Goal: Task Accomplishment & Management: Manage account settings

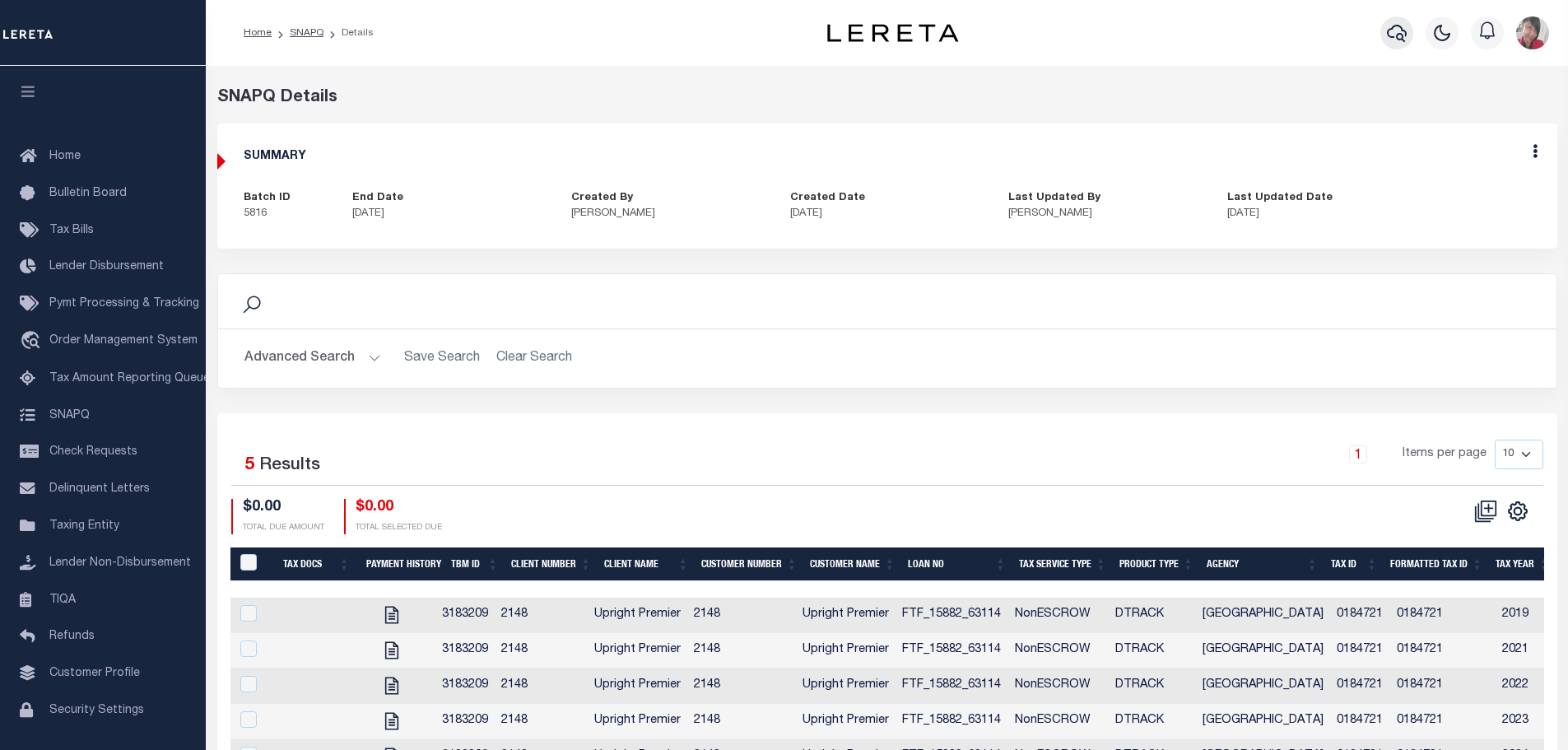
click at [1401, 42] on button "button" at bounding box center [1396, 32] width 33 height 33
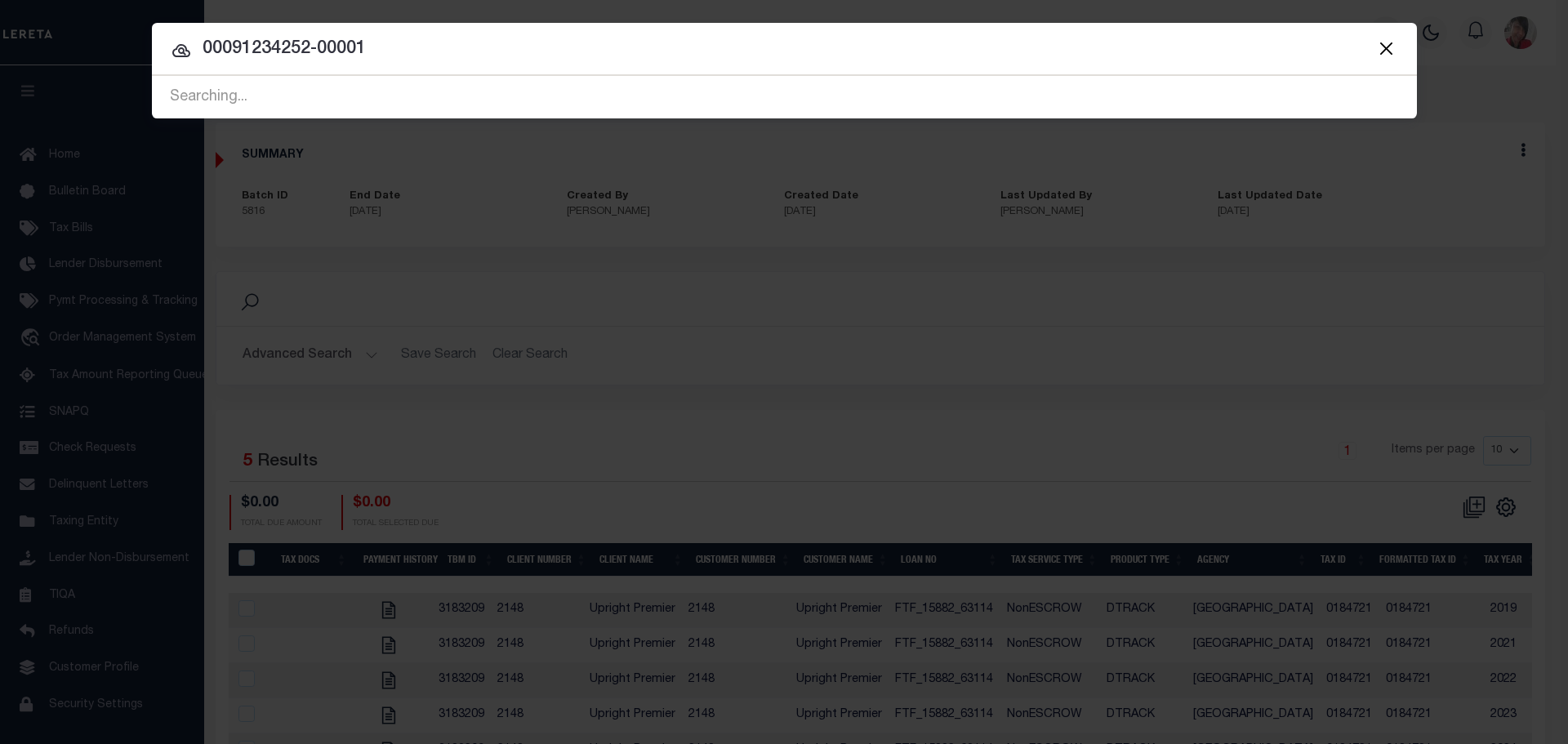
type input "00091234252-00001"
click at [557, 103] on div "Searching..." at bounding box center [784, 97] width 1265 height 42
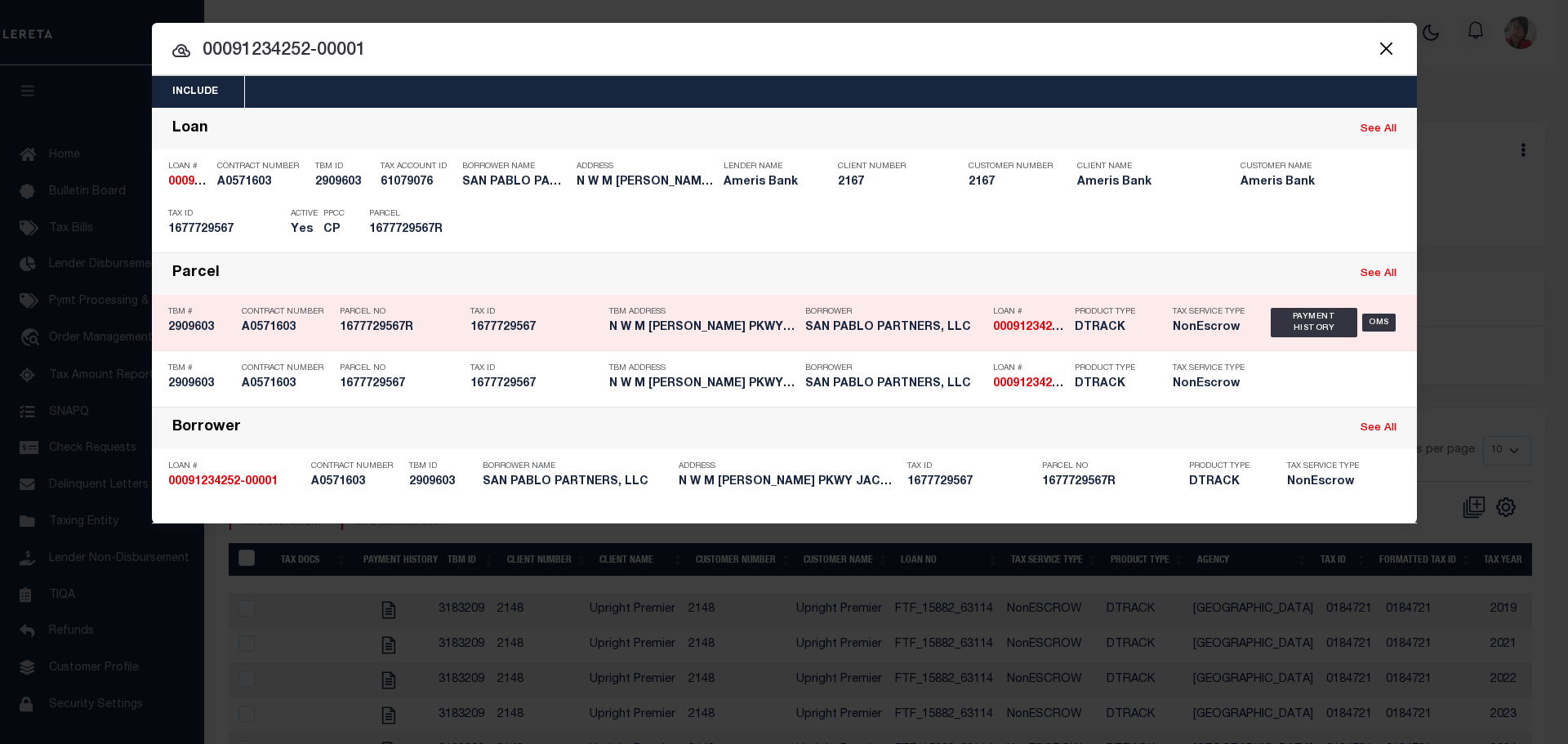
click at [413, 322] on h5 "1677729567R" at bounding box center [400, 327] width 122 height 14
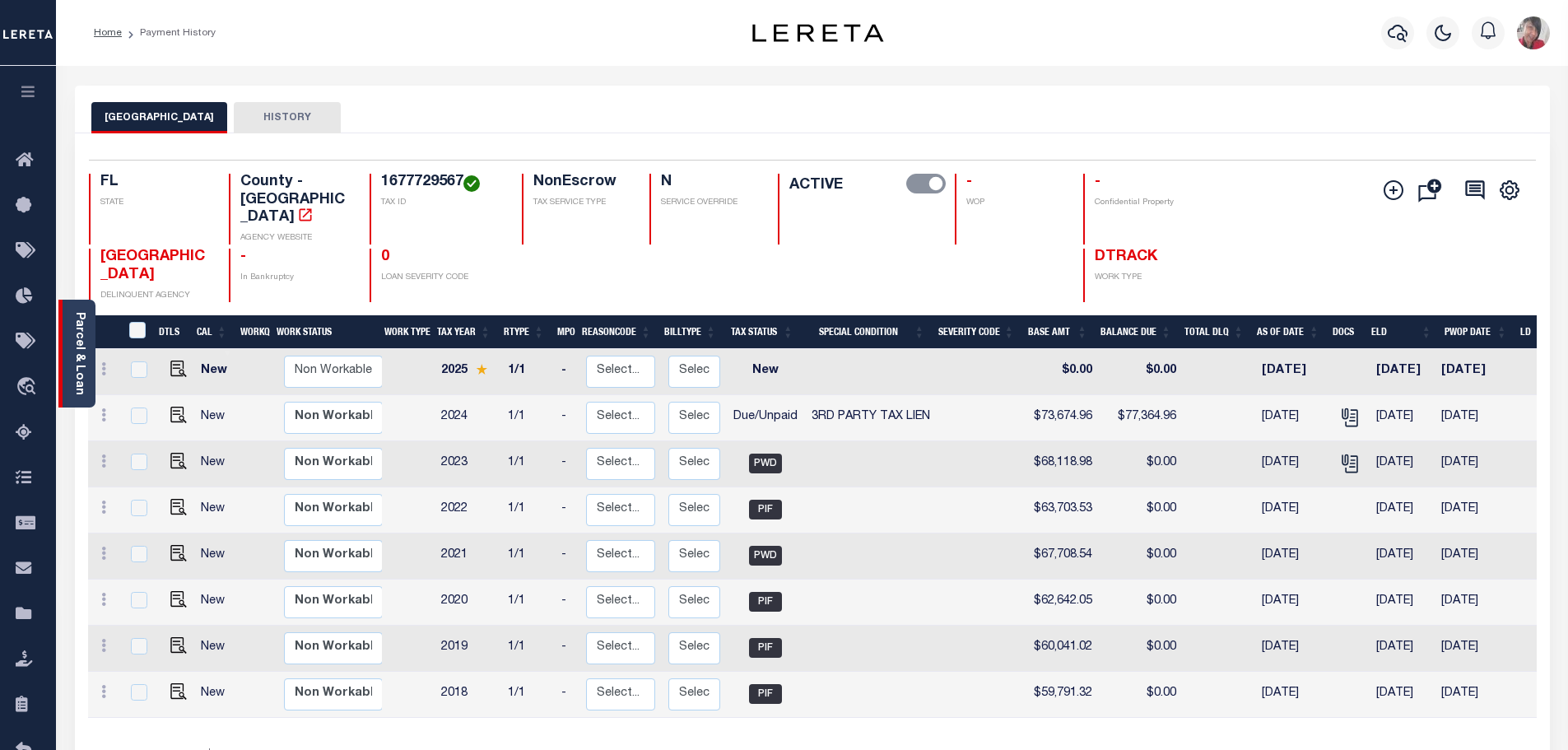
click at [85, 382] on link "Parcel & Loan" at bounding box center [79, 353] width 11 height 83
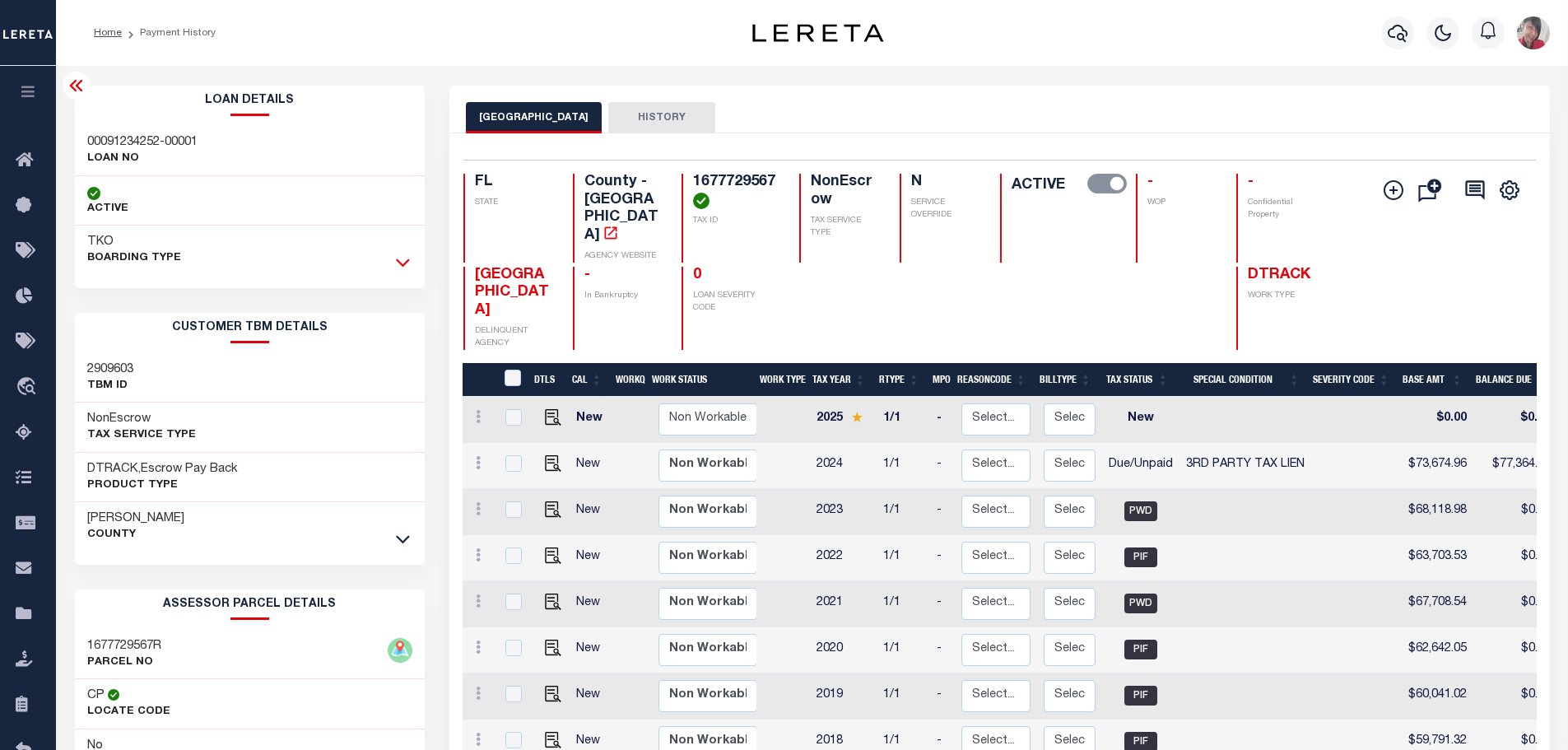
click at [401, 260] on icon at bounding box center [402, 262] width 14 height 17
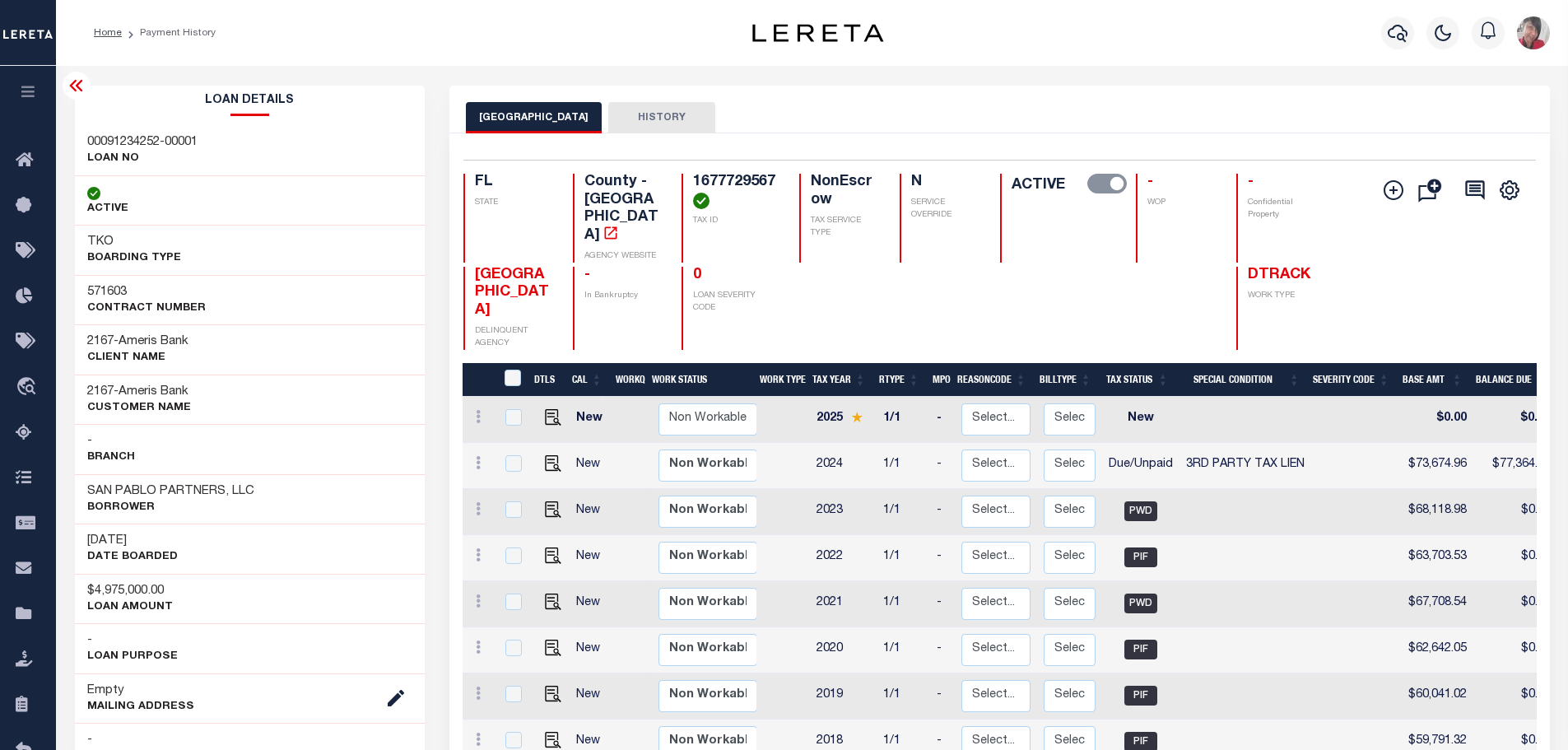
click at [650, 126] on button "HISTORY" at bounding box center [662, 117] width 107 height 31
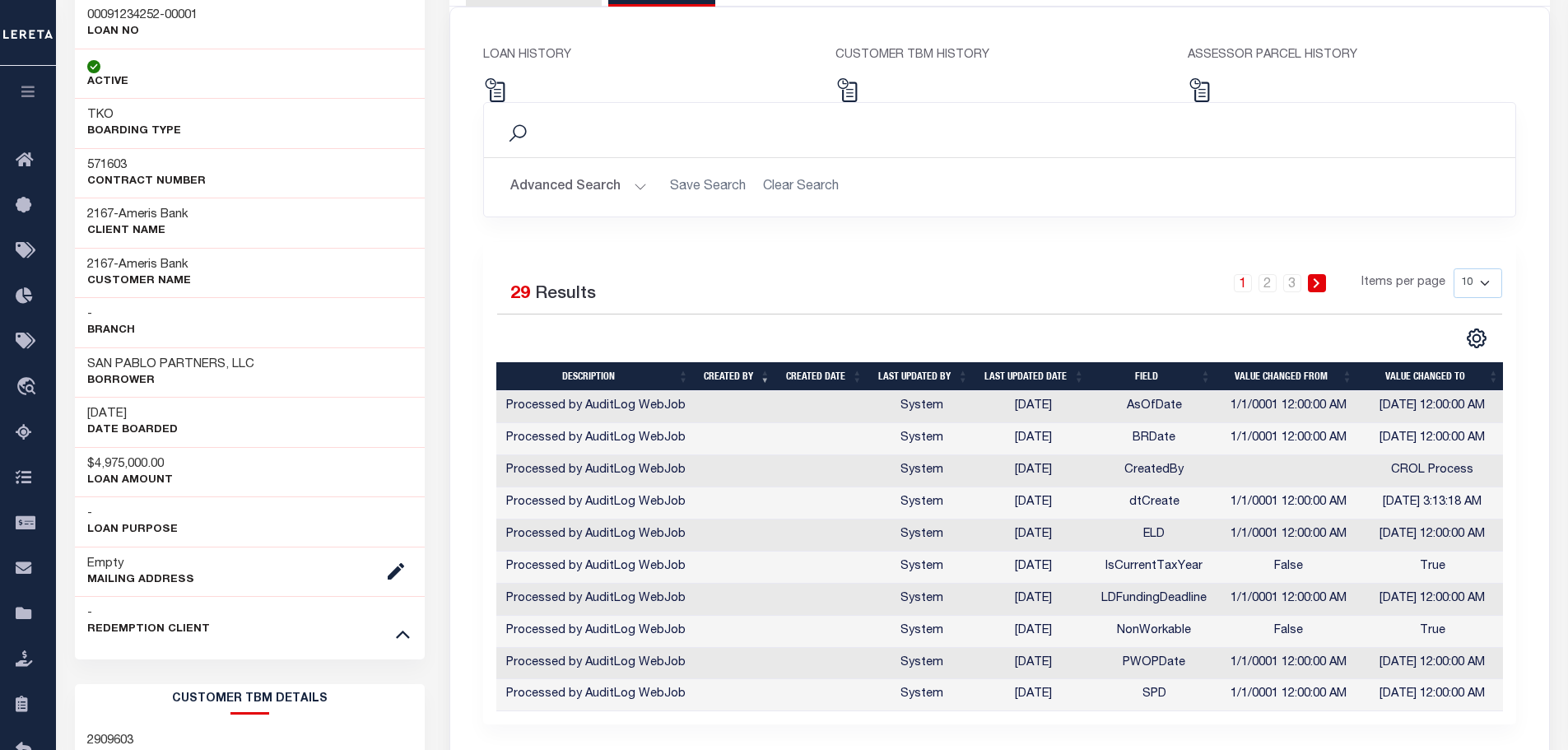
scroll to position [165, 0]
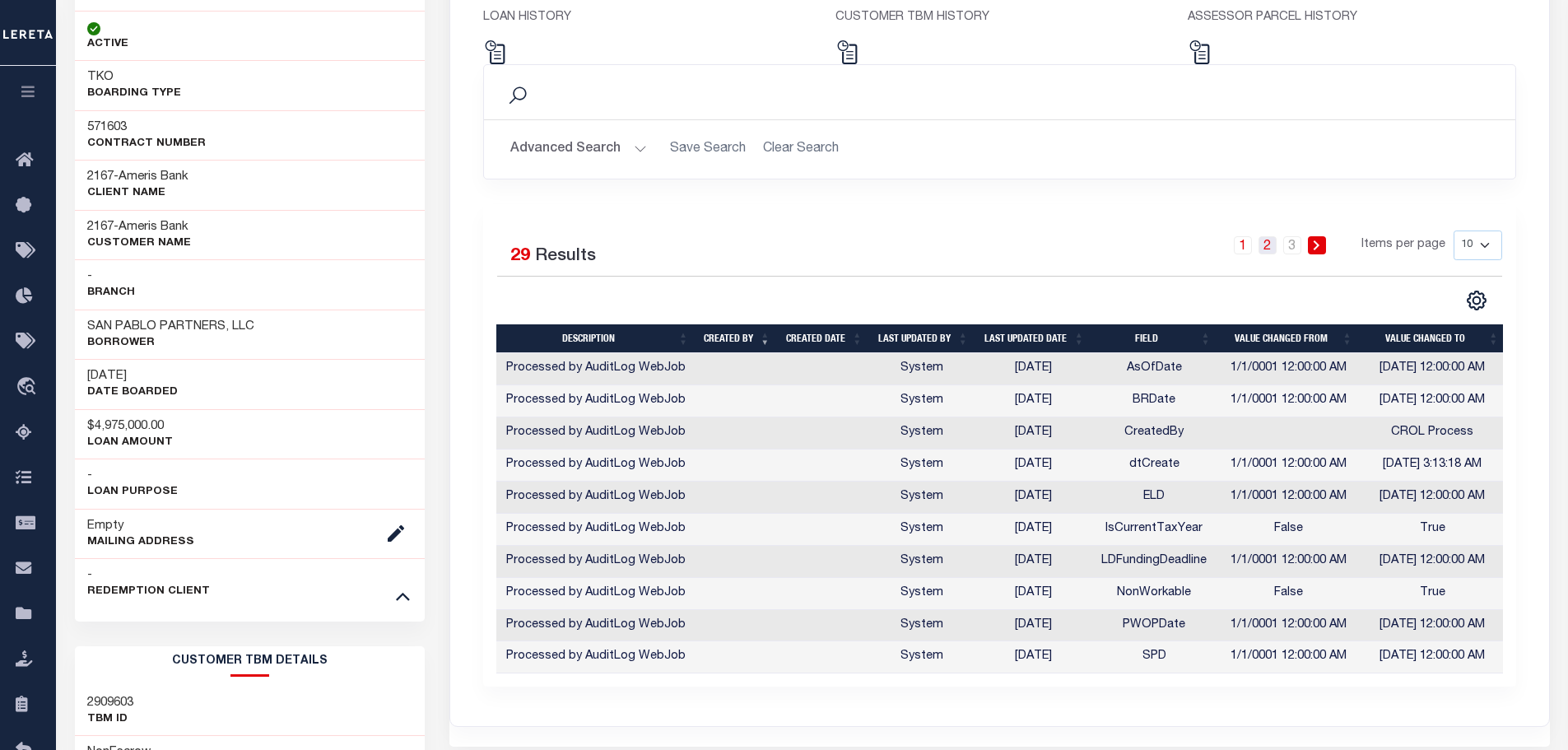
click at [1268, 248] on link "2" at bounding box center [1266, 245] width 18 height 18
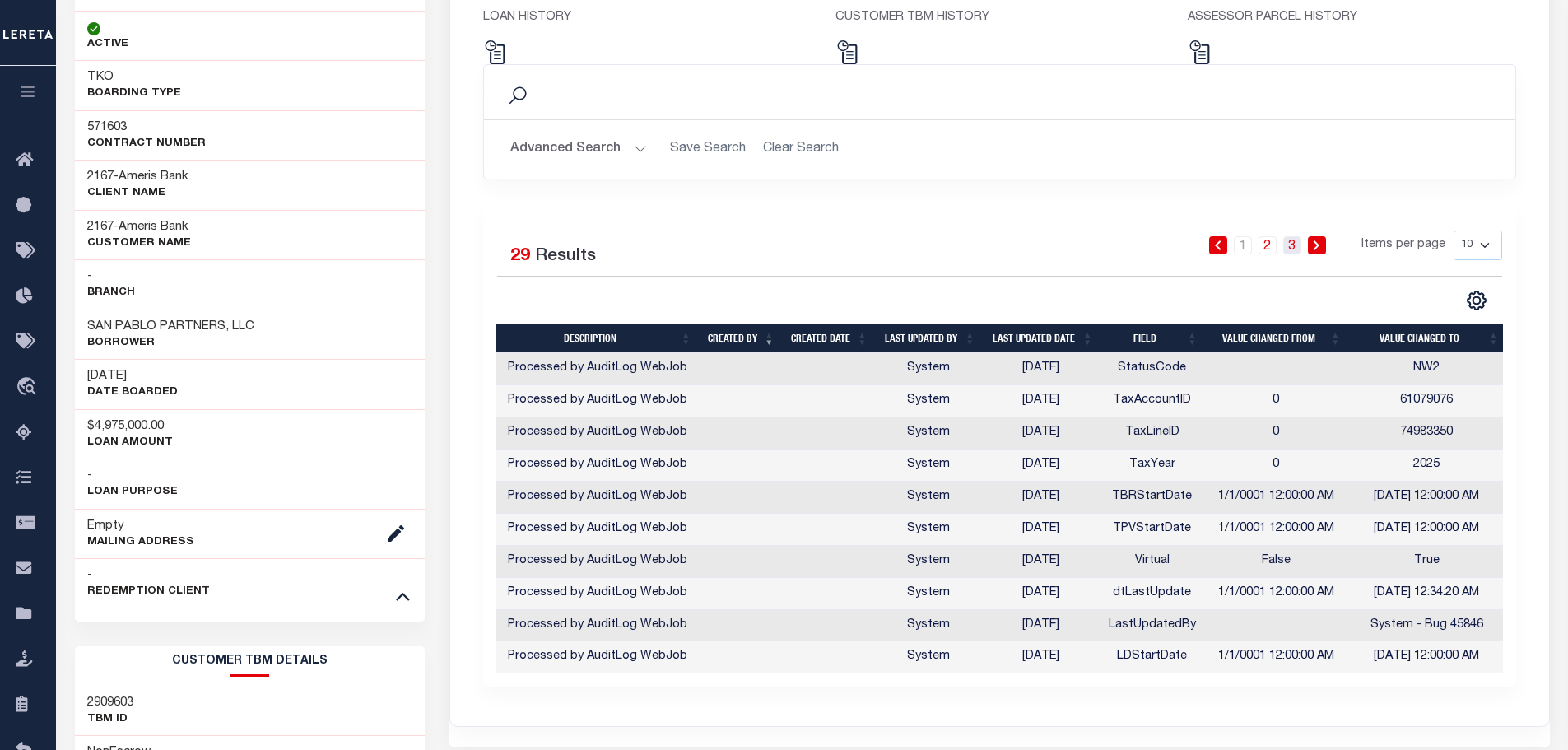
click at [1297, 250] on link "3" at bounding box center [1291, 245] width 18 height 18
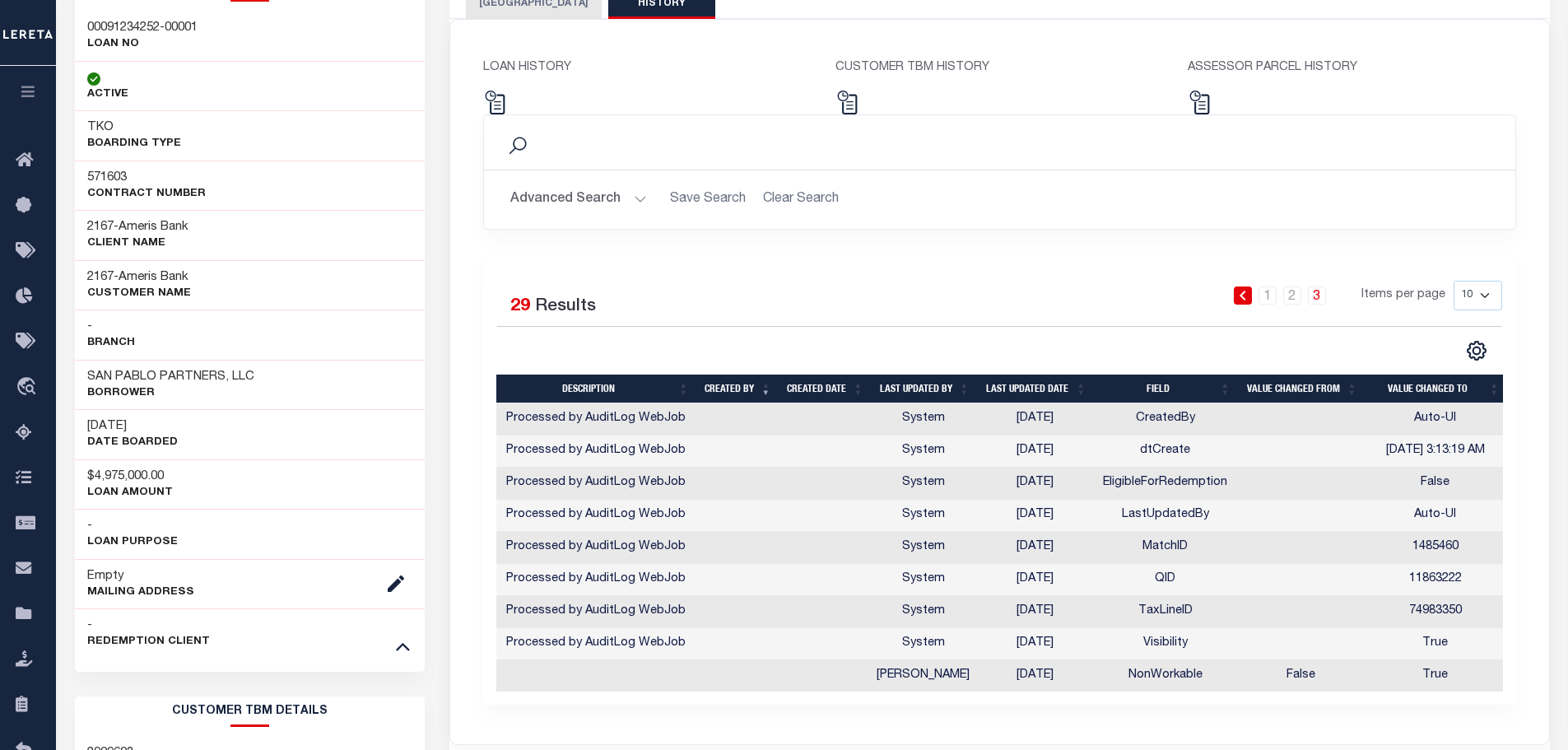
scroll to position [0, 0]
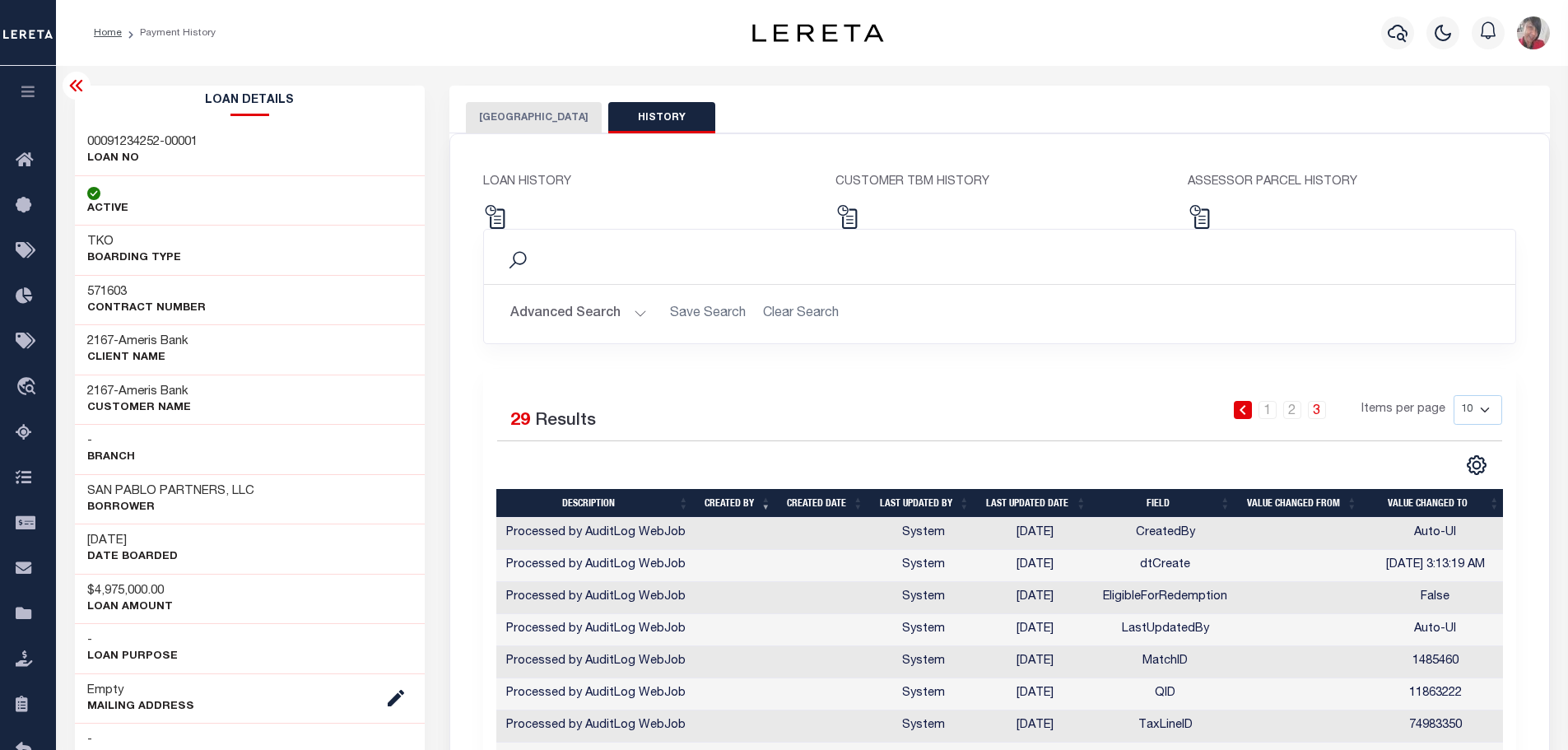
click at [514, 120] on button "DUVAL COUNTY" at bounding box center [533, 117] width 136 height 31
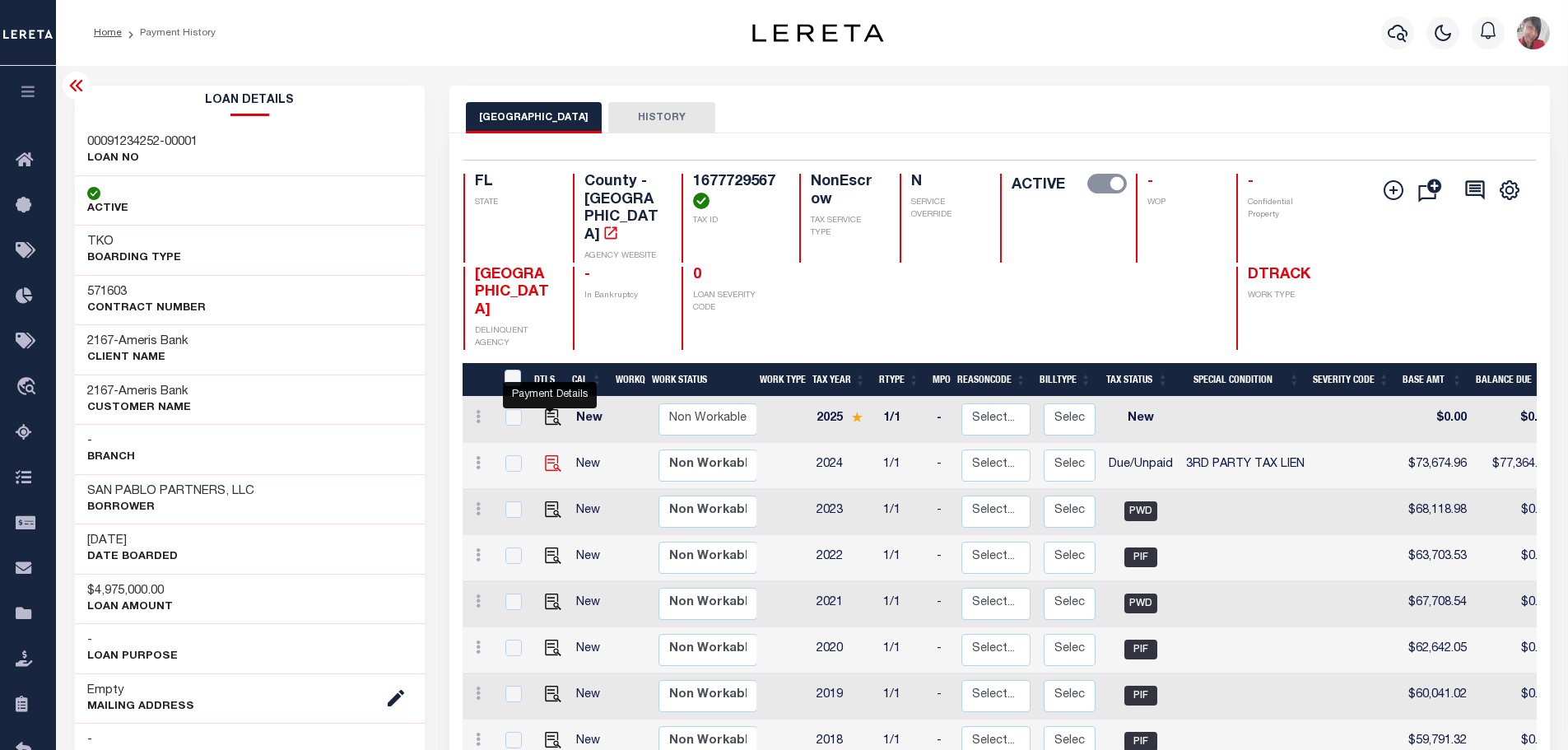
click at [549, 455] on img "" at bounding box center [552, 463] width 16 height 16
checkbox input "true"
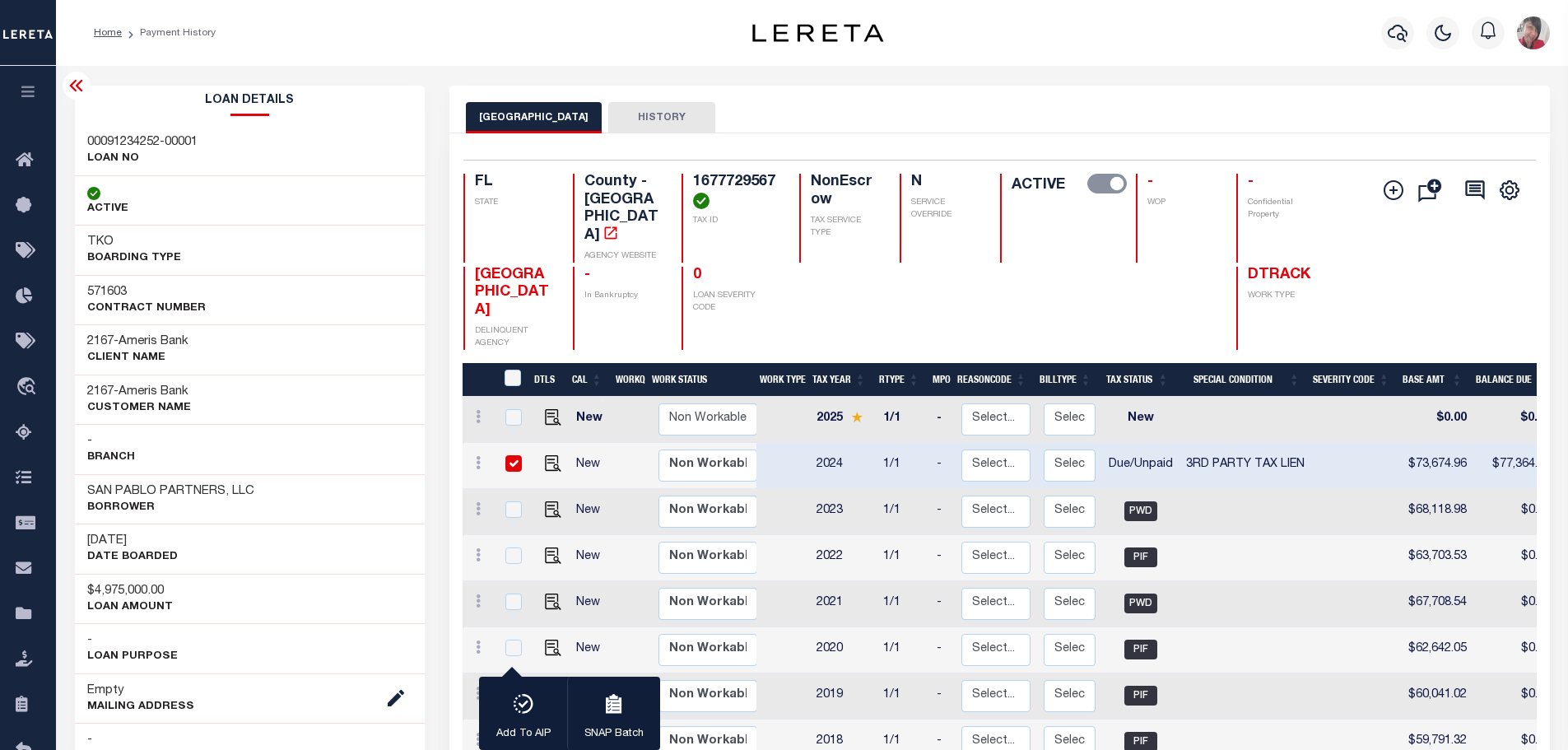
click at [31, 90] on icon "button" at bounding box center [28, 91] width 19 height 15
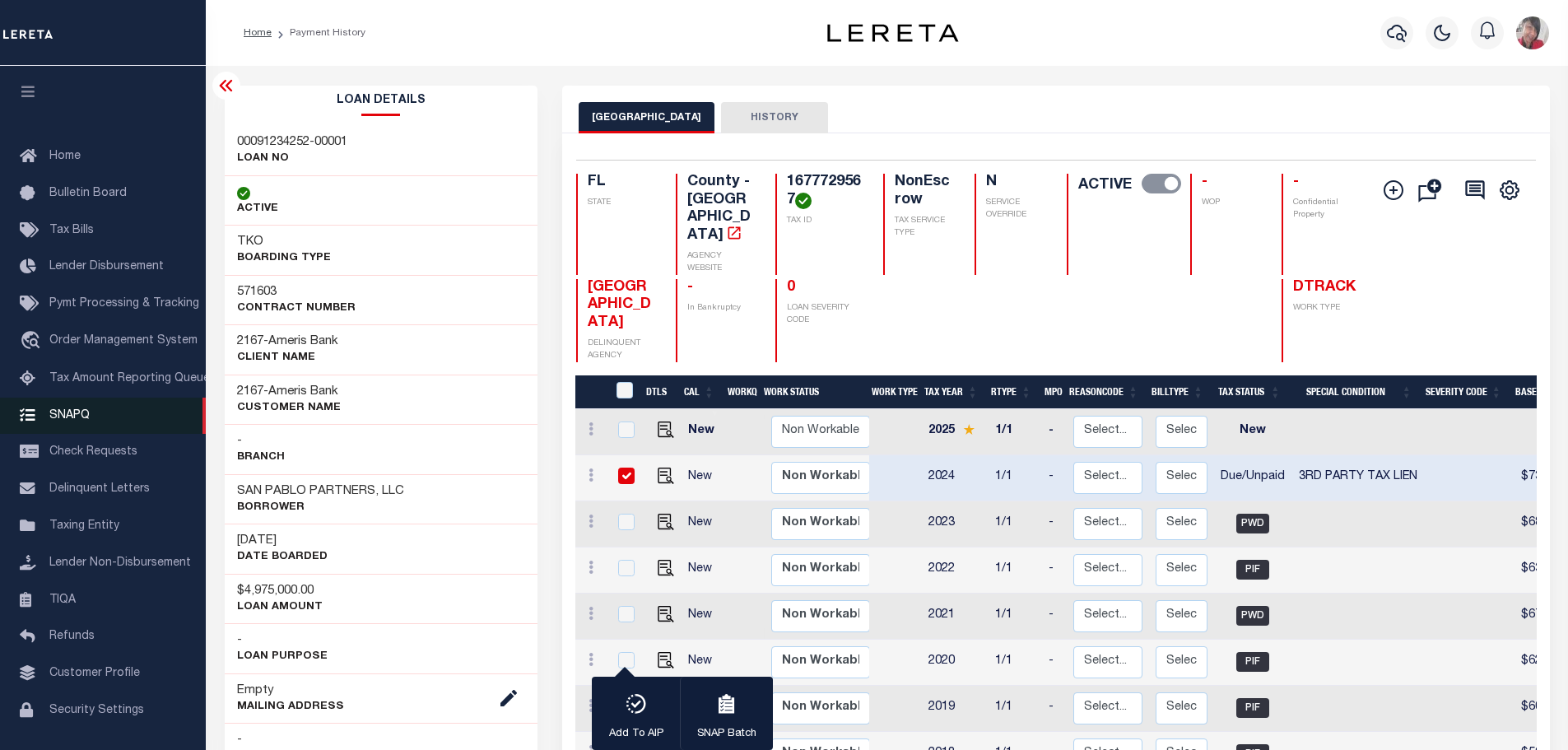
click at [79, 418] on span "SNAPQ" at bounding box center [69, 415] width 41 height 11
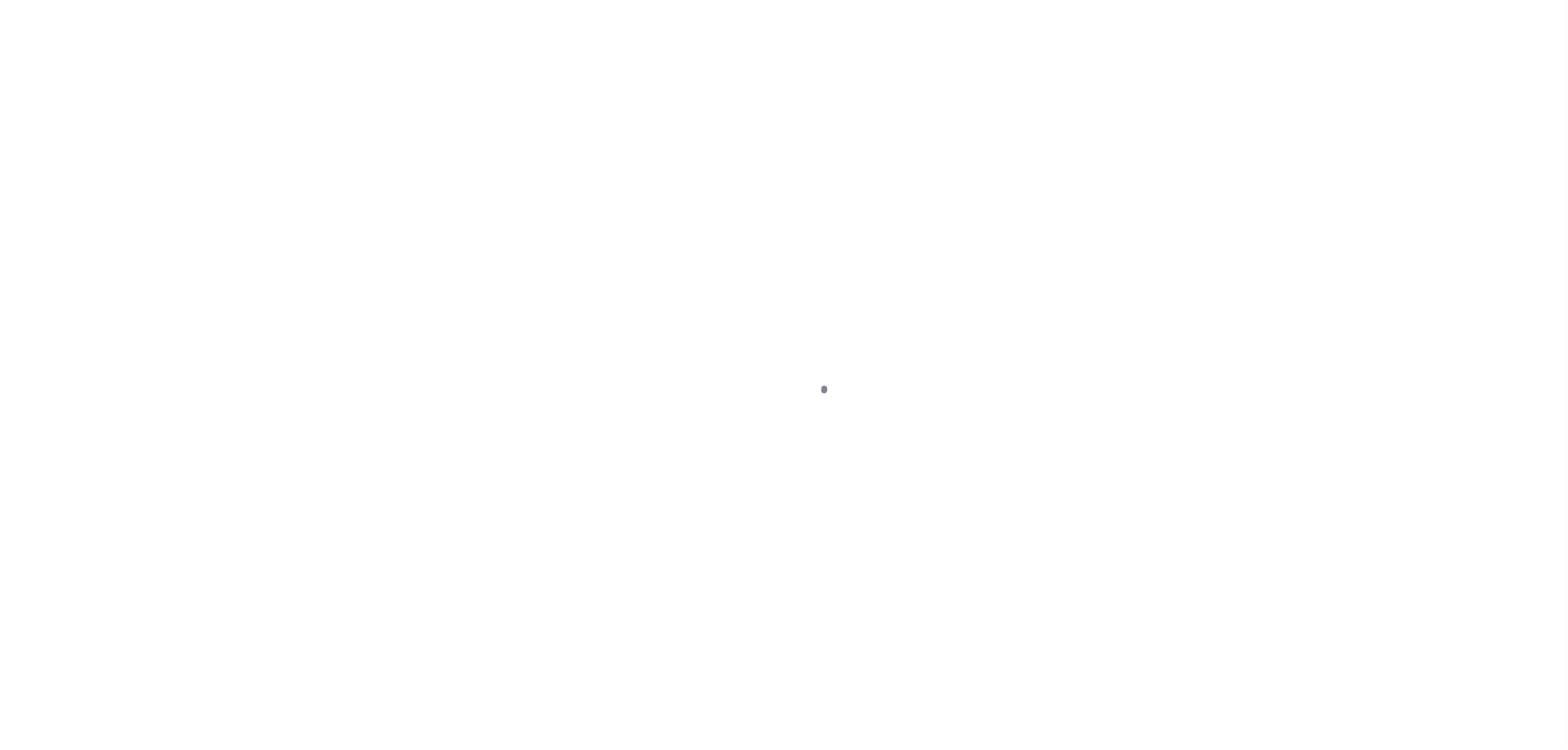
select select "DUE"
select select "20"
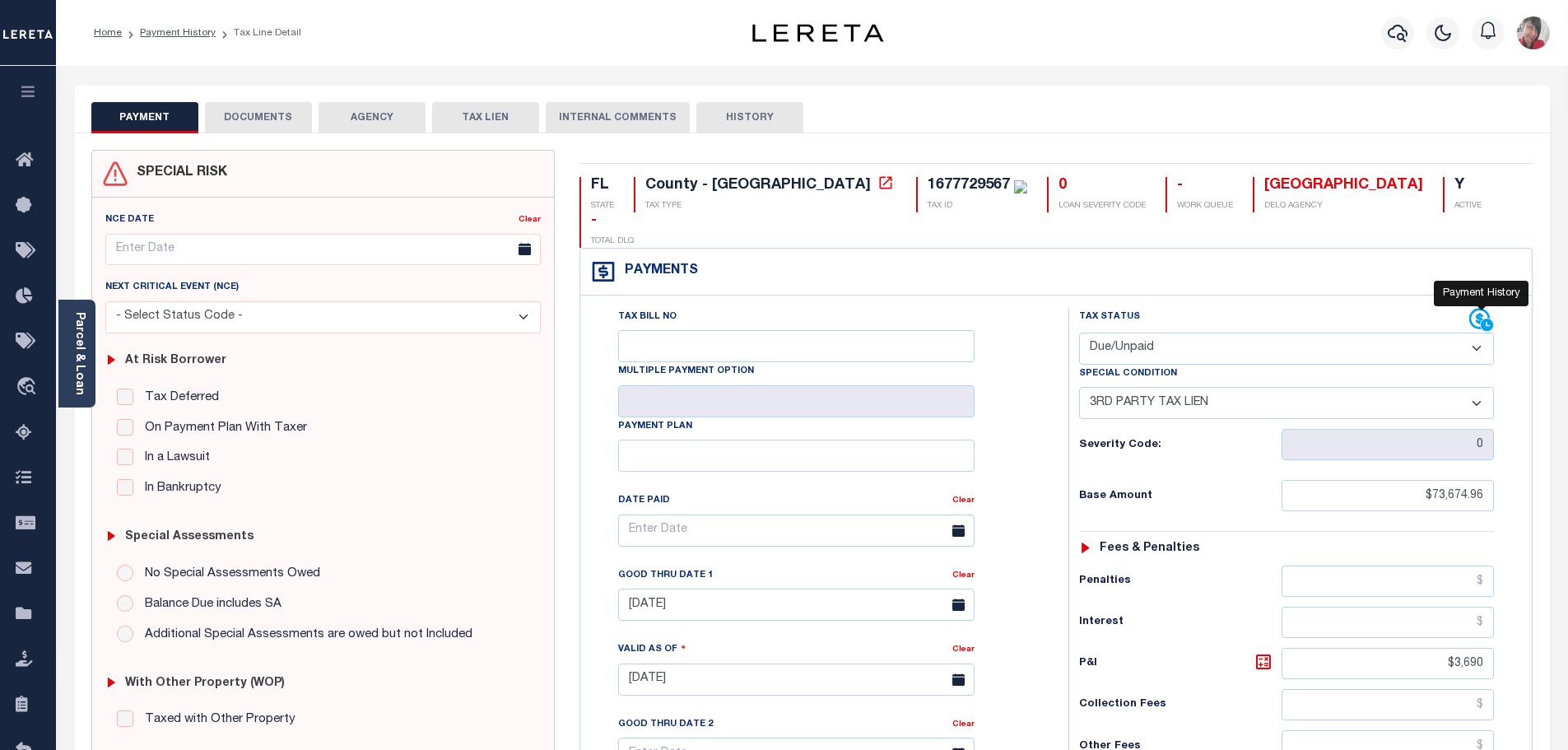
click at [1483, 308] on icon at bounding box center [1481, 320] width 24 height 24
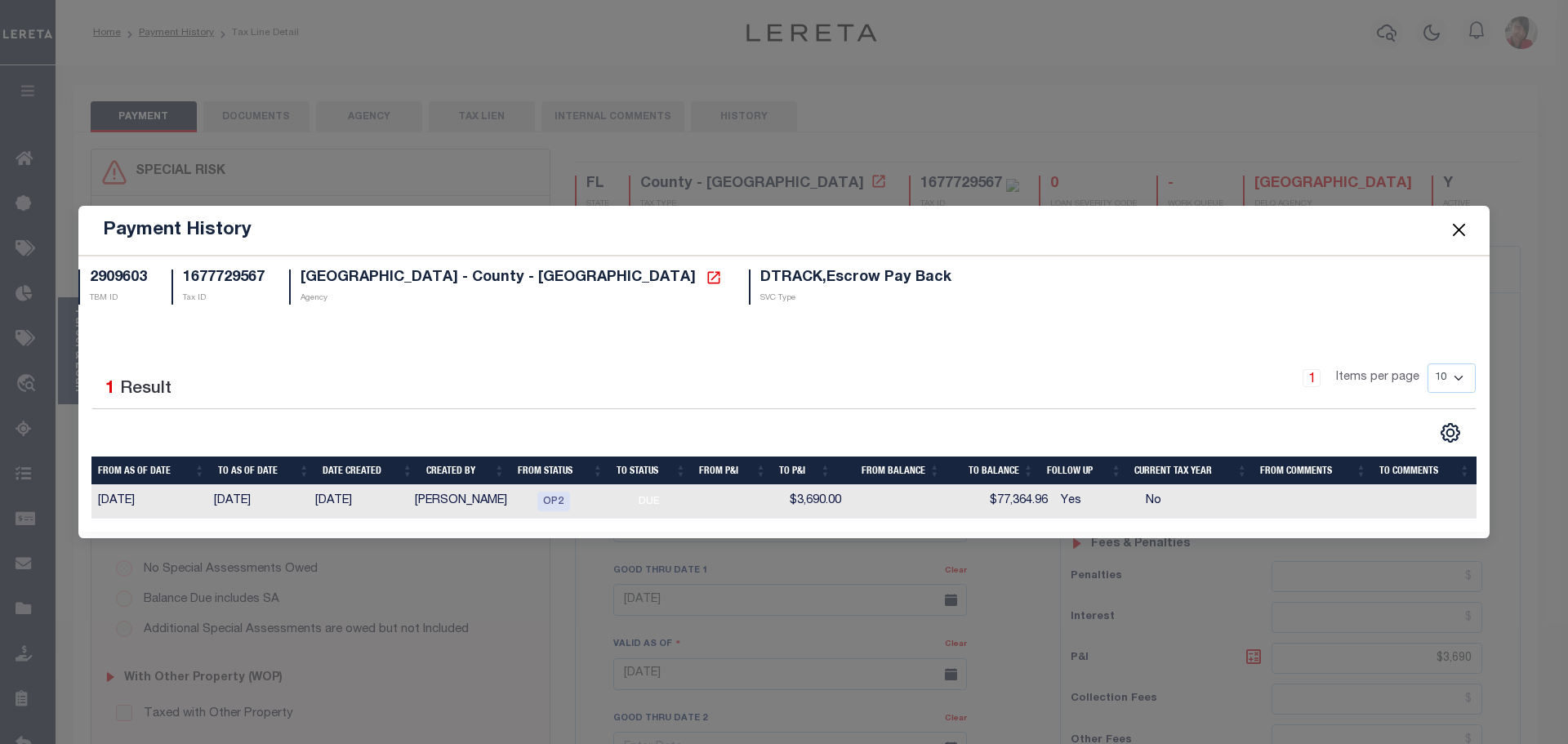
click at [1462, 231] on button "Close" at bounding box center [1459, 230] width 22 height 21
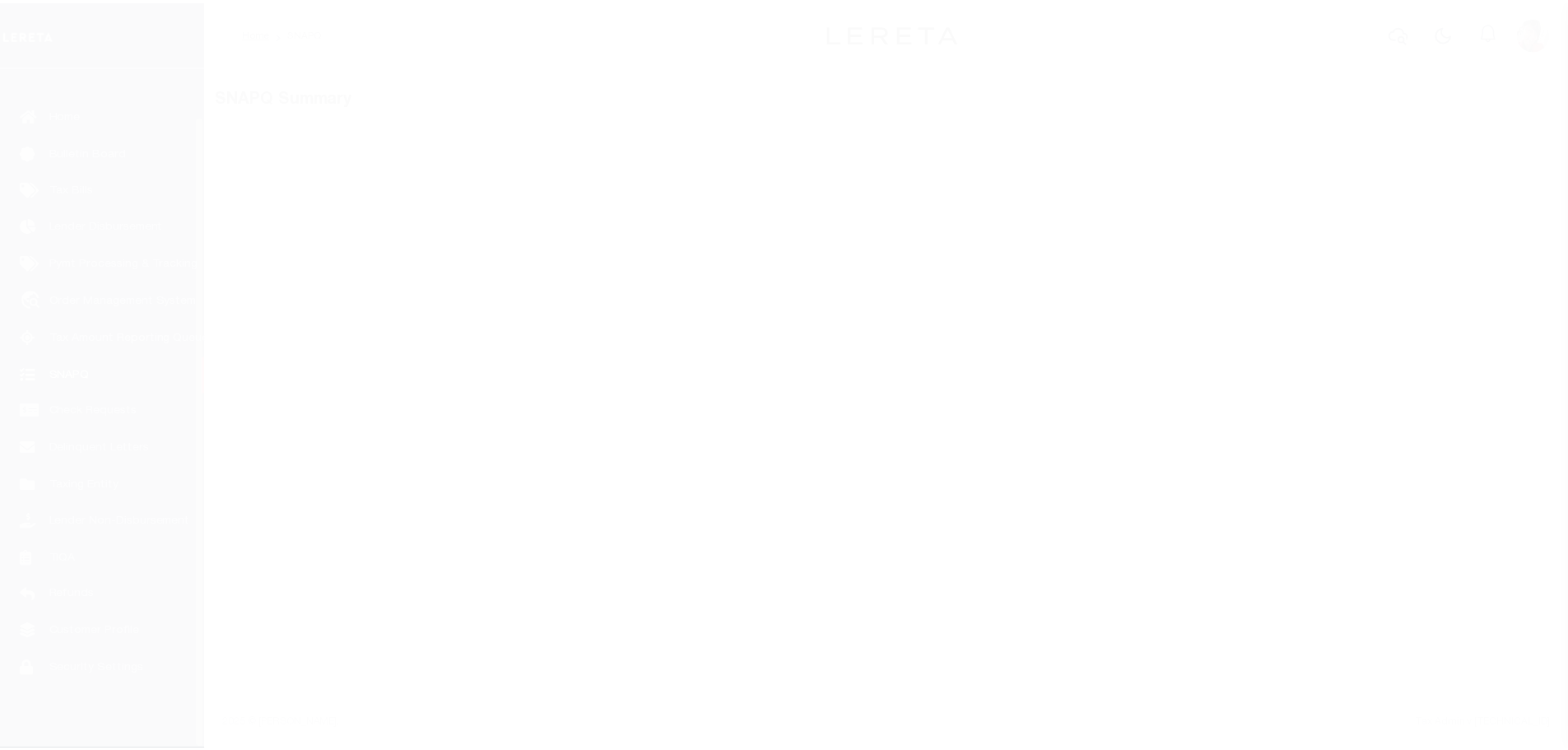
scroll to position [52, 0]
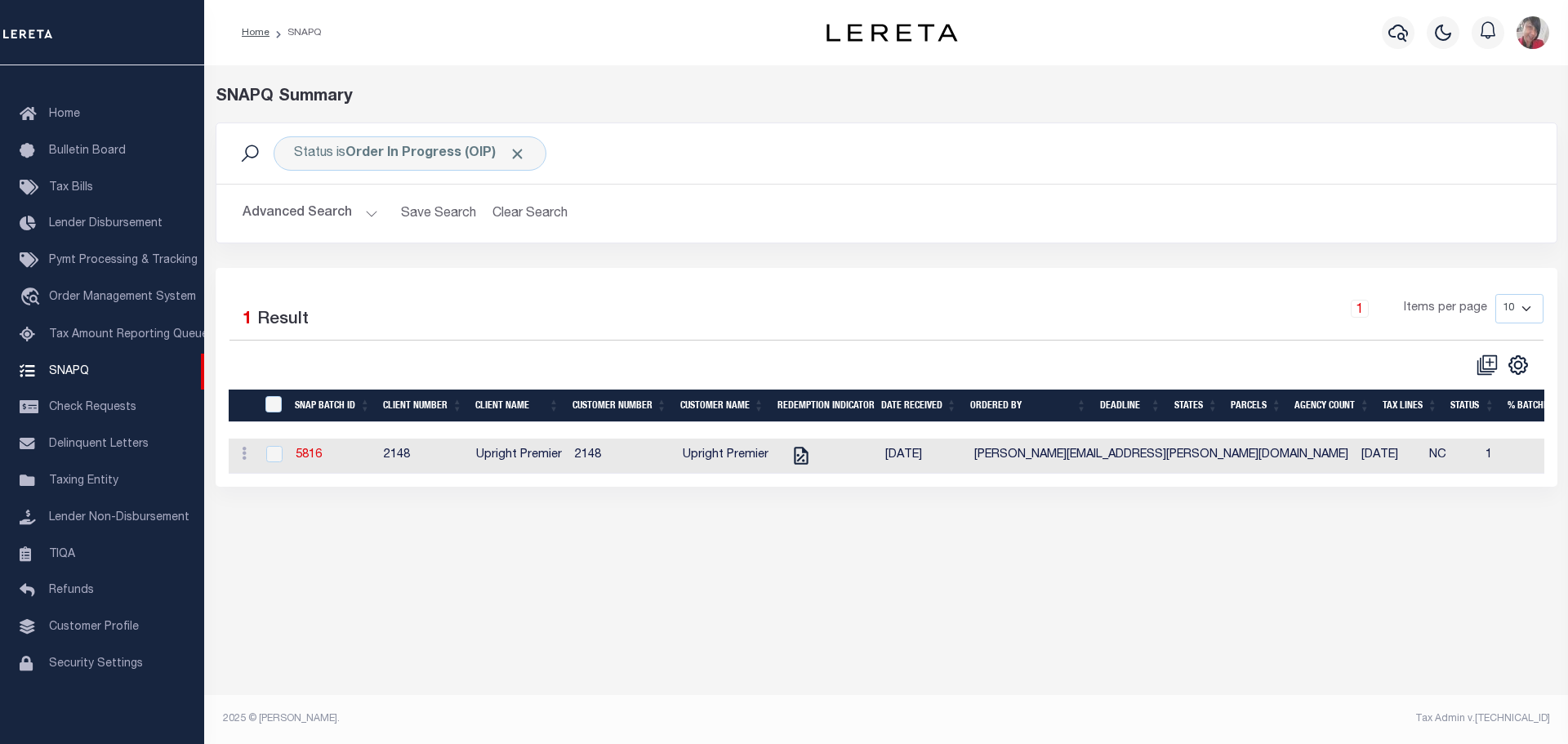
click at [1000, 323] on div "1 Items per page 10 25 50 100" at bounding box center [1053, 314] width 979 height 42
click at [306, 454] on link "5816" at bounding box center [309, 454] width 26 height 11
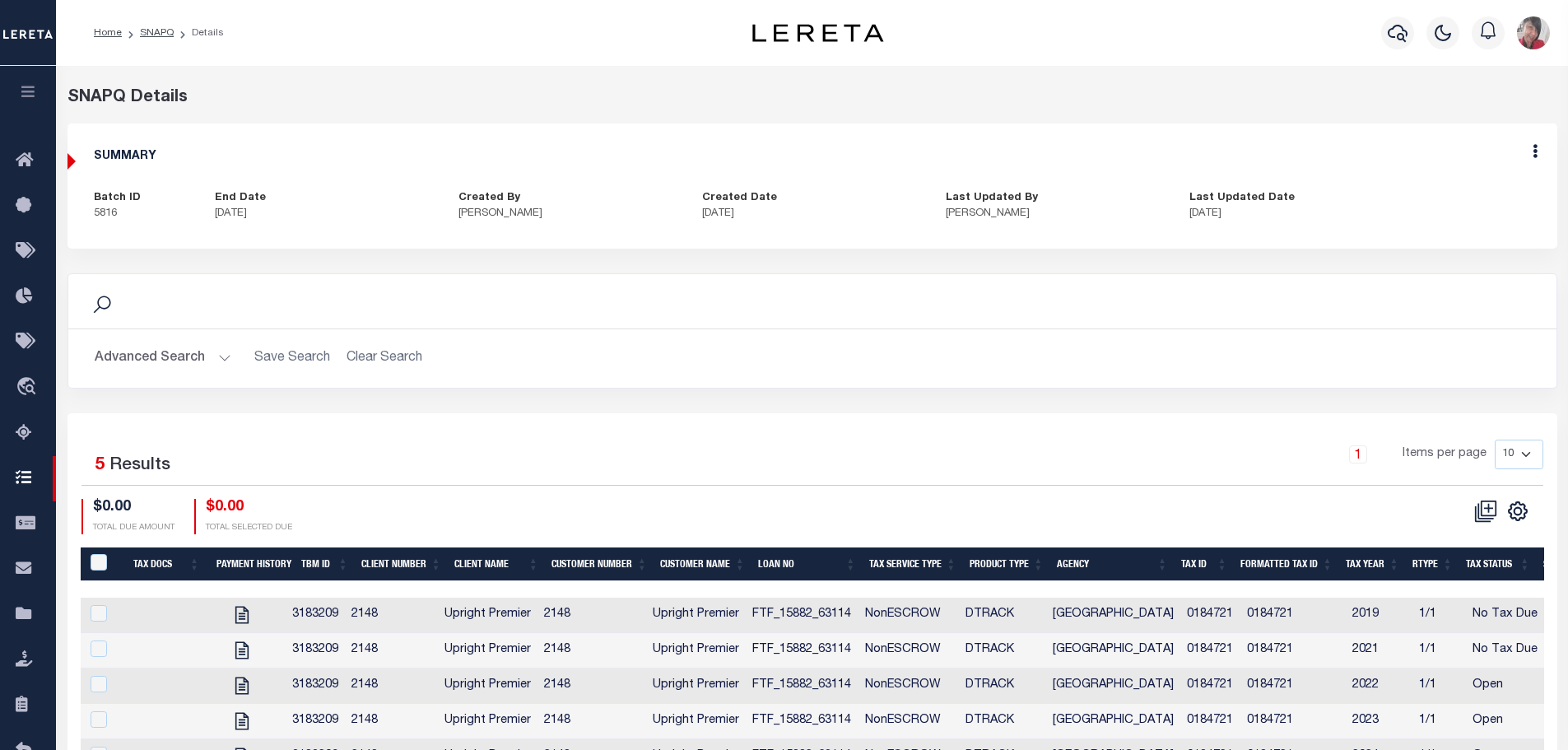
scroll to position [82, 0]
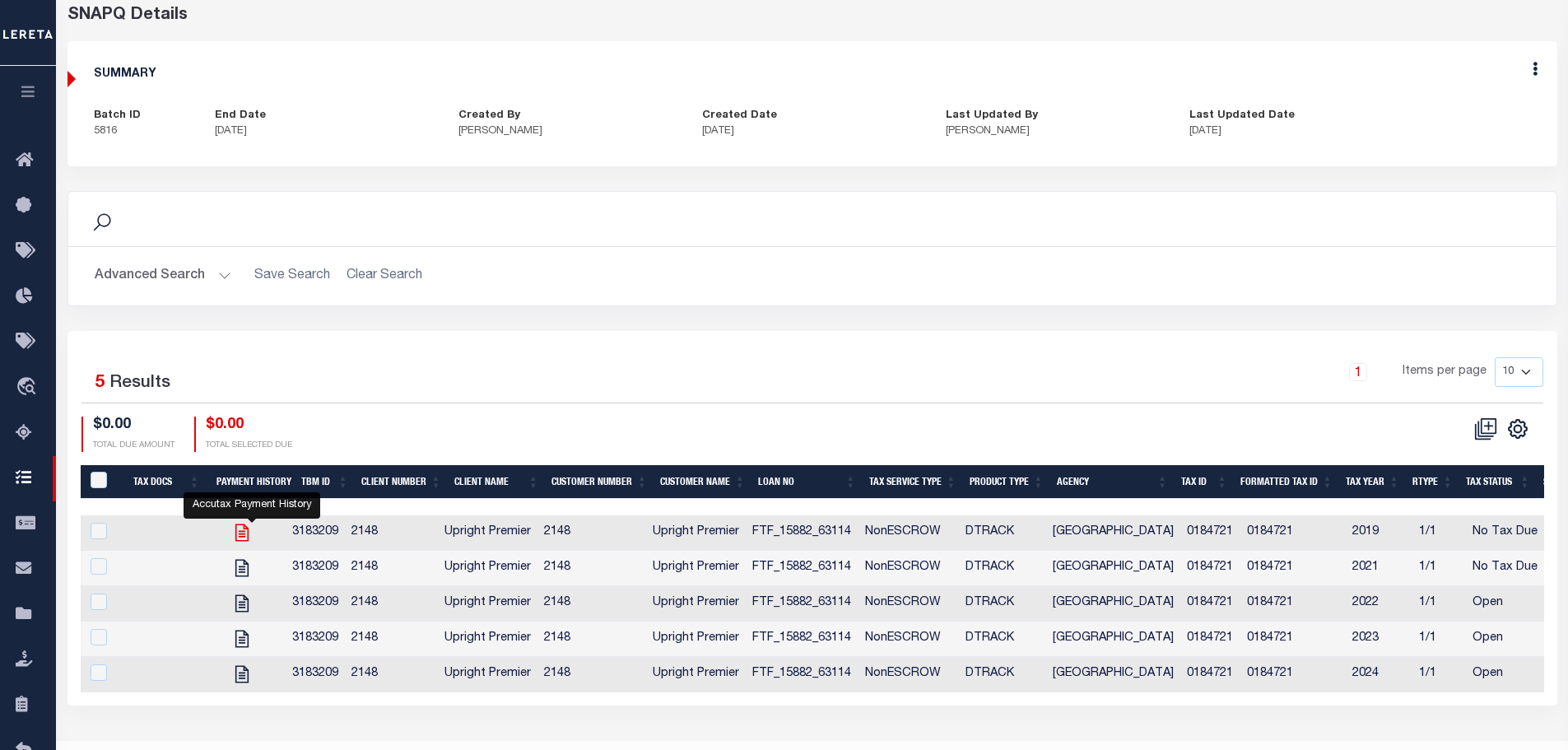
click at [248, 530] on icon "" at bounding box center [241, 532] width 22 height 22
checkbox input "true"
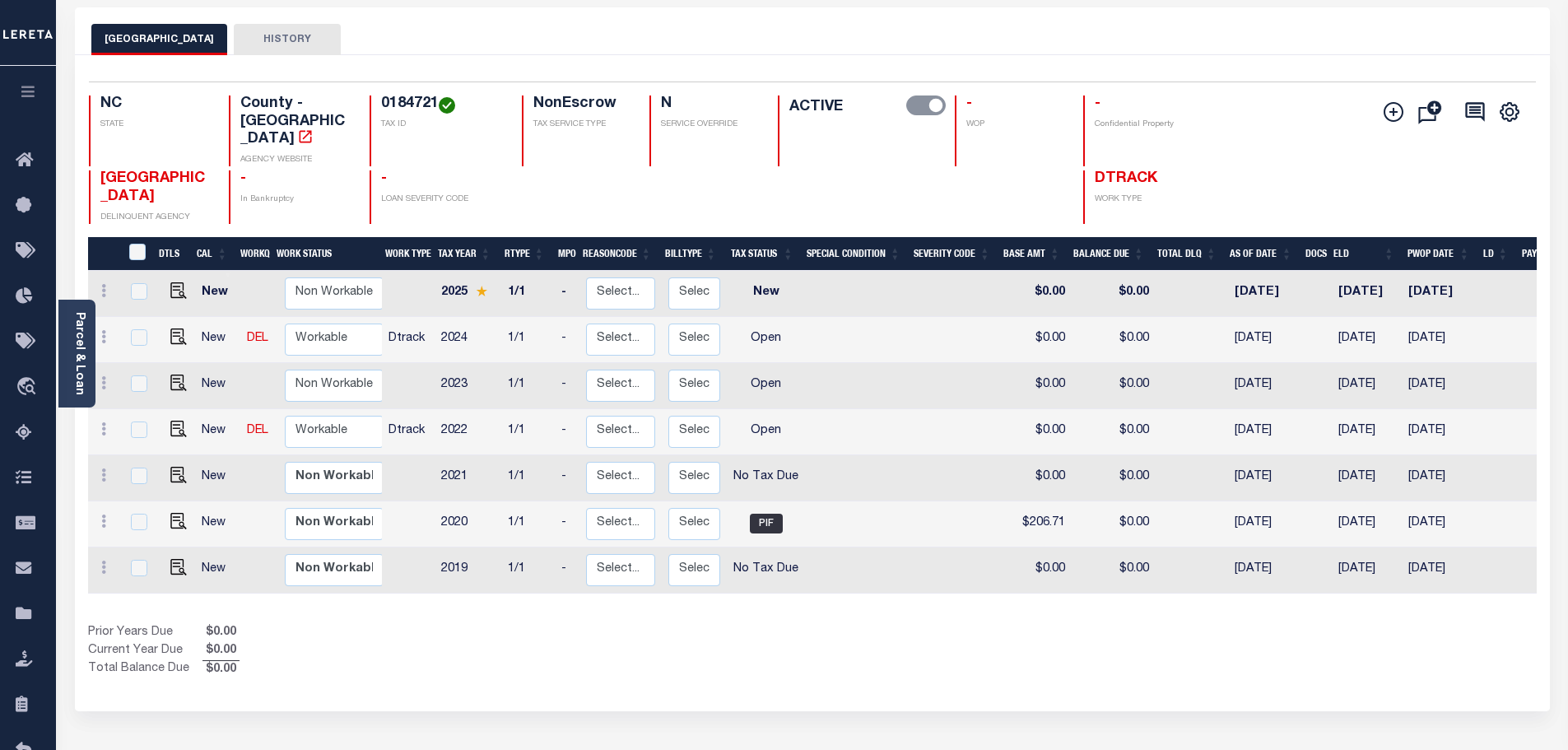
scroll to position [82, 0]
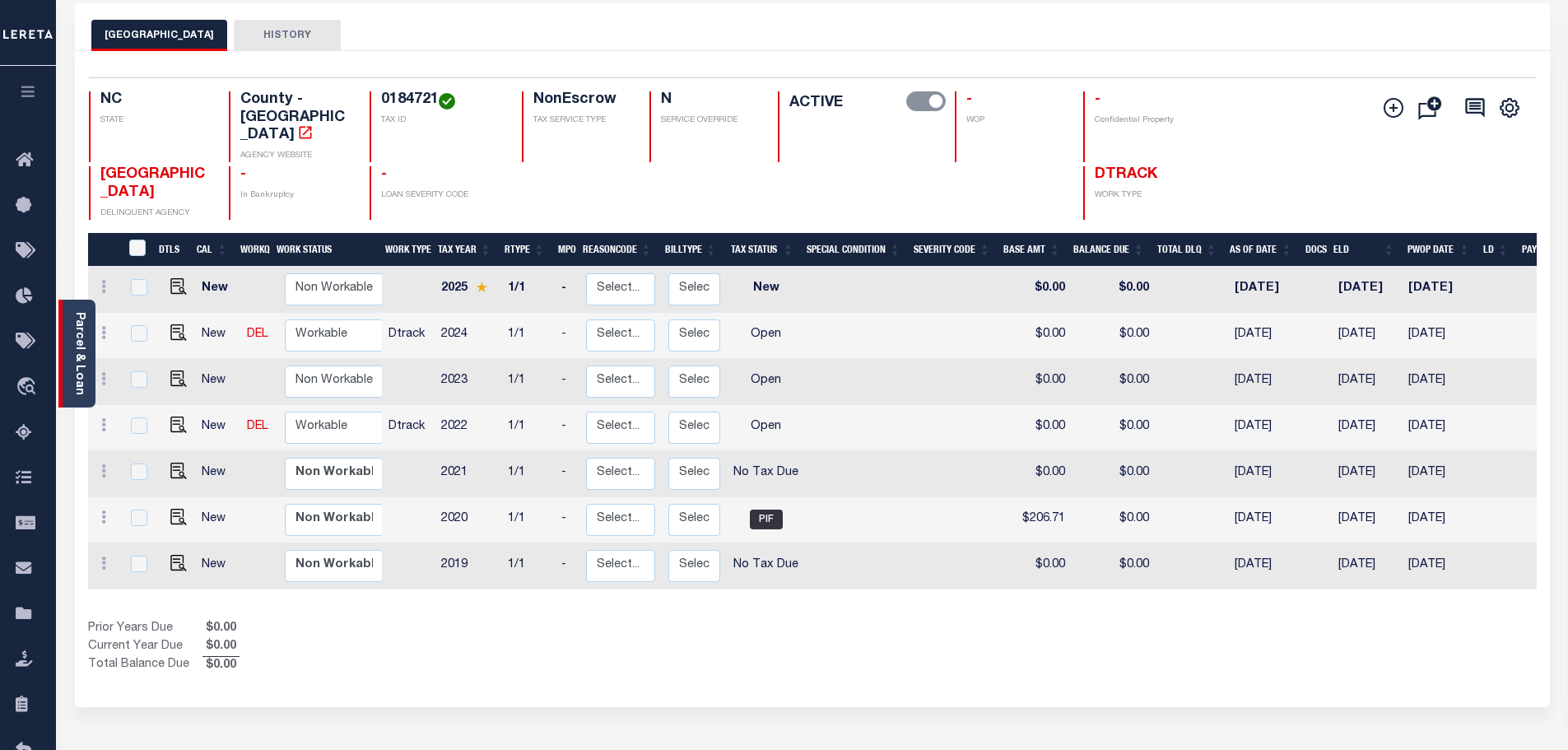
click at [84, 365] on link "Parcel & Loan" at bounding box center [79, 353] width 11 height 83
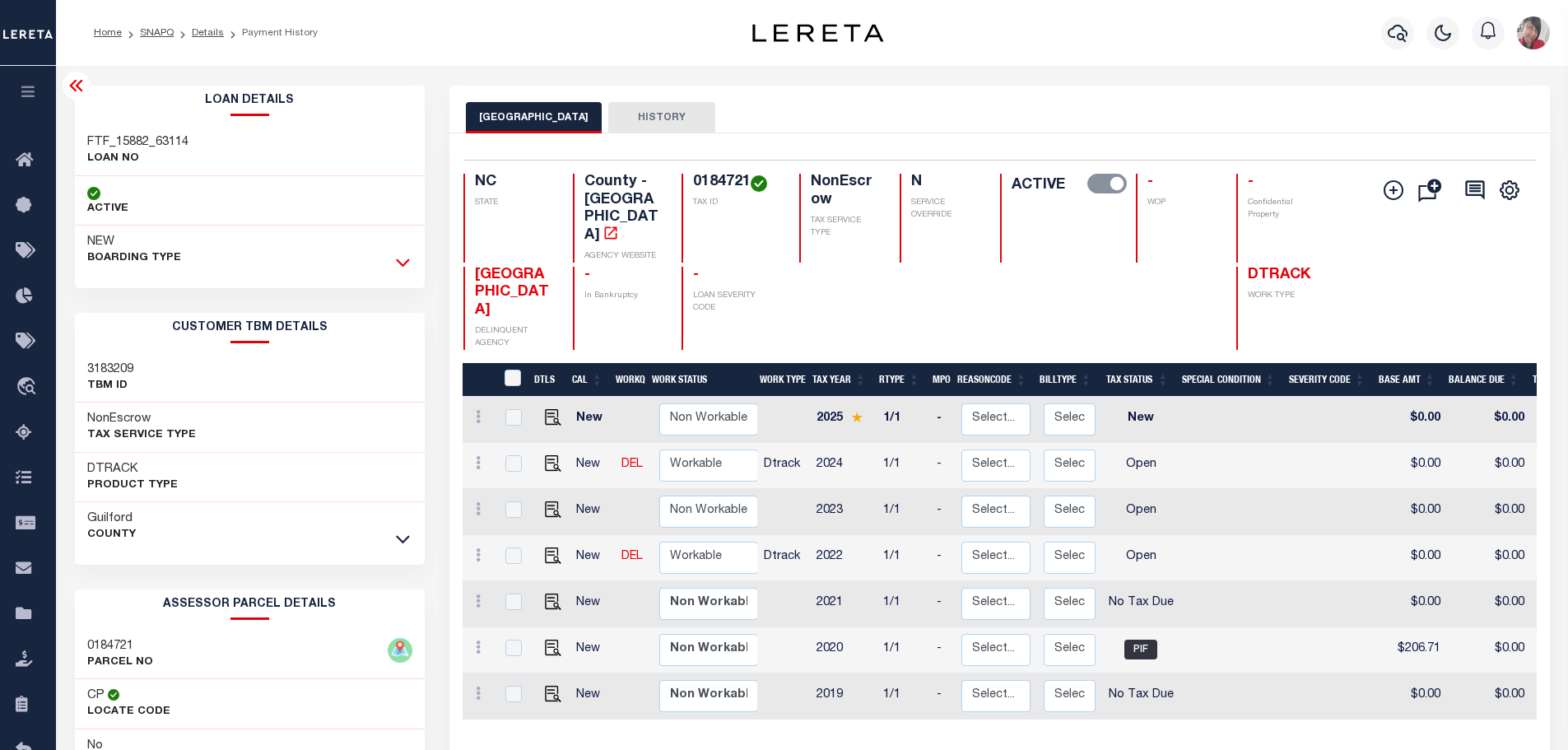
click at [400, 261] on icon at bounding box center [402, 262] width 14 height 17
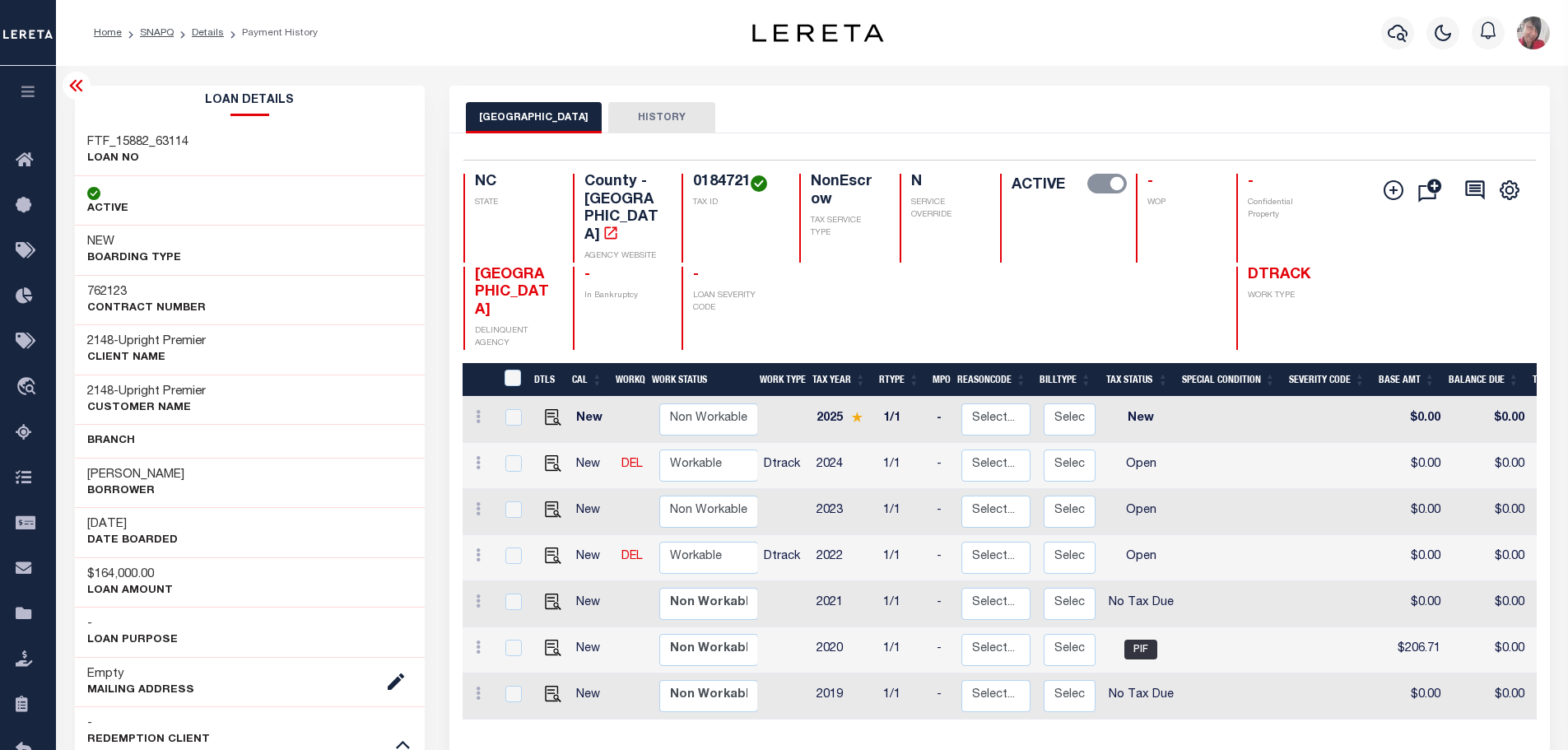
click at [655, 113] on button "HISTORY" at bounding box center [662, 117] width 107 height 31
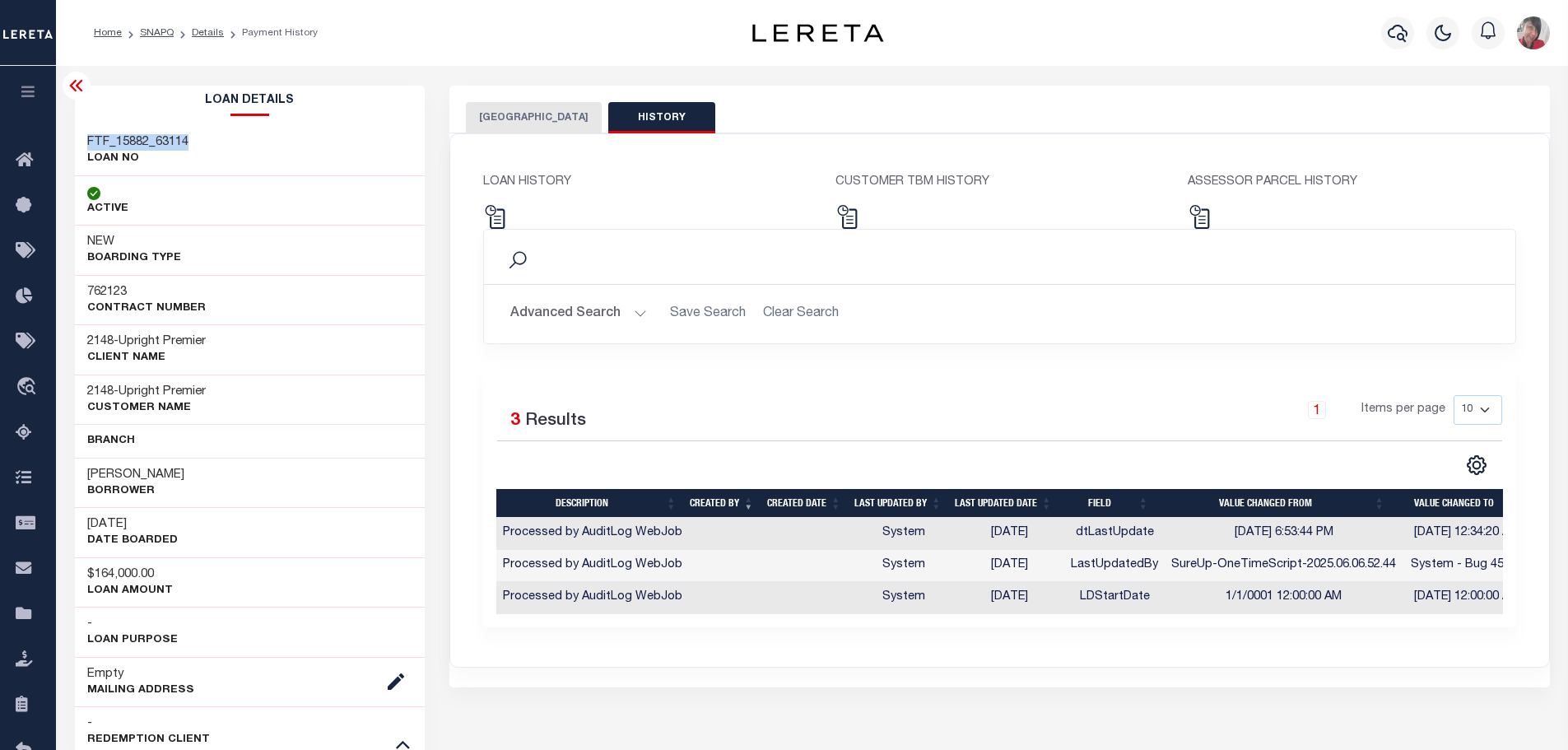
drag, startPoint x: 214, startPoint y: 139, endPoint x: 87, endPoint y: 139, distance: 127.0
click at [87, 139] on div "FTF_15882_63114 LOAN NO" at bounding box center [250, 151] width 351 height 50
copy h3 "FTF_15882_63114"
click at [1400, 24] on button "button" at bounding box center [1396, 32] width 33 height 33
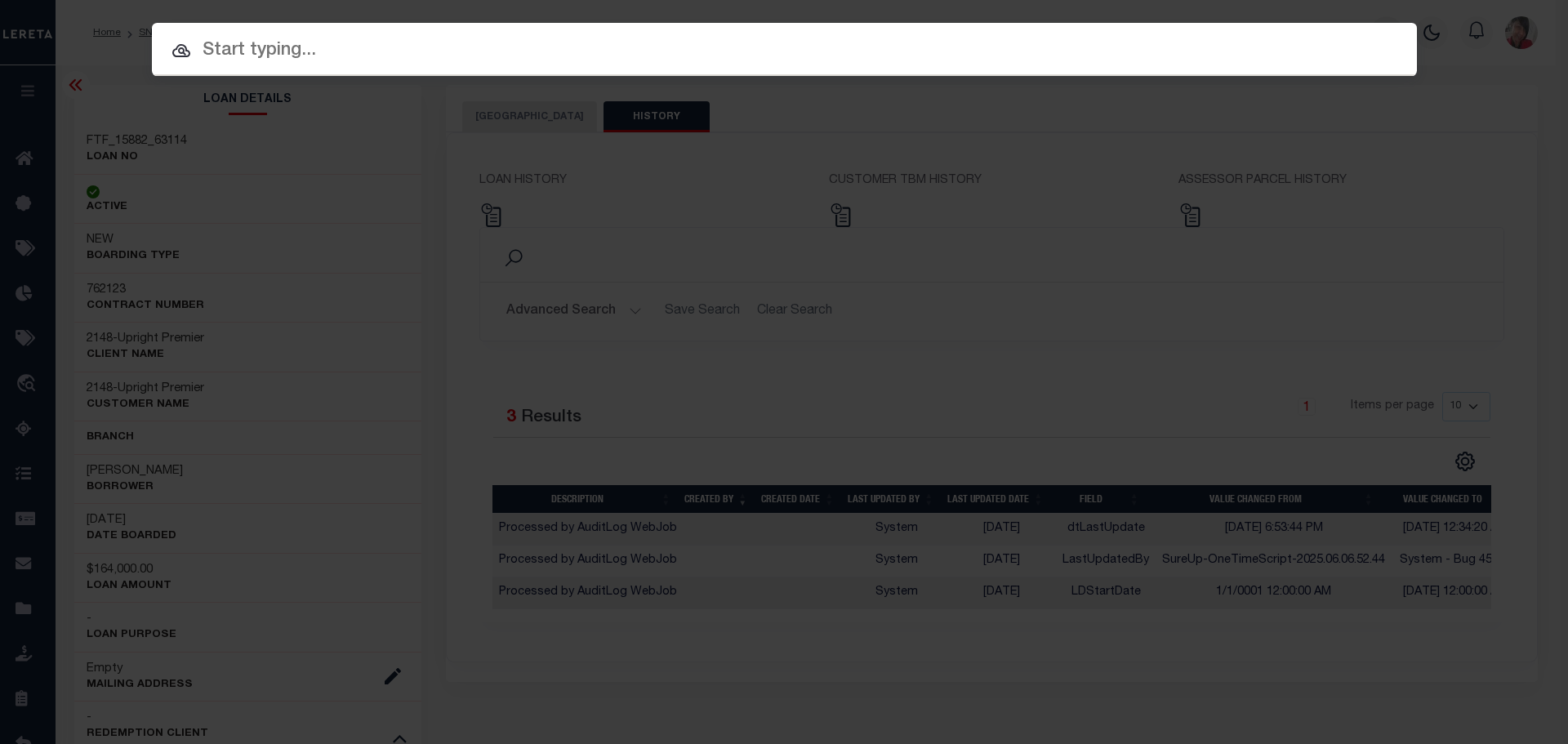
click at [808, 48] on input "text" at bounding box center [784, 50] width 1265 height 29
paste input "FTF_15882_63114"
type input "FTF_15882_63114"
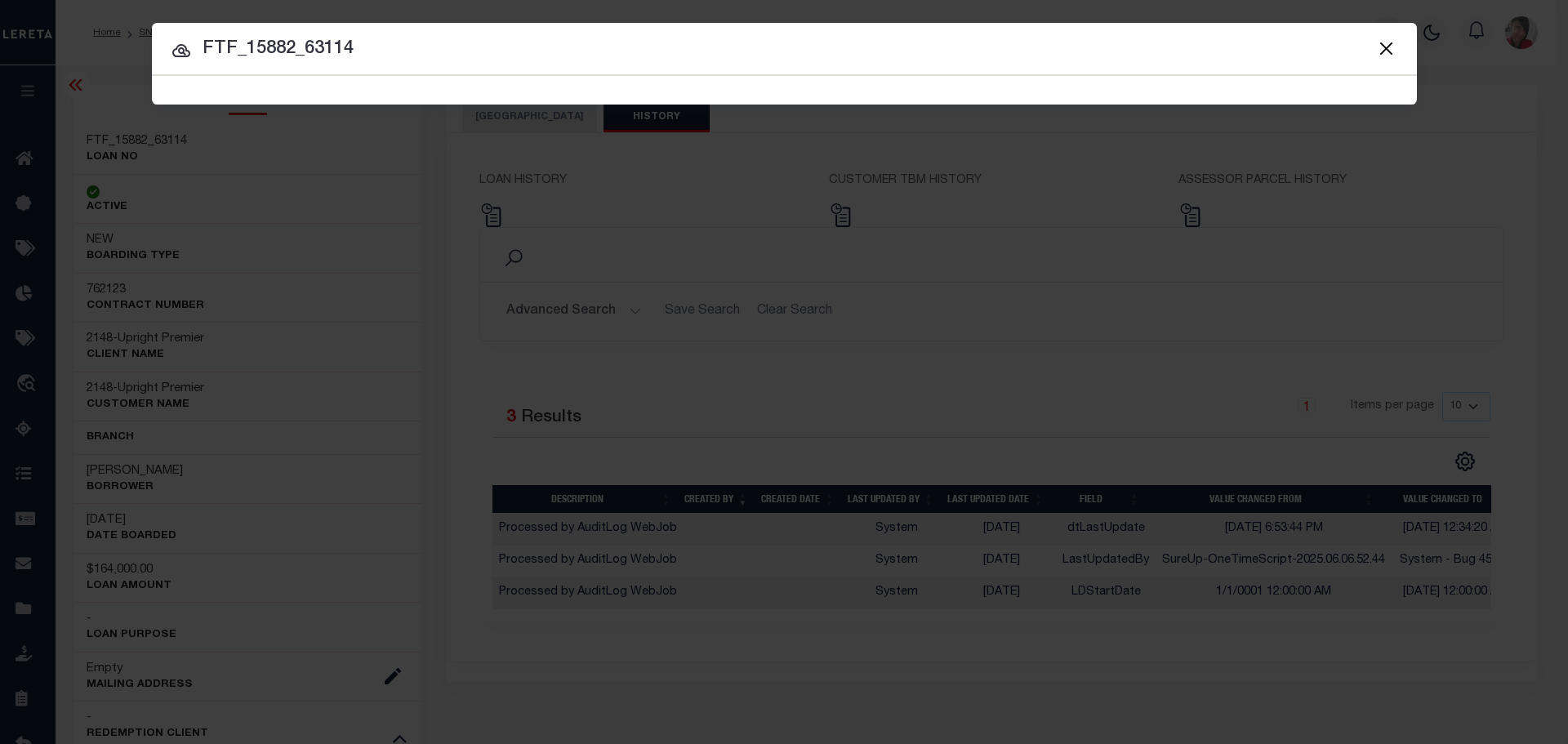
click at [698, 79] on span "FTF_15882_63114 Searching..." at bounding box center [784, 90] width 1265 height 29
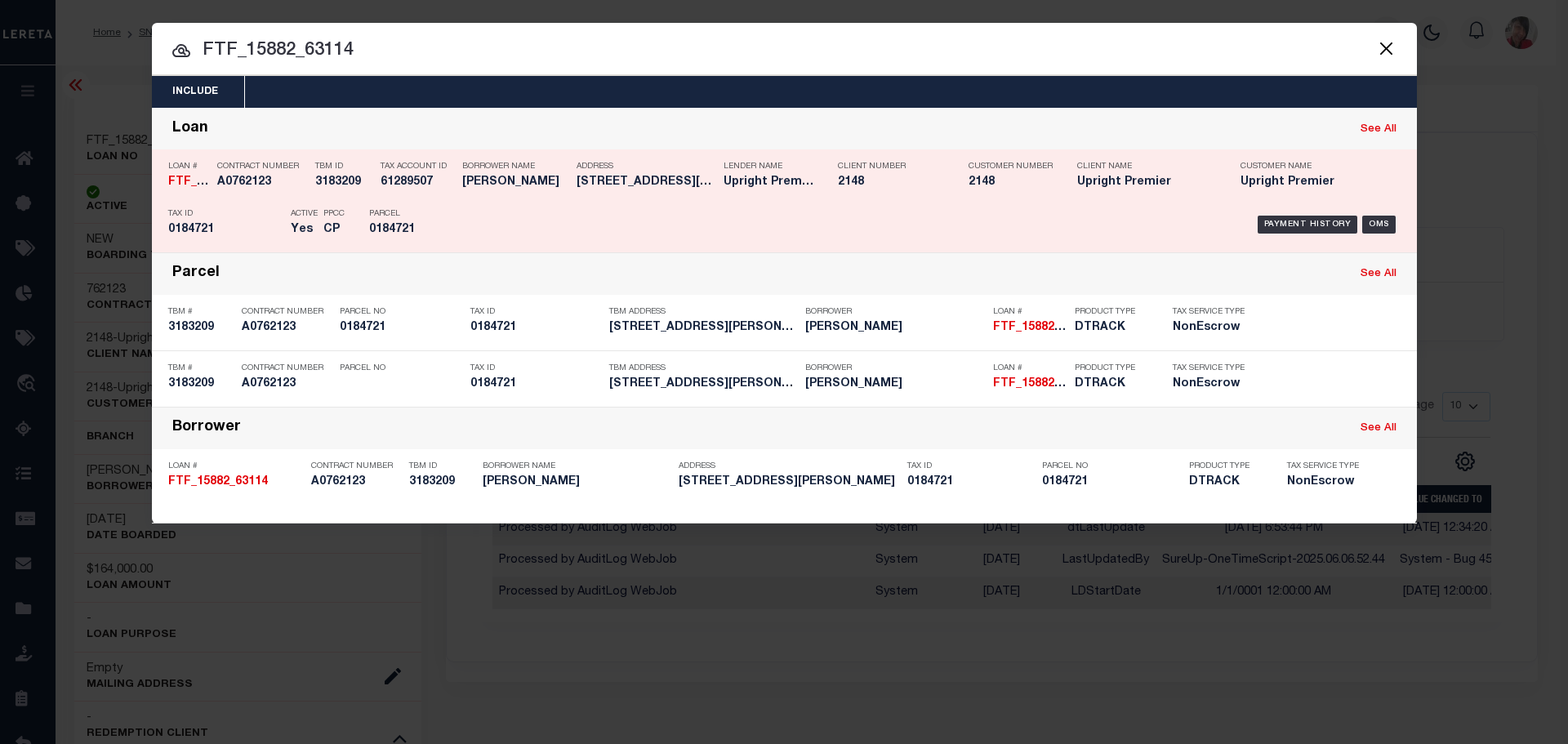
click at [703, 207] on div "Payment History OMS" at bounding box center [933, 224] width 933 height 48
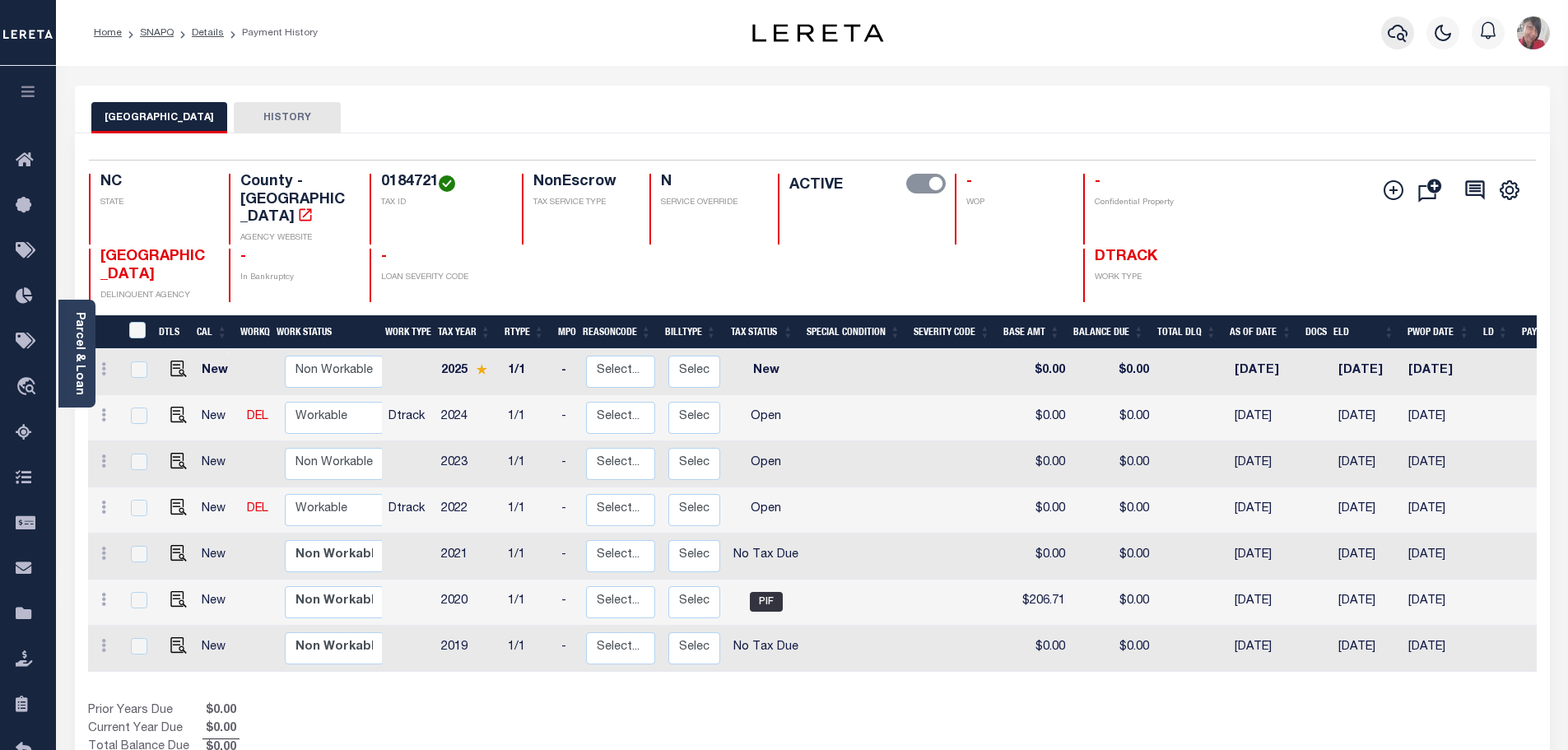
click at [1396, 35] on icon "button" at bounding box center [1396, 32] width 20 height 20
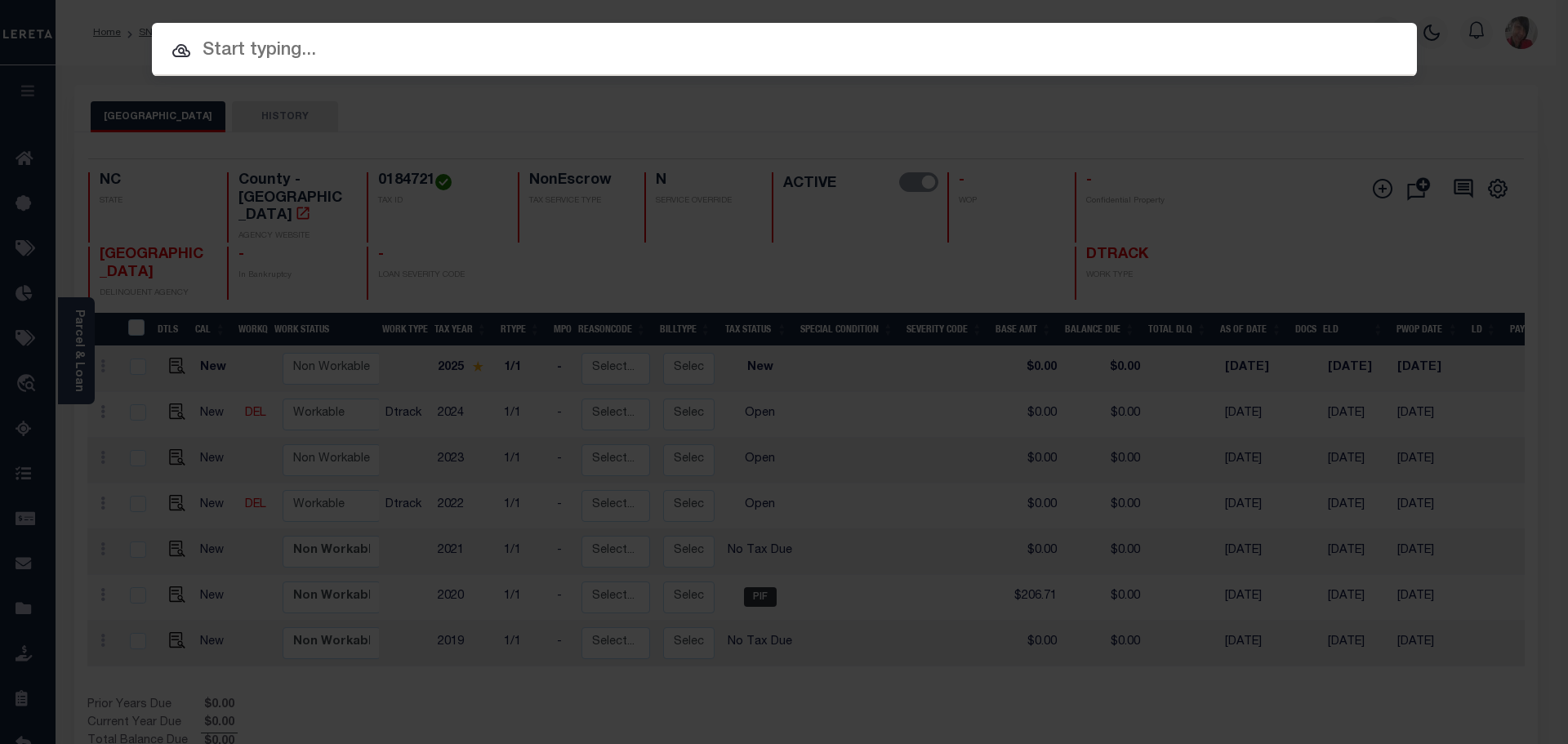
paste input "FTF_15882_63114"
click at [586, 43] on input "FTF_15882_63114" at bounding box center [784, 50] width 1265 height 29
type input "FTF_15882_63114"
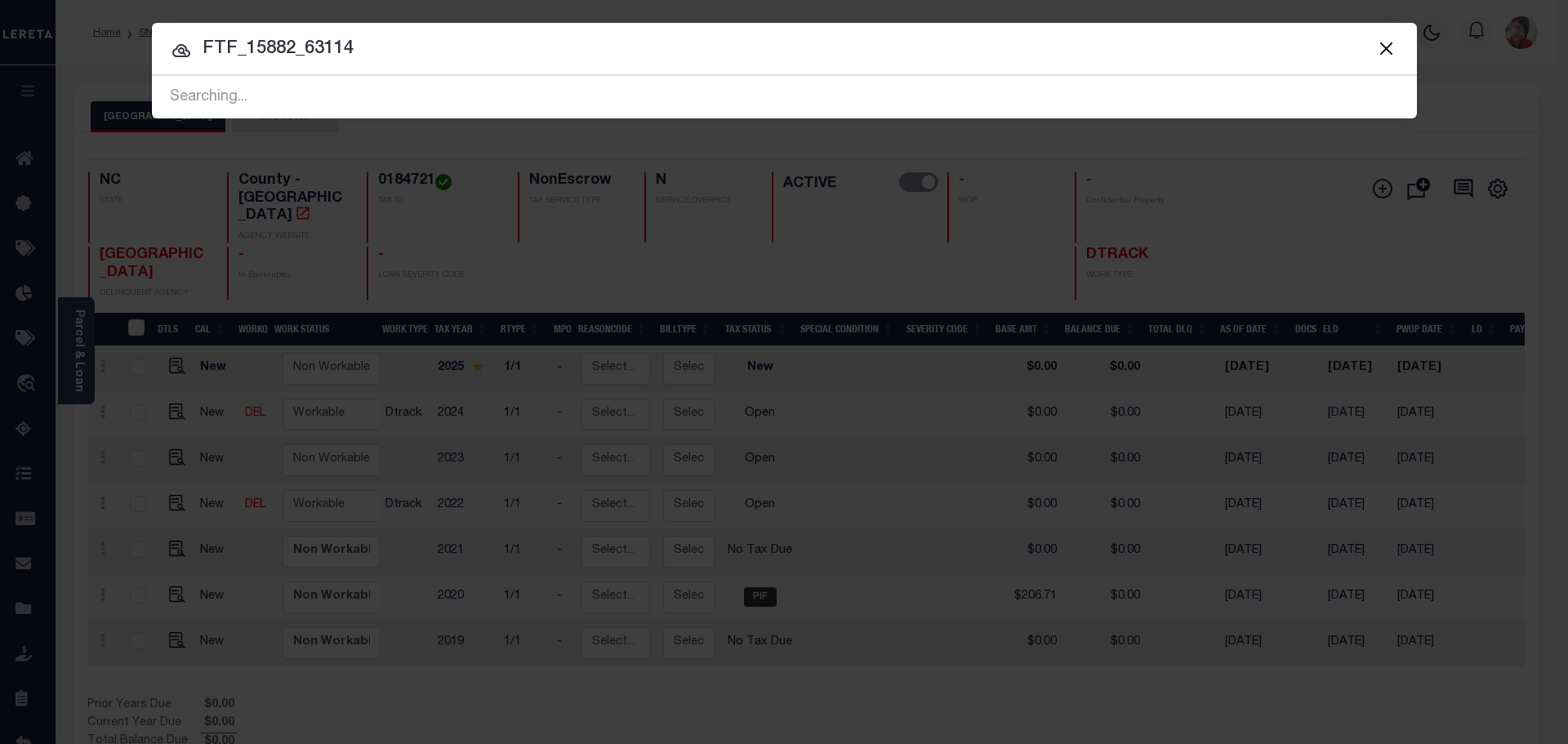
click at [392, 91] on span "FTF_15882_63114 Searching..." at bounding box center [784, 96] width 1265 height 42
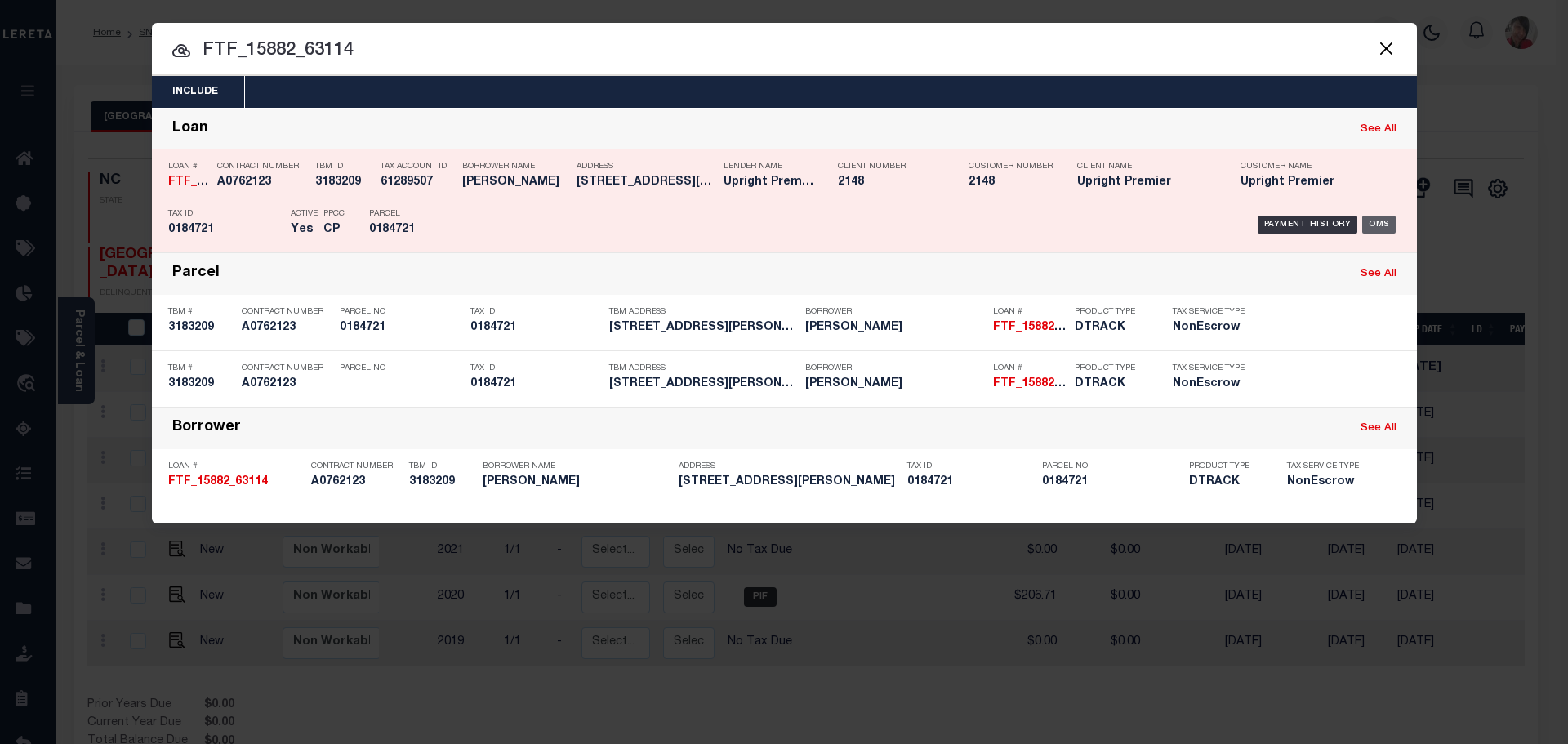
click at [1377, 223] on div "OMS" at bounding box center [1379, 224] width 34 height 18
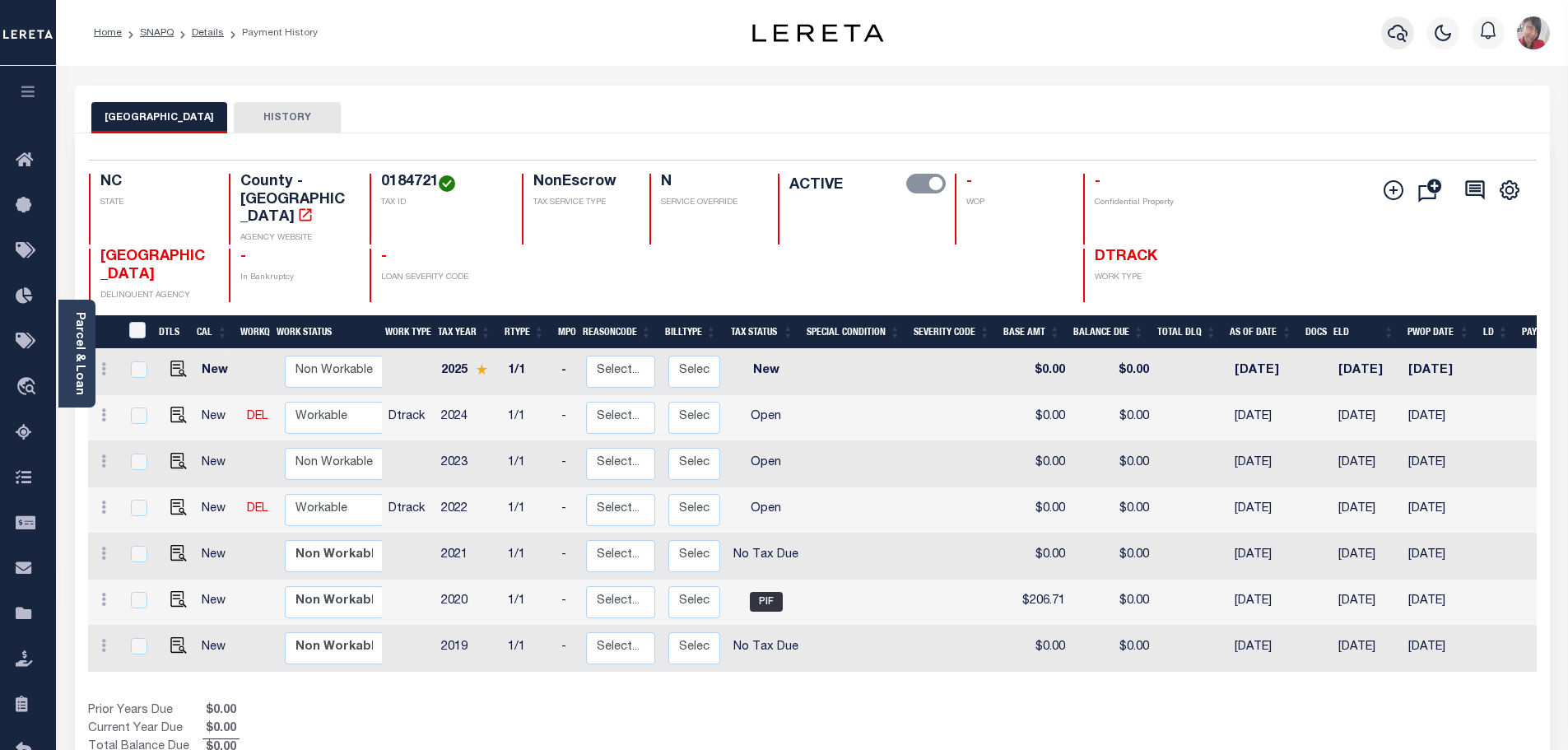
click at [1386, 36] on button "button" at bounding box center [1396, 32] width 33 height 33
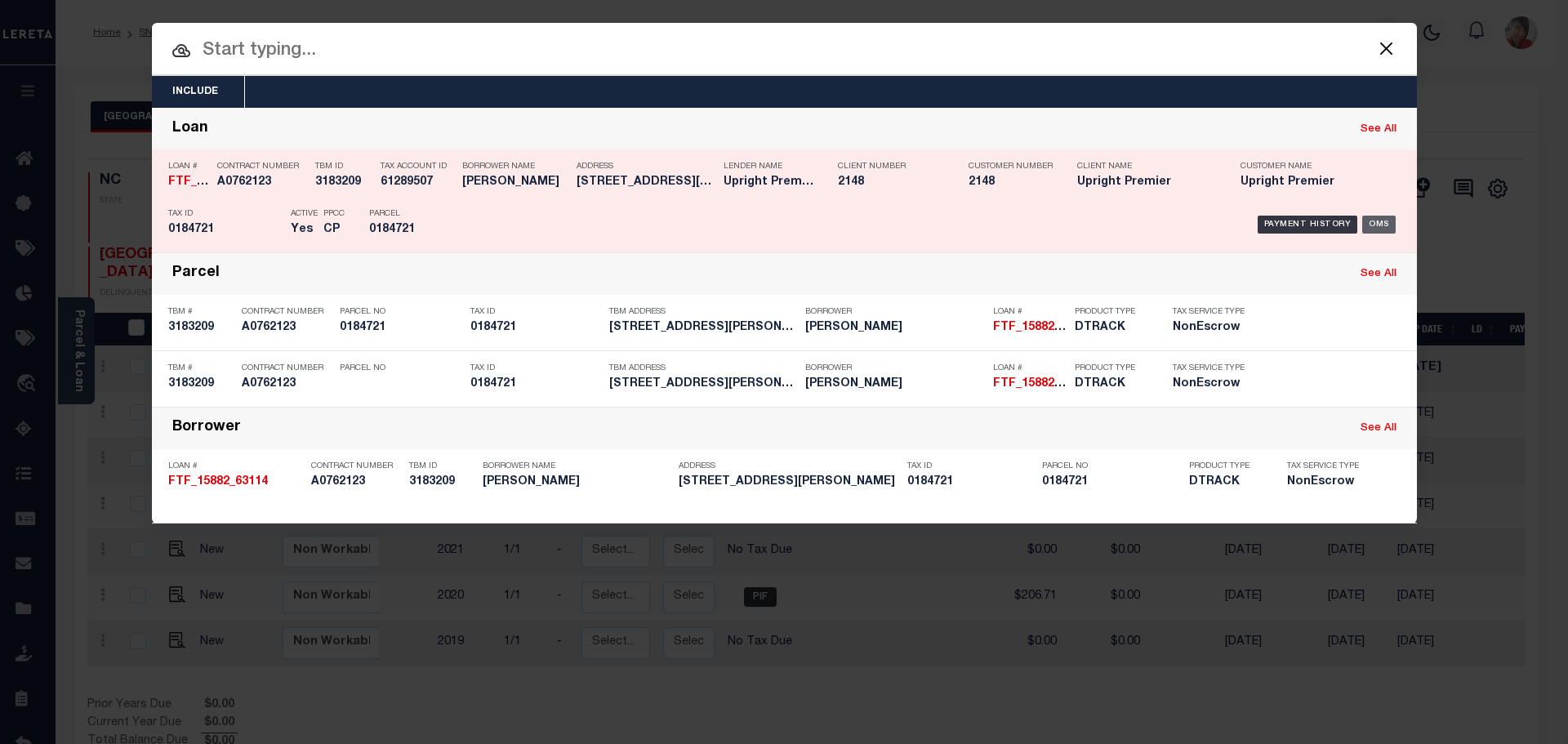
click at [1380, 222] on div "OMS" at bounding box center [1379, 224] width 34 height 18
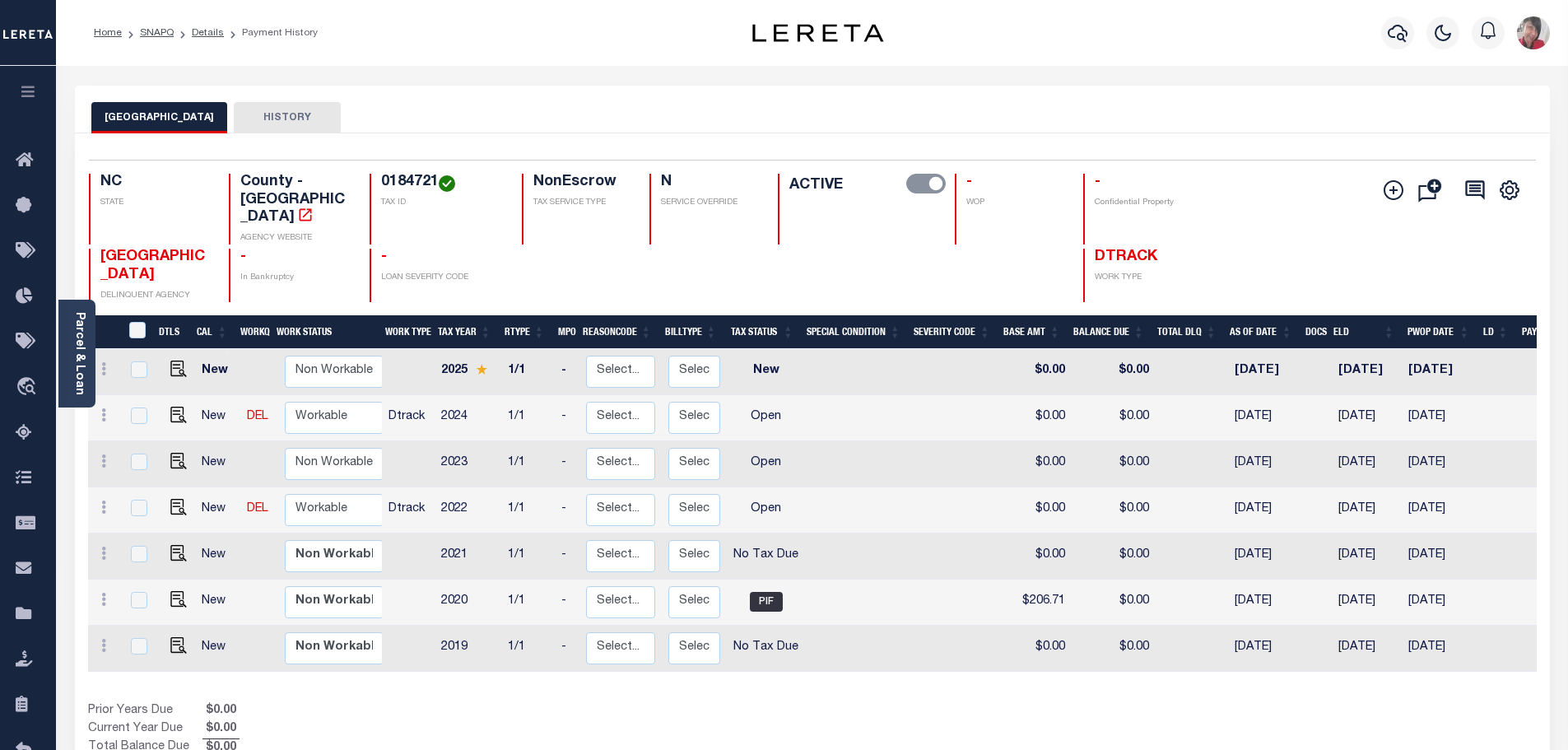
click at [267, 118] on button "HISTORY" at bounding box center [287, 117] width 107 height 31
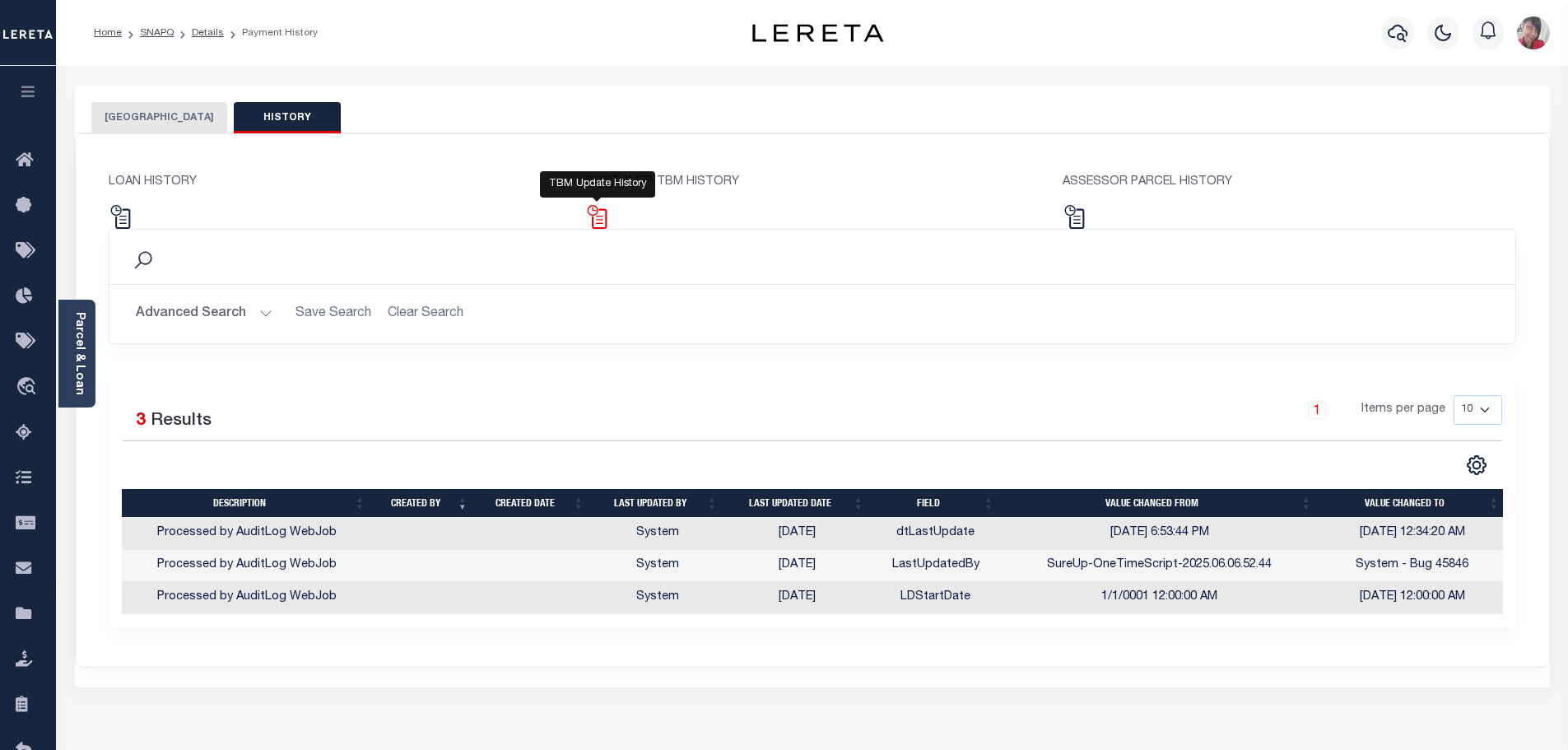
click at [592, 221] on img at bounding box center [596, 216] width 24 height 24
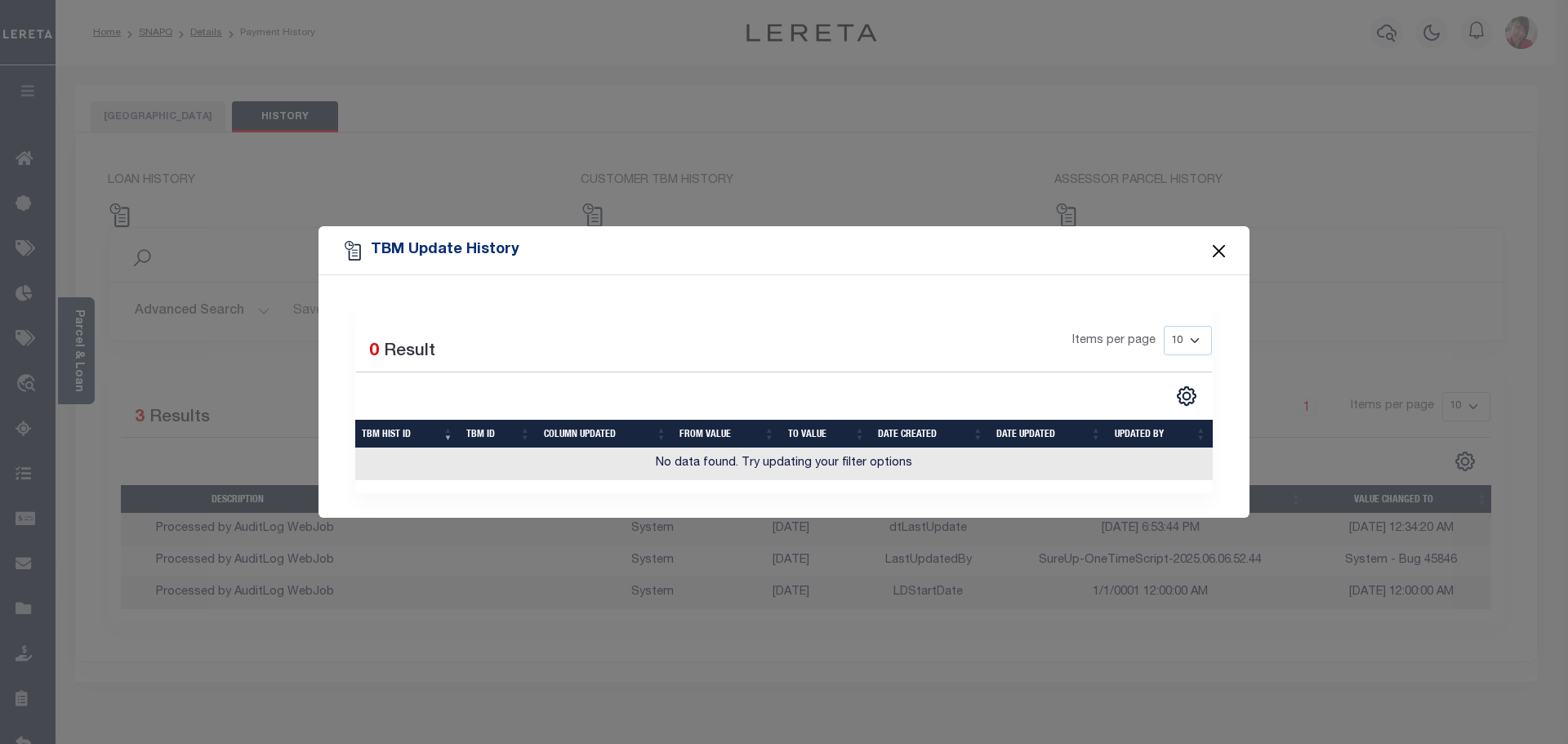
click at [1220, 244] on button "Close" at bounding box center [1218, 250] width 22 height 21
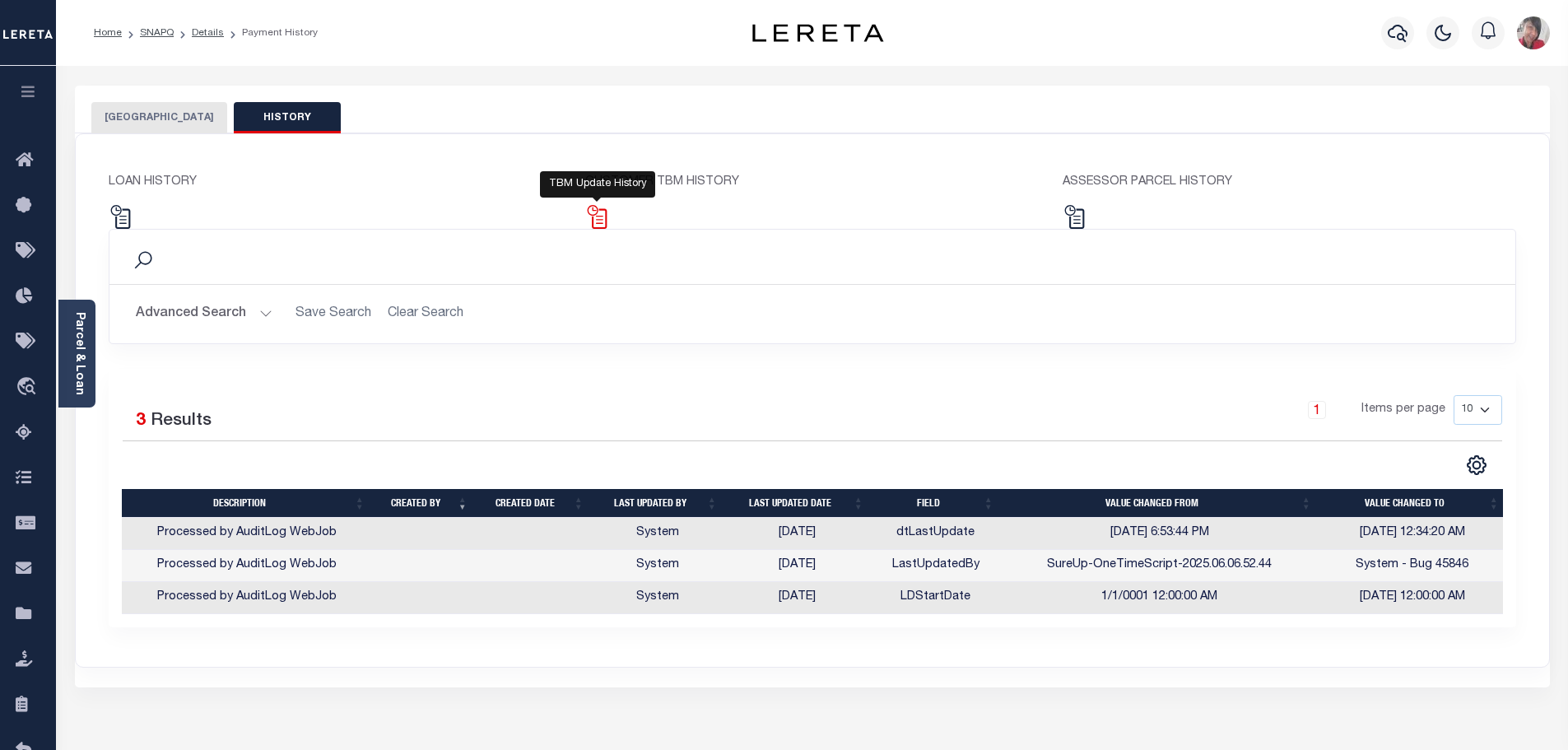
click at [601, 220] on img at bounding box center [596, 216] width 24 height 24
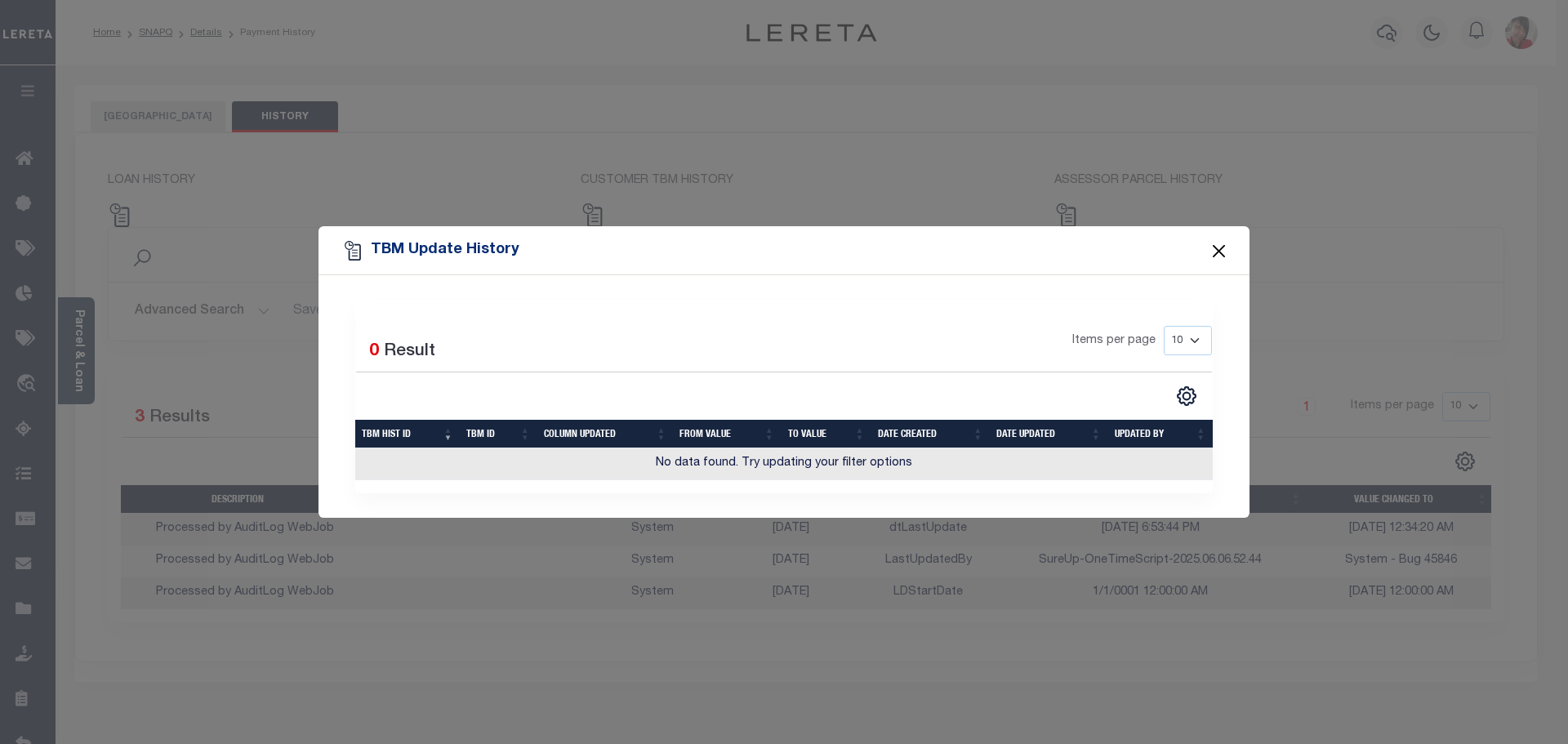
click at [1222, 250] on button "Close" at bounding box center [1218, 250] width 22 height 21
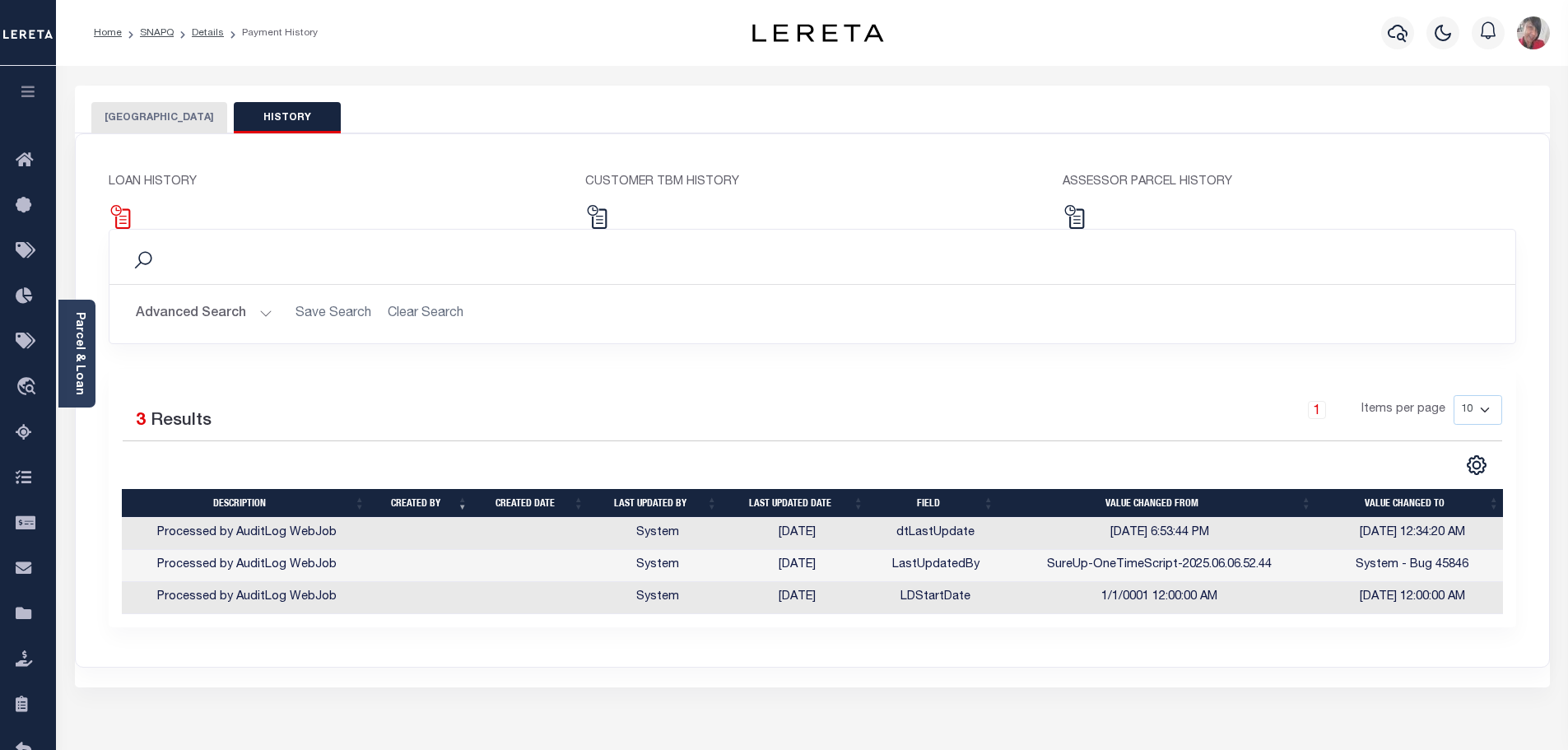
click at [127, 227] on img at bounding box center [120, 216] width 24 height 24
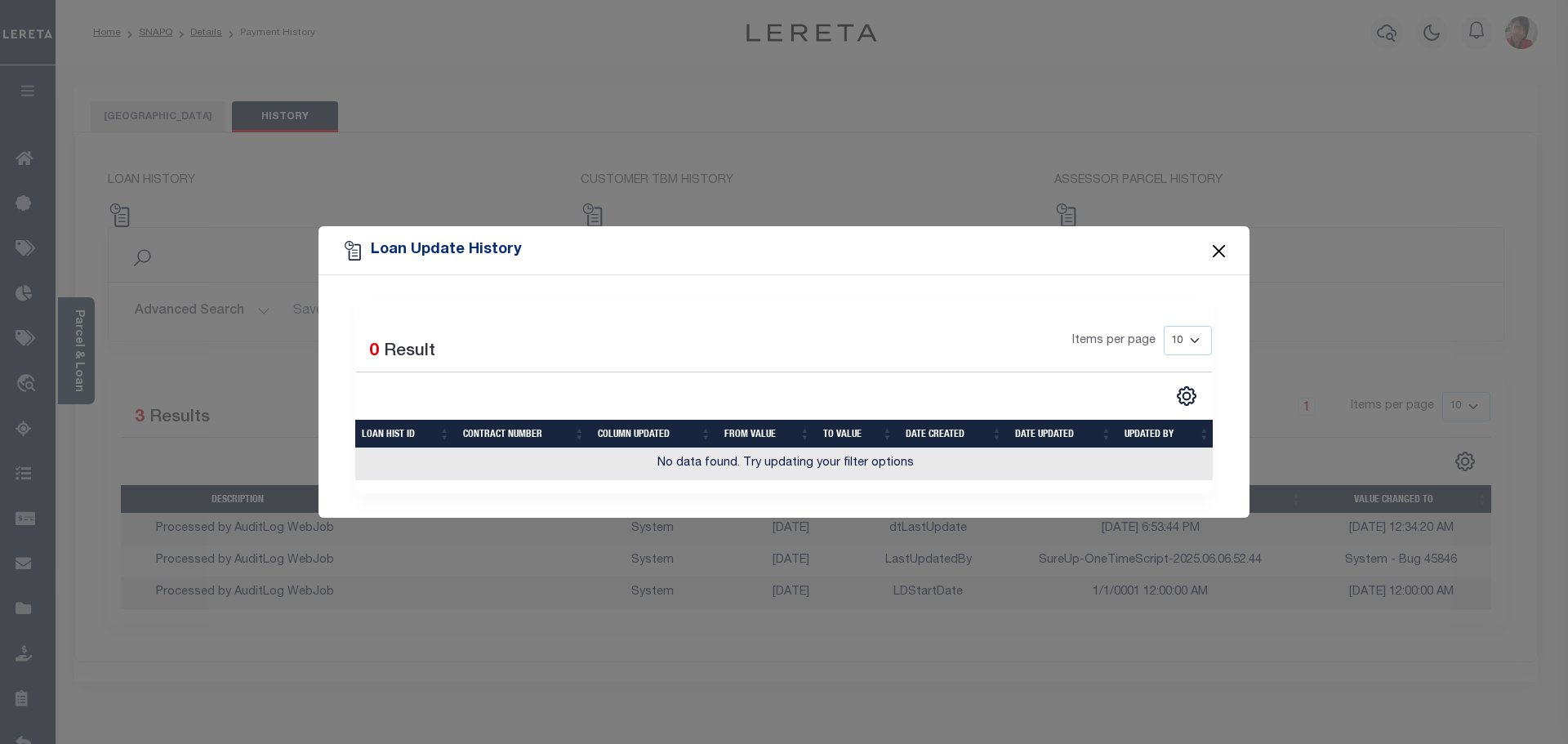
click at [1217, 246] on button "Close" at bounding box center [1218, 250] width 22 height 21
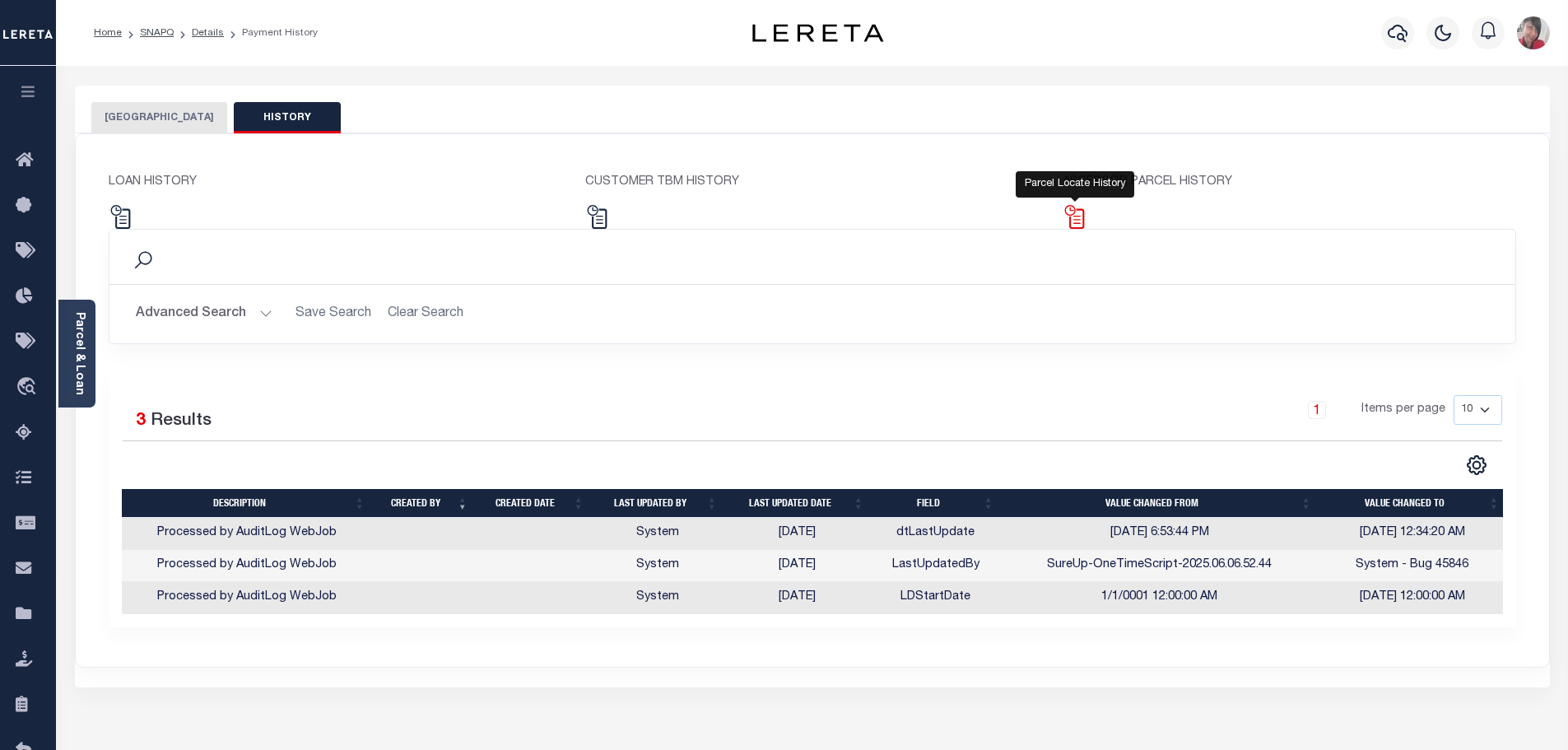
click at [1075, 219] on img at bounding box center [1073, 216] width 24 height 24
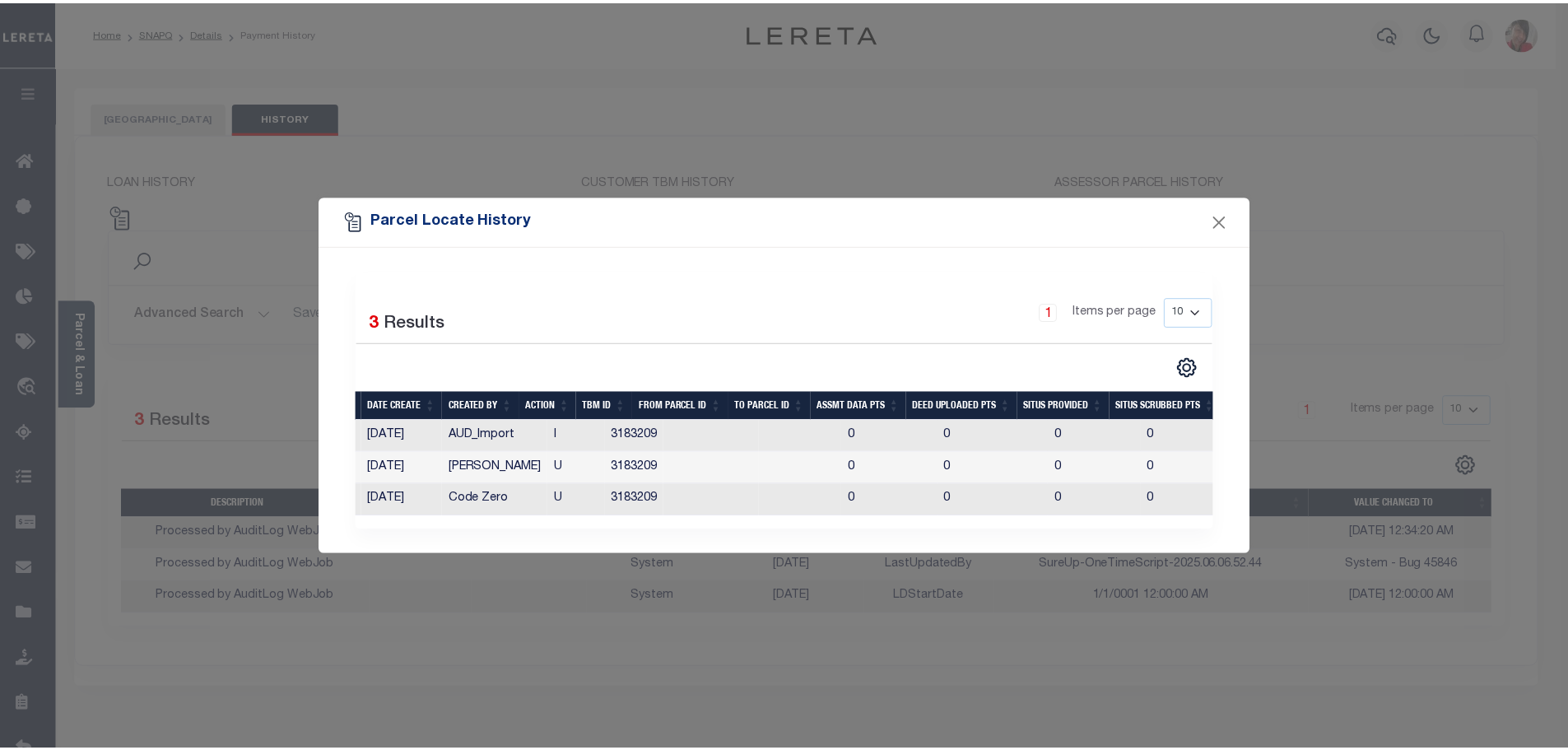
scroll to position [0, 578]
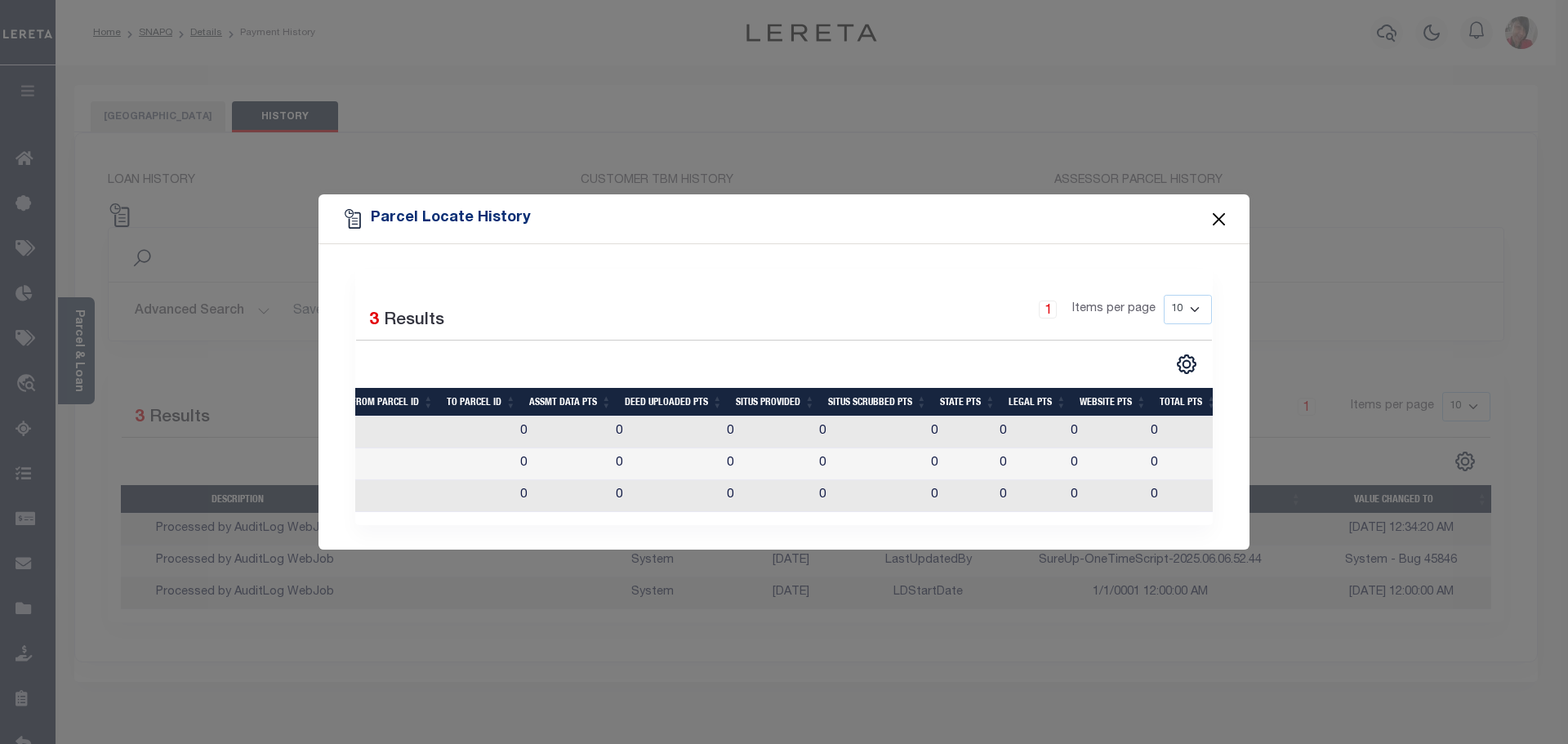
click at [1215, 209] on button "Close" at bounding box center [1218, 219] width 22 height 21
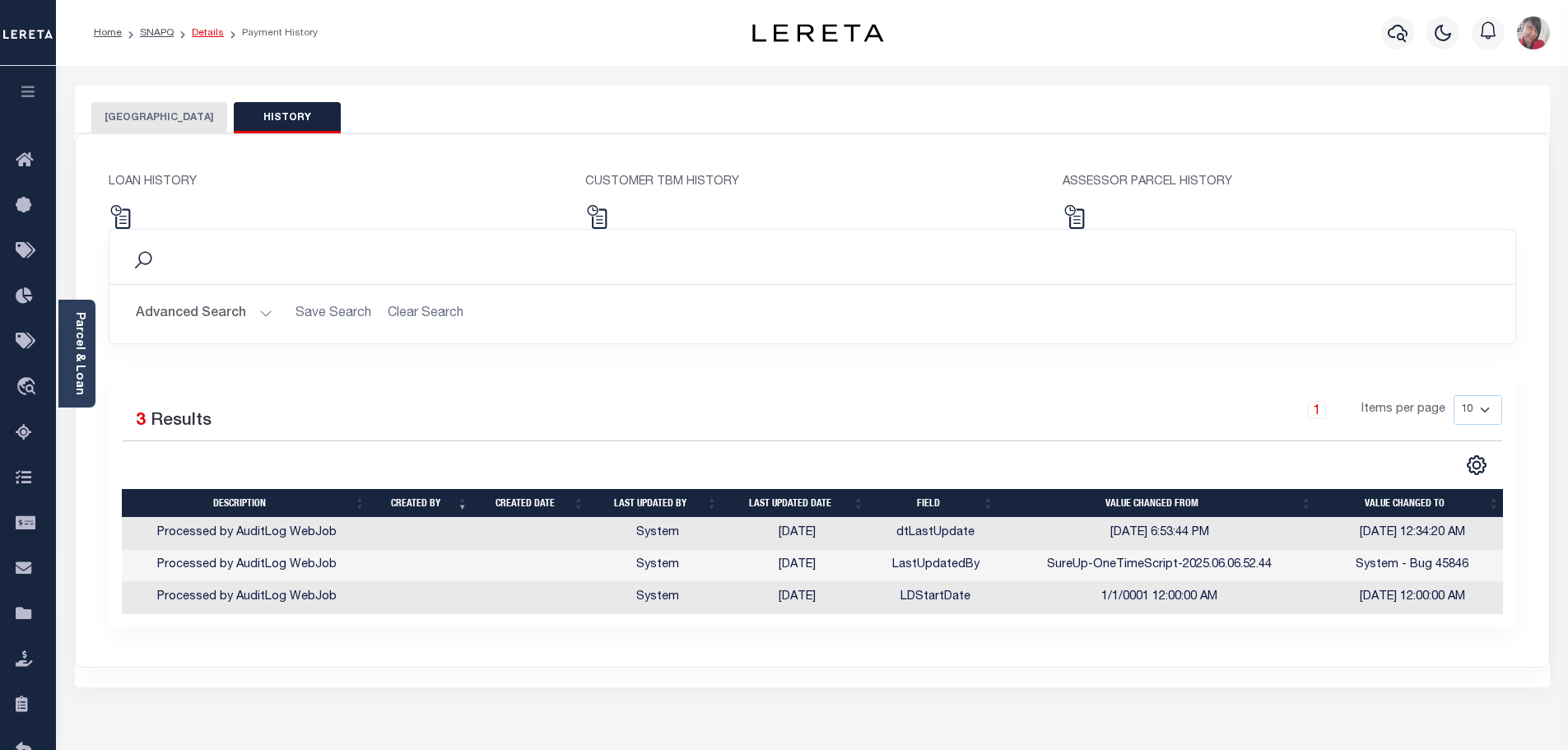
click at [199, 33] on link "Details" at bounding box center [207, 33] width 32 height 9
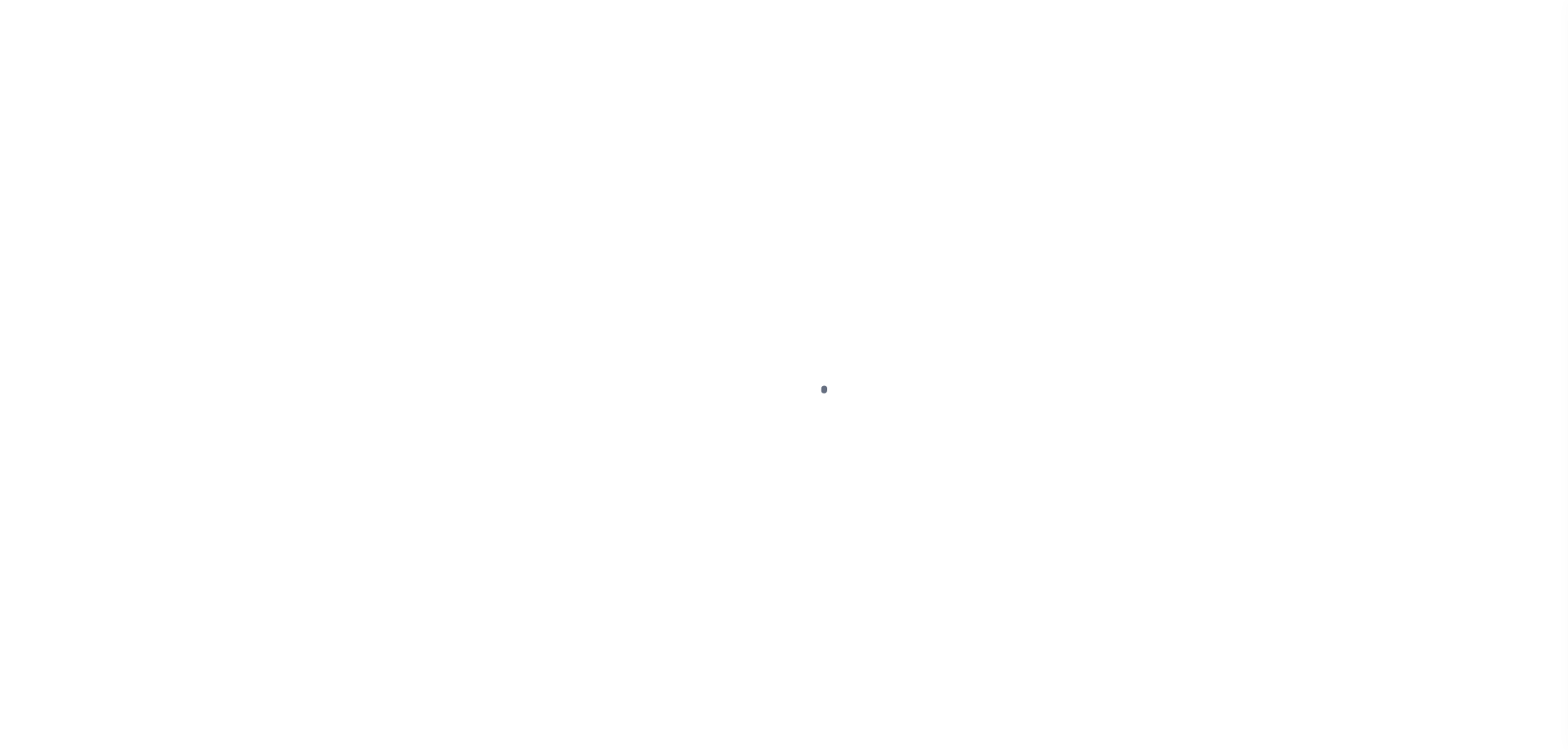
select select "NonEscrow"
type input "[STREET_ADDRESS][PERSON_NAME]"
select select
type input "[GEOGRAPHIC_DATA] 27265"
type input "NC"
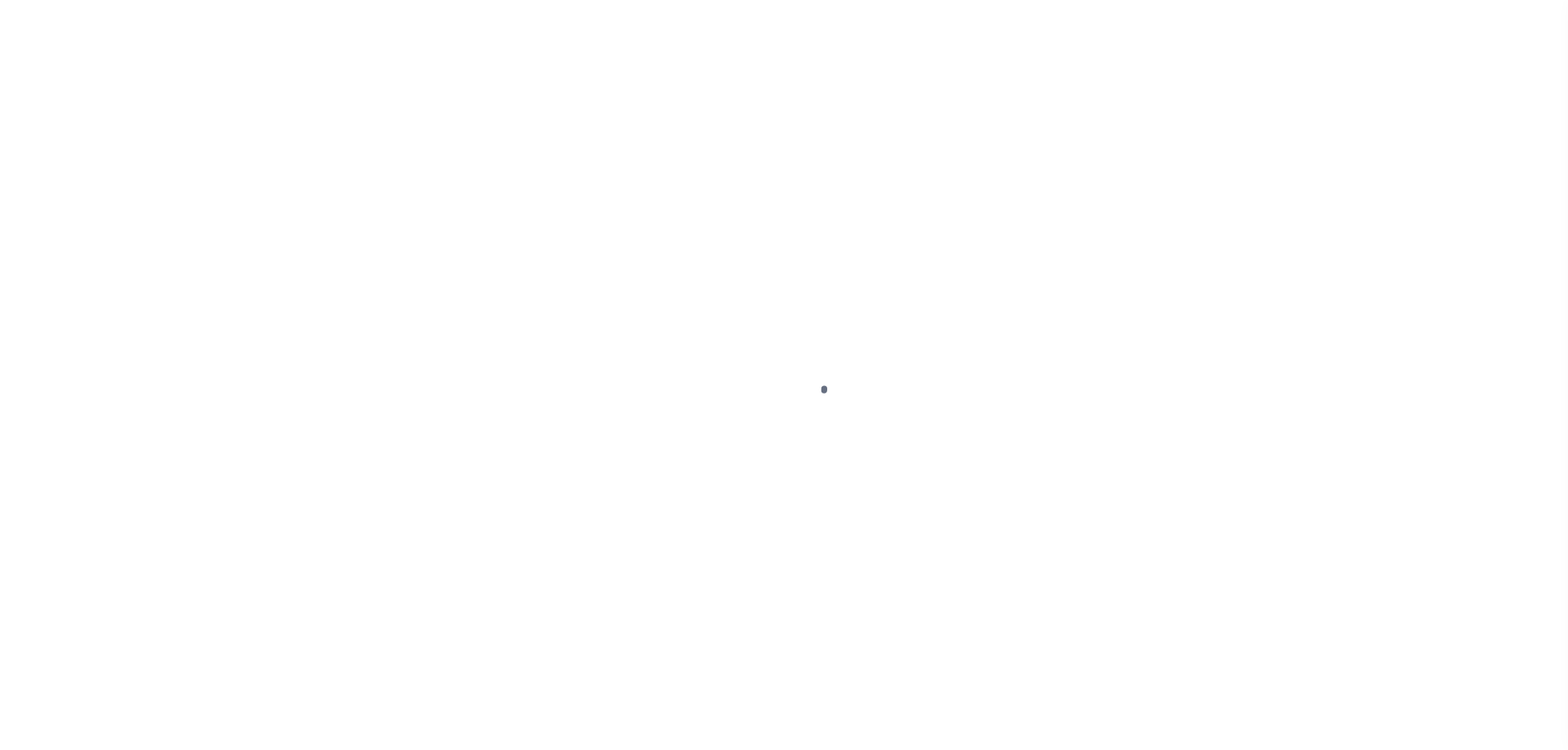
select select
select select "7961"
select select "3237"
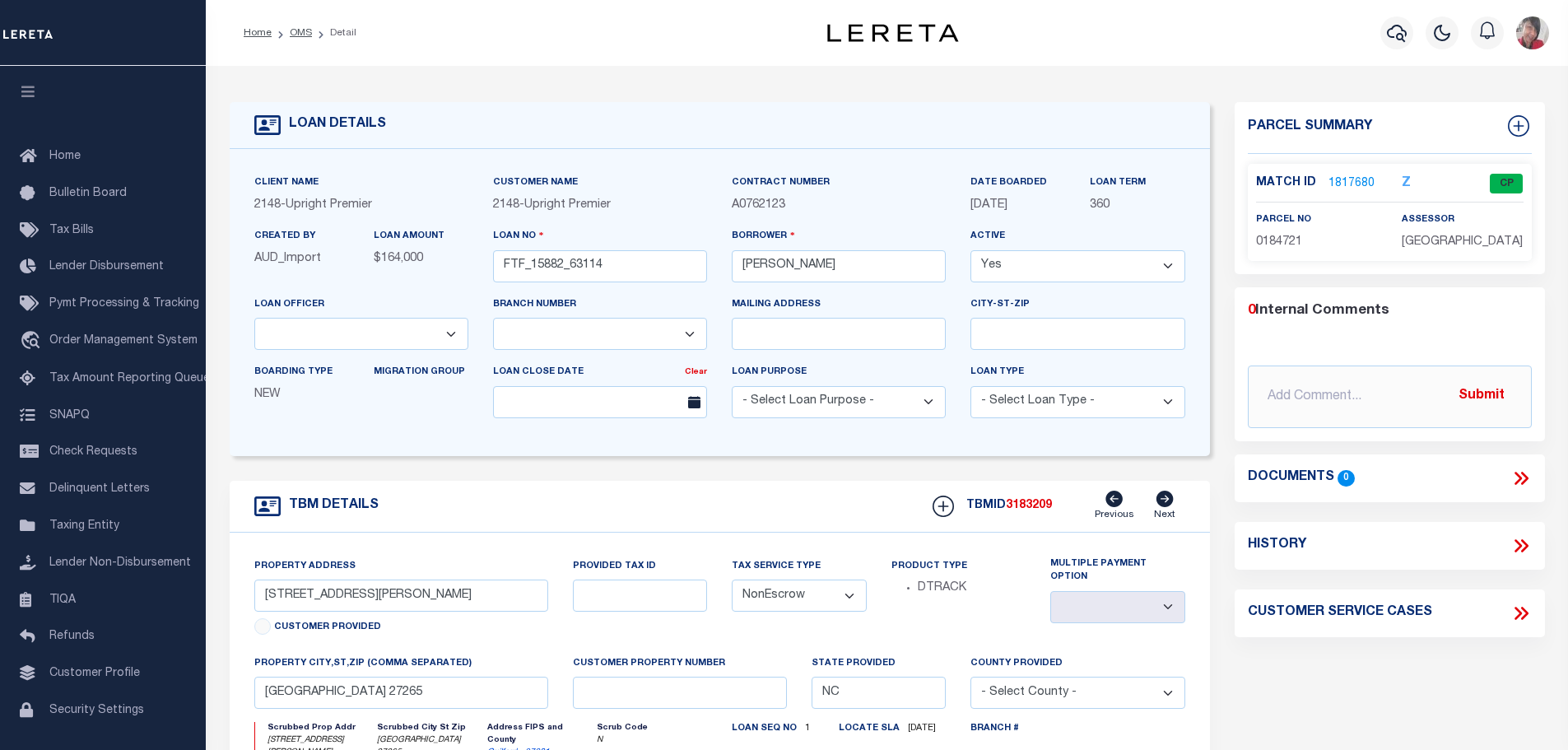
click at [1520, 546] on icon at bounding box center [1518, 546] width 8 height 13
select select "100"
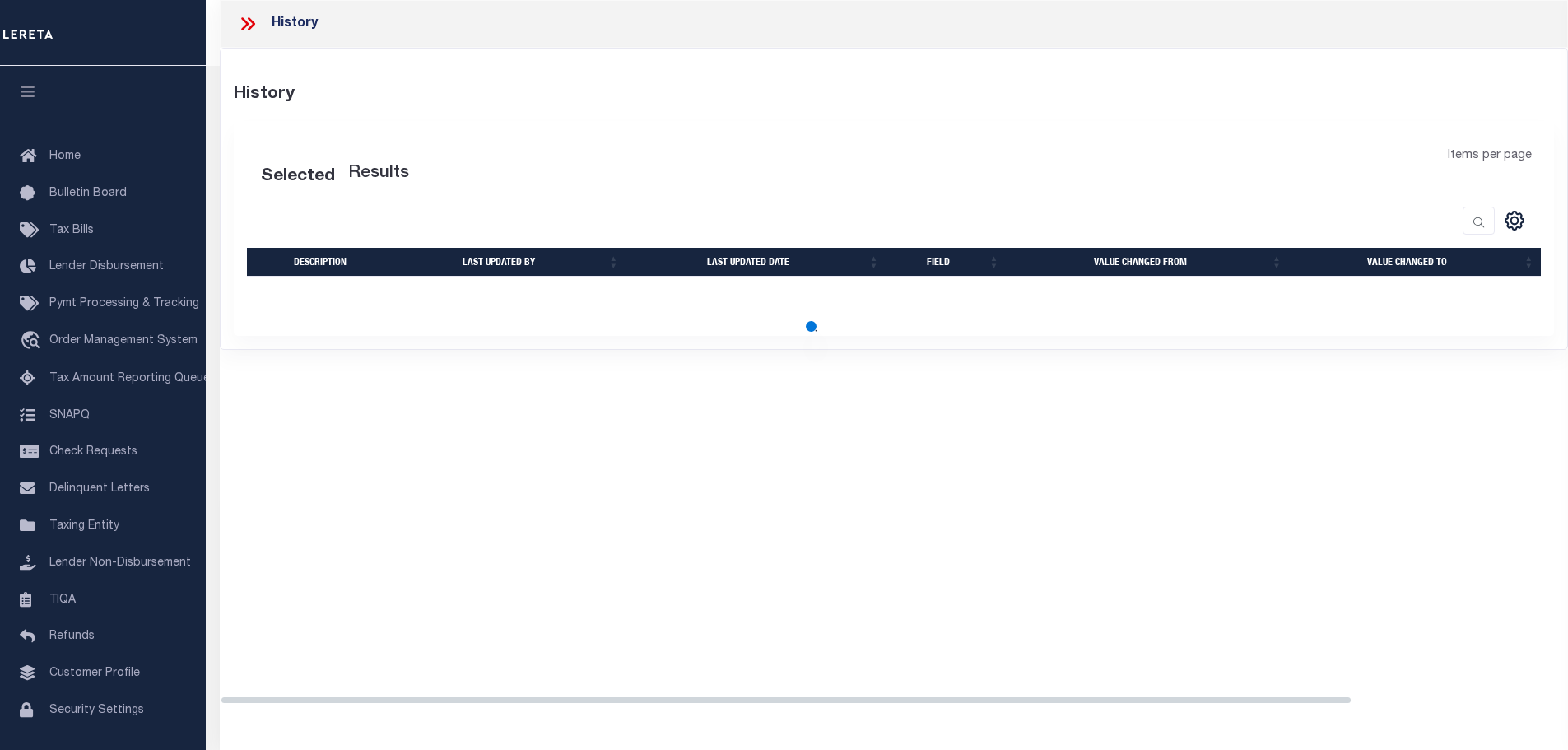
select select "100"
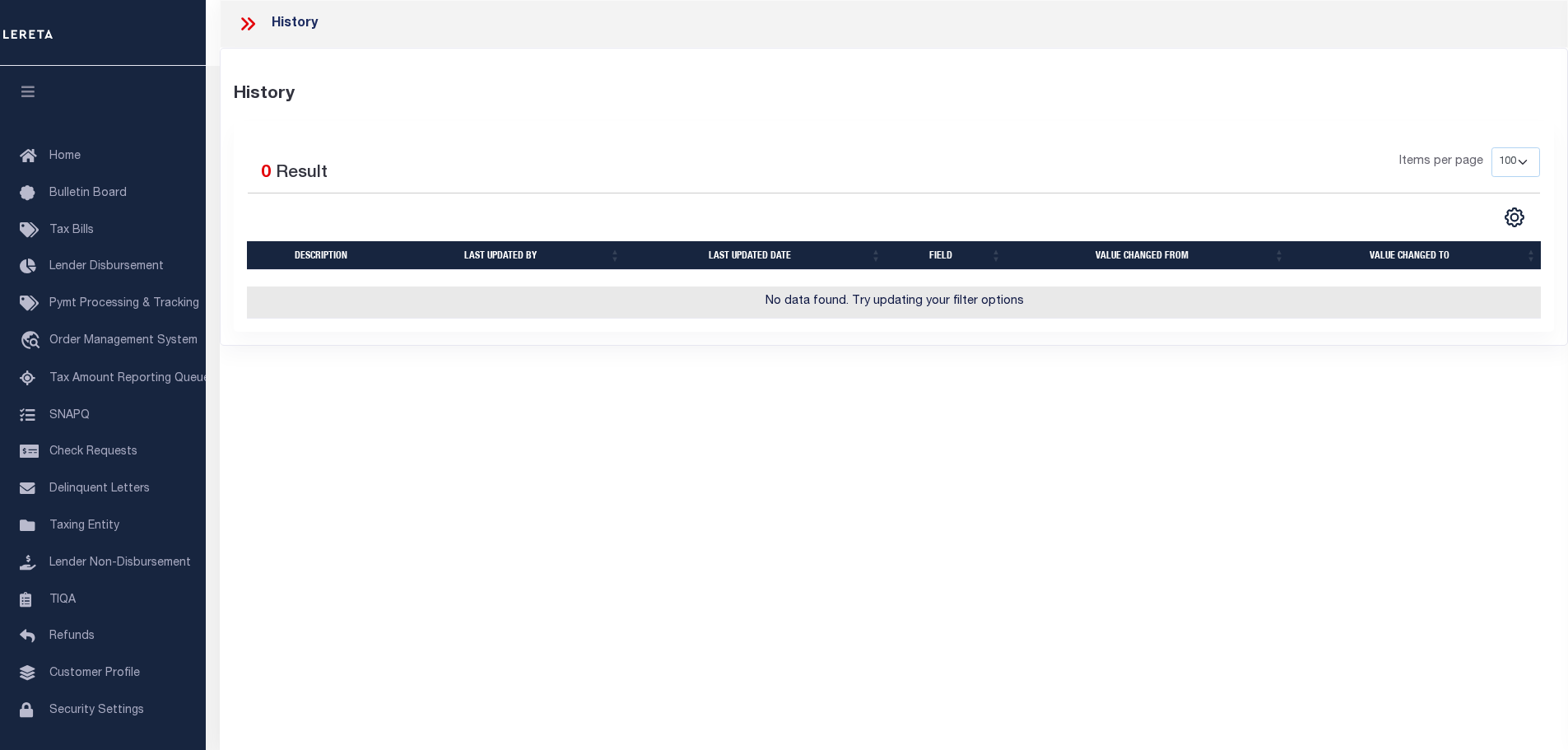
click at [248, 26] on icon at bounding box center [247, 24] width 22 height 22
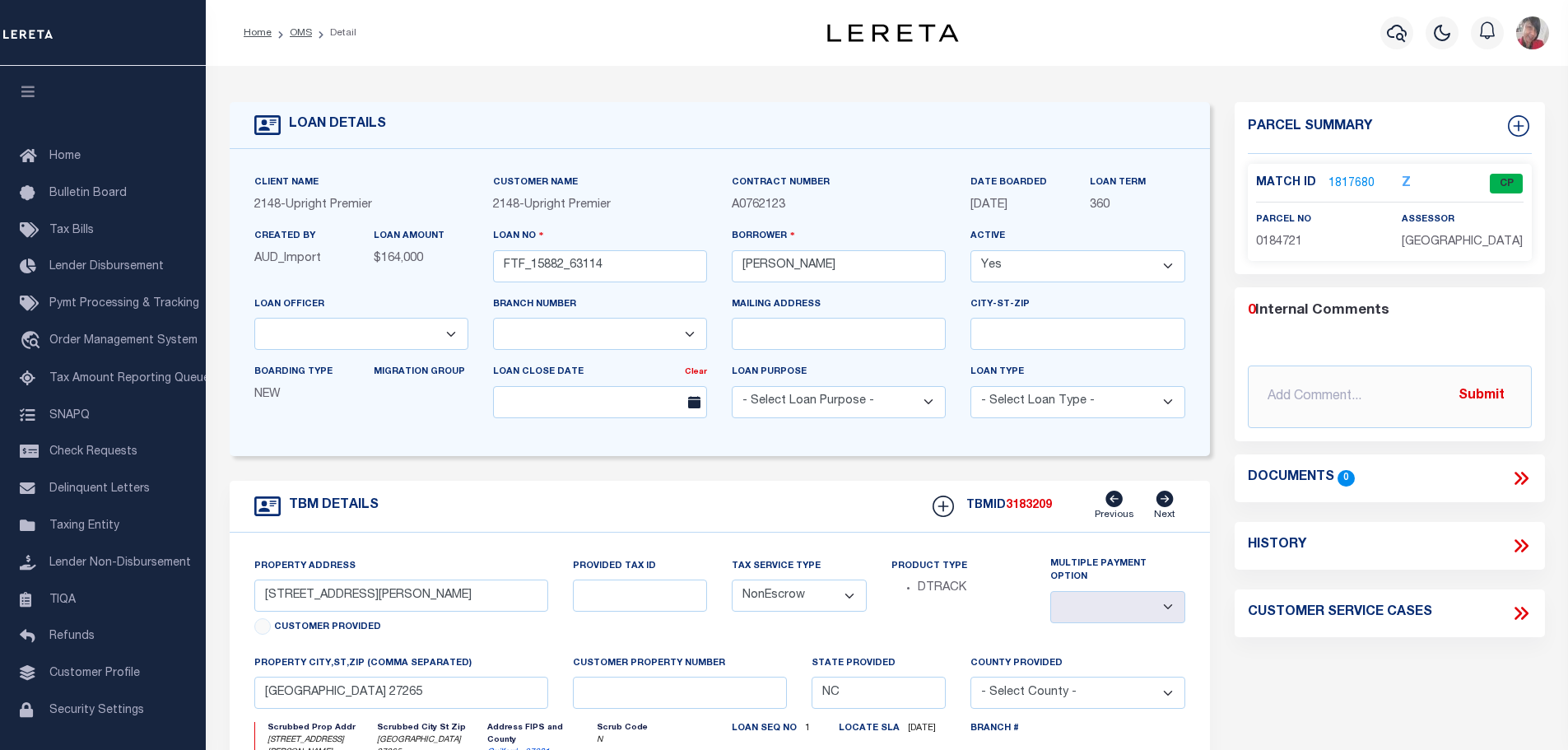
click at [1522, 607] on icon at bounding box center [1520, 612] width 22 height 22
select select "50"
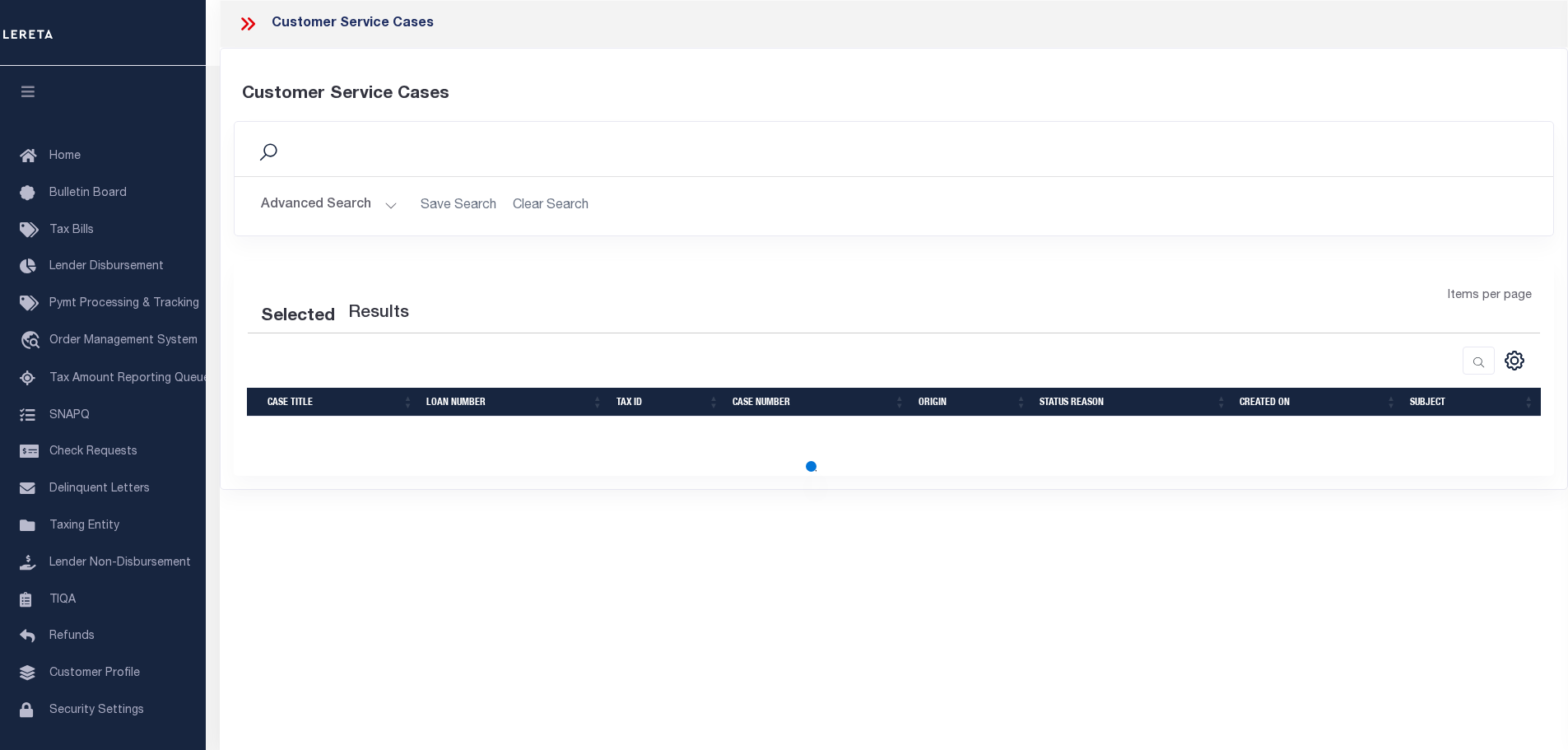
select select "50"
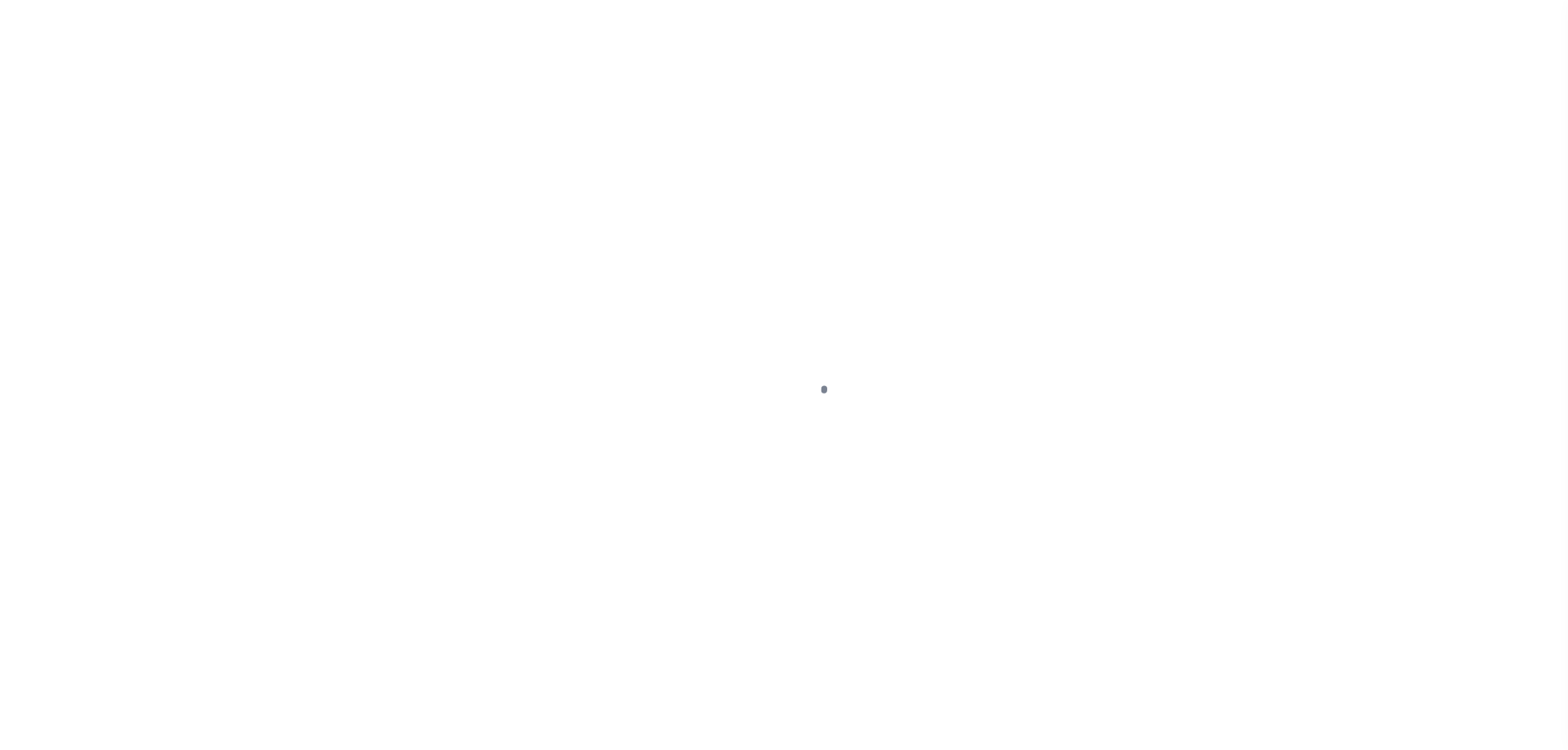
select select "NonEscrow"
type input "[STREET_ADDRESS][PERSON_NAME]"
select select
type input "[GEOGRAPHIC_DATA] 27265"
type input "NC"
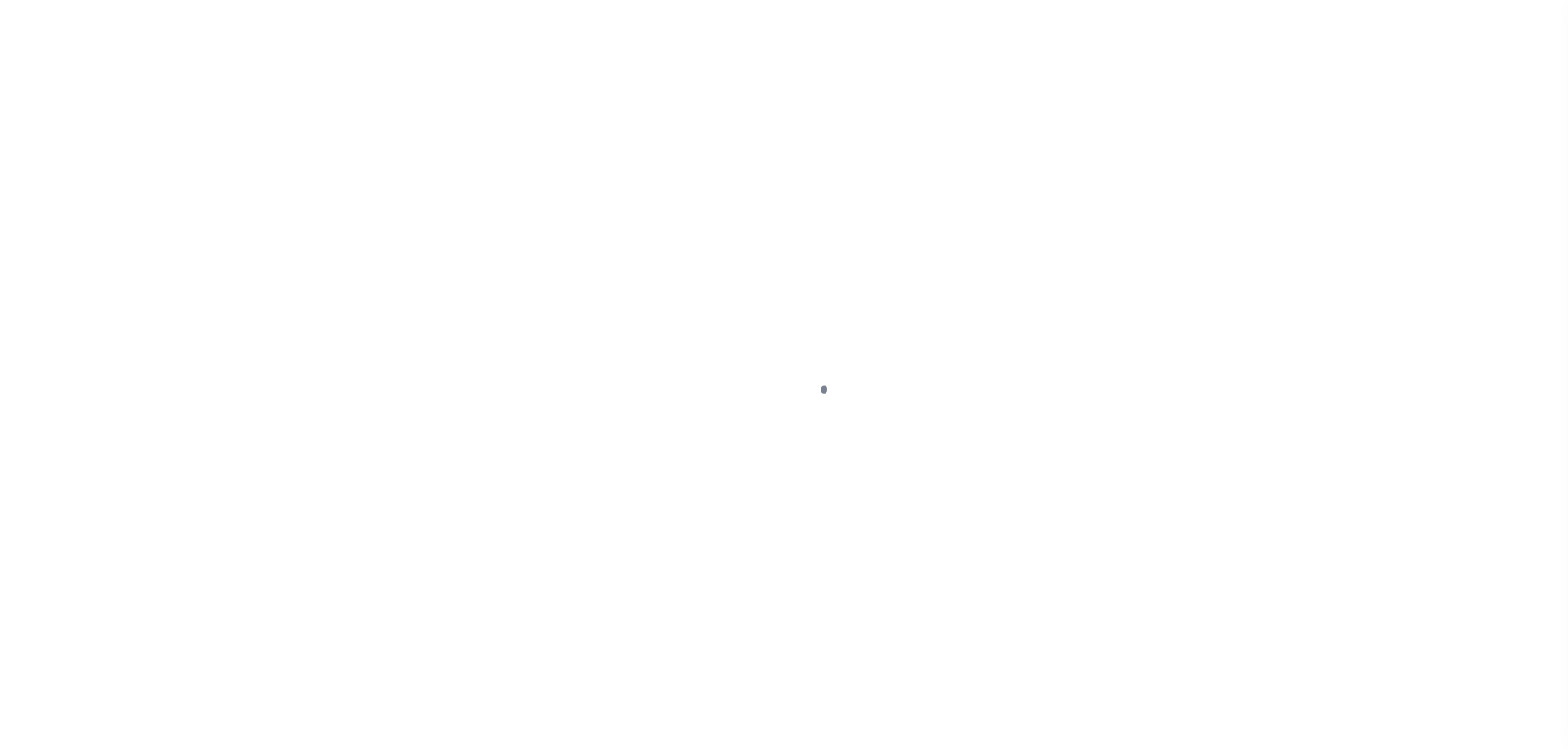
select select
select select "7961"
select select "3237"
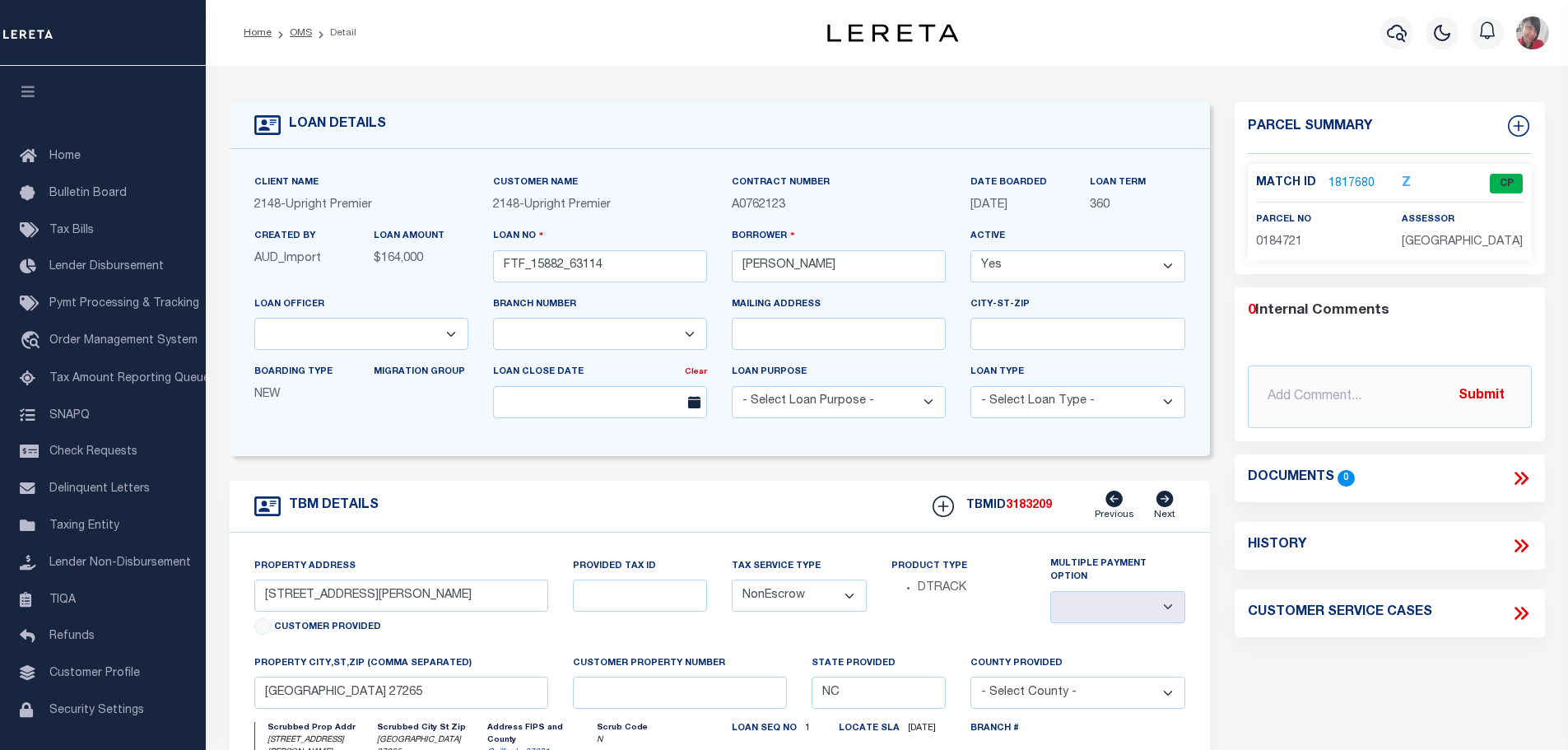
click at [1340, 179] on link "1817680" at bounding box center [1350, 184] width 46 height 17
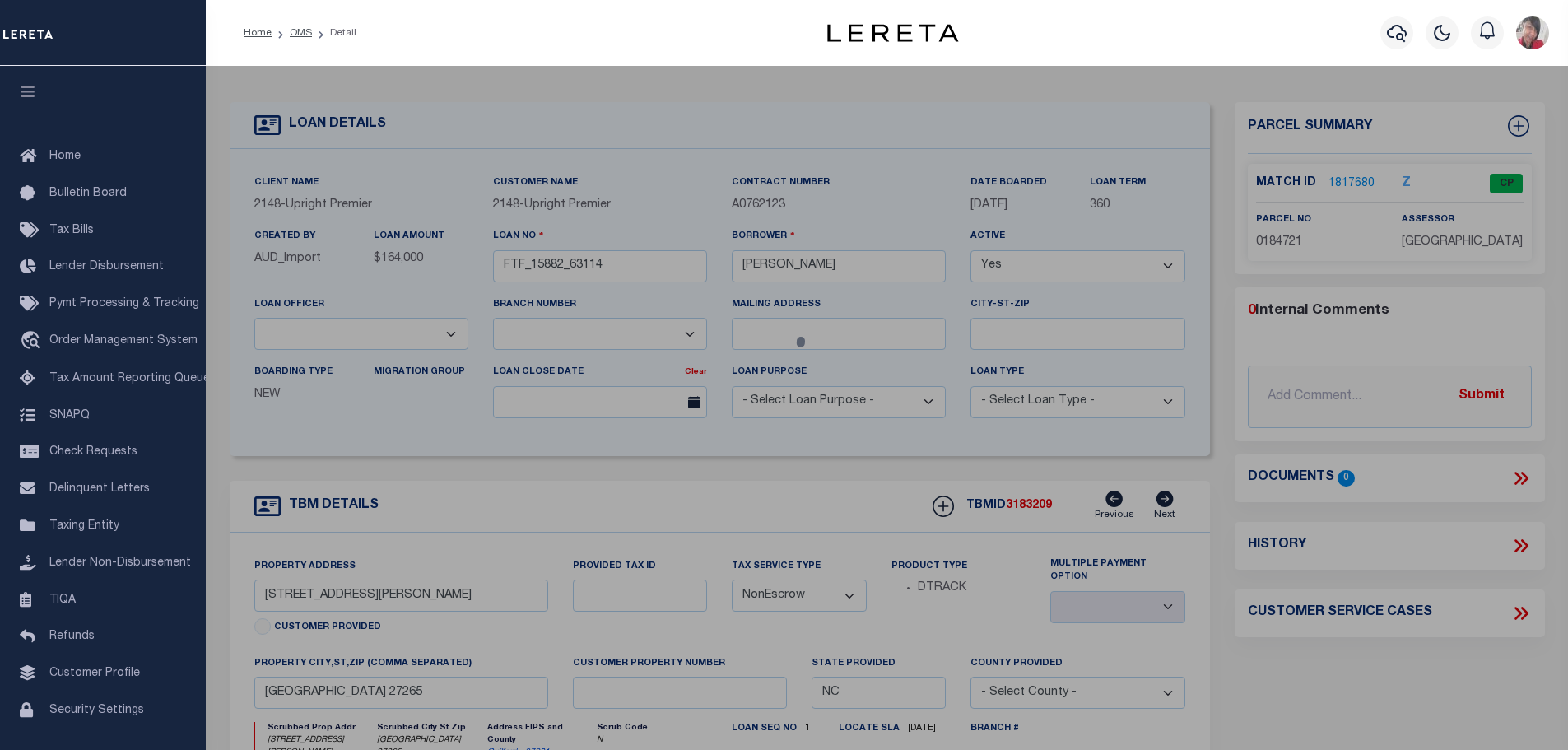
checkbox input "false"
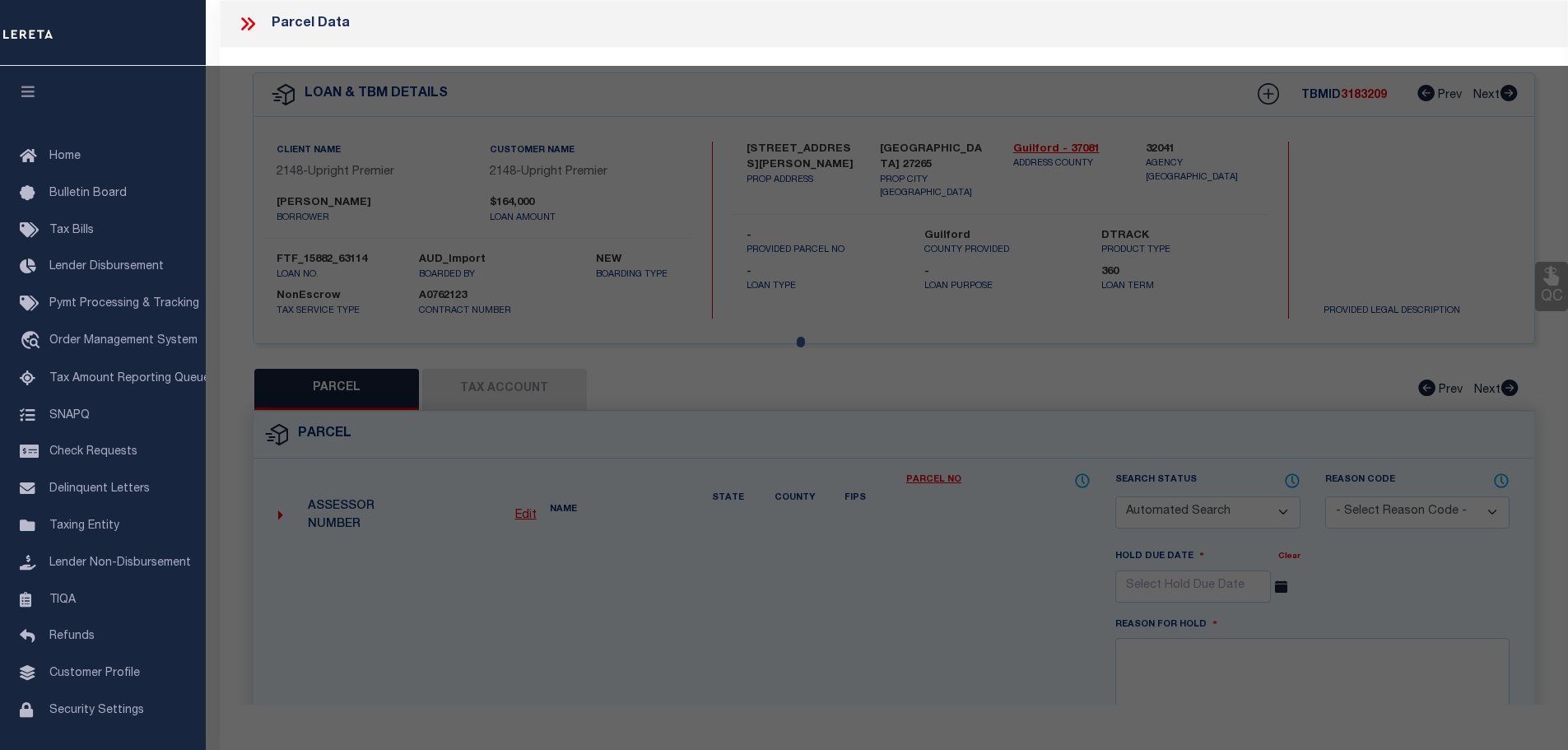
select select "CP"
type input "RALEIGH, JOE"
select select
type input "245 SPENCER ST"
type input "High Point NC 27265"
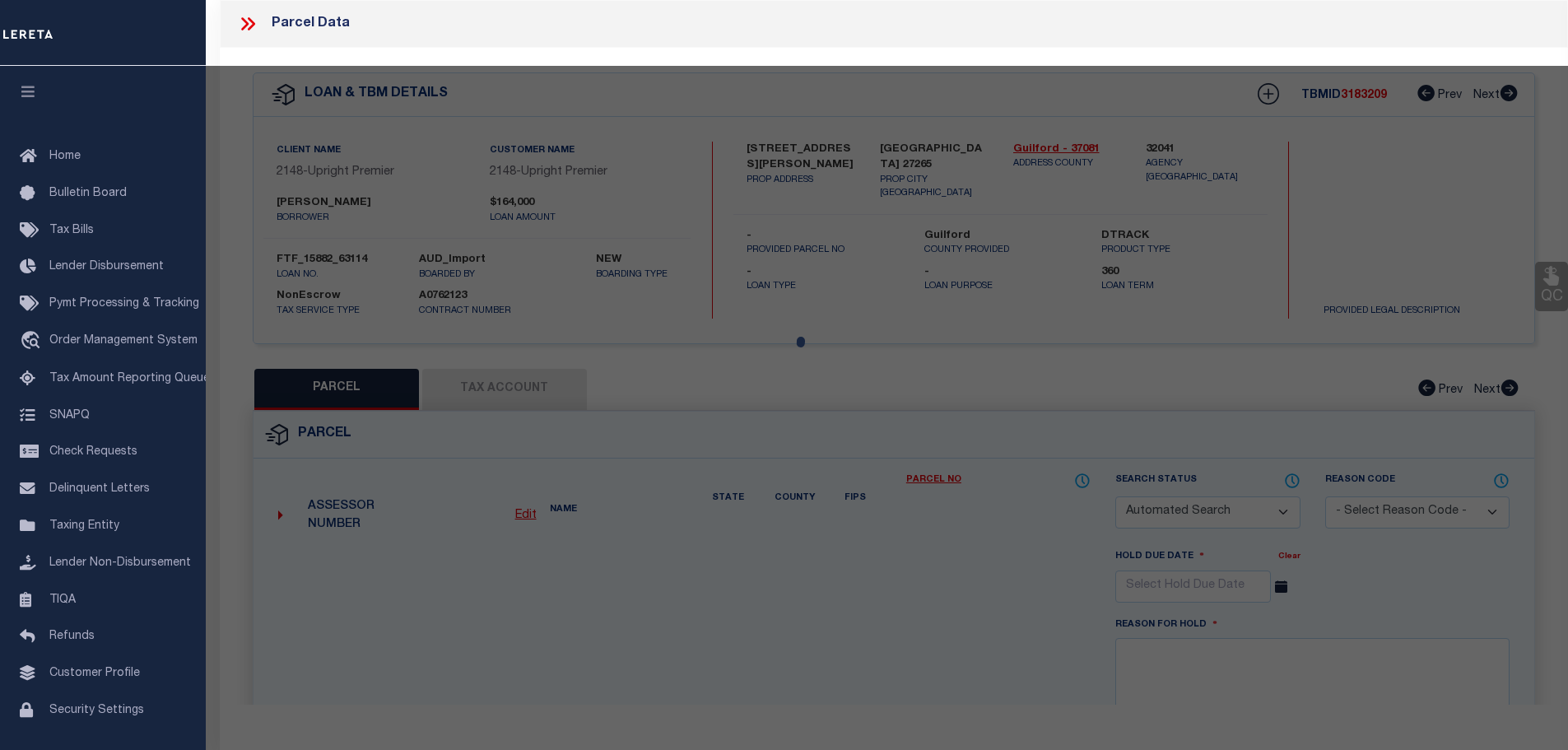
type textarea "D PB138-15 SPEMCER ST PL138-15 AC 0.57"
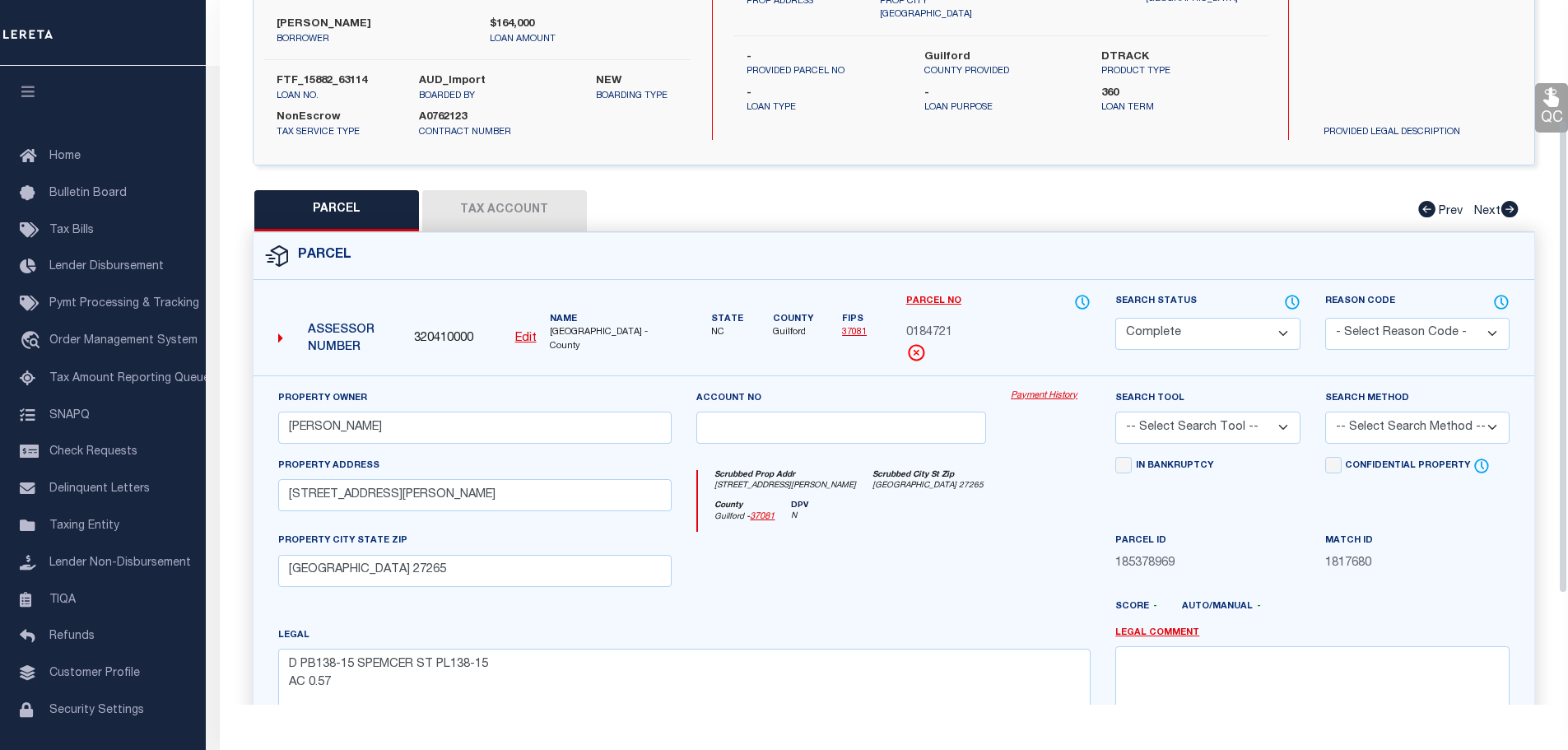
scroll to position [177, 0]
click at [503, 203] on button "Tax Account" at bounding box center [504, 212] width 165 height 41
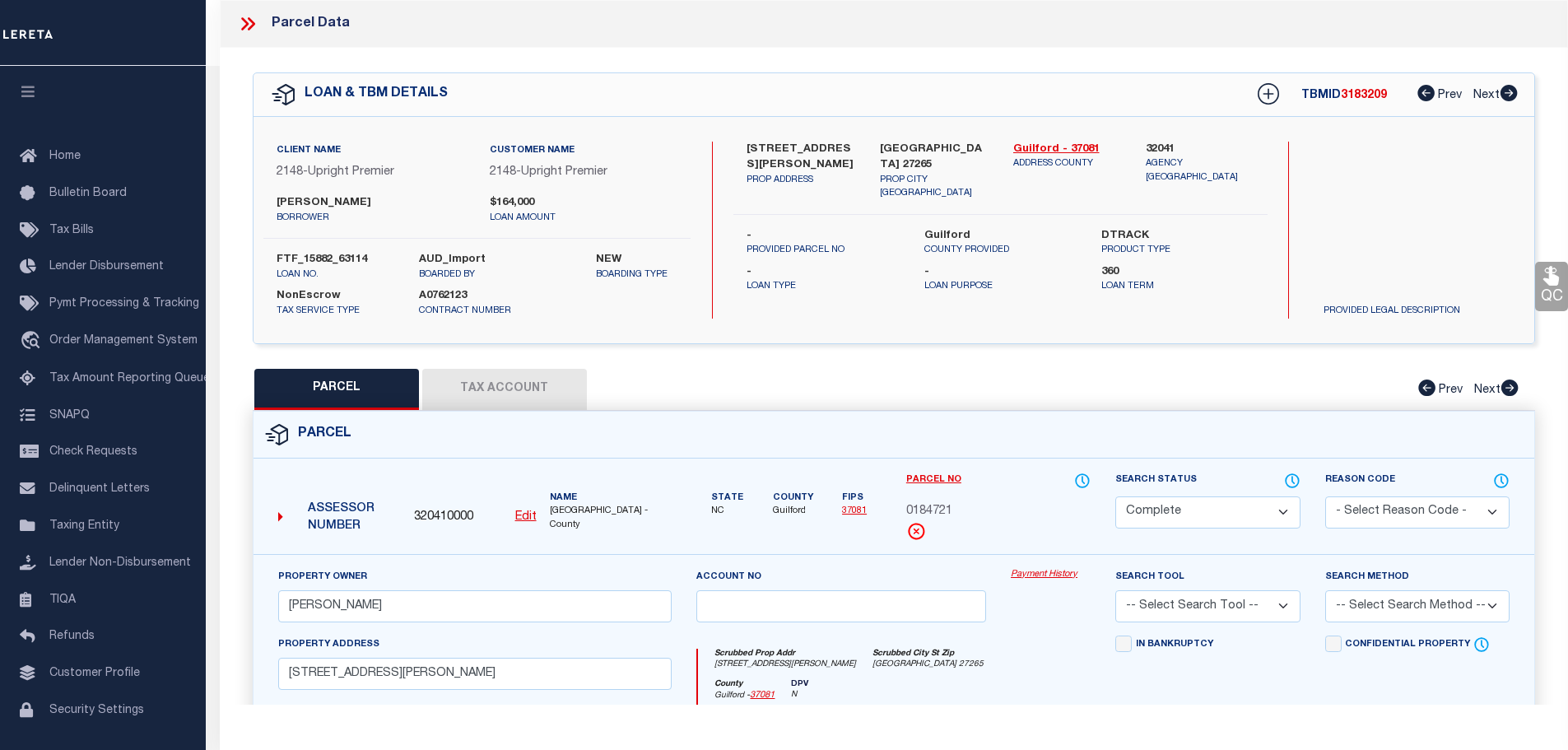
select select "100"
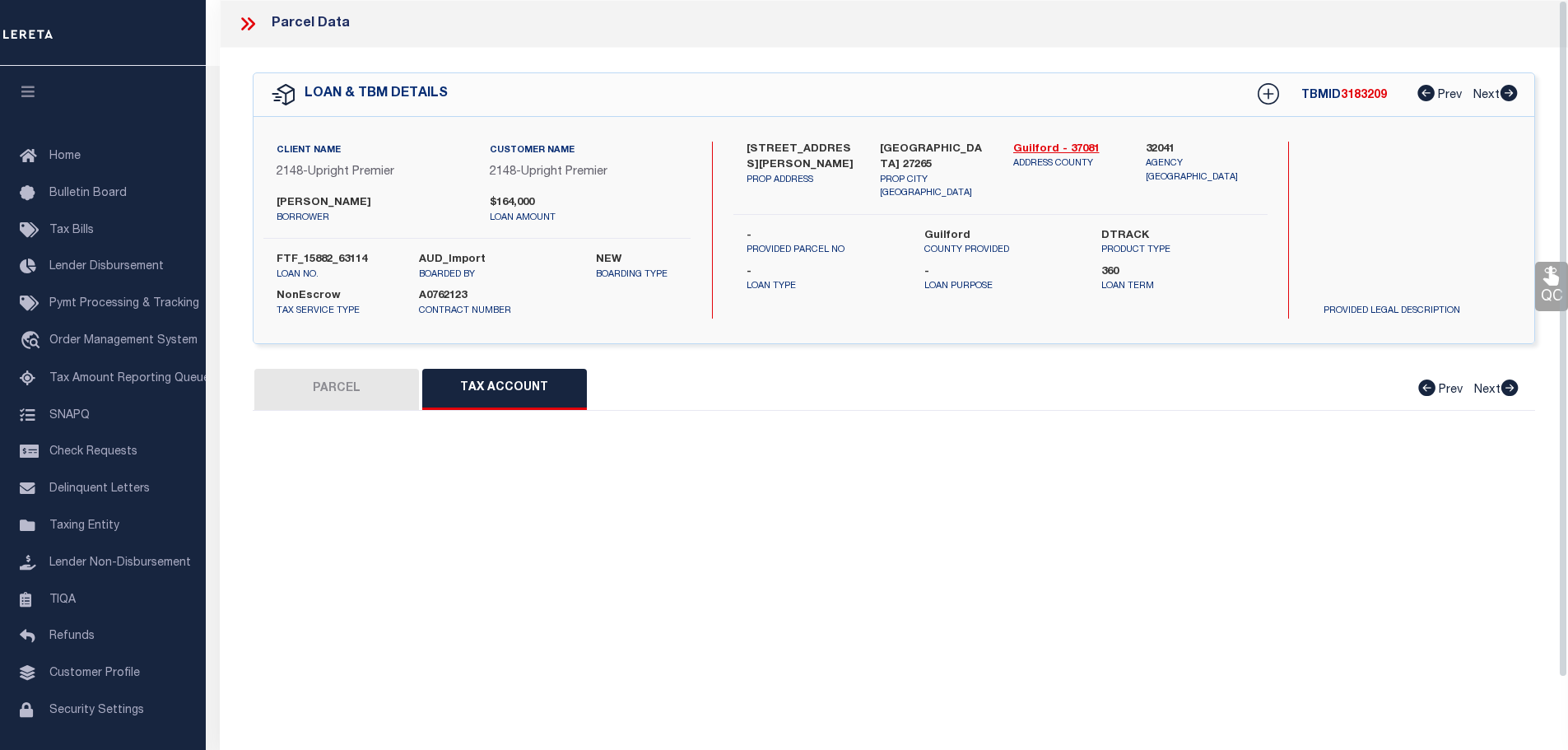
select select "100"
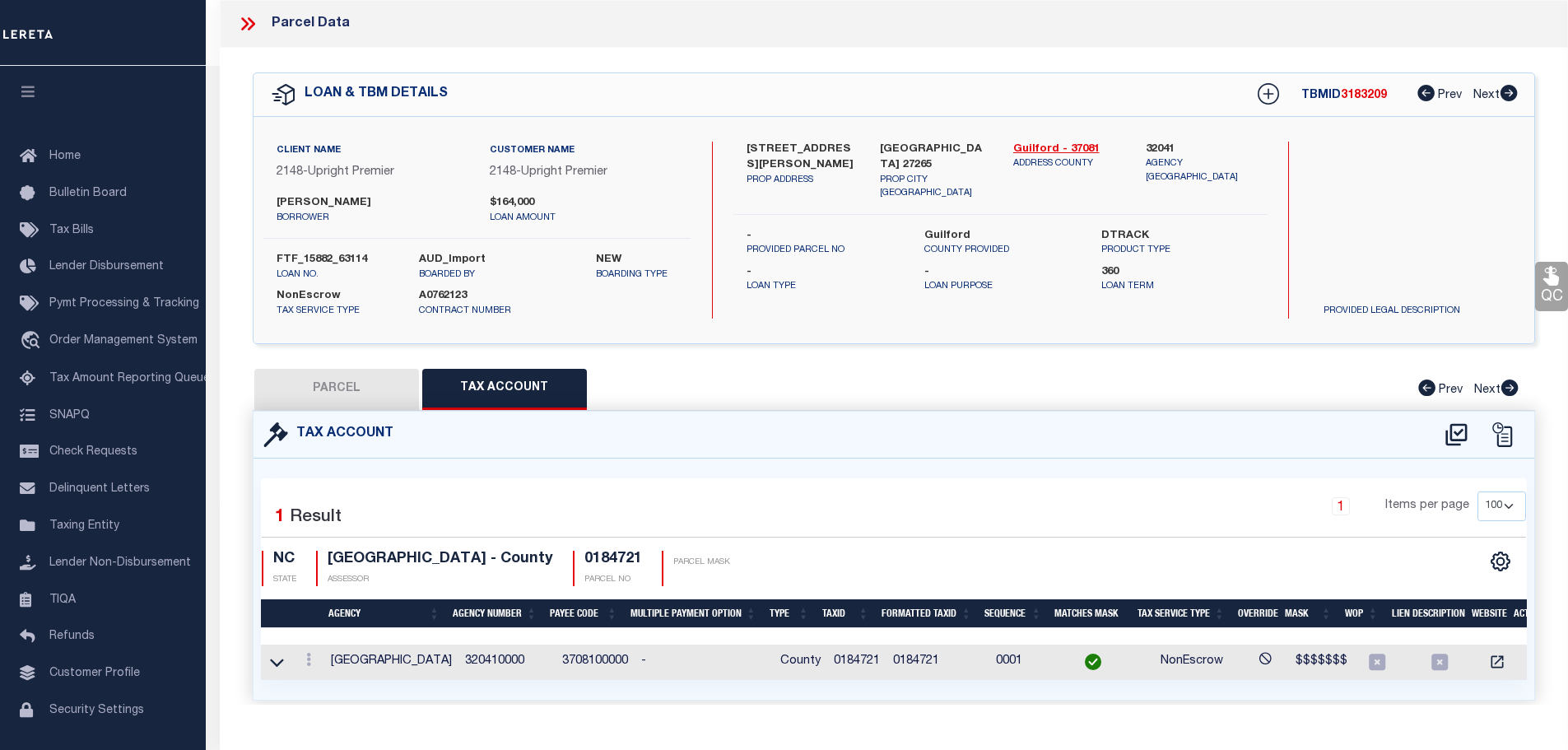
click at [357, 386] on button "PARCEL" at bounding box center [336, 389] width 165 height 41
select select "AS"
checkbox input "false"
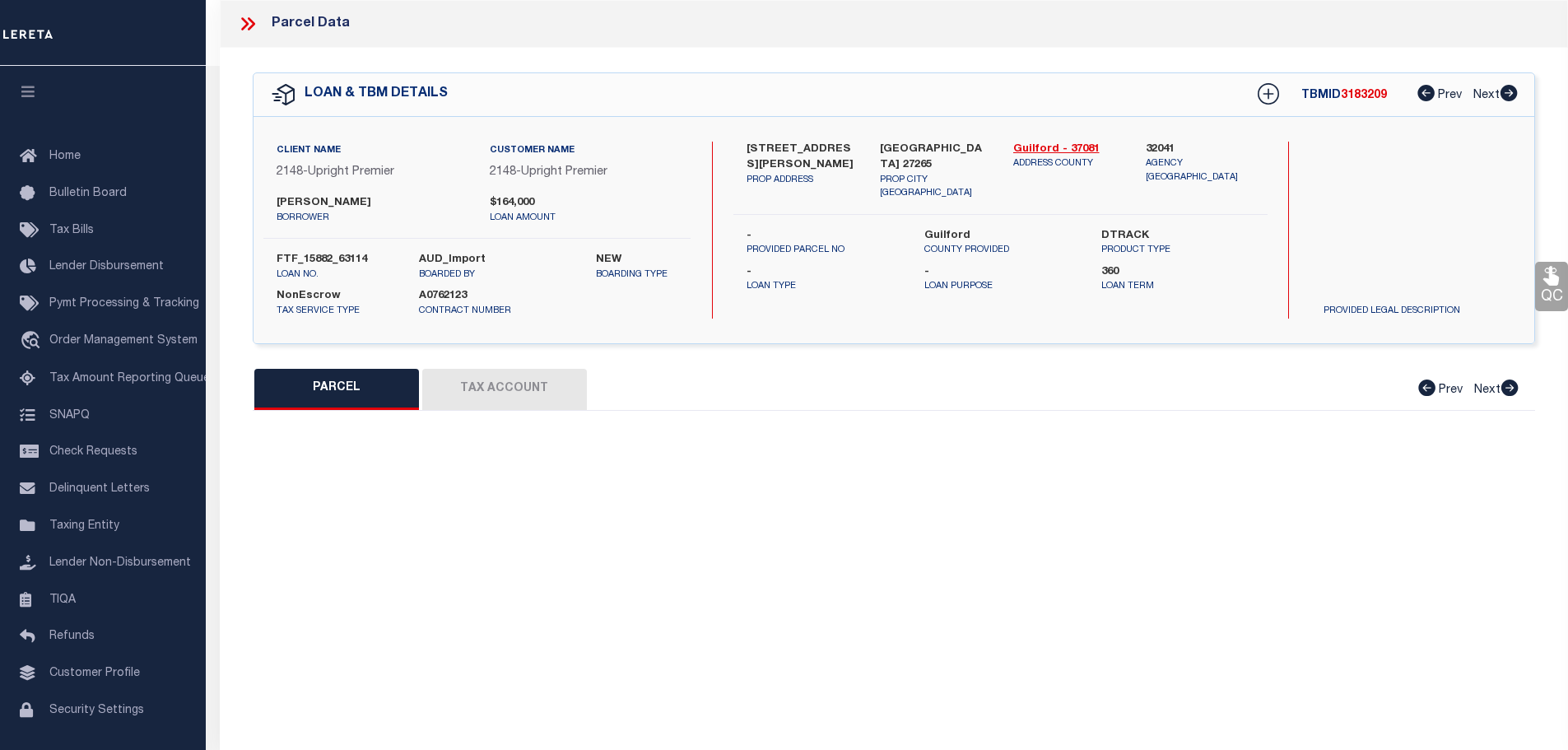
select select "CP"
type input "RALEIGH, JOE"
select select
type input "245 SPENCER ST"
type input "High Point NC 27265"
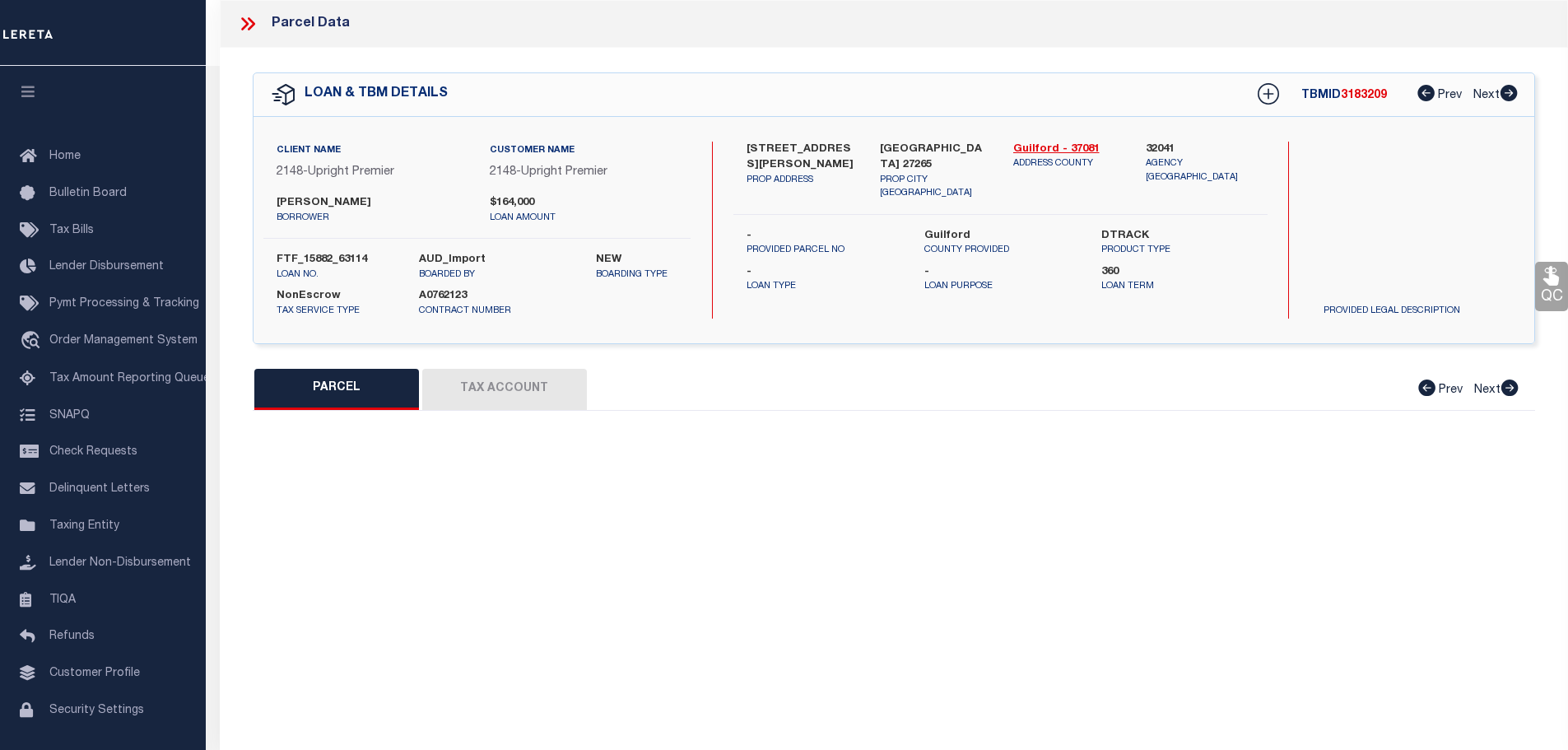
type textarea "D PB138-15 SPEMCER ST PL138-15 AC 0.57"
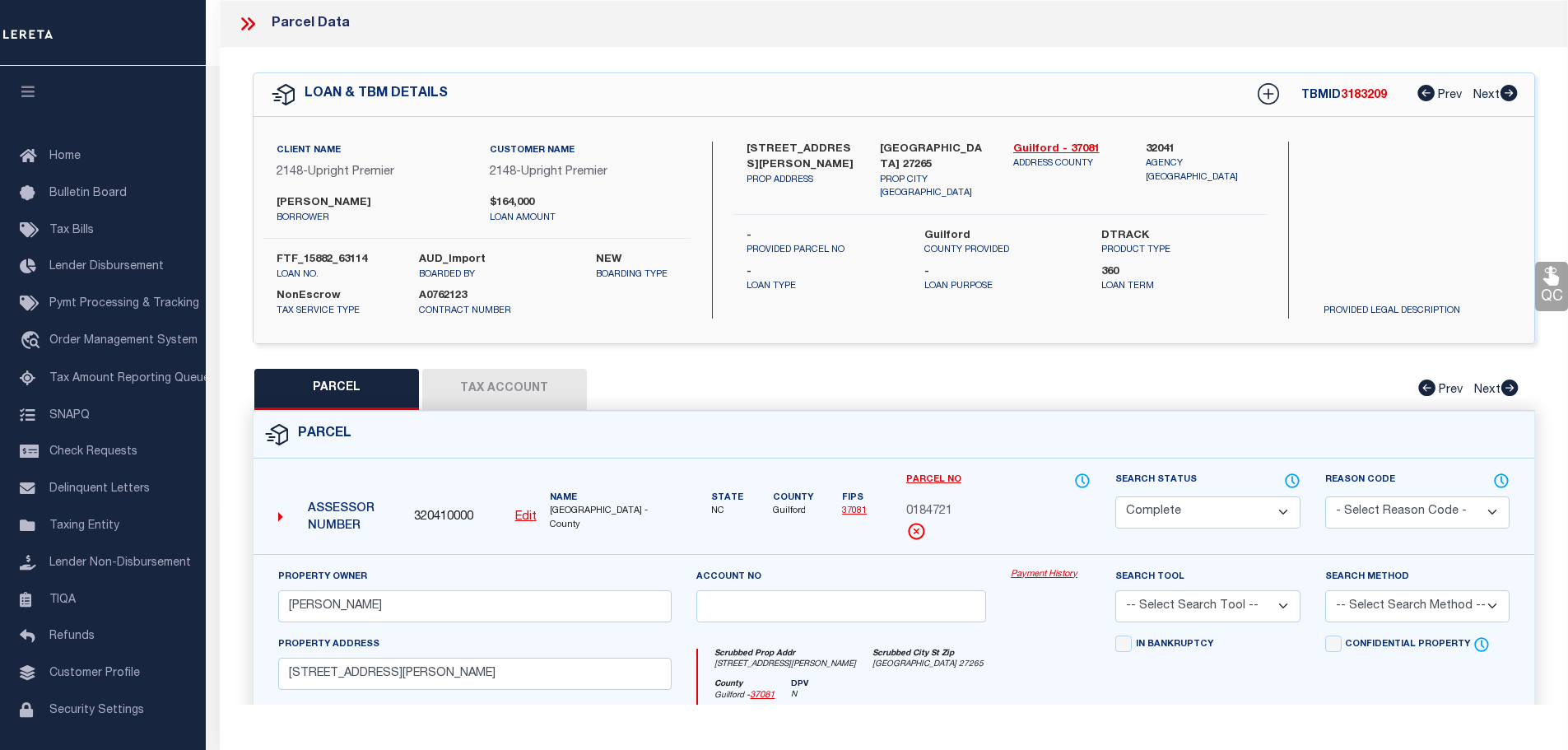
click at [248, 22] on icon at bounding box center [247, 24] width 22 height 22
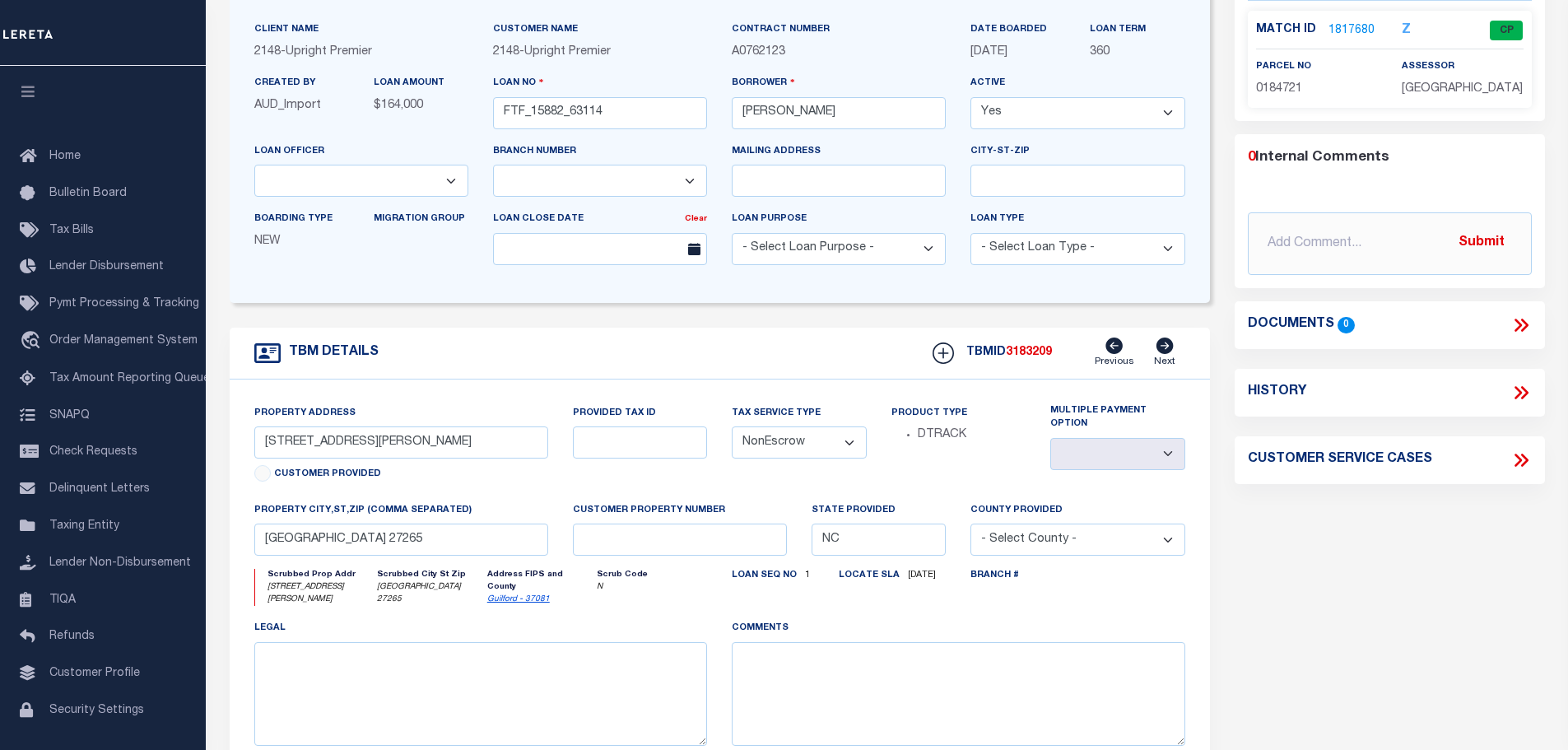
scroll to position [165, 0]
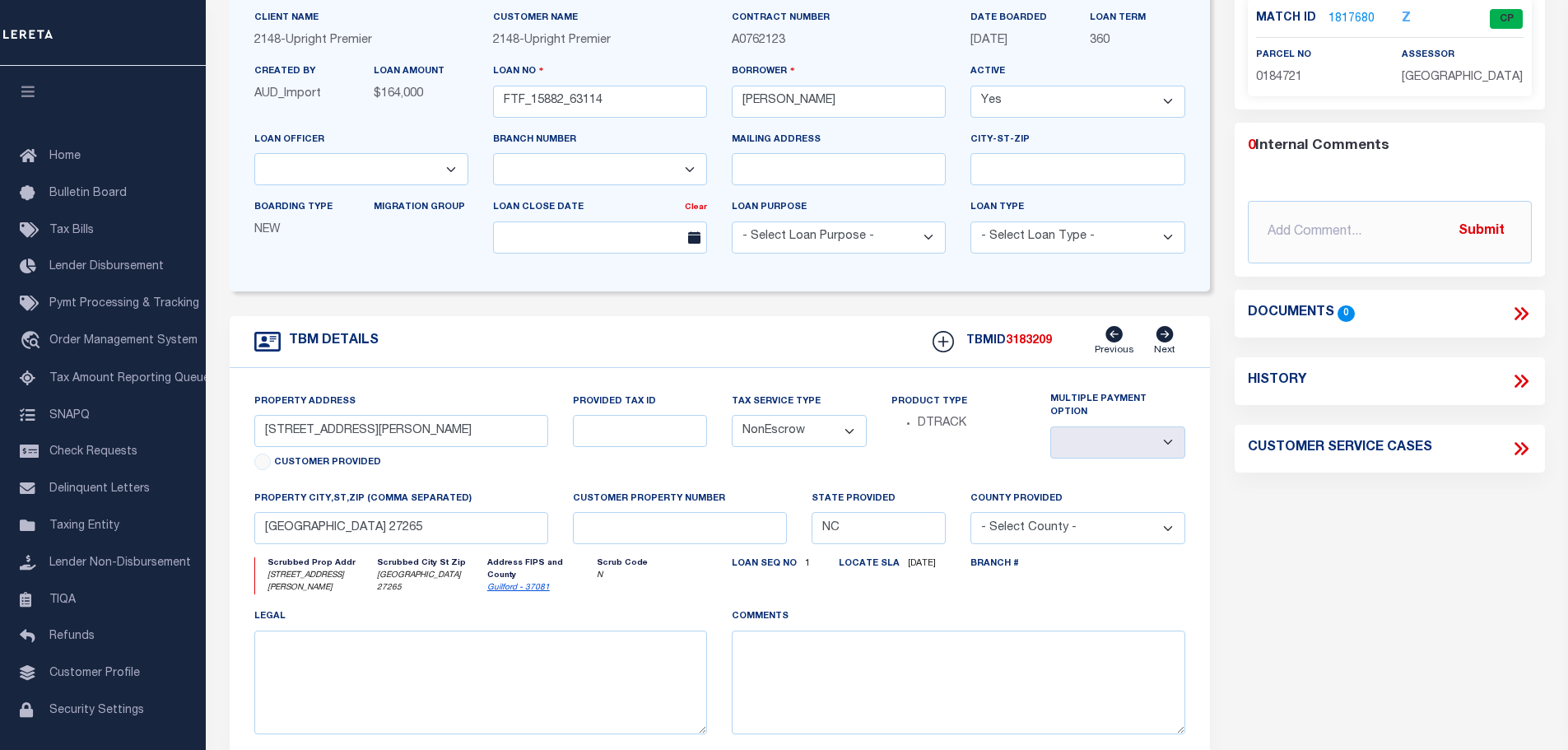
click at [1512, 382] on icon at bounding box center [1520, 381] width 22 height 22
select select "100"
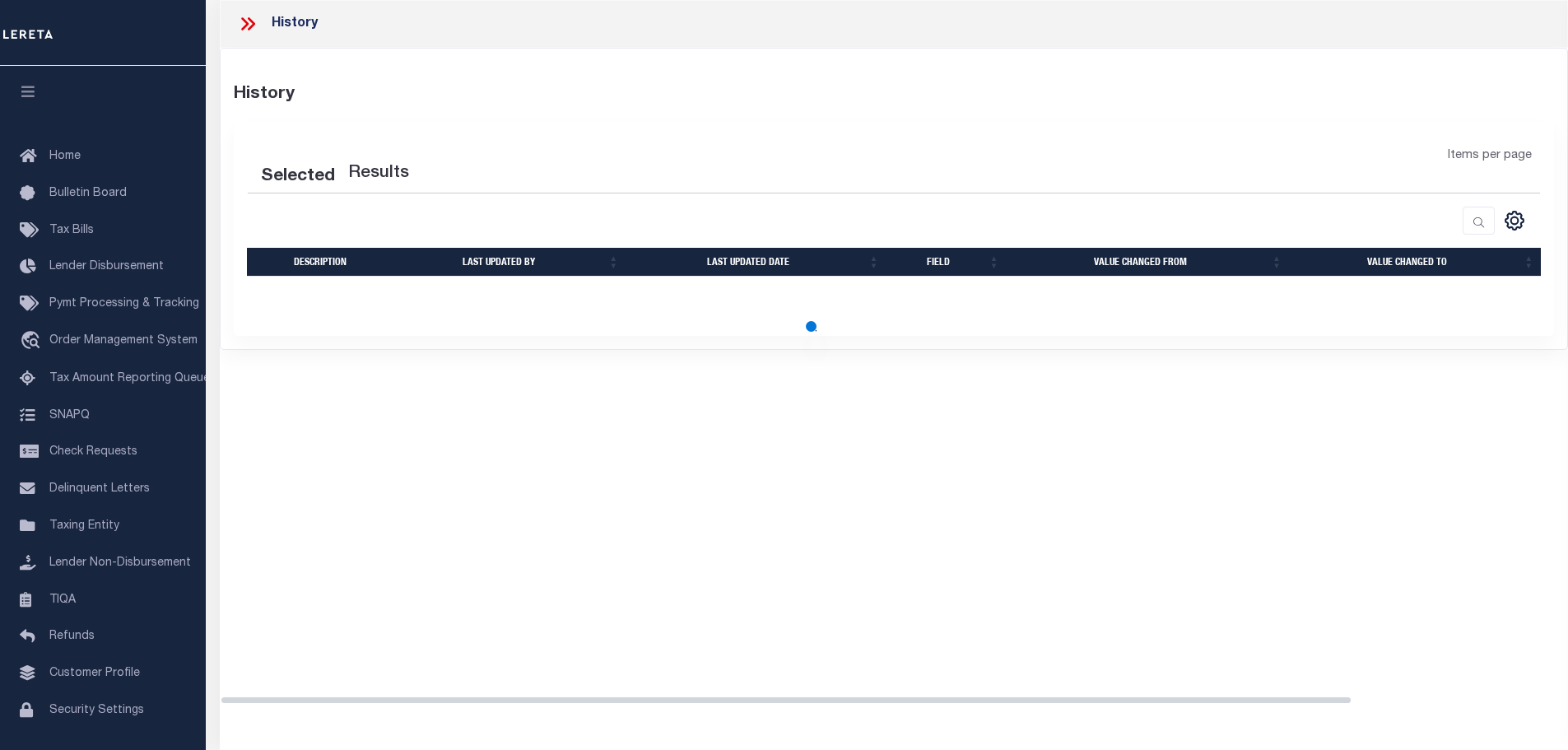
select select "100"
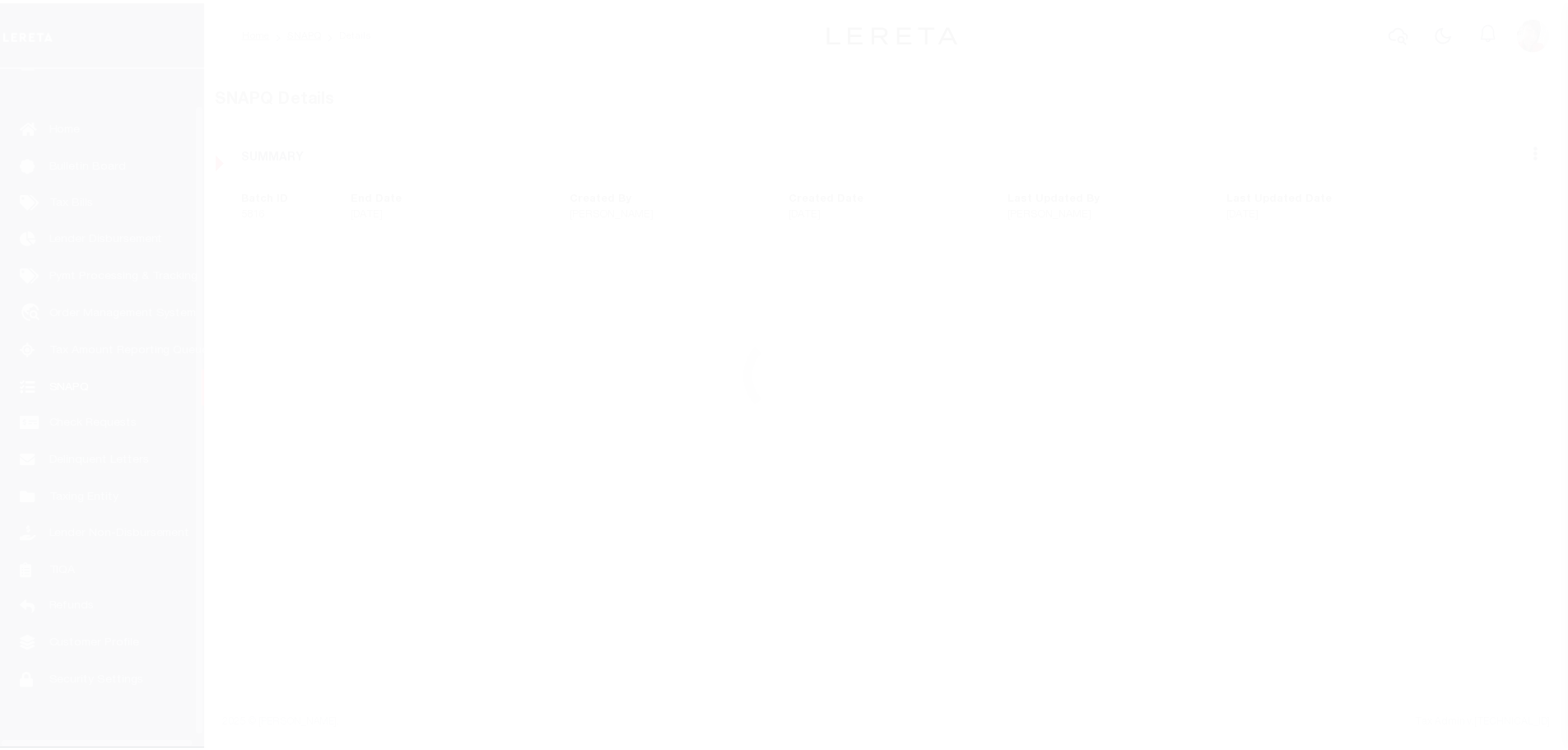
scroll to position [52, 0]
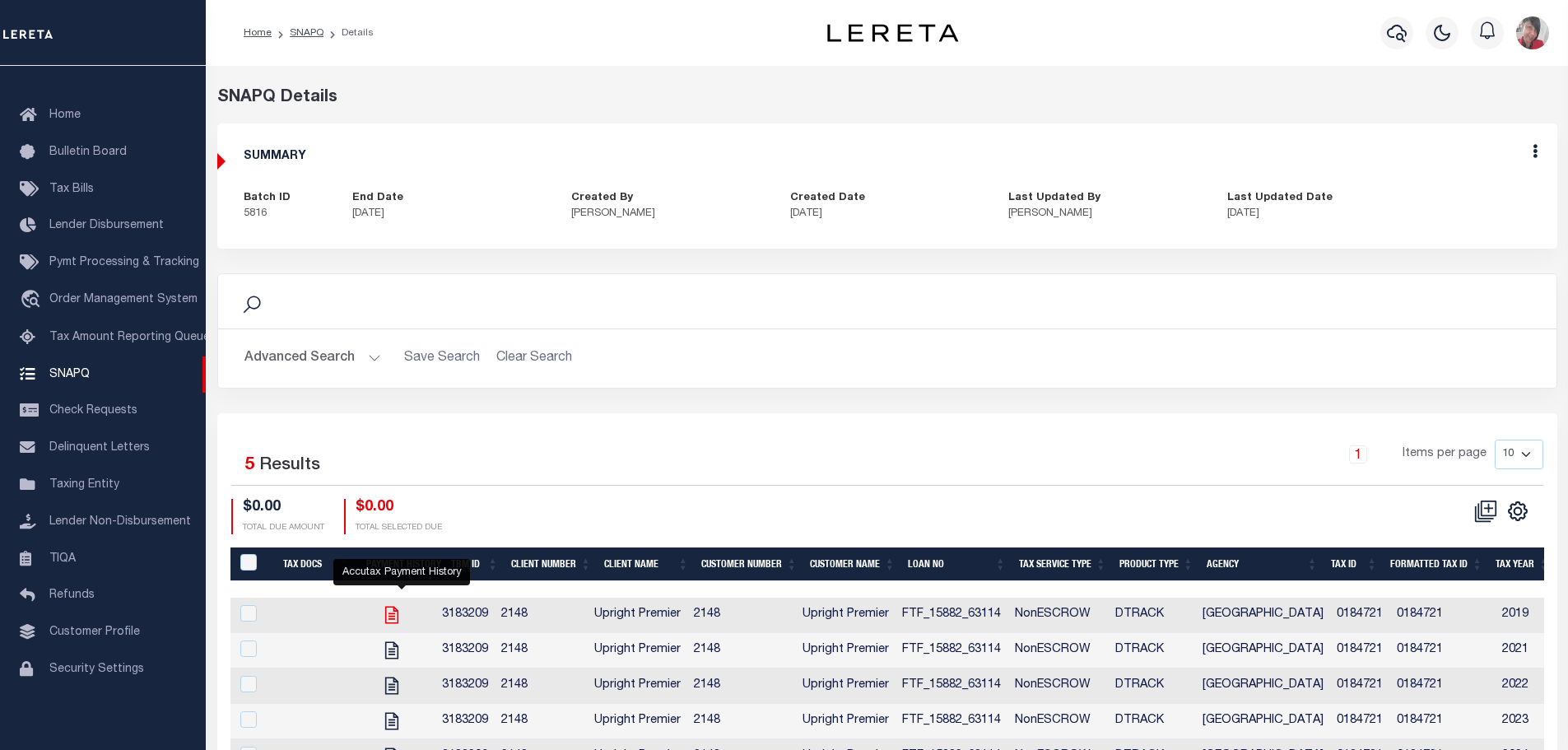
click at [400, 620] on icon "" at bounding box center [391, 614] width 22 height 22
checkbox input "true"
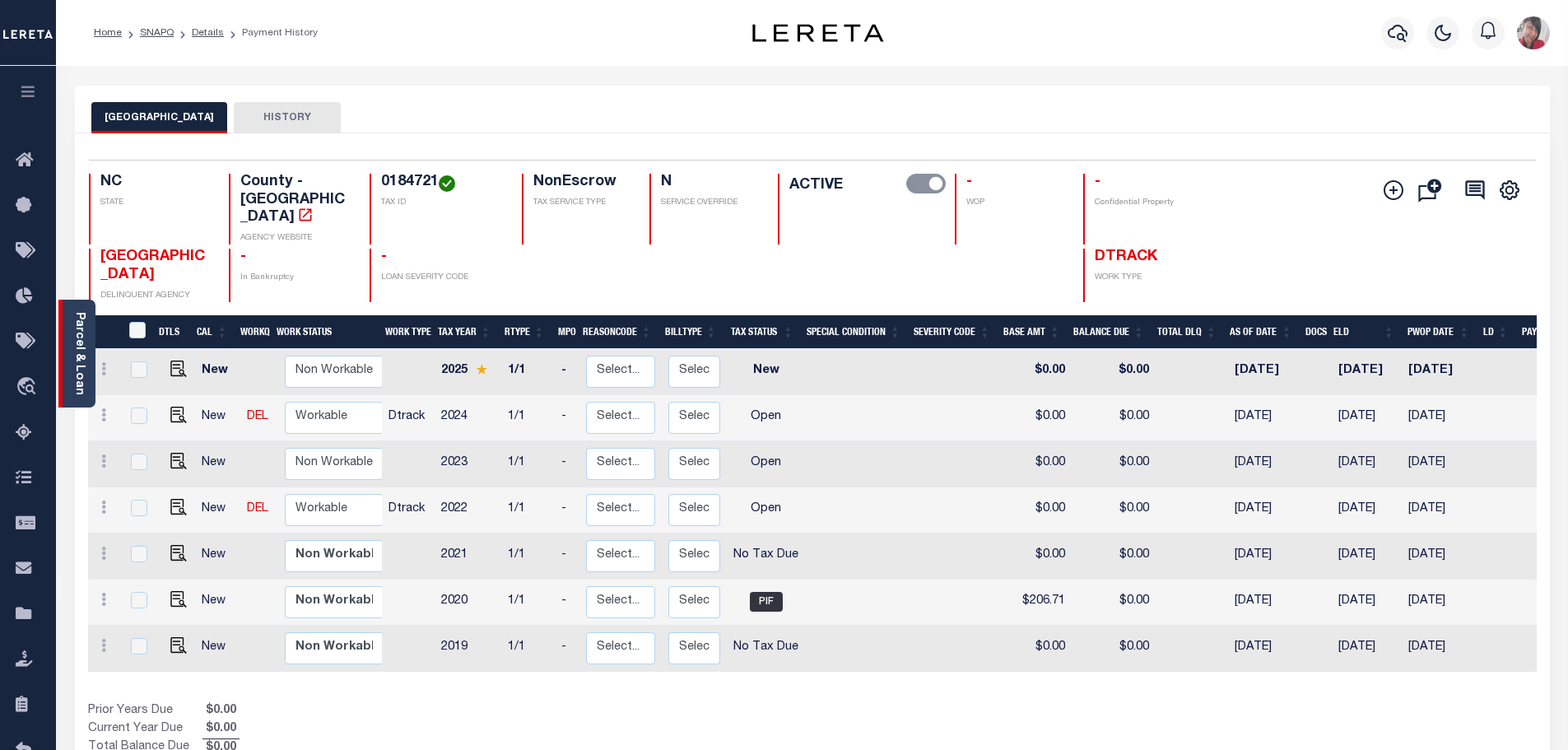
click at [81, 326] on link "Parcel & Loan" at bounding box center [79, 353] width 11 height 83
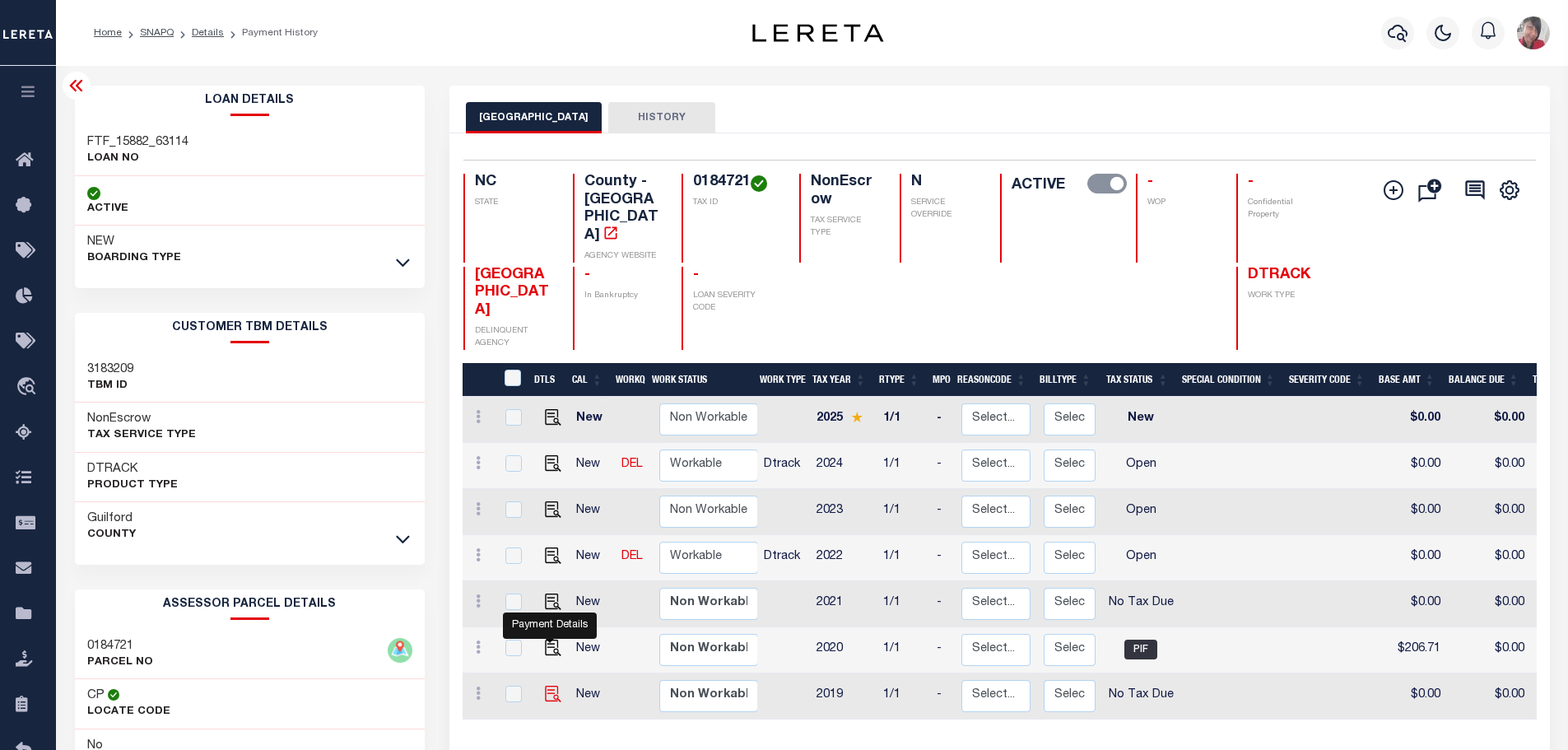
click at [545, 685] on img "" at bounding box center [552, 693] width 16 height 16
checkbox input "true"
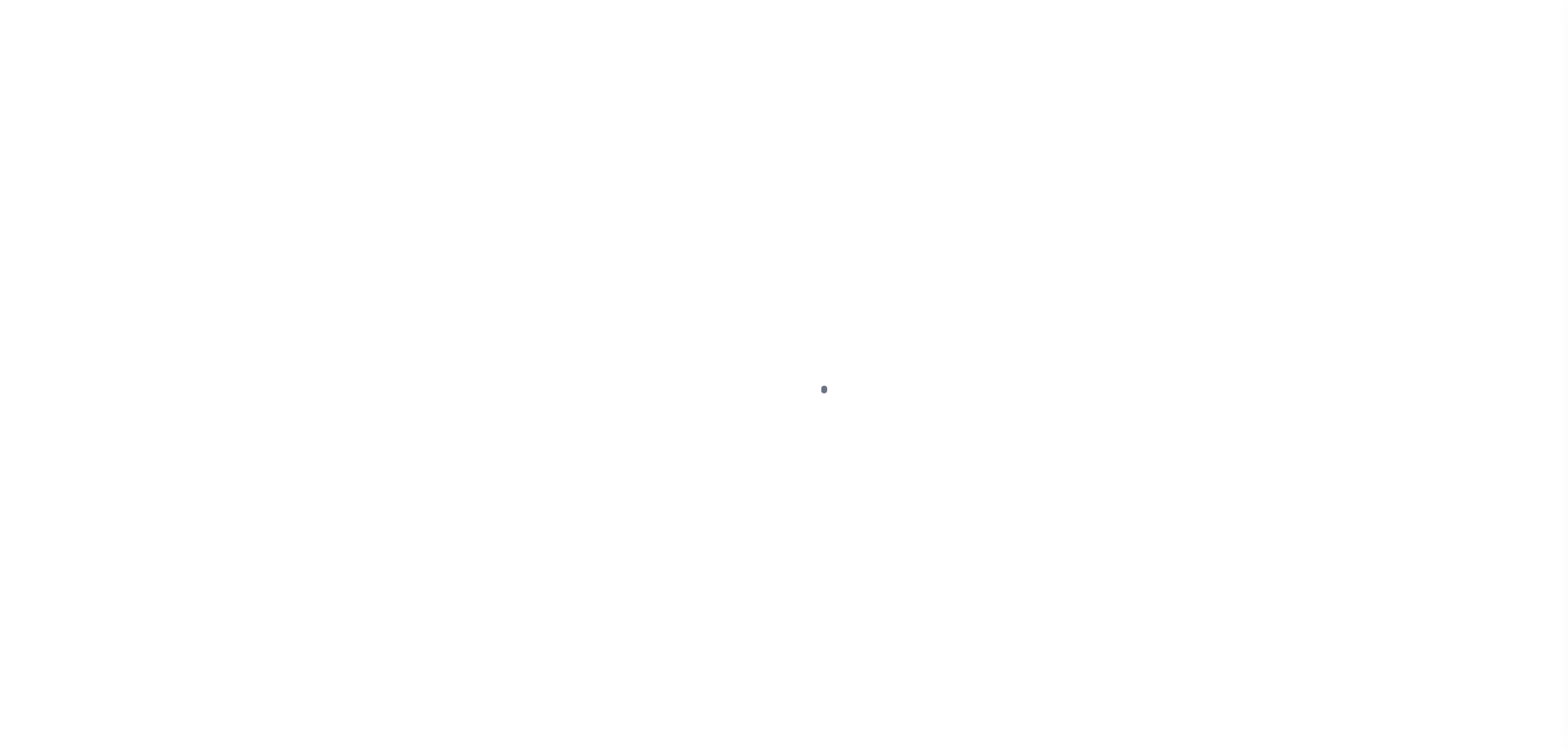
select select "NTX"
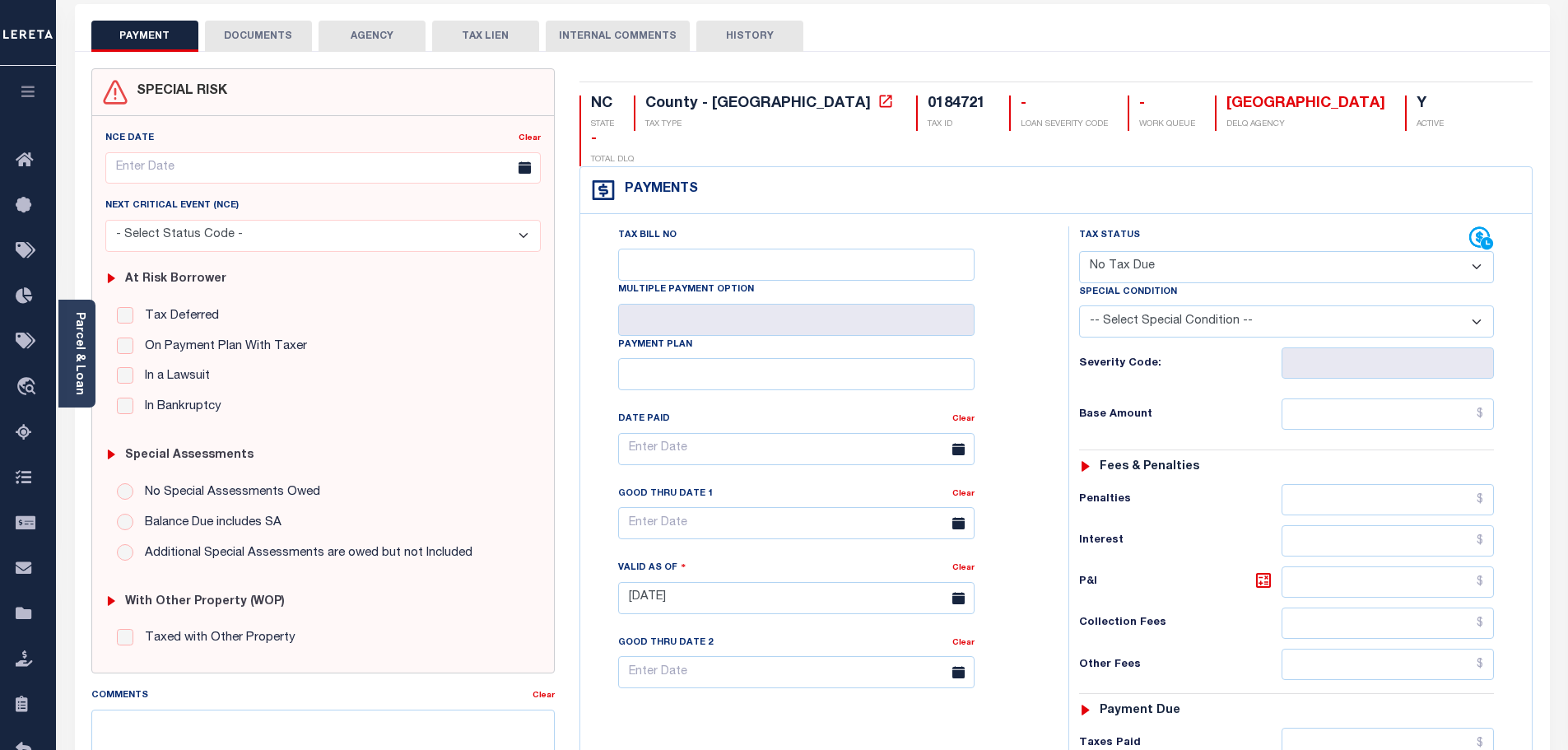
scroll to position [329, 0]
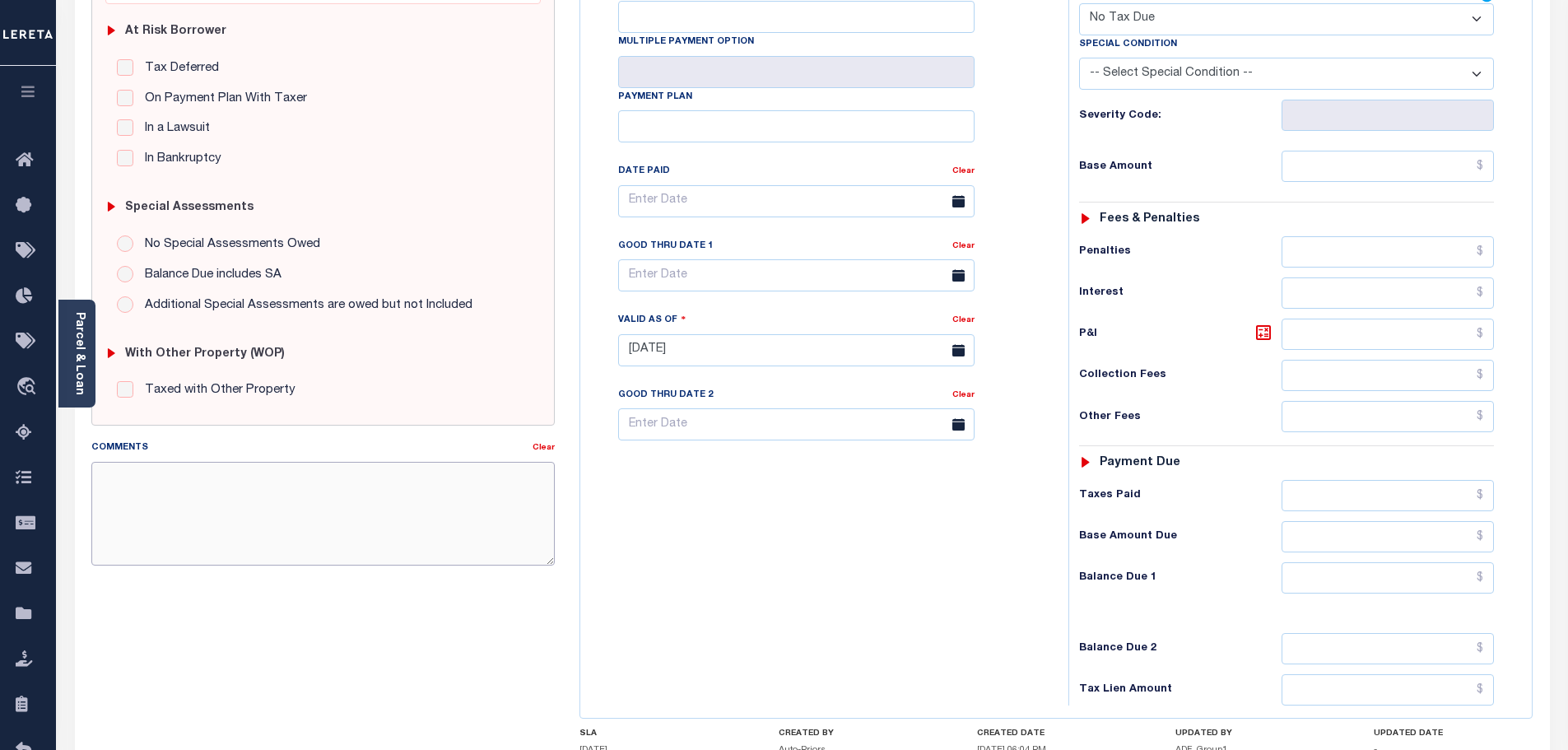
click at [192, 486] on textarea "Comments" at bounding box center [323, 514] width 465 height 104
drag, startPoint x: 348, startPoint y: 470, endPoint x: 166, endPoint y: 467, distance: 182.0
click at [166, 467] on textarea "[DATE]- Loan boarded on [DATE] the" at bounding box center [323, 514] width 465 height 104
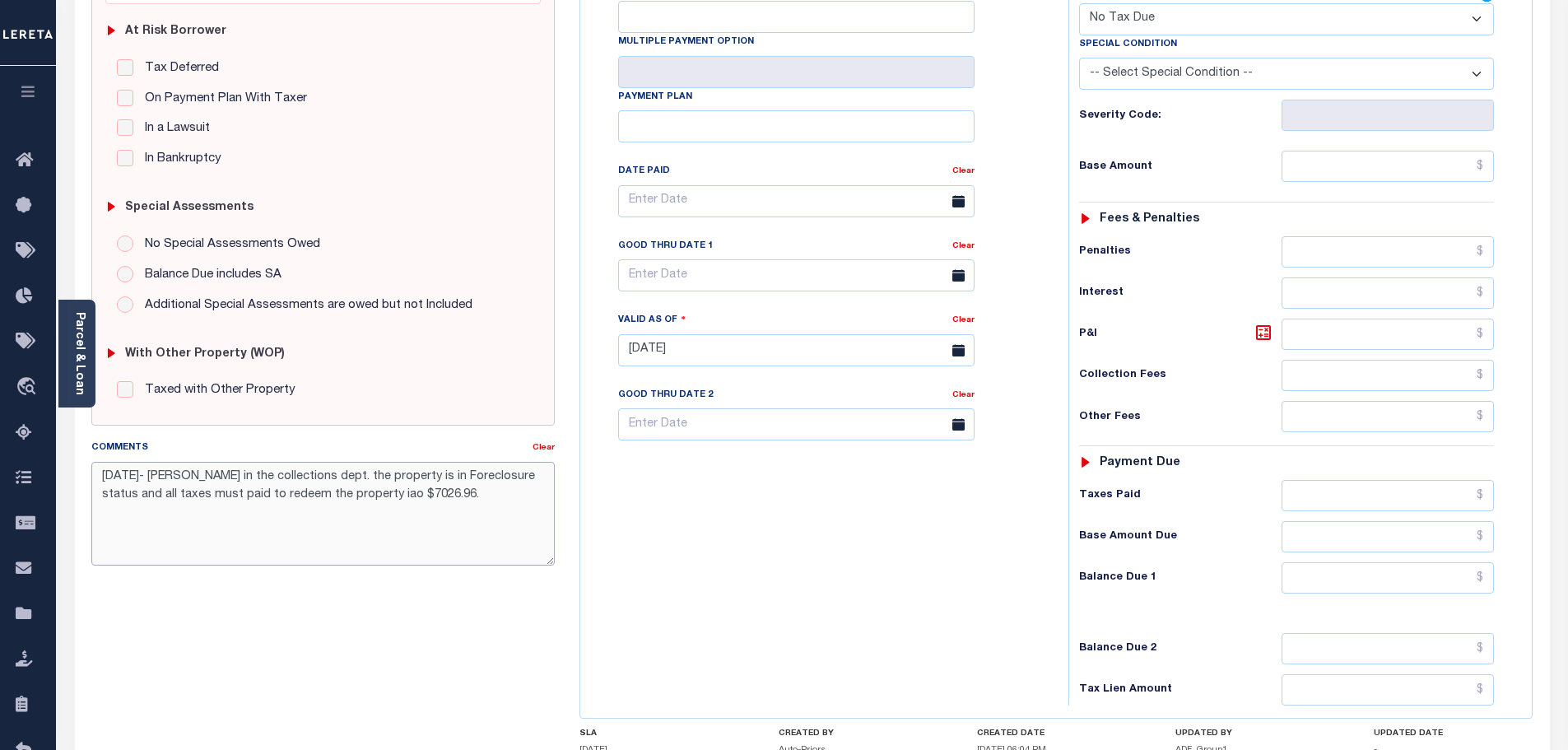
click at [167, 492] on textarea "[DATE]- [PERSON_NAME] in the collections dept. the property is in Foreclosure s…" at bounding box center [323, 514] width 465 height 104
click at [450, 495] on textarea "[DATE]- [PERSON_NAME] in the collections dept. the property is in Foreclosure s…" at bounding box center [323, 514] width 465 height 104
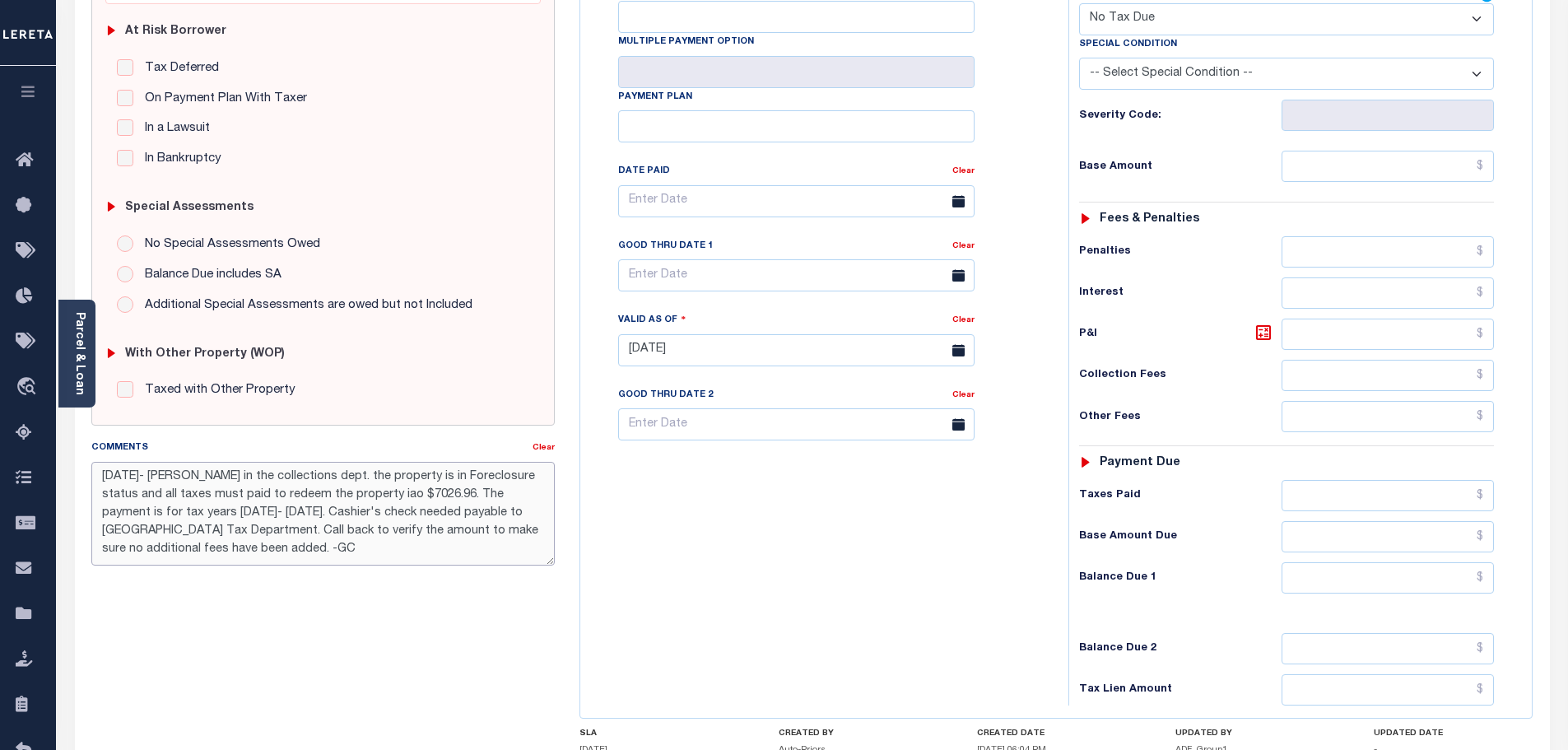
click at [169, 529] on textarea "[DATE]- [PERSON_NAME] in the collections dept. the property is in Foreclosure s…" at bounding box center [323, 514] width 465 height 104
drag, startPoint x: 172, startPoint y: 528, endPoint x: 421, endPoint y: 529, distance: 249.0
click at [421, 529] on textarea "[DATE]- [PERSON_NAME] in the collections dept. the property is in Foreclosure s…" at bounding box center [323, 514] width 465 height 104
click at [464, 529] on textarea "[DATE]- [PERSON_NAME] in the collections dept. the property is in Foreclosure s…" at bounding box center [323, 514] width 465 height 104
click at [168, 543] on textarea "[DATE]- [PERSON_NAME] in the collections dept. the property is in Foreclosure s…" at bounding box center [323, 514] width 465 height 104
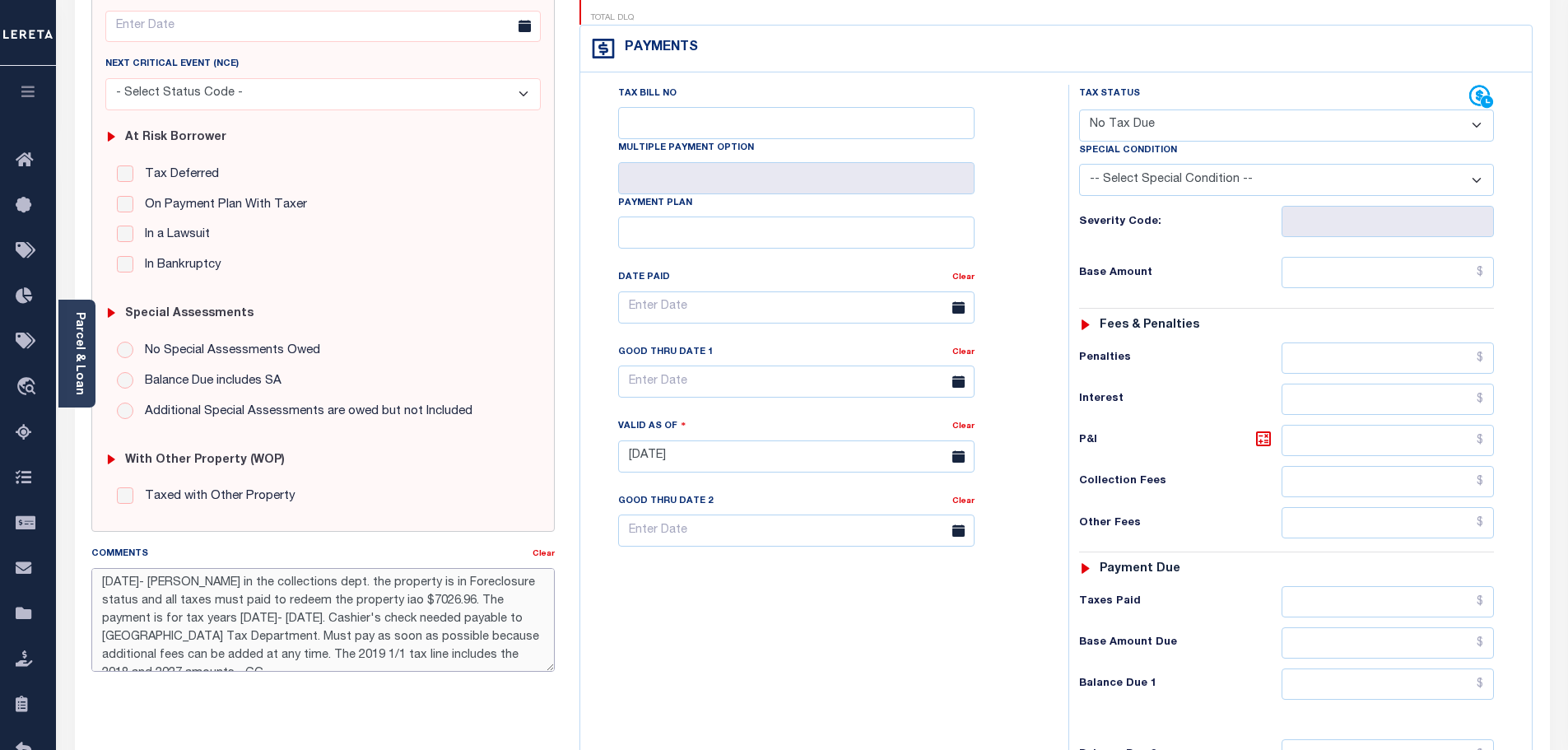
scroll to position [165, 0]
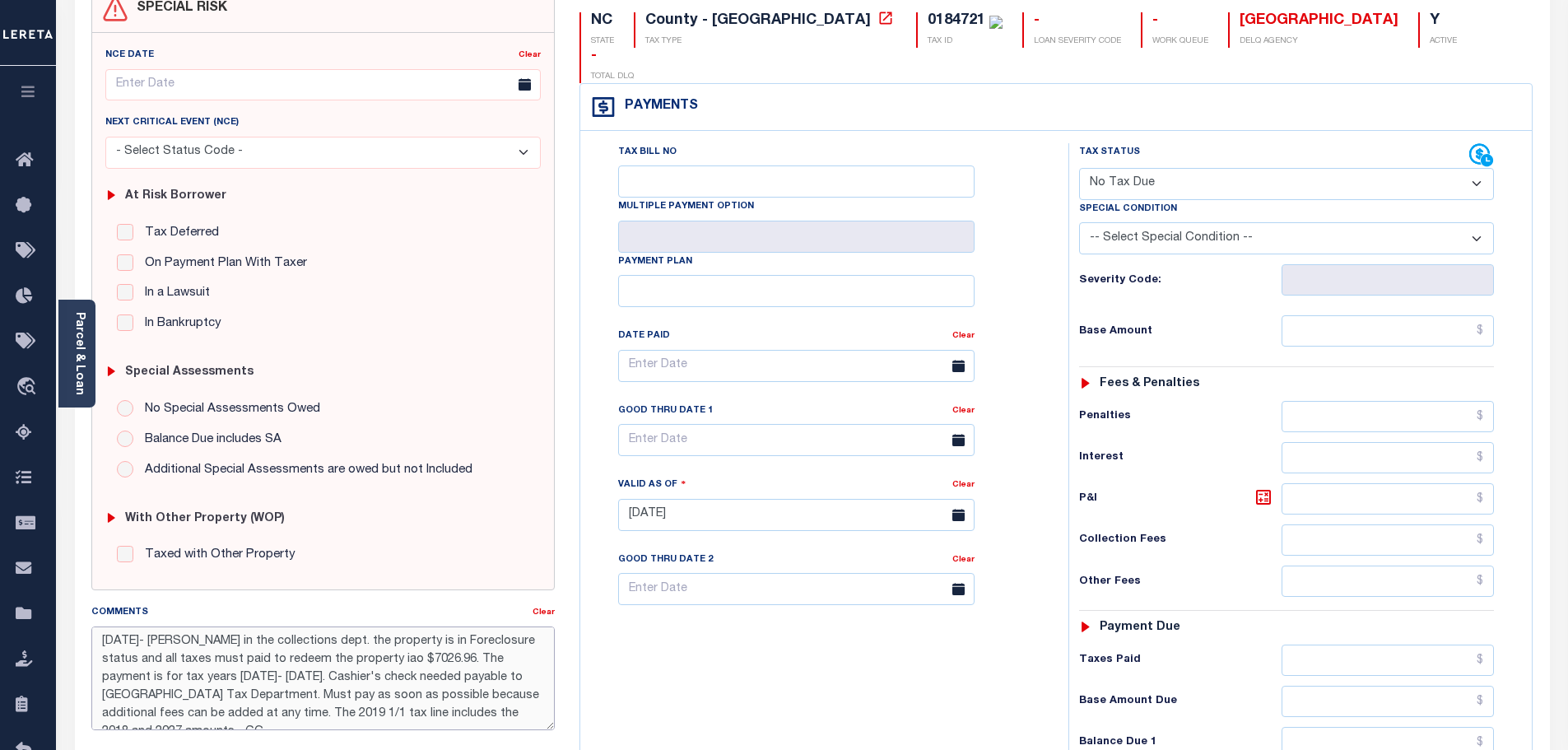
type textarea "[DATE]- [PERSON_NAME] in the collections dept. the property is in Foreclosure s…"
type input "[DATE]"
click at [1474, 168] on select "- Select Status Code - Open Due/Unpaid Paid Incomplete No Tax Due Internal Refu…" at bounding box center [1286, 184] width 415 height 32
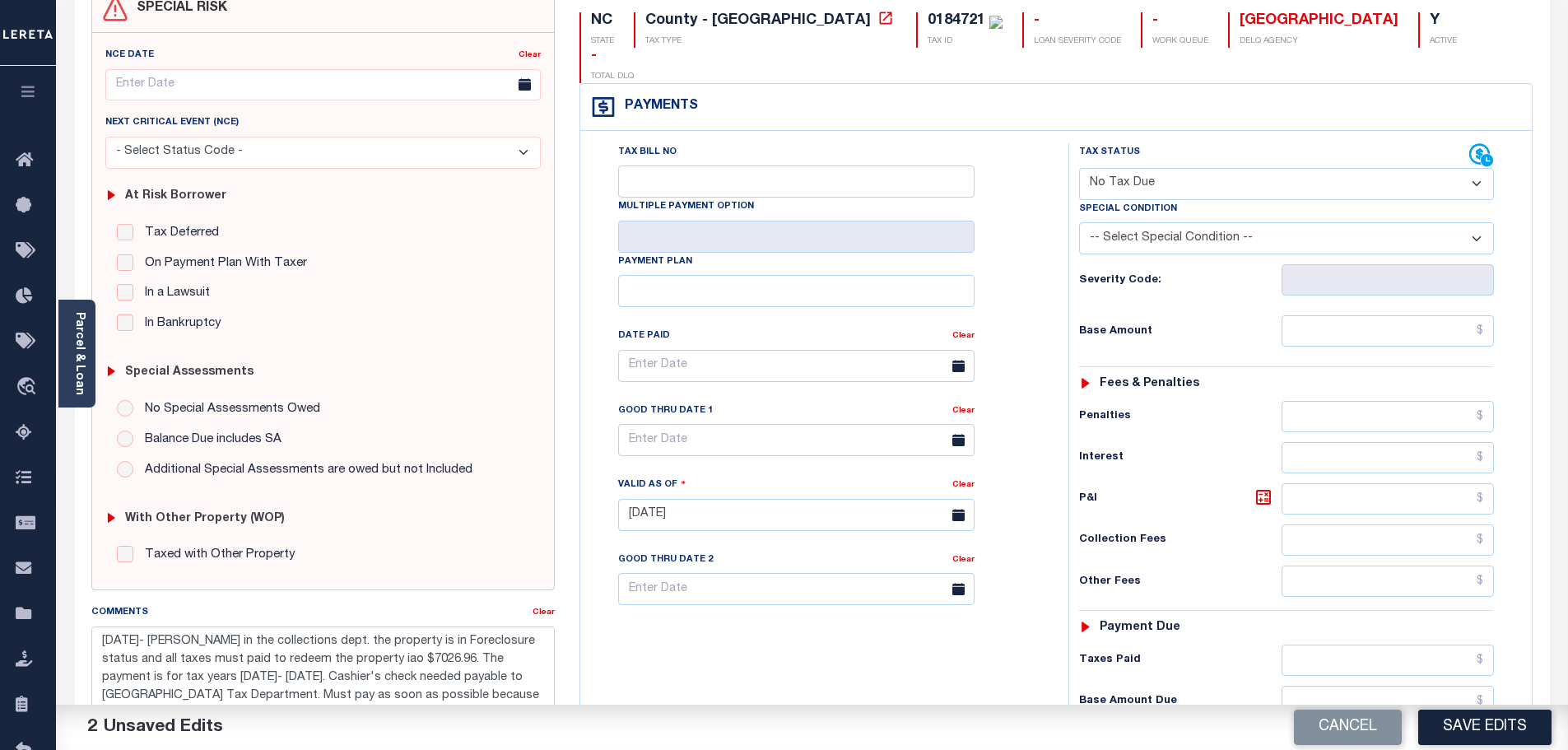
select select "DUE"
click at [1079, 168] on select "- Select Status Code - Open Due/Unpaid Paid Incomplete No Tax Due Internal Refu…" at bounding box center [1286, 184] width 415 height 32
click at [1308, 222] on select "-- Select Special Condition -- 3RD PARTY TAX LIEN AGENCY TAX LIEN (A.K.A Inside…" at bounding box center [1286, 238] width 415 height 32
select select "23"
click at [1079, 222] on select "-- Select Special Condition -- 3RD PARTY TAX LIEN AGENCY TAX LIEN (A.K.A Inside…" at bounding box center [1286, 238] width 415 height 32
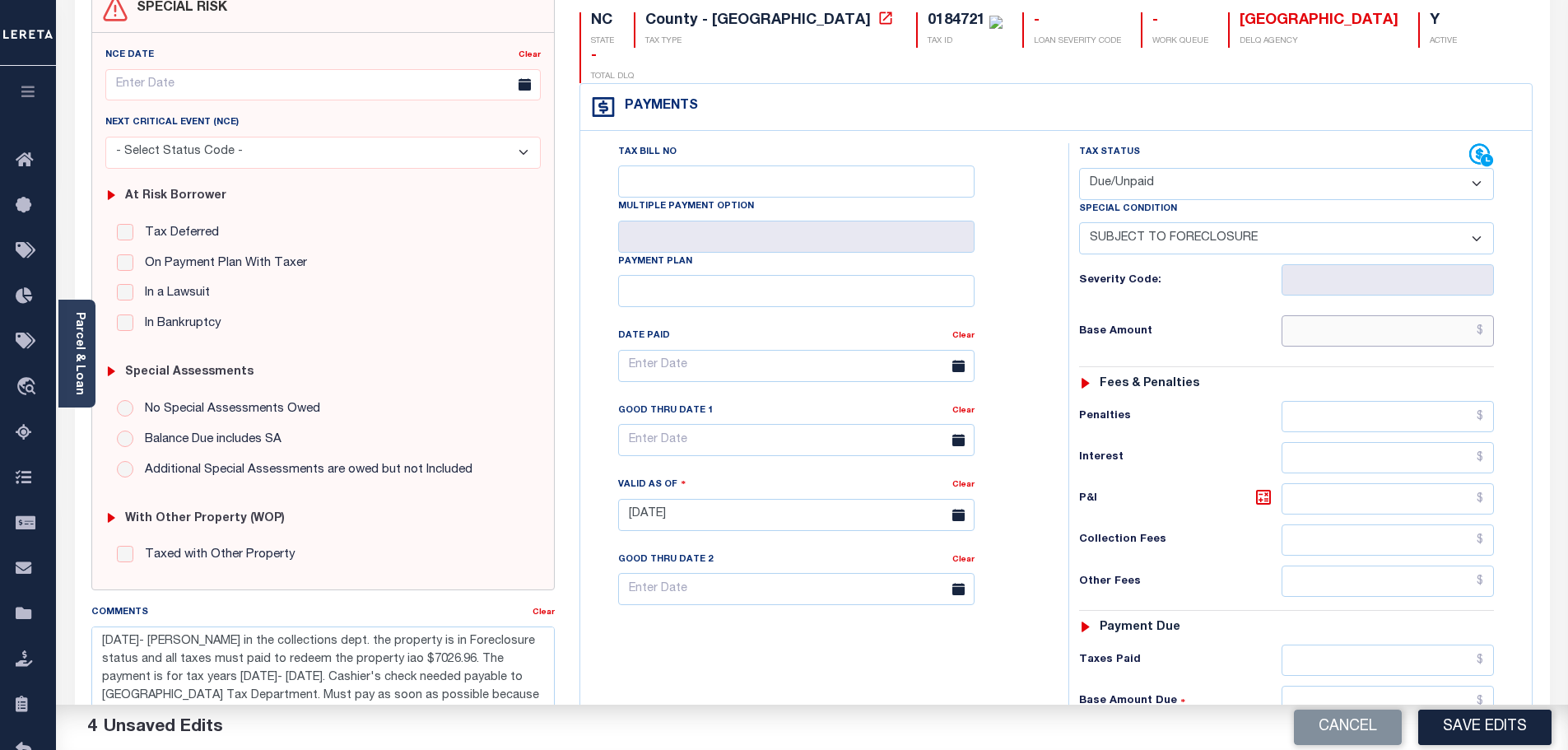
click at [1381, 315] on input "text" at bounding box center [1388, 330] width 213 height 31
type input "$620.13"
click at [1353, 685] on input "text" at bounding box center [1388, 700] width 213 height 31
click at [1217, 533] on h6 "Collection Fees" at bounding box center [1180, 540] width 202 height 13
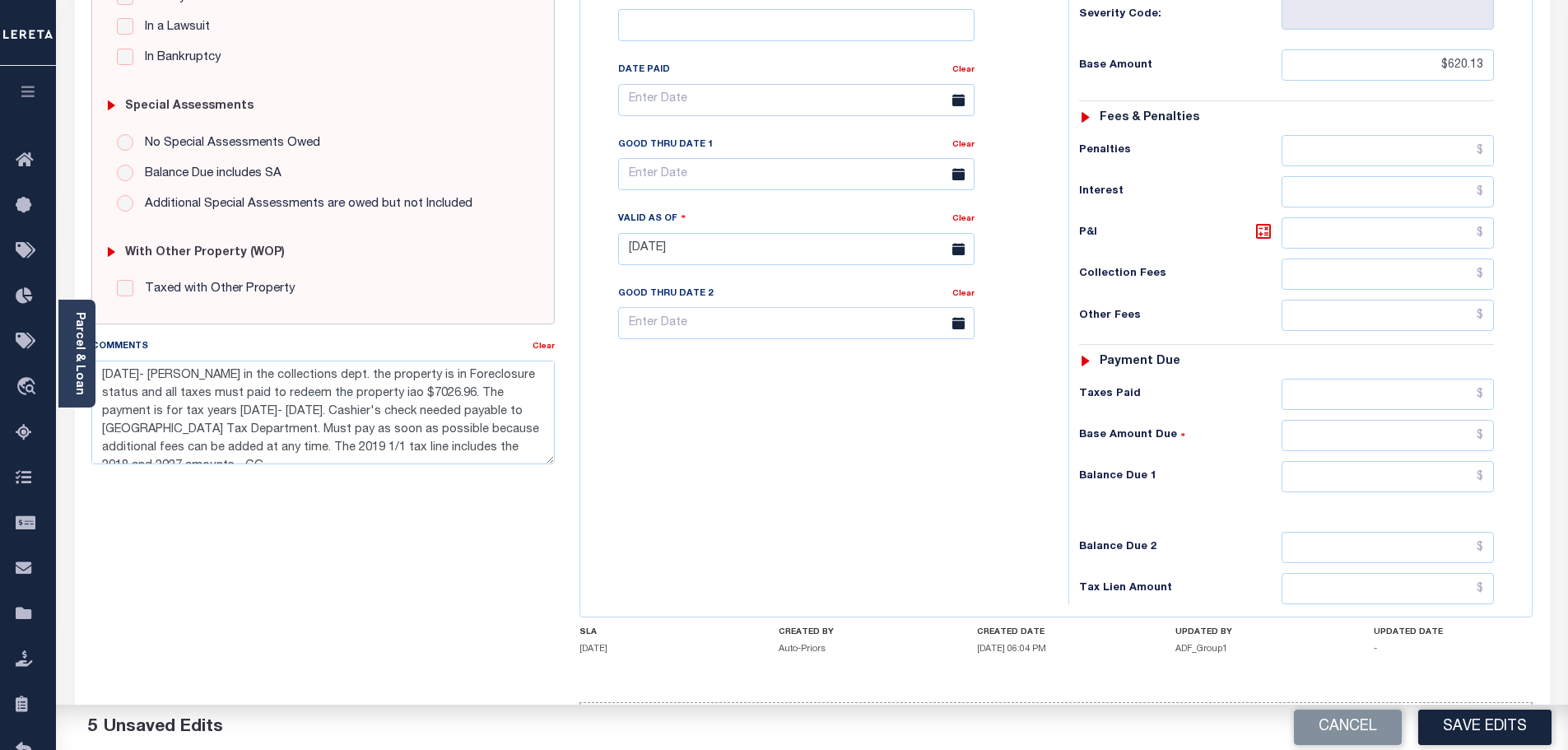
scroll to position [462, 0]
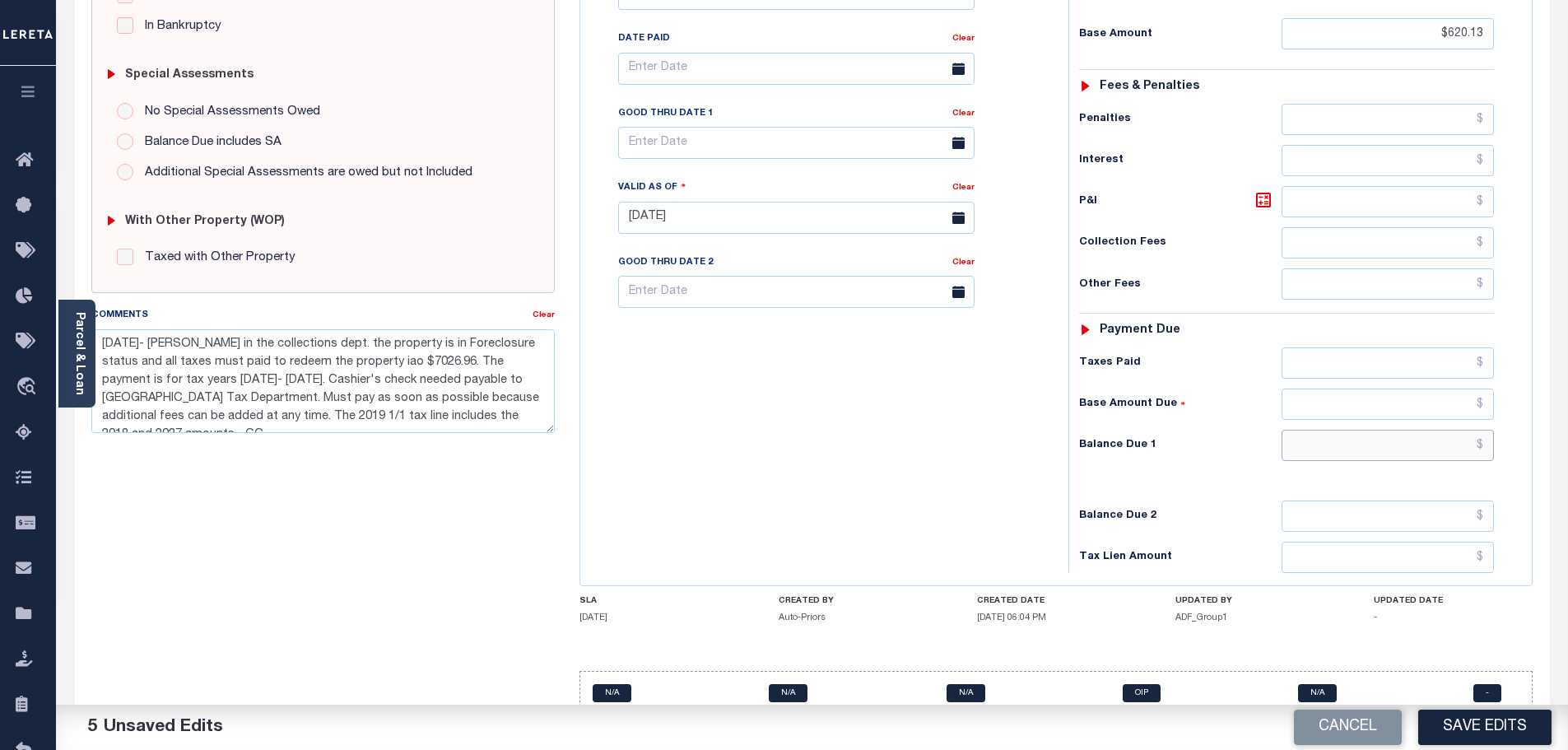
click at [1323, 430] on input "text" at bounding box center [1388, 445] width 213 height 31
type input "$5,282.73"
click at [1263, 195] on icon at bounding box center [1263, 200] width 9 height 9
type input "$4,662.60"
drag, startPoint x: 1417, startPoint y: 172, endPoint x: 1573, endPoint y: 178, distance: 156.1
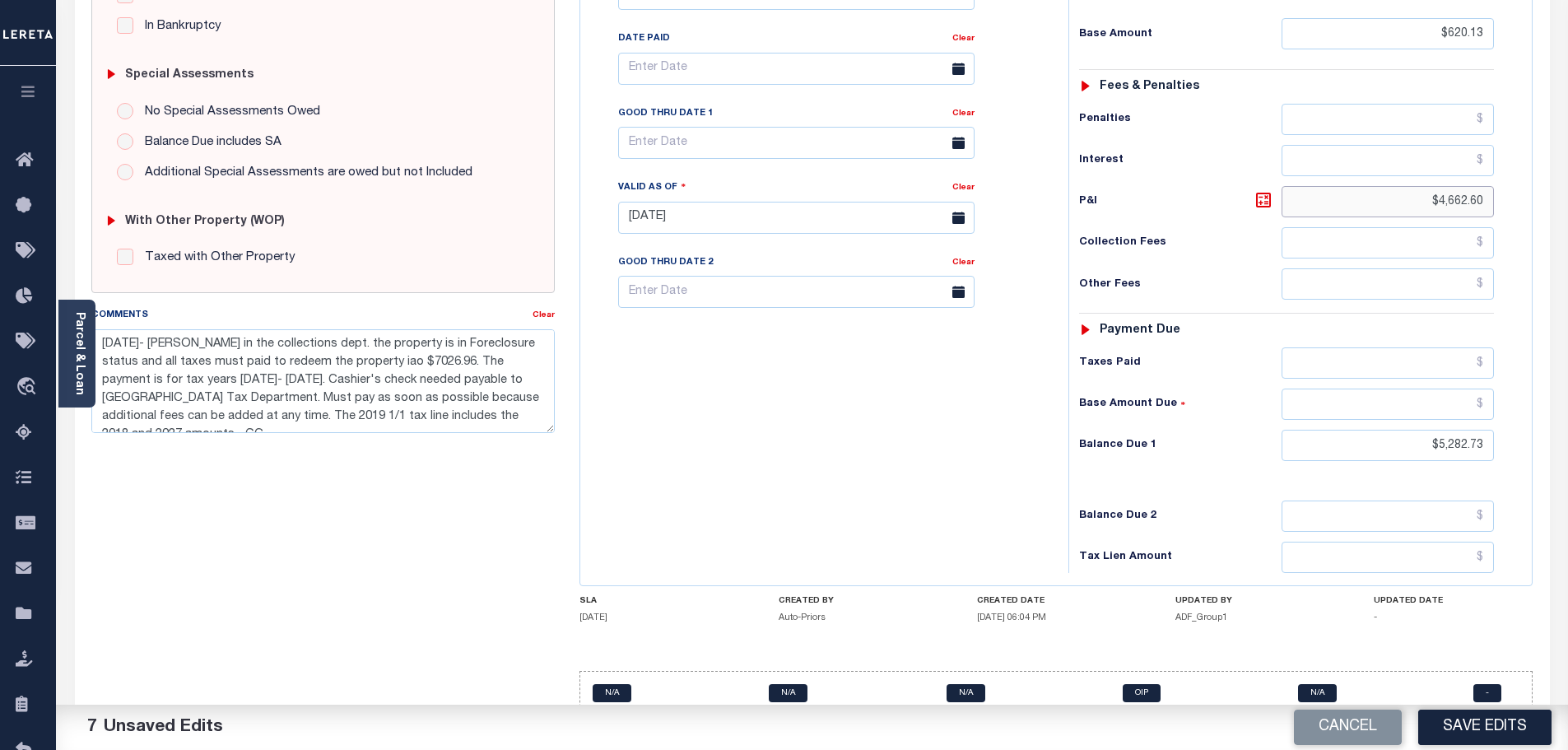
click at [1567, 178] on html "Home SNAPQ Details Payment History Tax Line Detail Profile Sign out" at bounding box center [784, 160] width 1568 height 1244
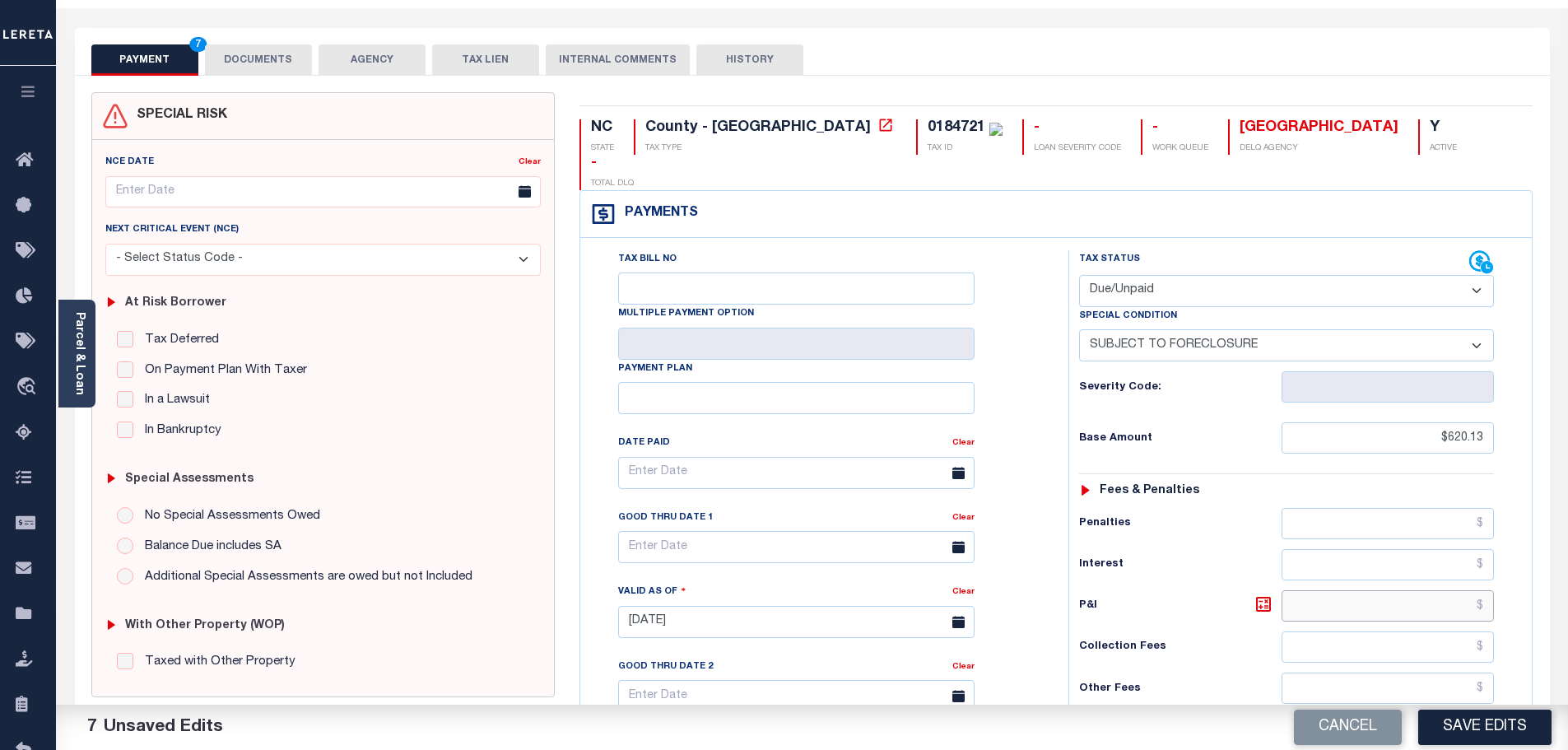
scroll to position [50, 0]
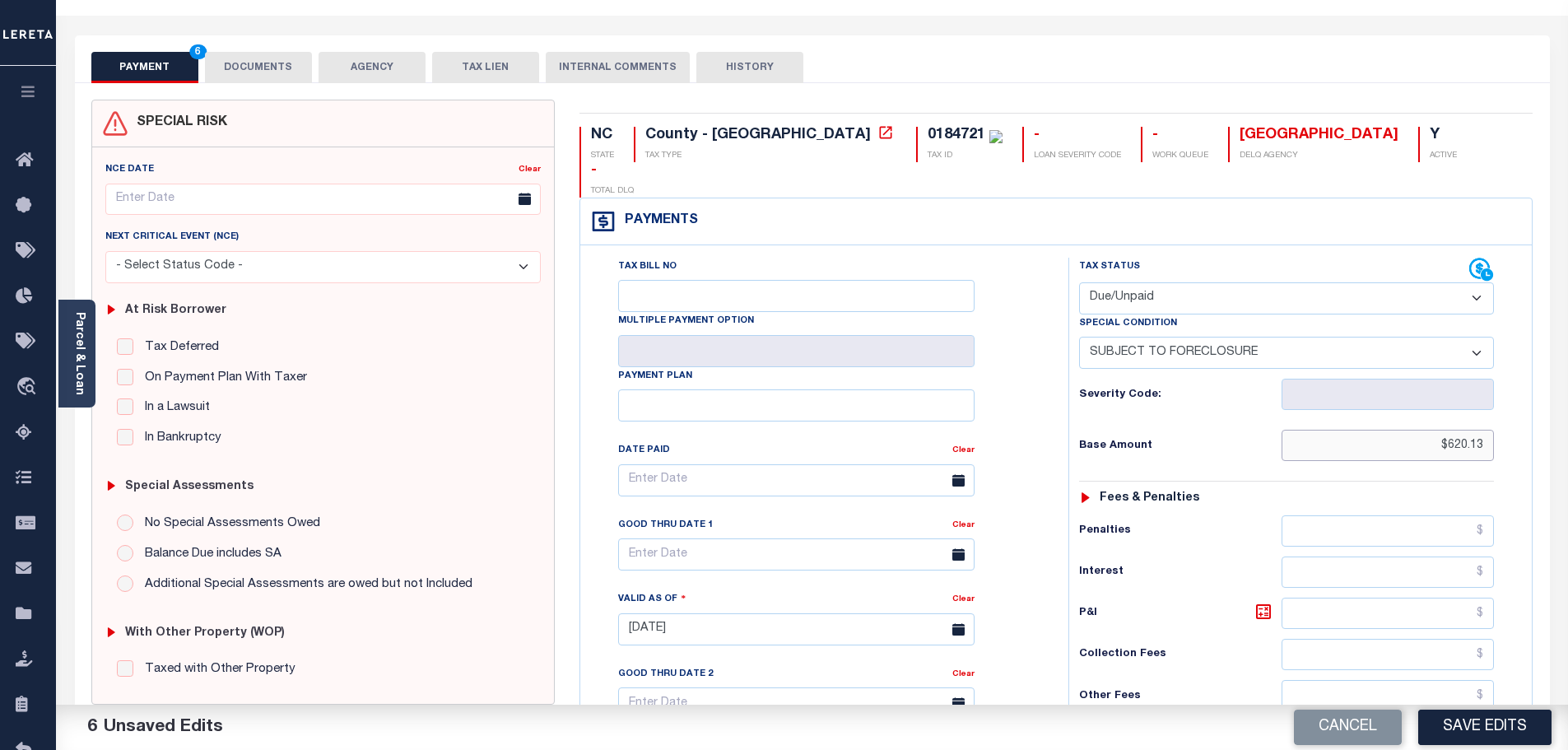
drag, startPoint x: 1431, startPoint y: 415, endPoint x: 1491, endPoint y: 414, distance: 60.0
click at [1491, 430] on input "$620.13" at bounding box center [1388, 445] width 213 height 31
type input "$5,282.73"
click at [1184, 518] on div "Tax Status Status - Select Status Code -" at bounding box center [1291, 620] width 447 height 726
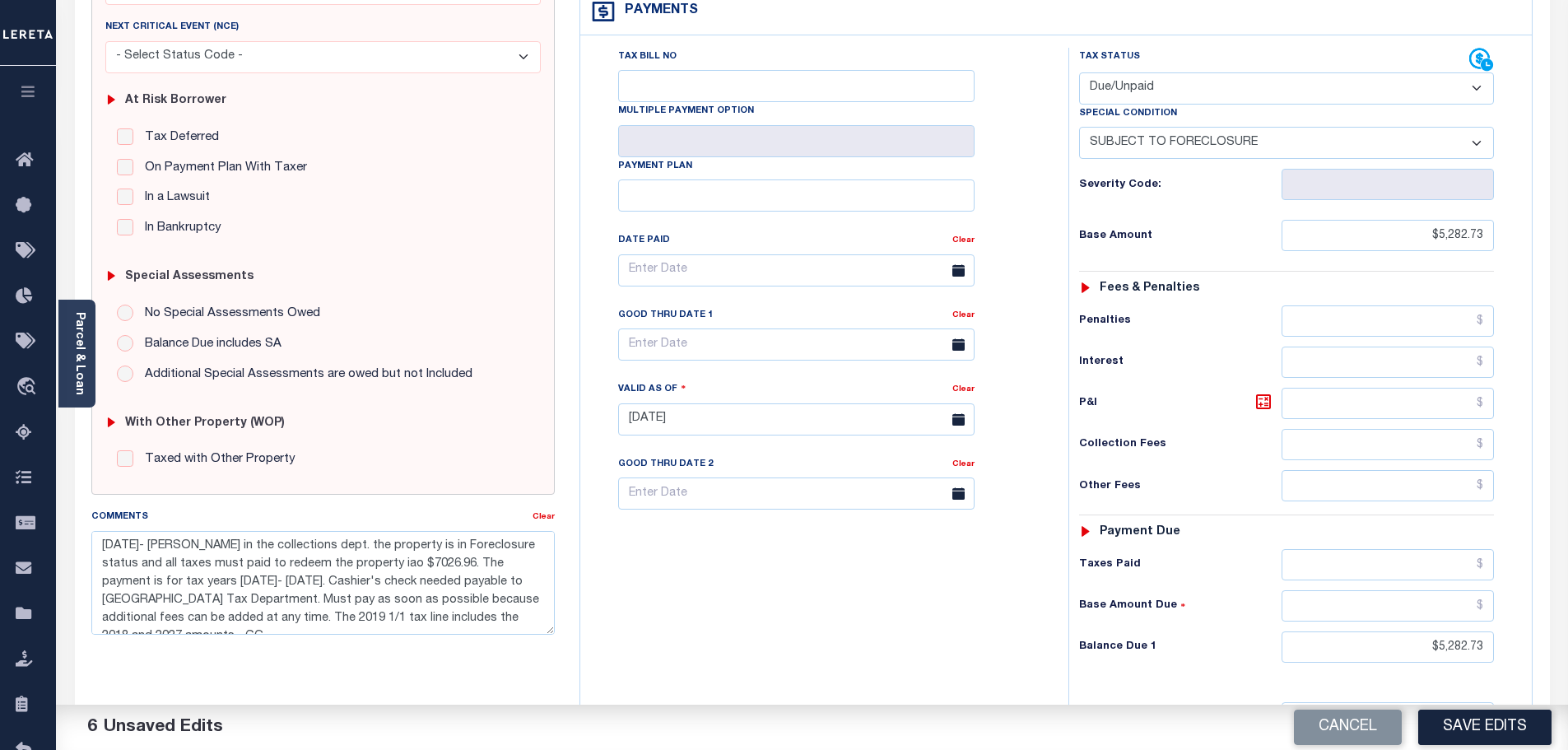
scroll to position [462, 0]
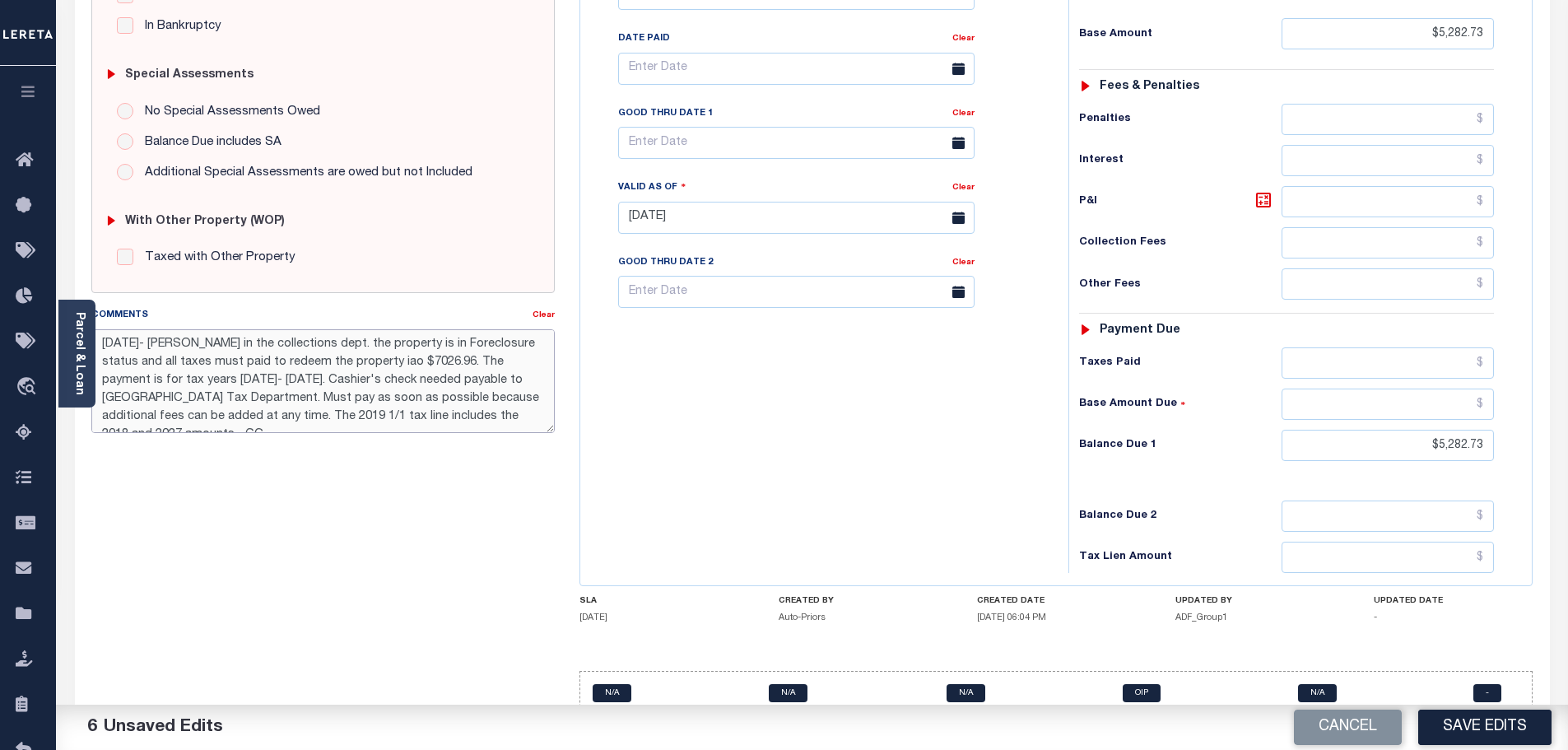
drag, startPoint x: 101, startPoint y: 340, endPoint x: 616, endPoint y: 502, distance: 539.9
click at [616, 502] on div "SPECIAL RISK NCE Date Clear" at bounding box center [812, 216] width 1466 height 1056
click at [493, 413] on textarea "[DATE]- [PERSON_NAME] in the collections dept. the property is in Foreclosure s…" at bounding box center [323, 381] width 465 height 104
click at [488, 418] on textarea "[DATE]- [PERSON_NAME] in the collections dept. the property is in Foreclosure s…" at bounding box center [323, 381] width 465 height 104
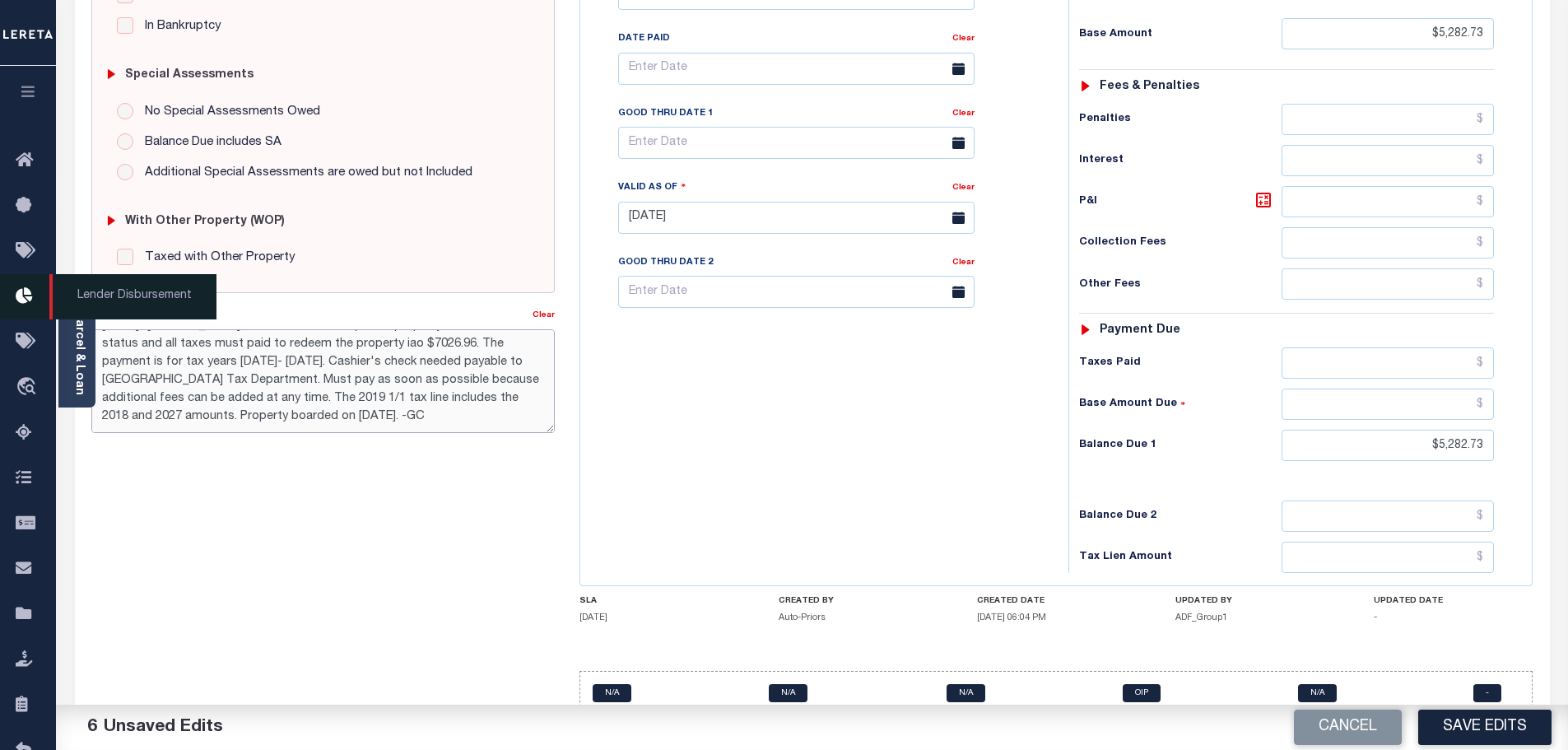
scroll to position [0, 0]
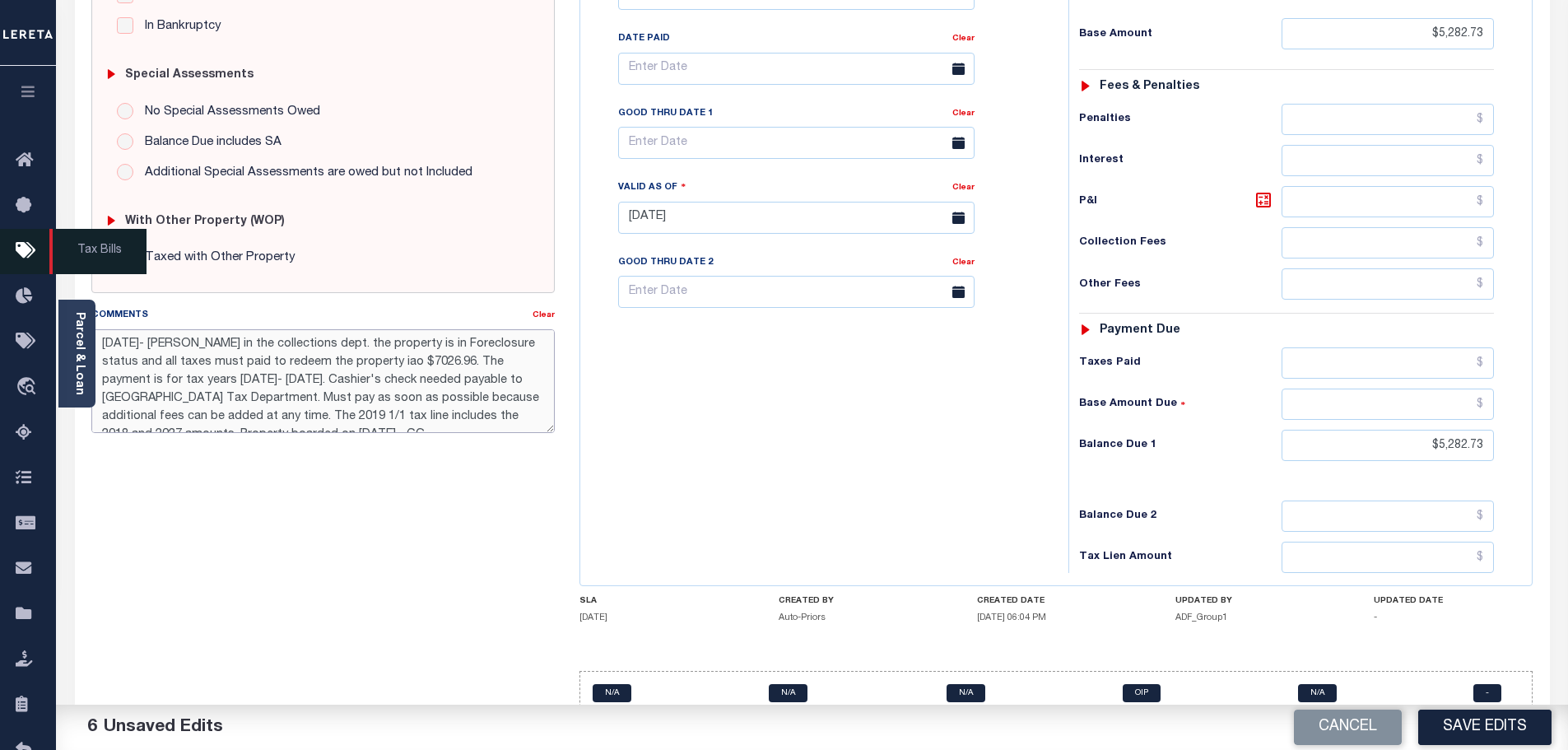
drag, startPoint x: 300, startPoint y: 421, endPoint x: 29, endPoint y: 275, distance: 307.8
click at [29, 275] on div "Home SNAPQ Details Payment History Tax Line Detail Profile" at bounding box center [784, 160] width 1568 height 1244
type textarea "8/21/2025- Per Dale in the collections dept. the property is in Foreclosure sta…"
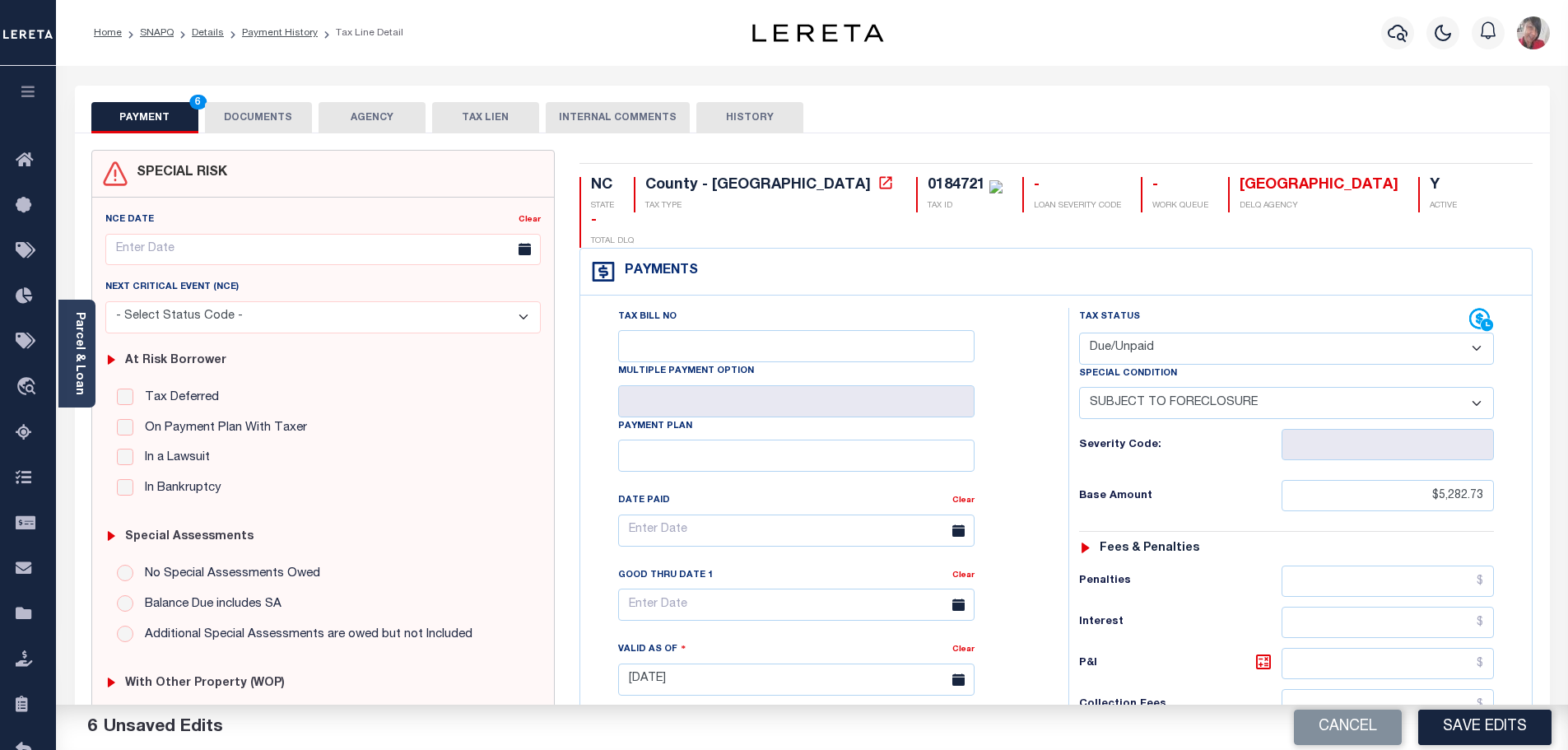
click at [295, 120] on button "DOCUMENTS" at bounding box center [258, 117] width 107 height 31
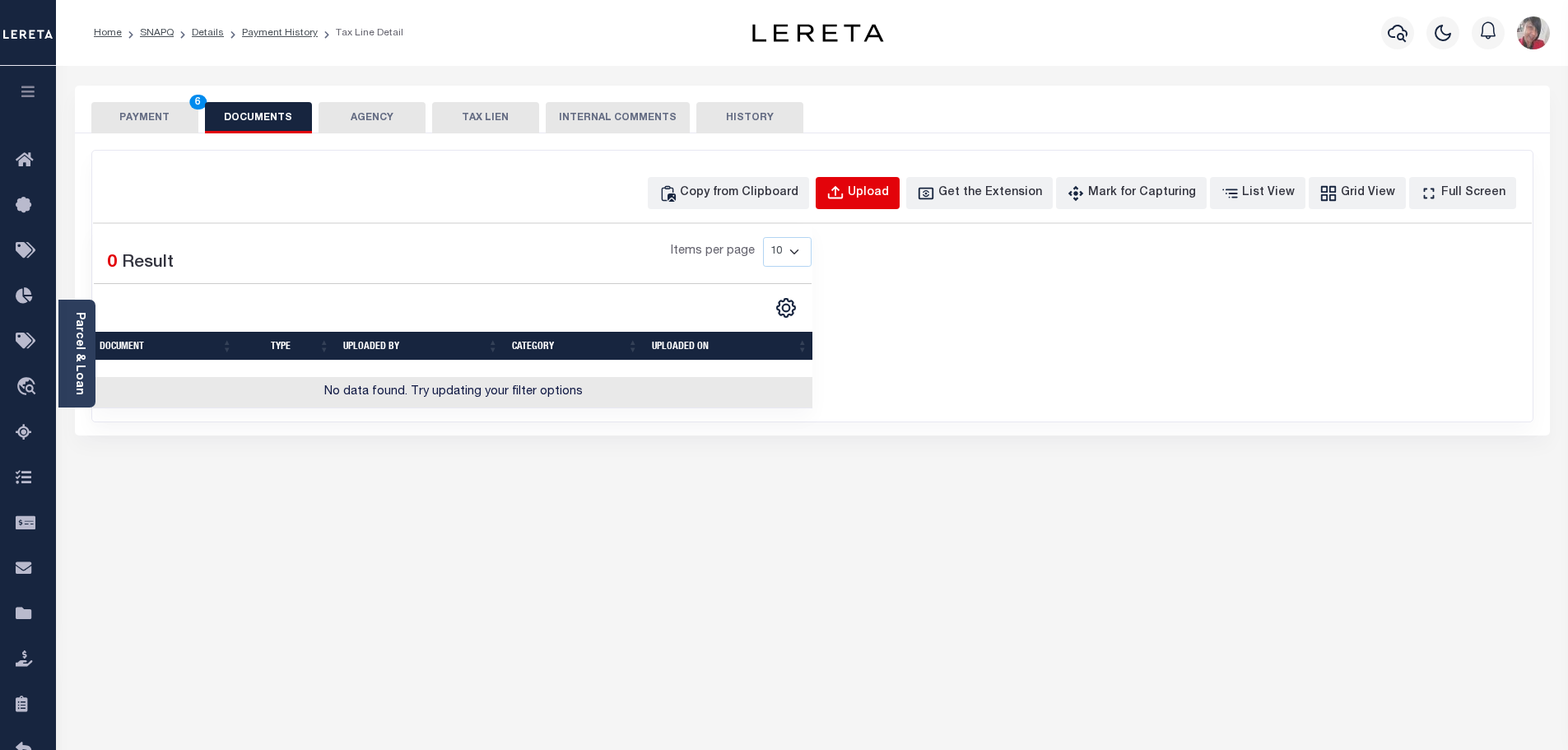
click at [889, 198] on div "Upload" at bounding box center [868, 193] width 41 height 18
select select "POP"
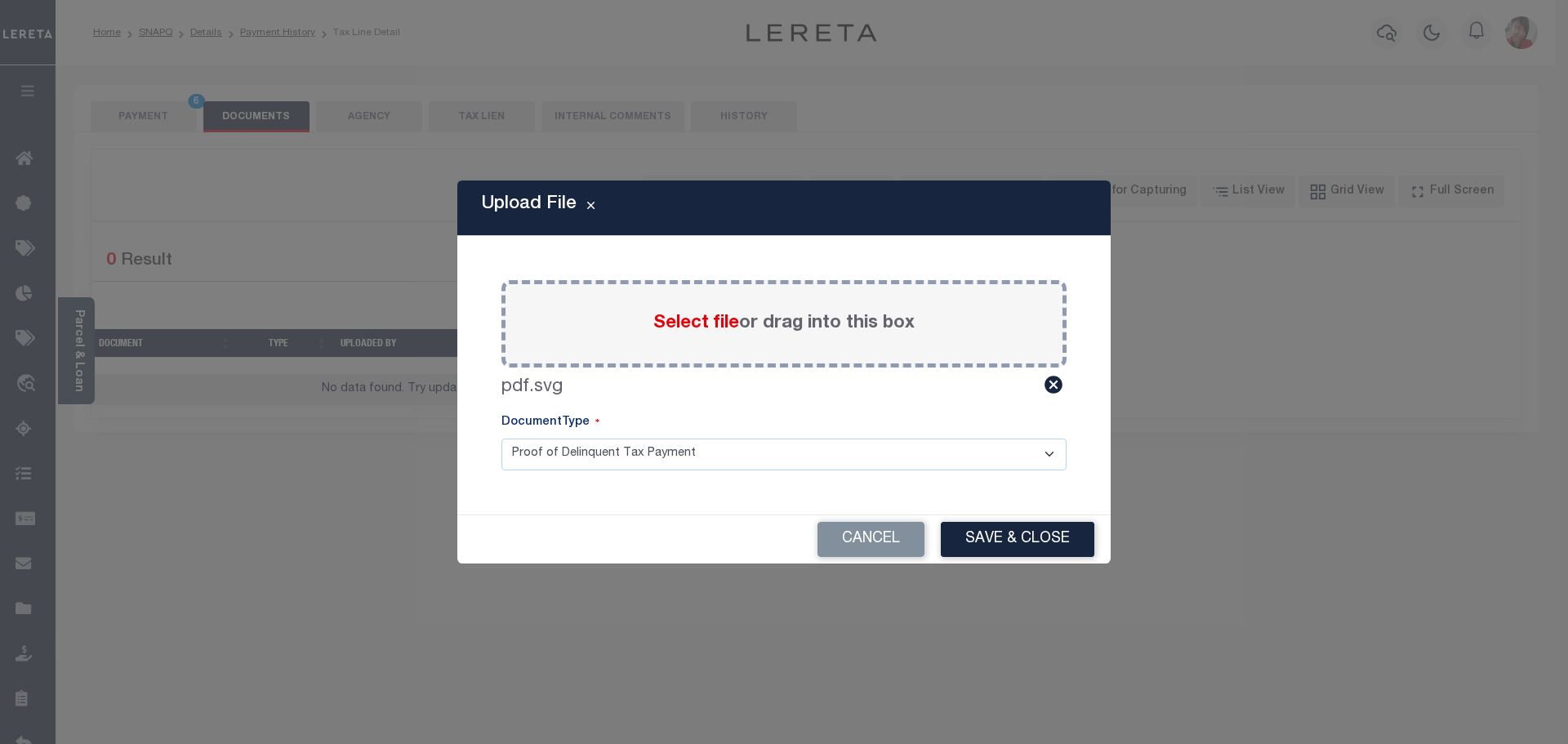
click at [1061, 381] on icon at bounding box center [1053, 384] width 22 height 21
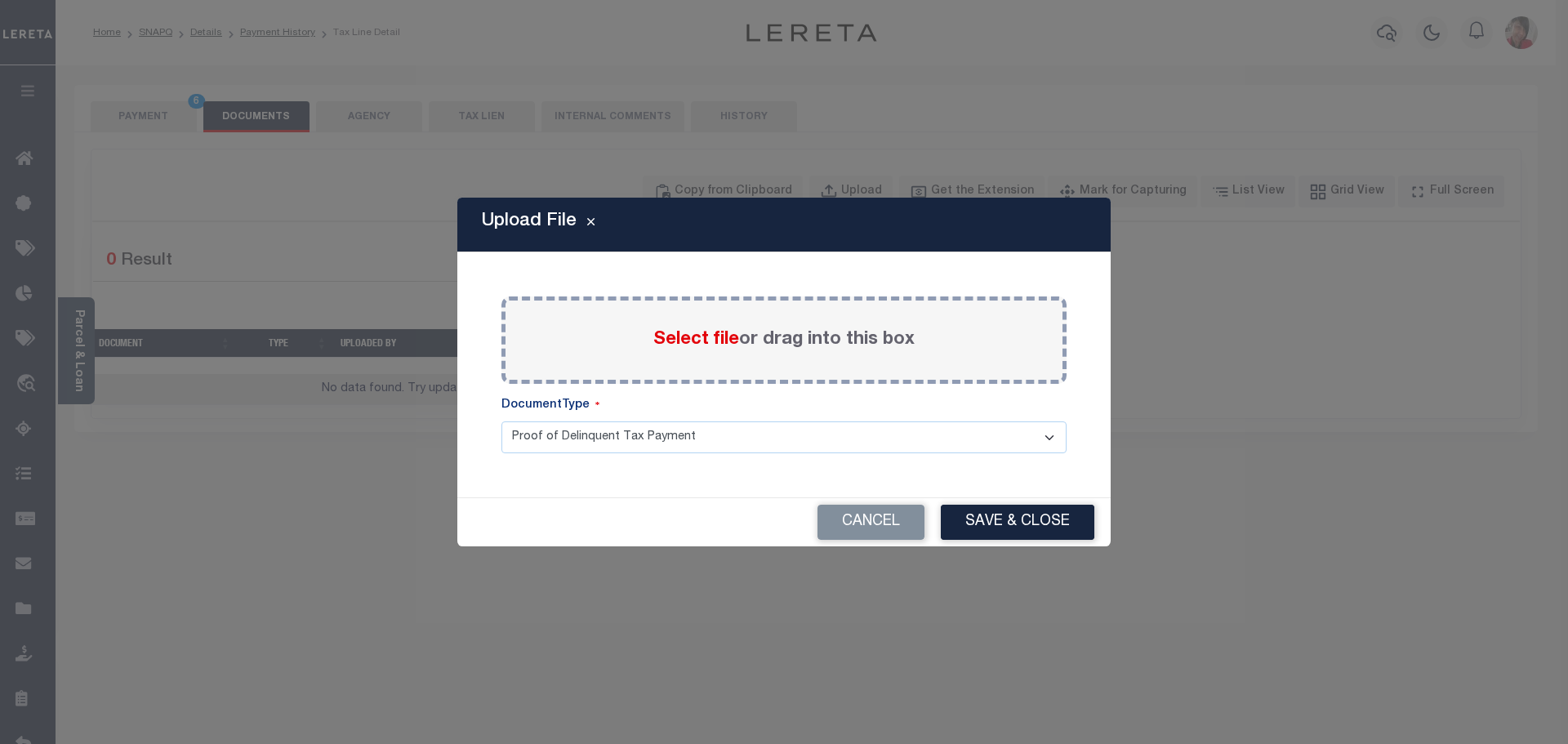
click at [708, 345] on span "Select file" at bounding box center [697, 339] width 86 height 18
click at [0, 0] on input "Select file or drag into this box" at bounding box center [0, 0] width 0 height 0
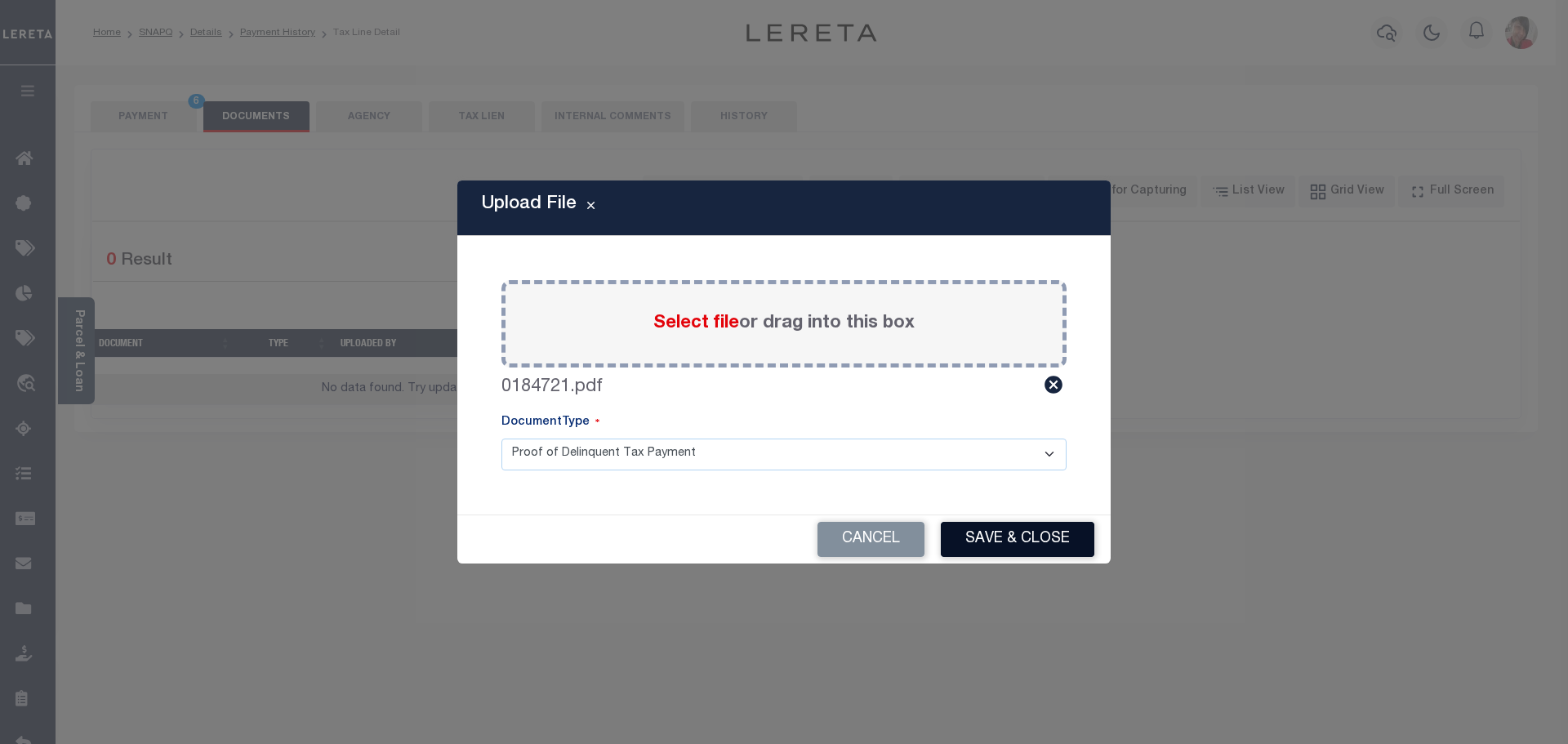
click at [1029, 538] on button "Save & Close" at bounding box center [1017, 539] width 153 height 36
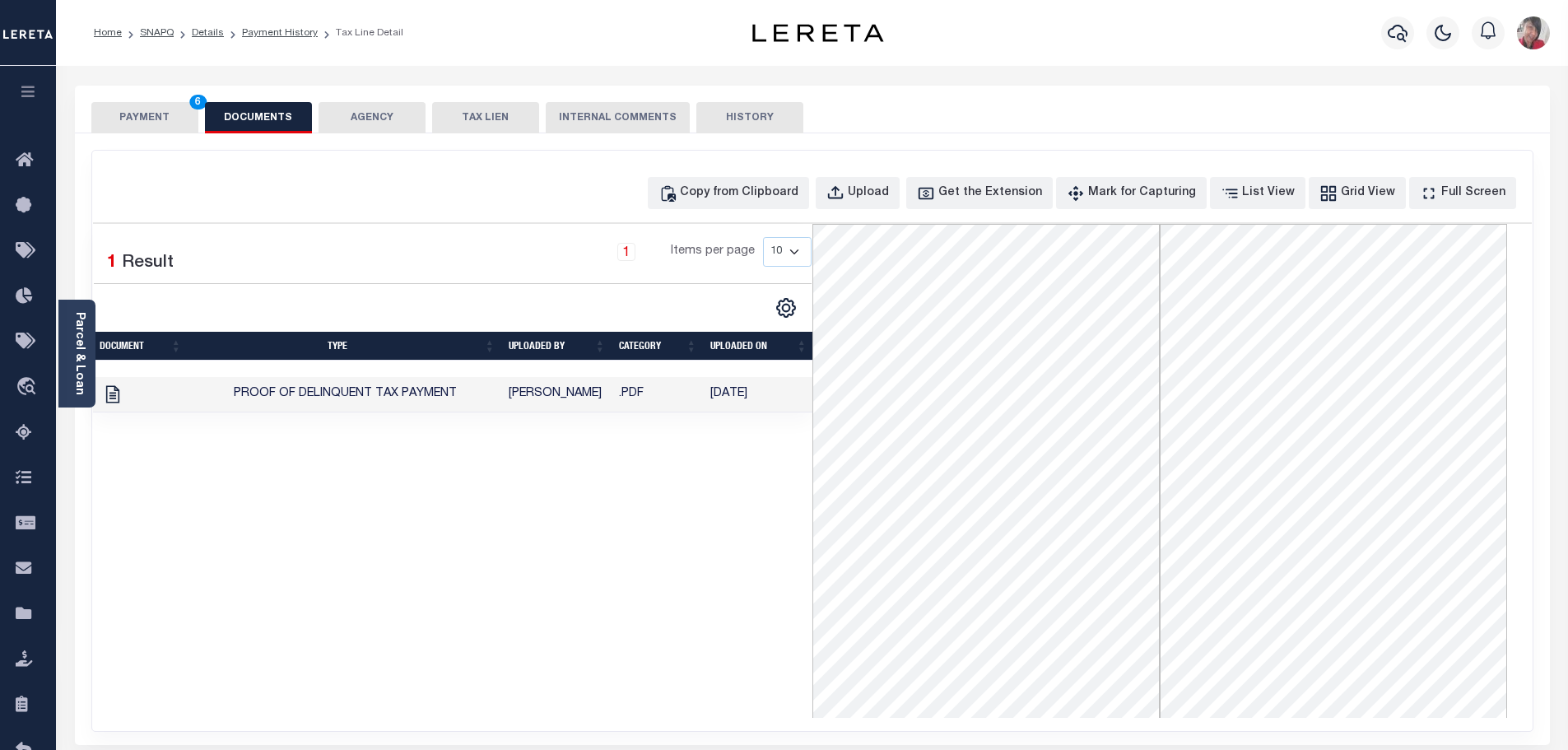
click at [145, 114] on button "PAYMENT 6" at bounding box center [145, 117] width 107 height 31
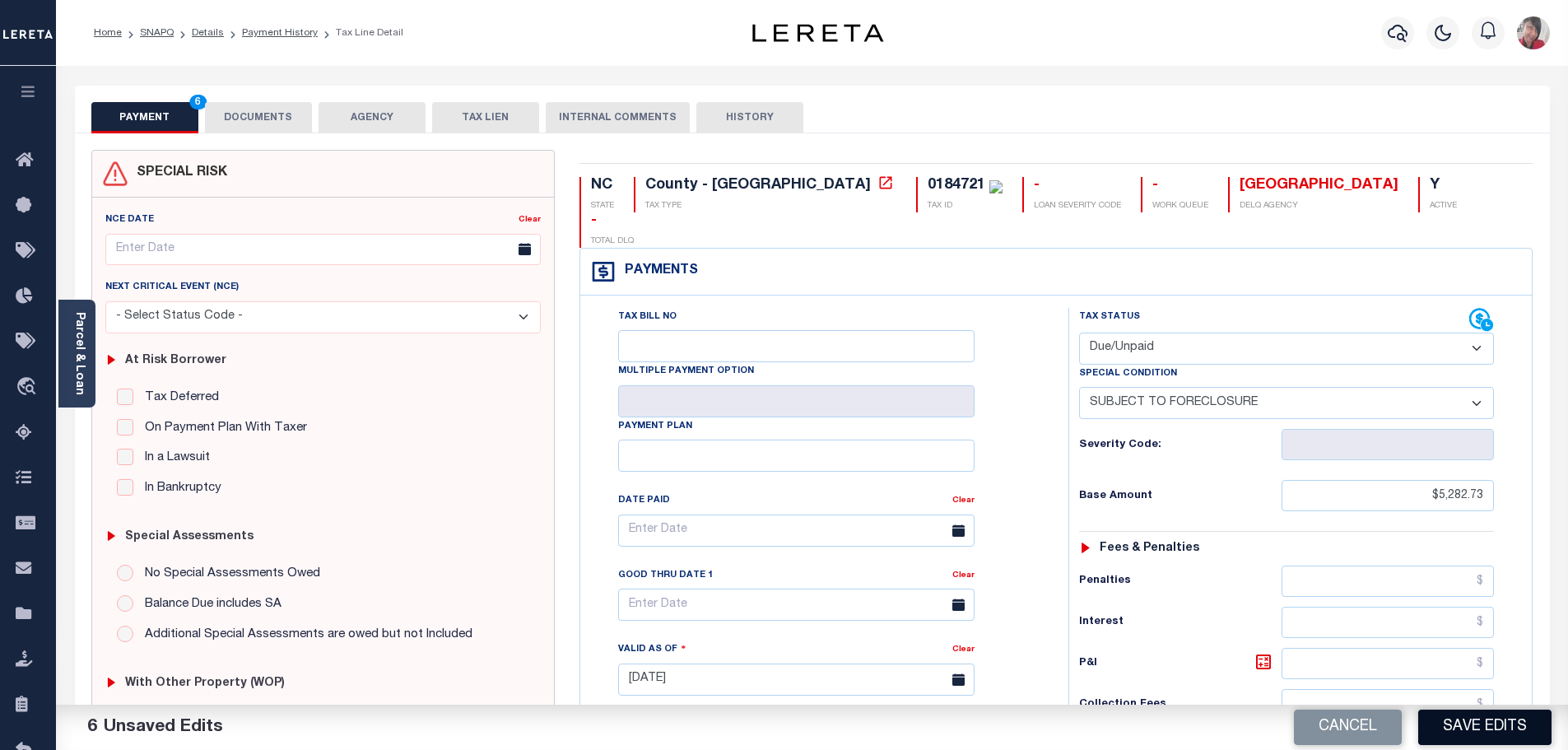
click at [1501, 724] on button "Save Edits" at bounding box center [1484, 727] width 133 height 36
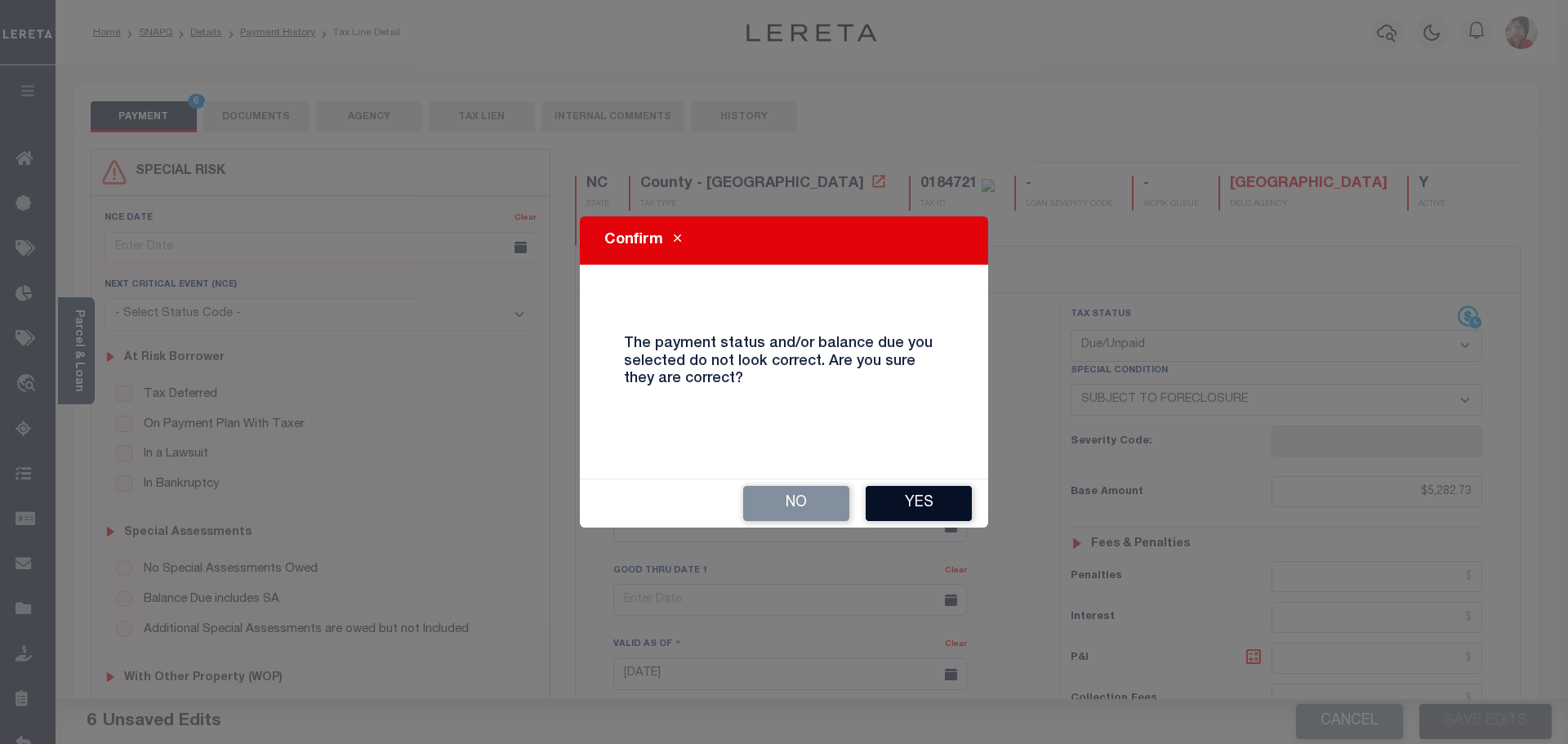
click at [908, 489] on button "Yes" at bounding box center [919, 504] width 107 height 36
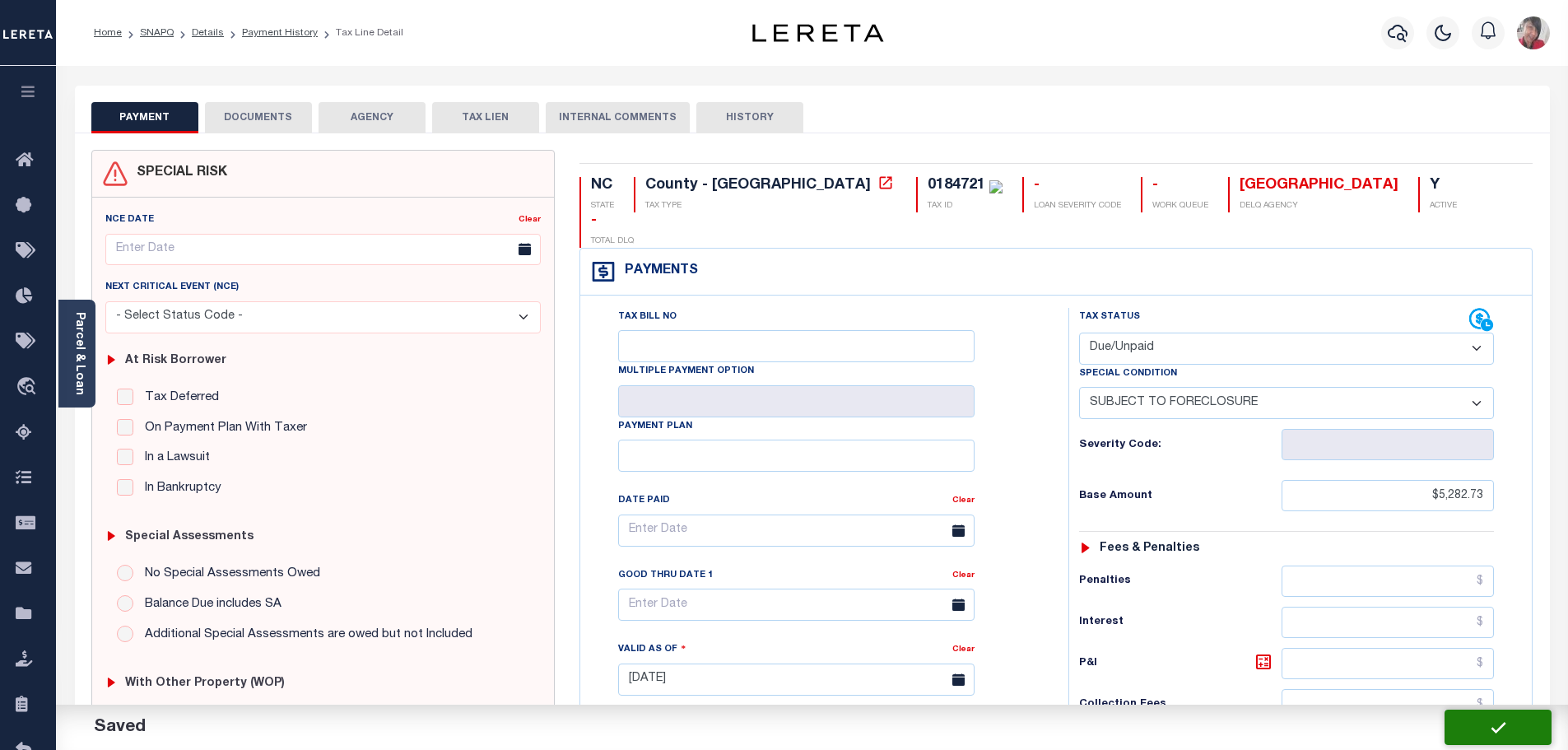
checkbox input "false"
type input "0"
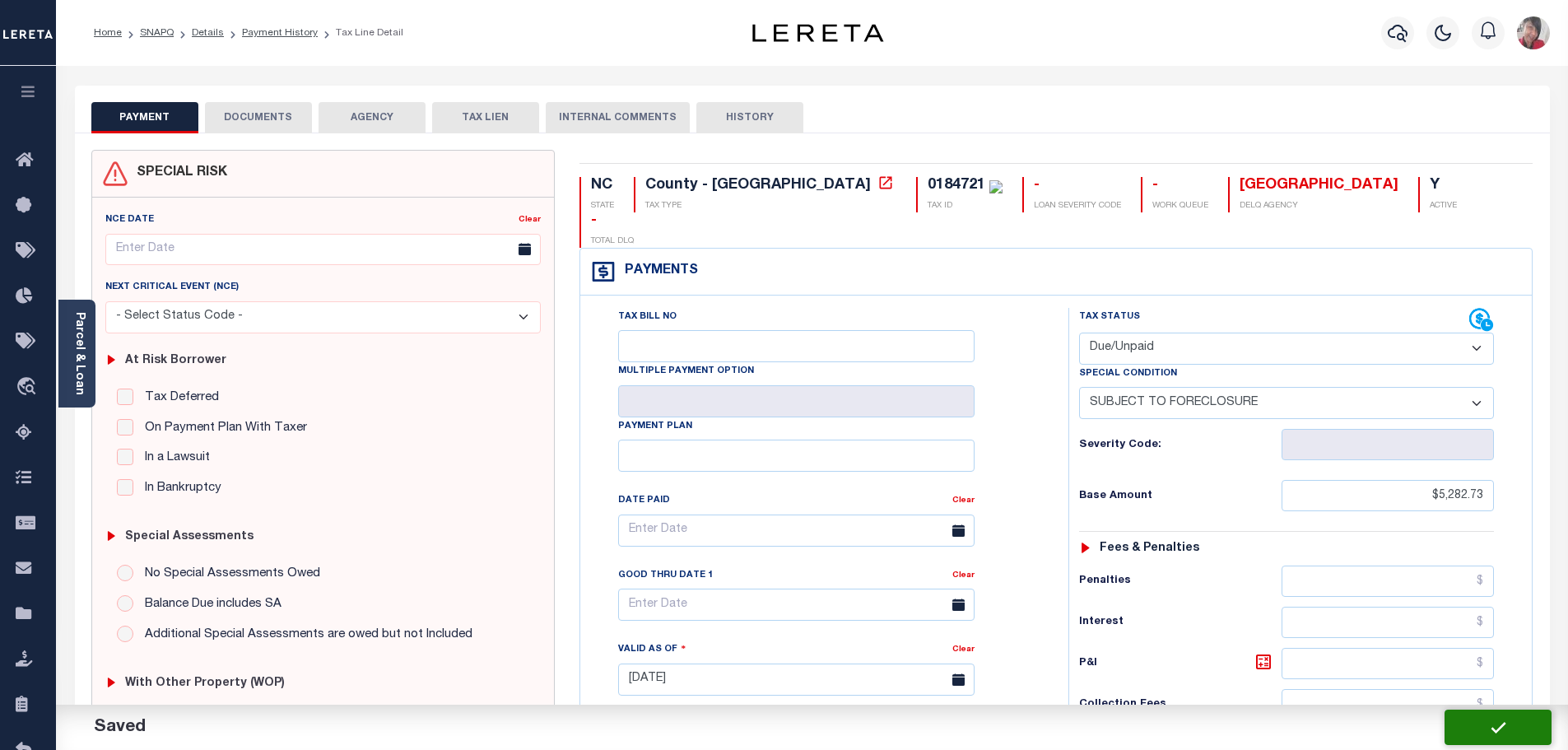
type input "$5,282.73"
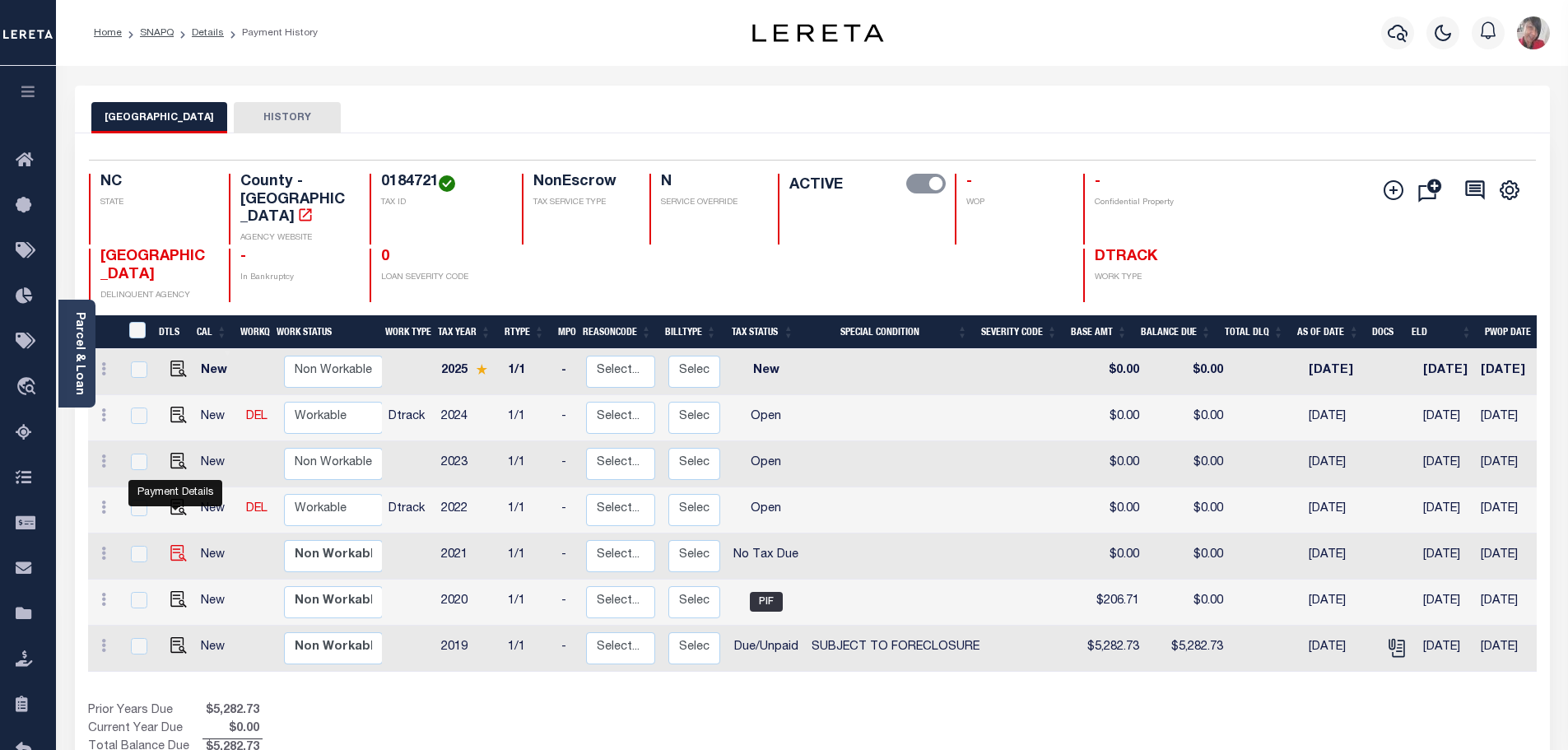
click at [172, 545] on img "" at bounding box center [178, 552] width 16 height 16
checkbox input "true"
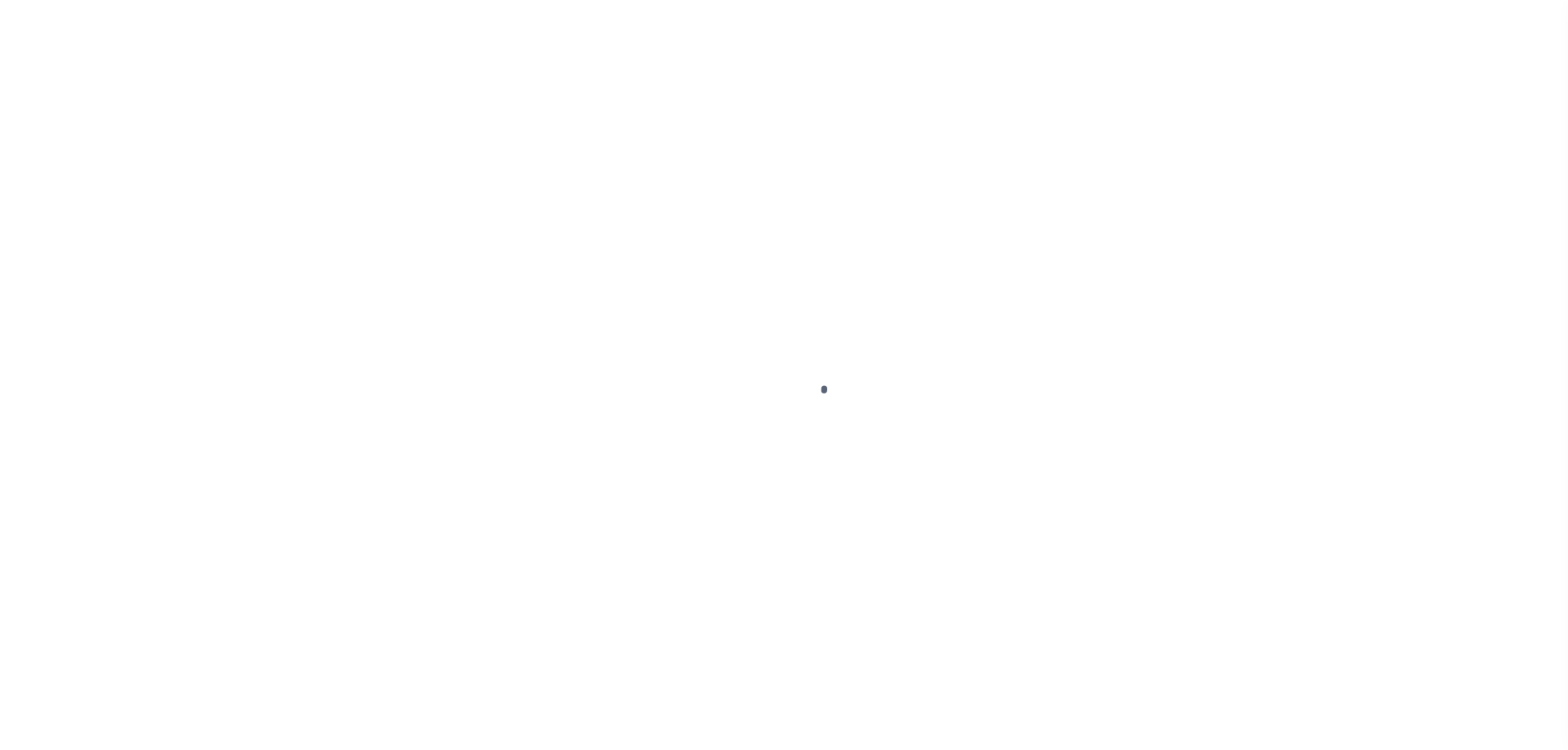
select select "NTX"
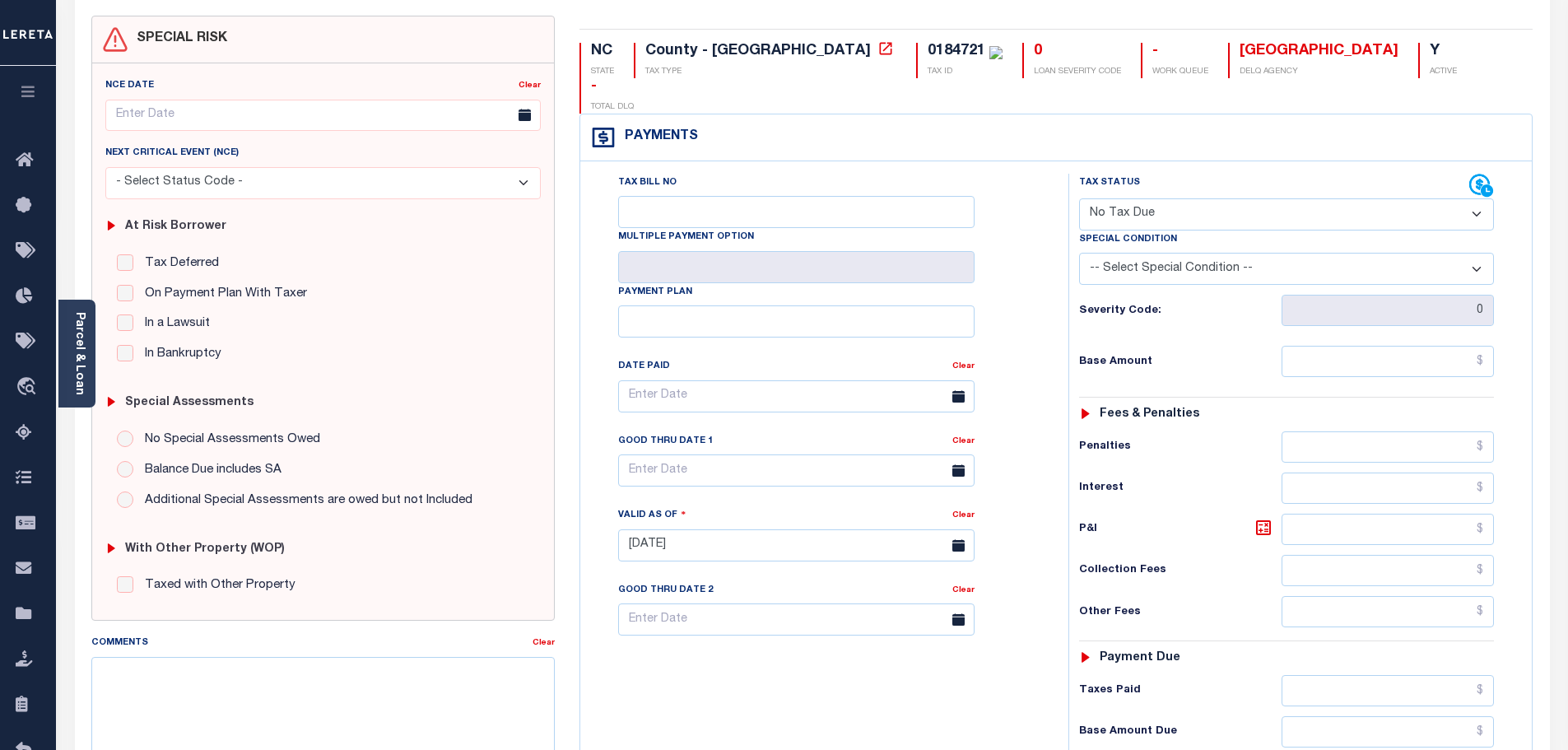
scroll to position [247, 0]
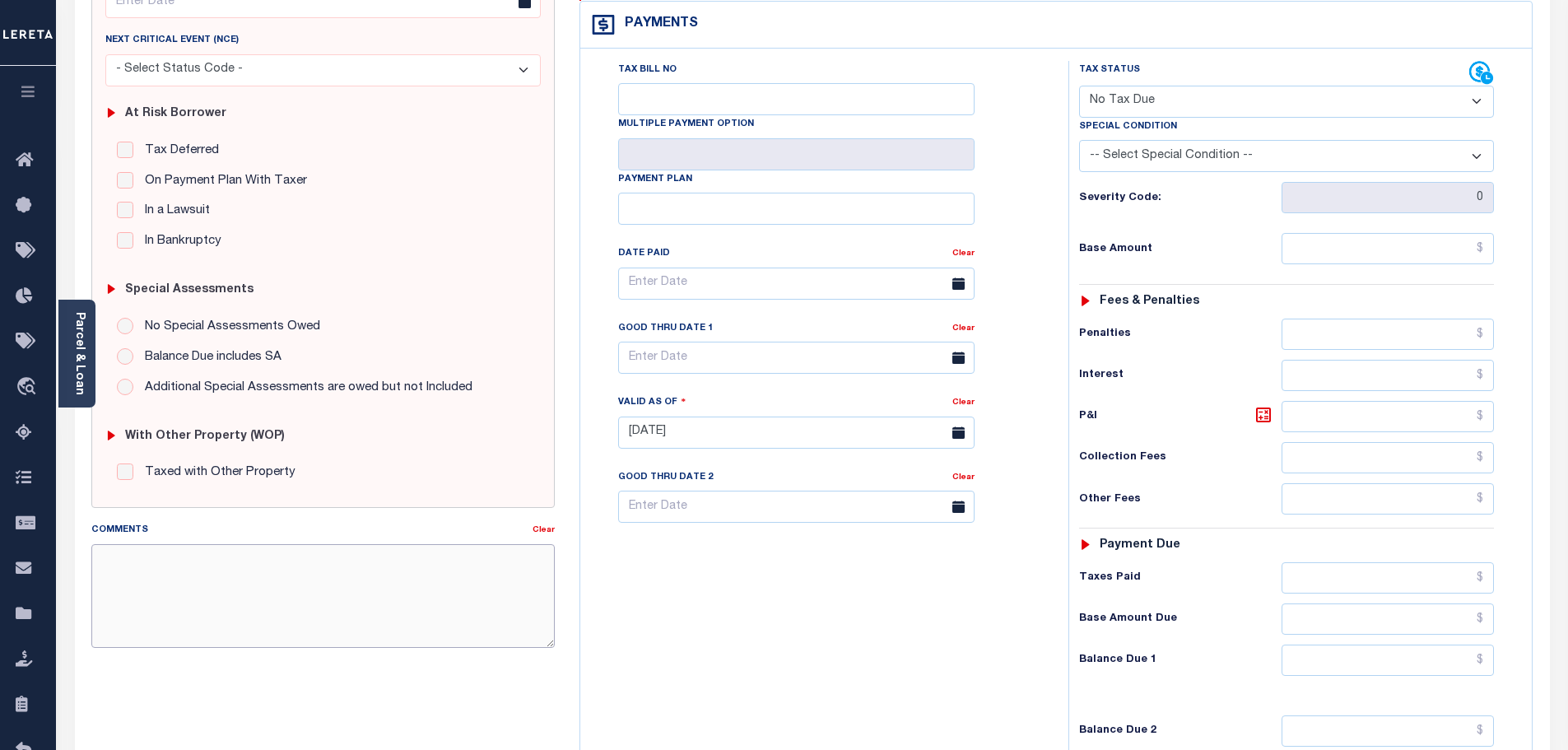
click at [222, 568] on textarea "Comments" at bounding box center [323, 595] width 465 height 104
paste textarea "[DATE]- [PERSON_NAME] in the collections dept. the property is in Foreclosure s…"
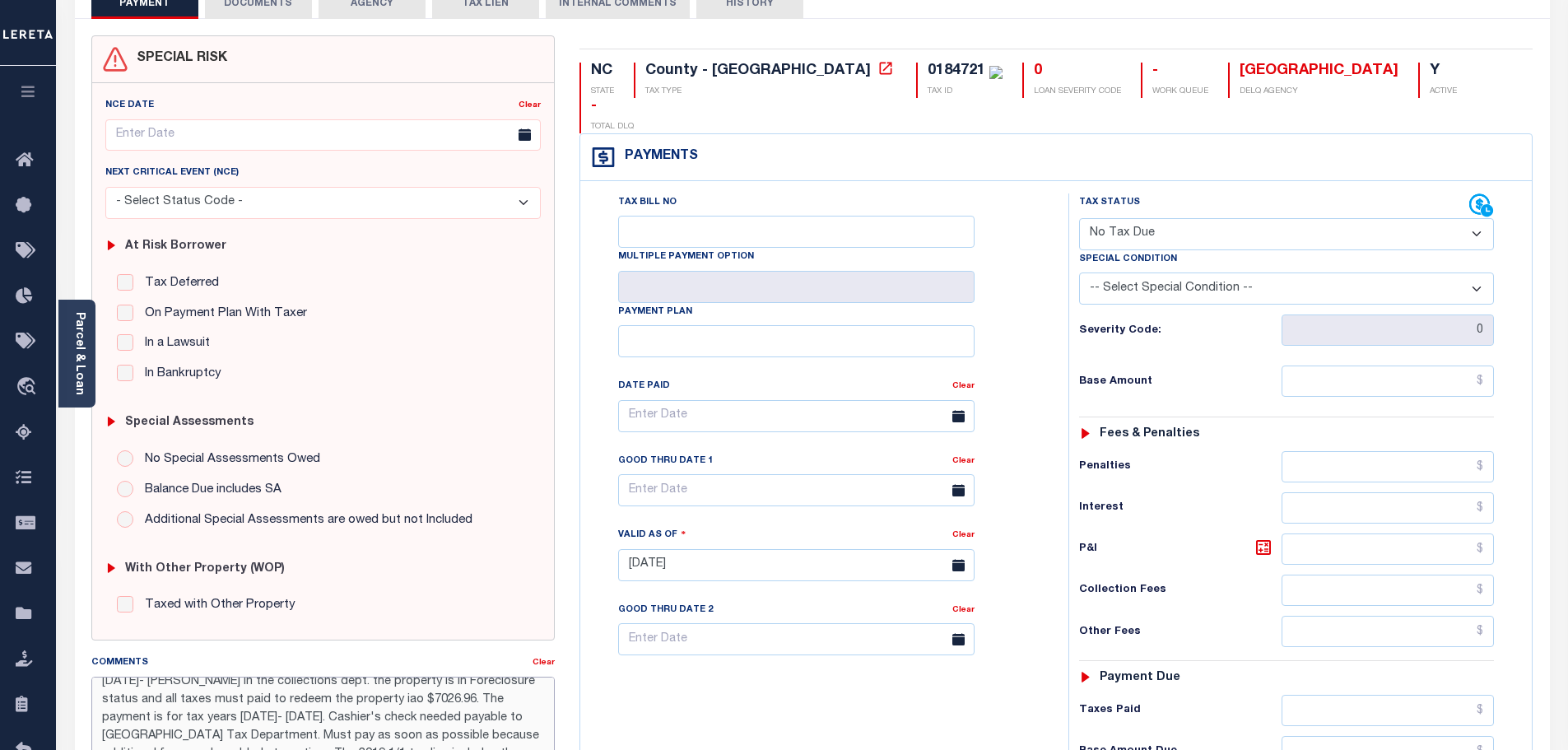
scroll to position [0, 0]
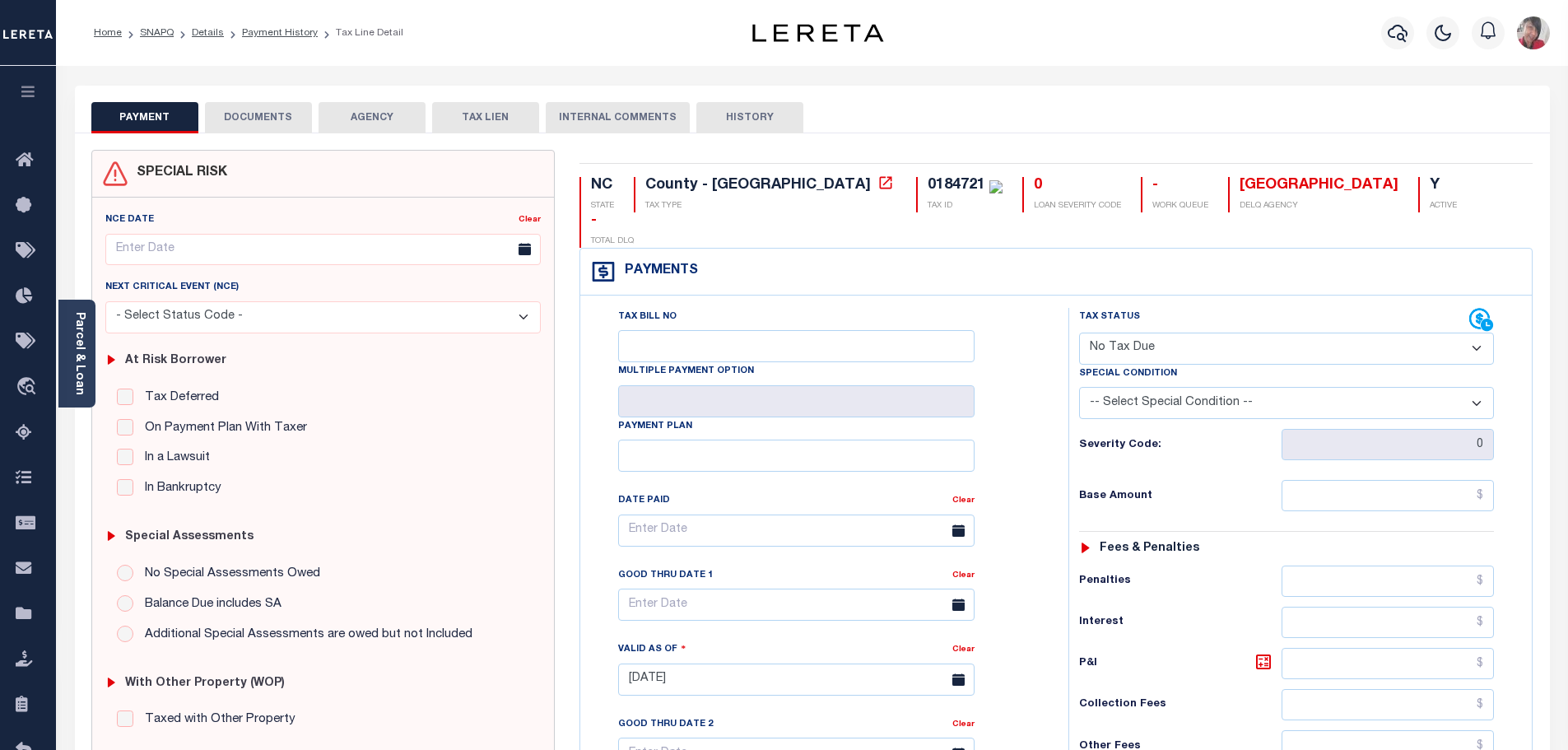
type textarea "8/21/2025- Per Dale in the collections dept. the property is in Foreclosure sta…"
type input "[DATE]"
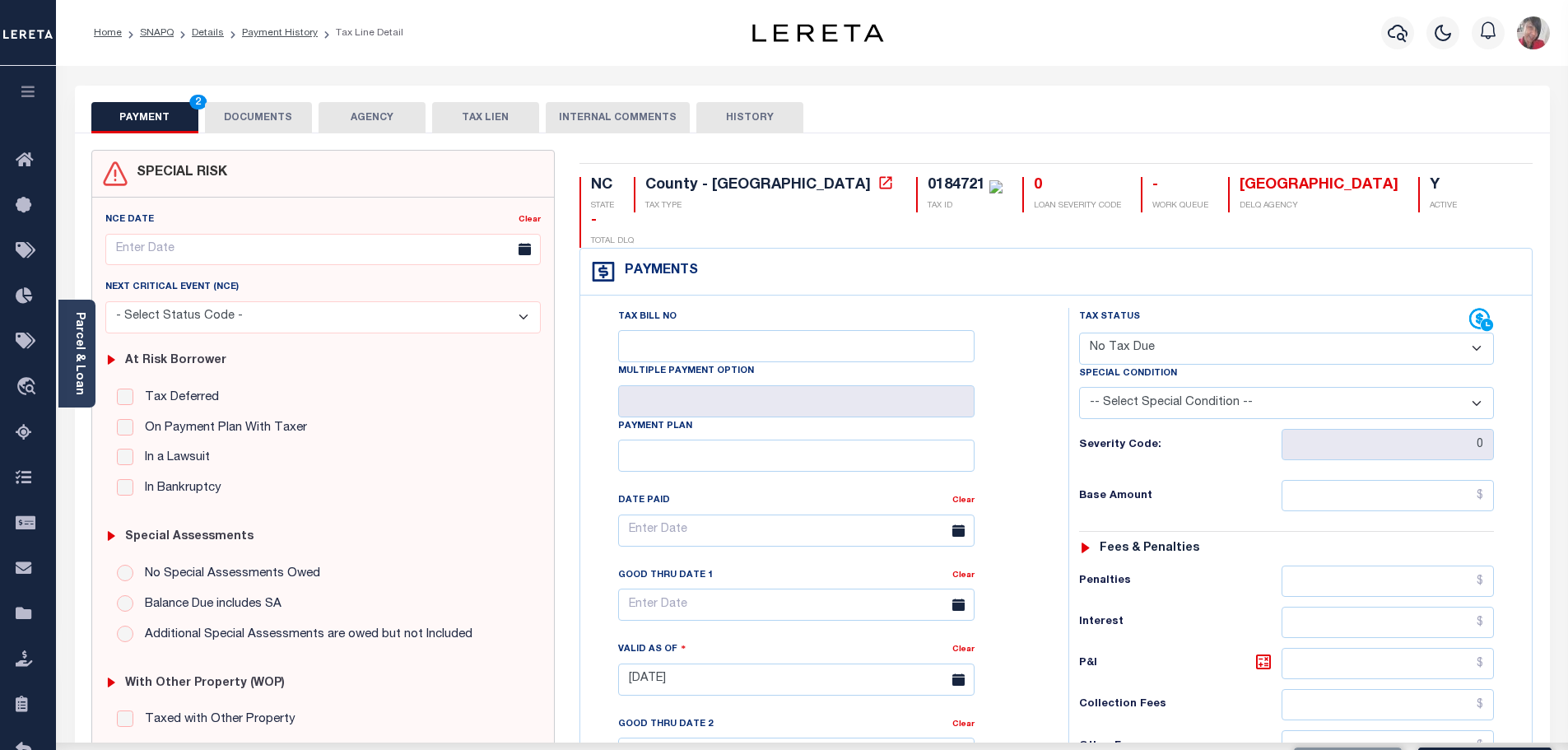
click at [1473, 333] on select "- Select Status Code - Open Due/Unpaid Paid Incomplete No Tax Due Internal Refu…" at bounding box center [1286, 349] width 415 height 32
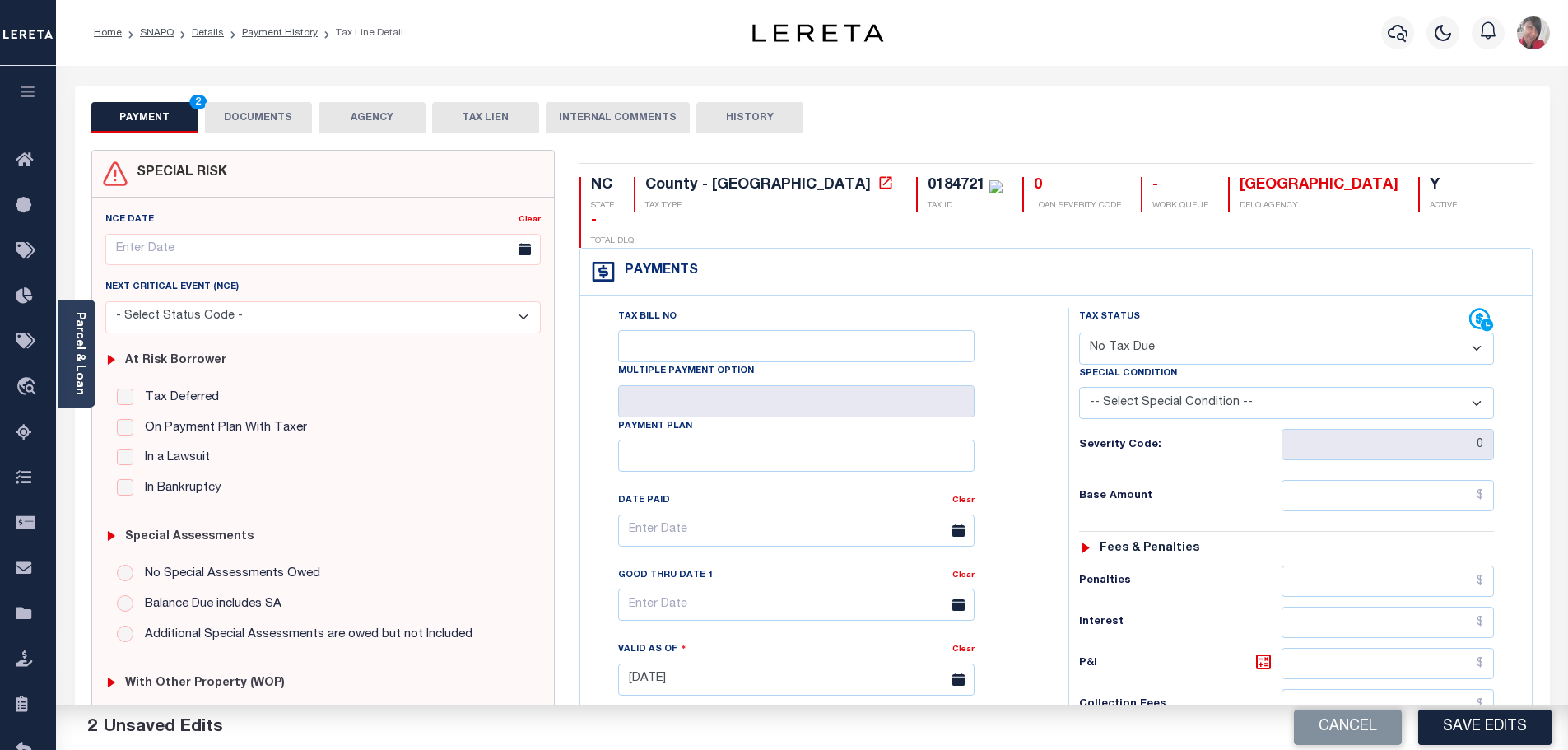
select select "DUE"
click at [1079, 333] on select "- Select Status Code - Open Due/Unpaid Paid Incomplete No Tax Due Internal Refu…" at bounding box center [1286, 349] width 415 height 32
click at [1259, 386] on select "-- Select Special Condition -- 3RD PARTY TAX LIEN AGENCY TAX LIEN (A.K.A Inside…" at bounding box center [1286, 402] width 415 height 32
select select "23"
click at [1079, 386] on select "-- Select Special Condition -- 3RD PARTY TAX LIEN AGENCY TAX LIEN (A.K.A Inside…" at bounding box center [1286, 402] width 415 height 32
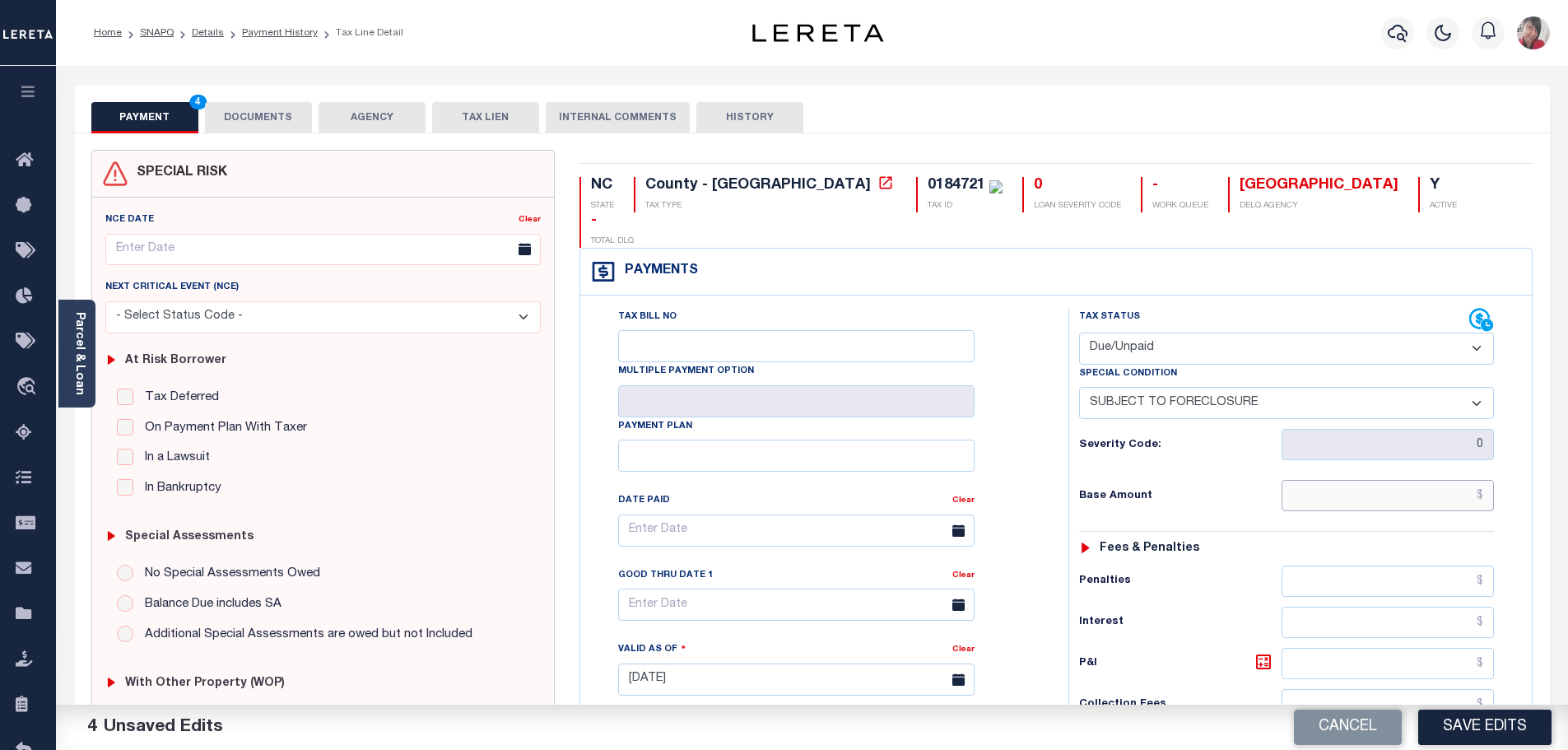
click at [1312, 480] on input "text" at bounding box center [1388, 495] width 213 height 31
click at [80, 369] on link "Parcel & Loan" at bounding box center [79, 353] width 11 height 83
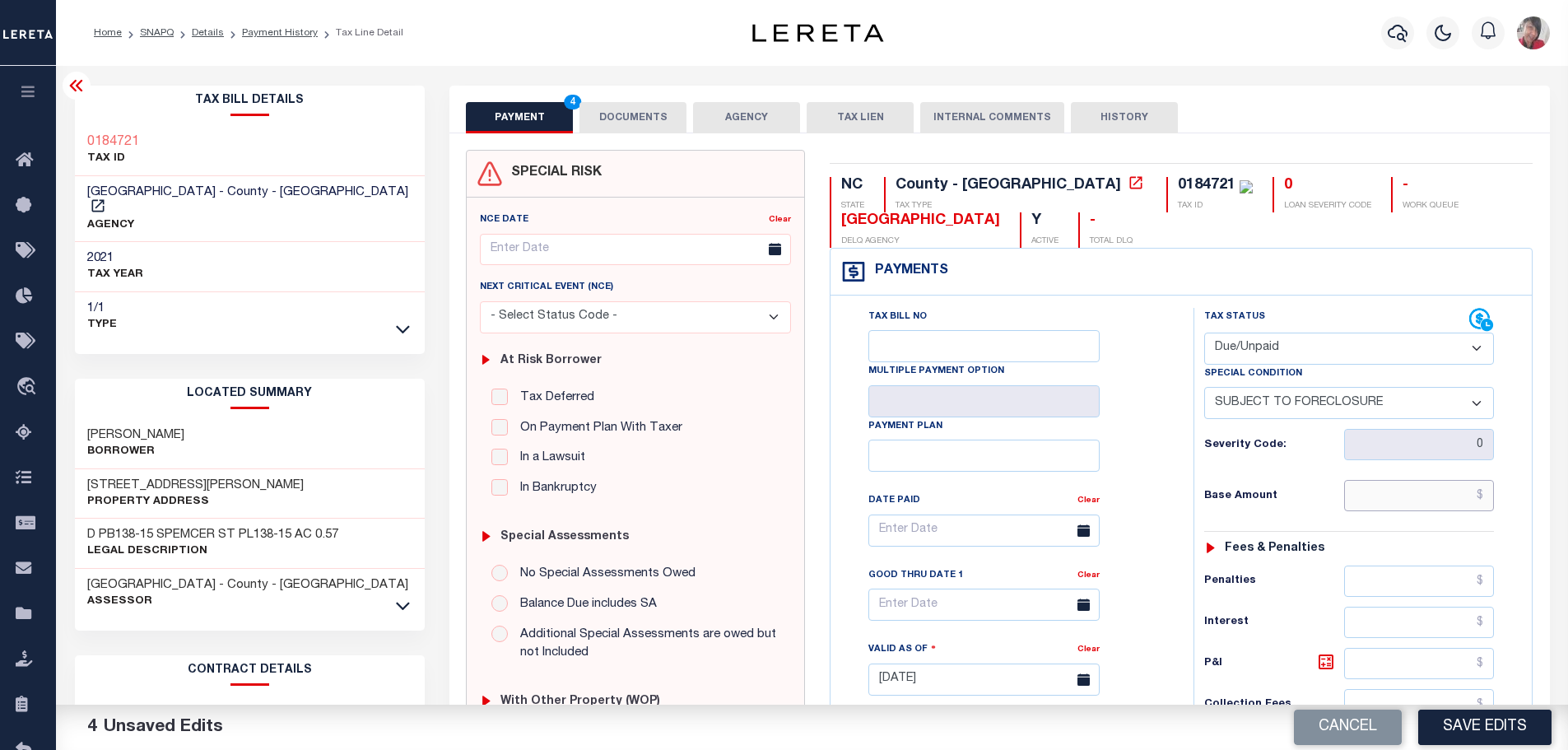
click at [1416, 497] on input "text" at bounding box center [1419, 495] width 151 height 31
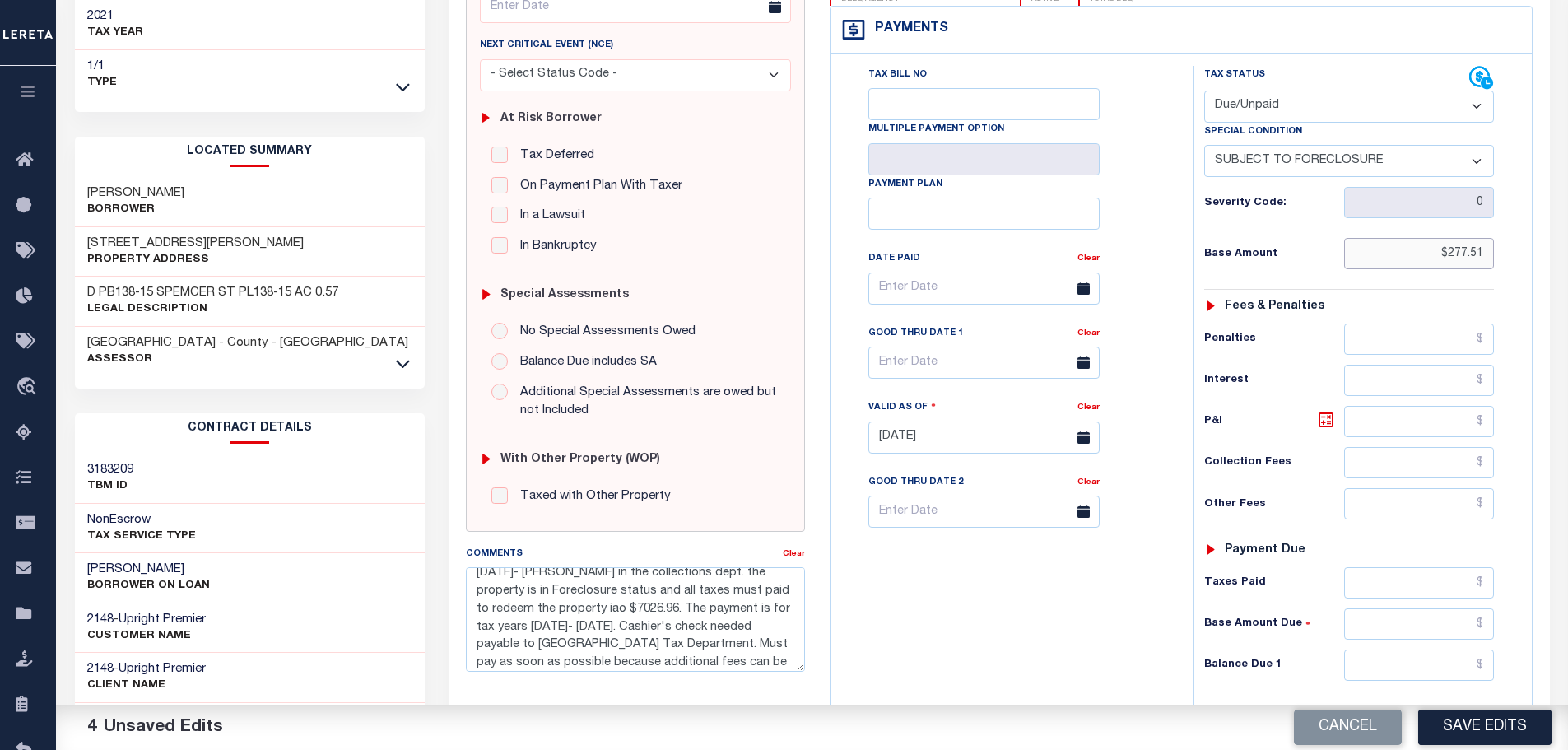
scroll to position [247, 0]
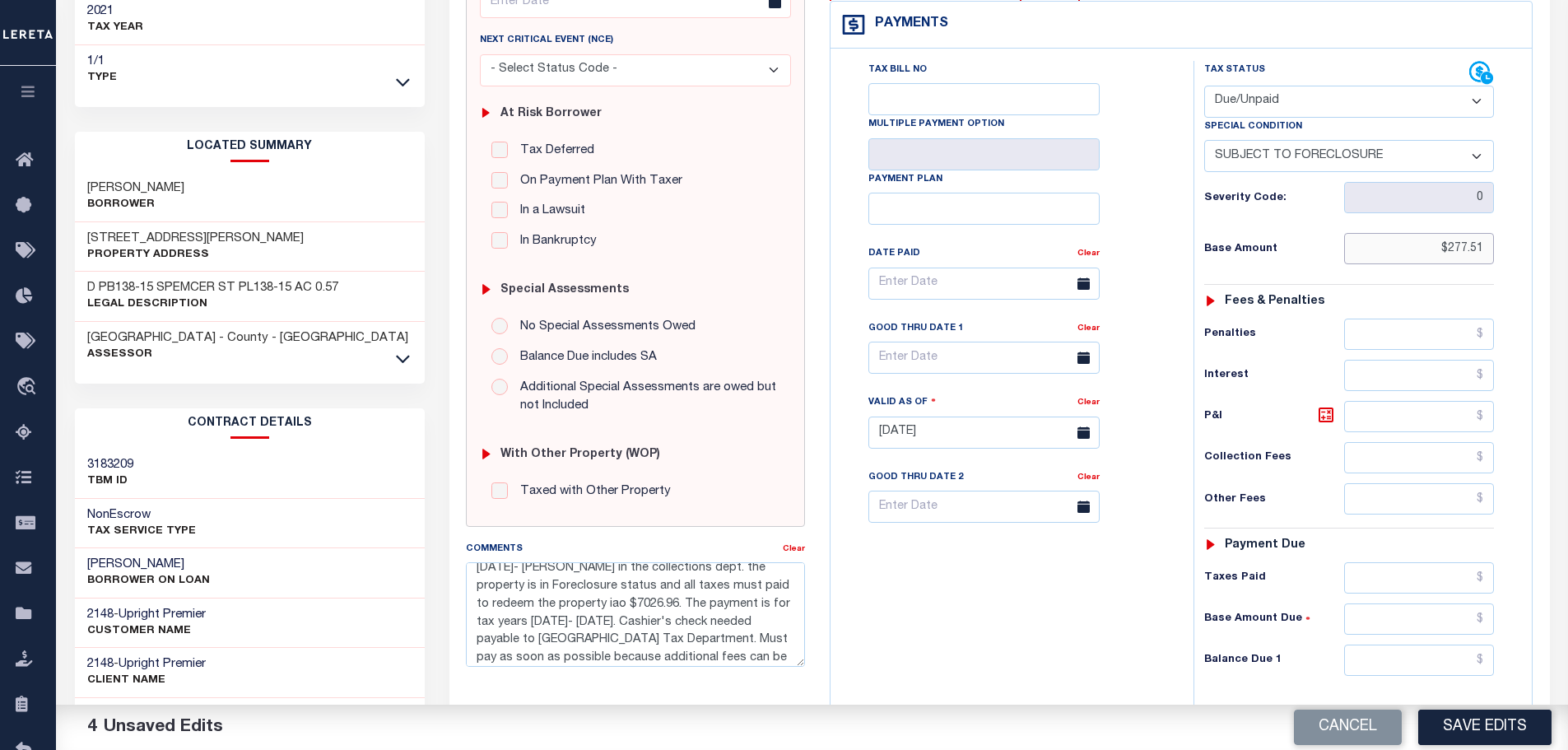
drag, startPoint x: 1429, startPoint y: 250, endPoint x: 1525, endPoint y: 261, distance: 96.6
click at [1525, 261] on div "Tax Status Status" at bounding box center [1354, 424] width 347 height 726
type input "$206.71"
click at [1408, 660] on input "text" at bounding box center [1419, 660] width 151 height 31
type input "$277.51"
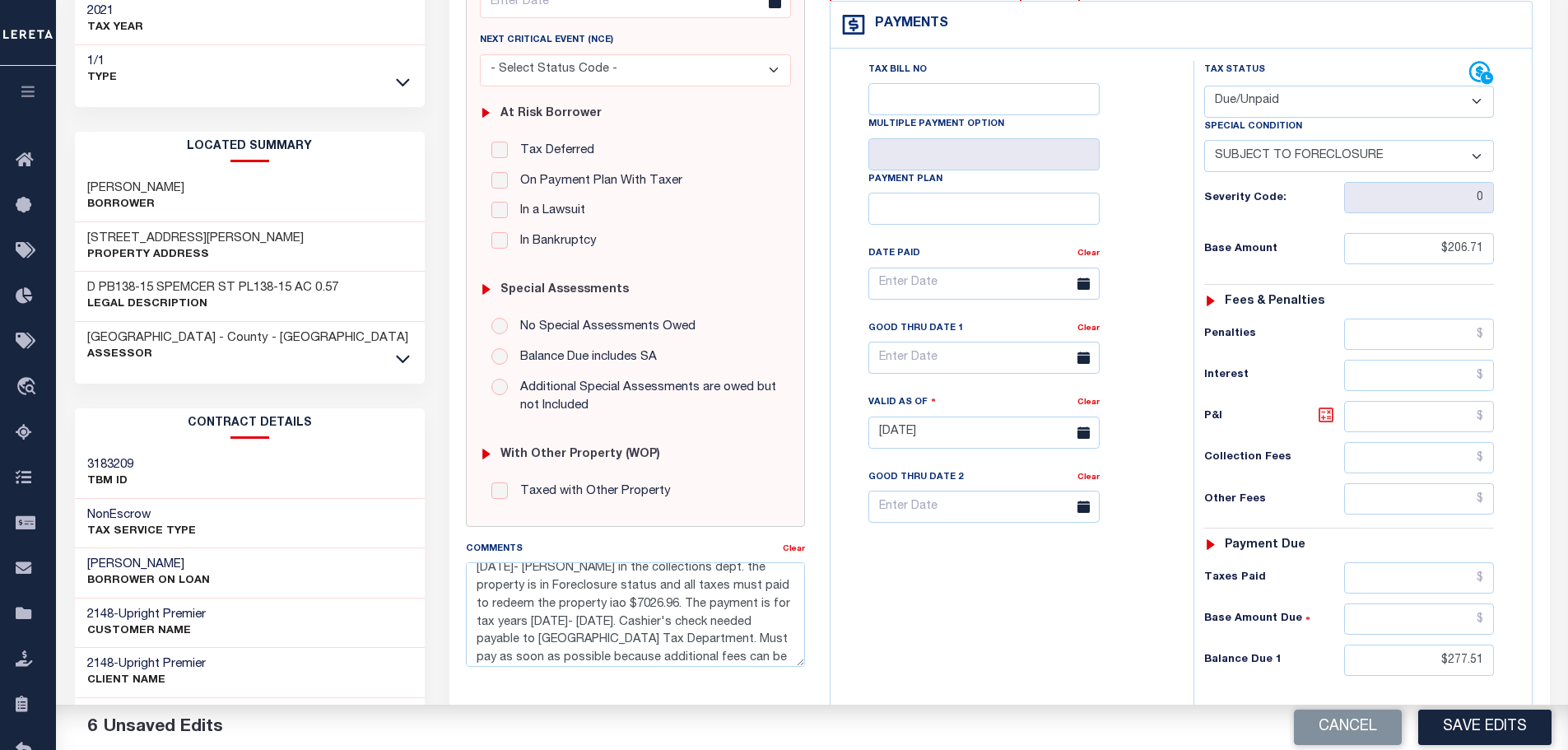
click at [1322, 415] on icon at bounding box center [1326, 415] width 9 height 9
type input "$70.80"
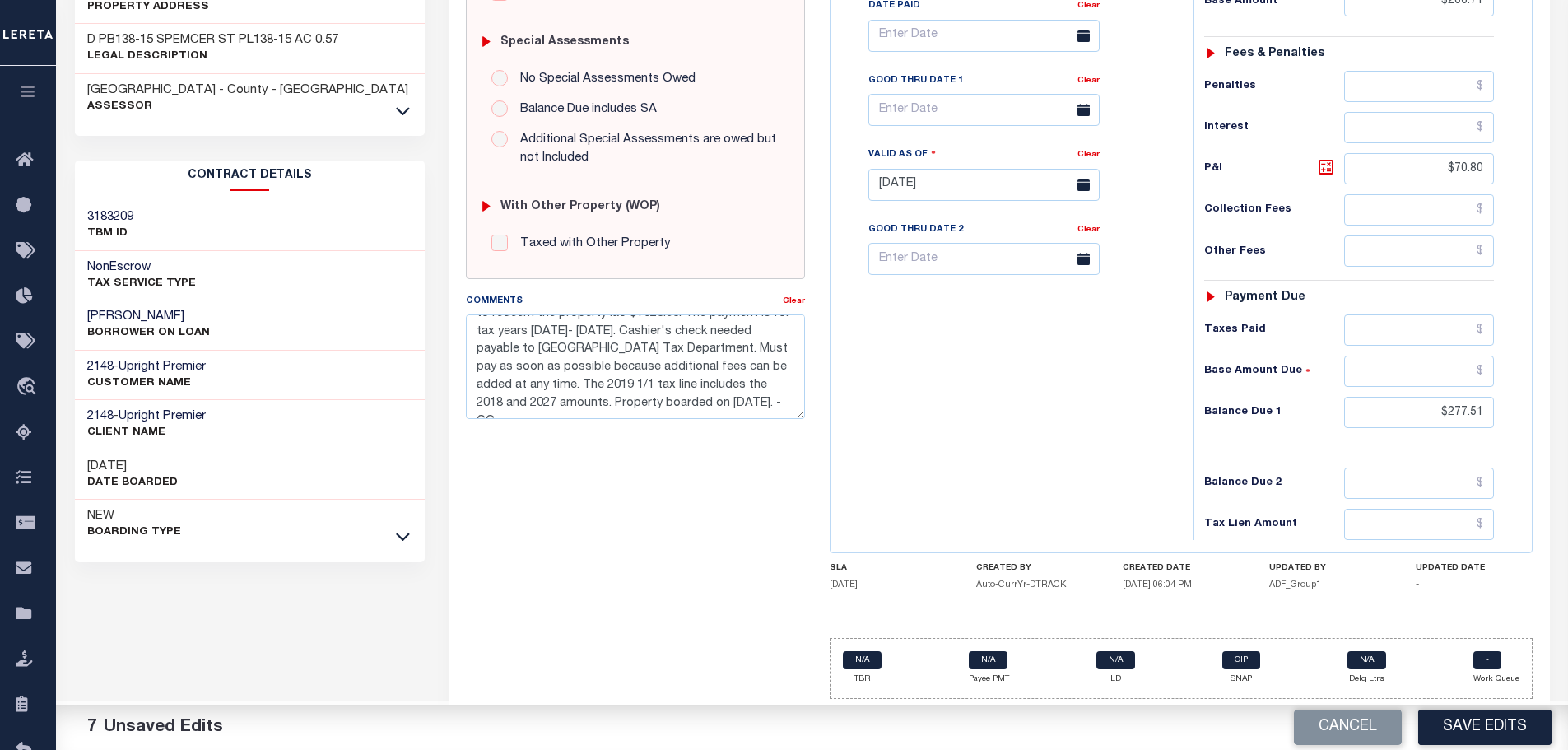
scroll to position [54, 0]
click at [704, 404] on textarea "8/21/2025- Per Dale in the collections dept. the property is in Foreclosure sta…" at bounding box center [635, 367] width 339 height 104
drag, startPoint x: 652, startPoint y: 404, endPoint x: 436, endPoint y: 236, distance: 273.6
click at [436, 236] on div "Parcel & Loan Tax Bill Details 0184721 TAX ID AGENCY 2021 TAX YEAR 2025 1/1" at bounding box center [811, 160] width 1499 height 1178
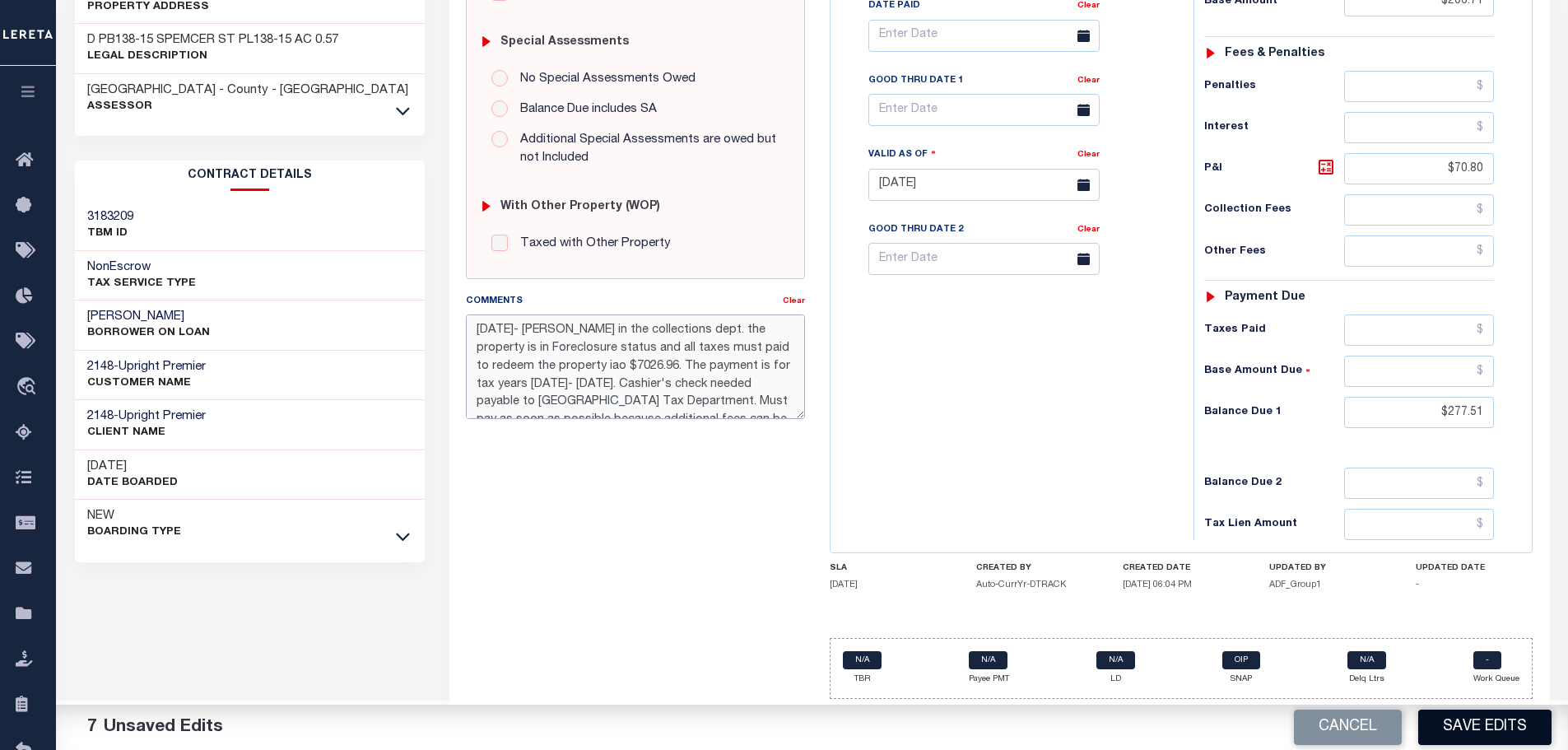
type textarea "[DATE]- [PERSON_NAME] in the collections dept. the property is in Foreclosure s…"
click at [1453, 729] on button "Save Edits" at bounding box center [1484, 727] width 133 height 36
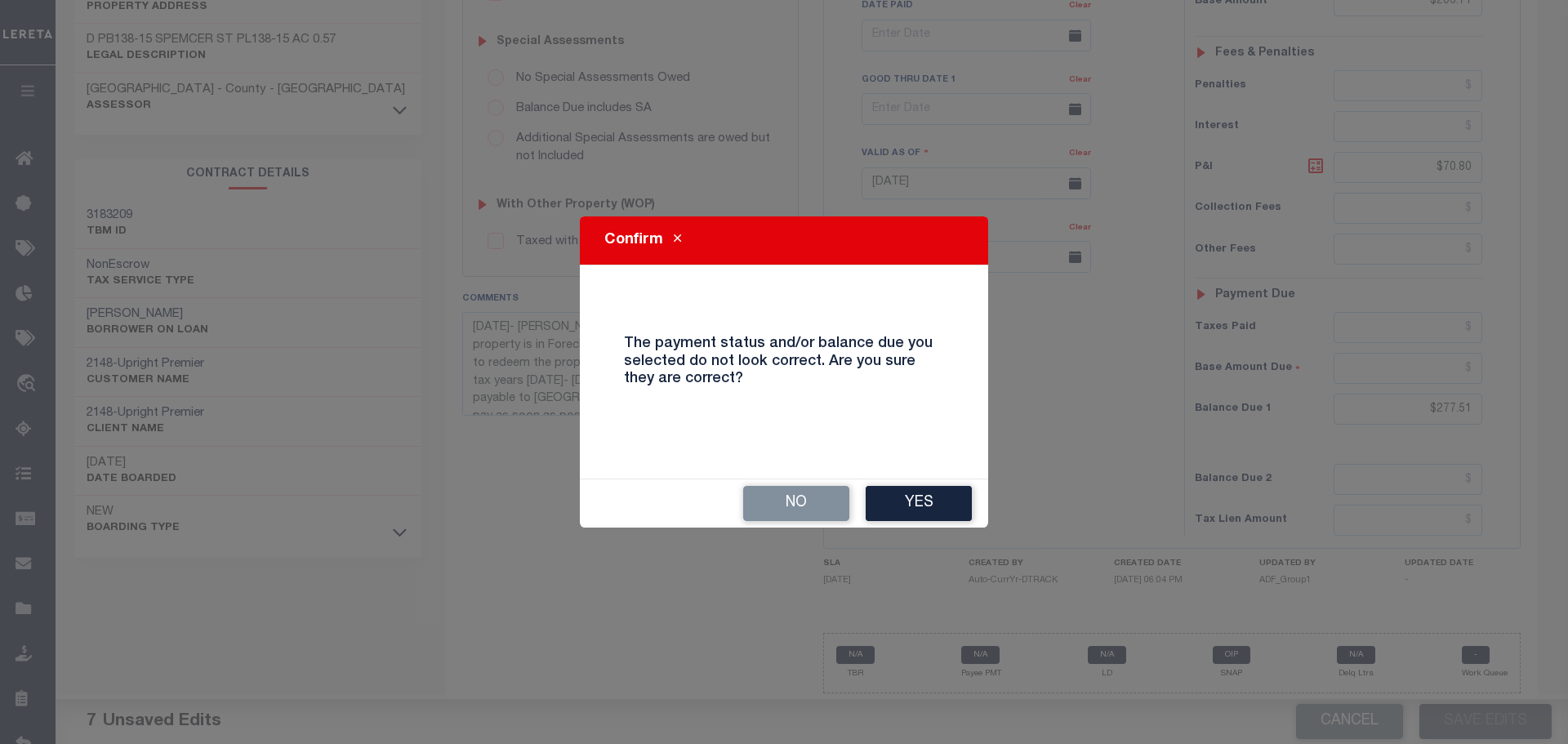
click at [956, 502] on button "Yes" at bounding box center [919, 504] width 107 height 36
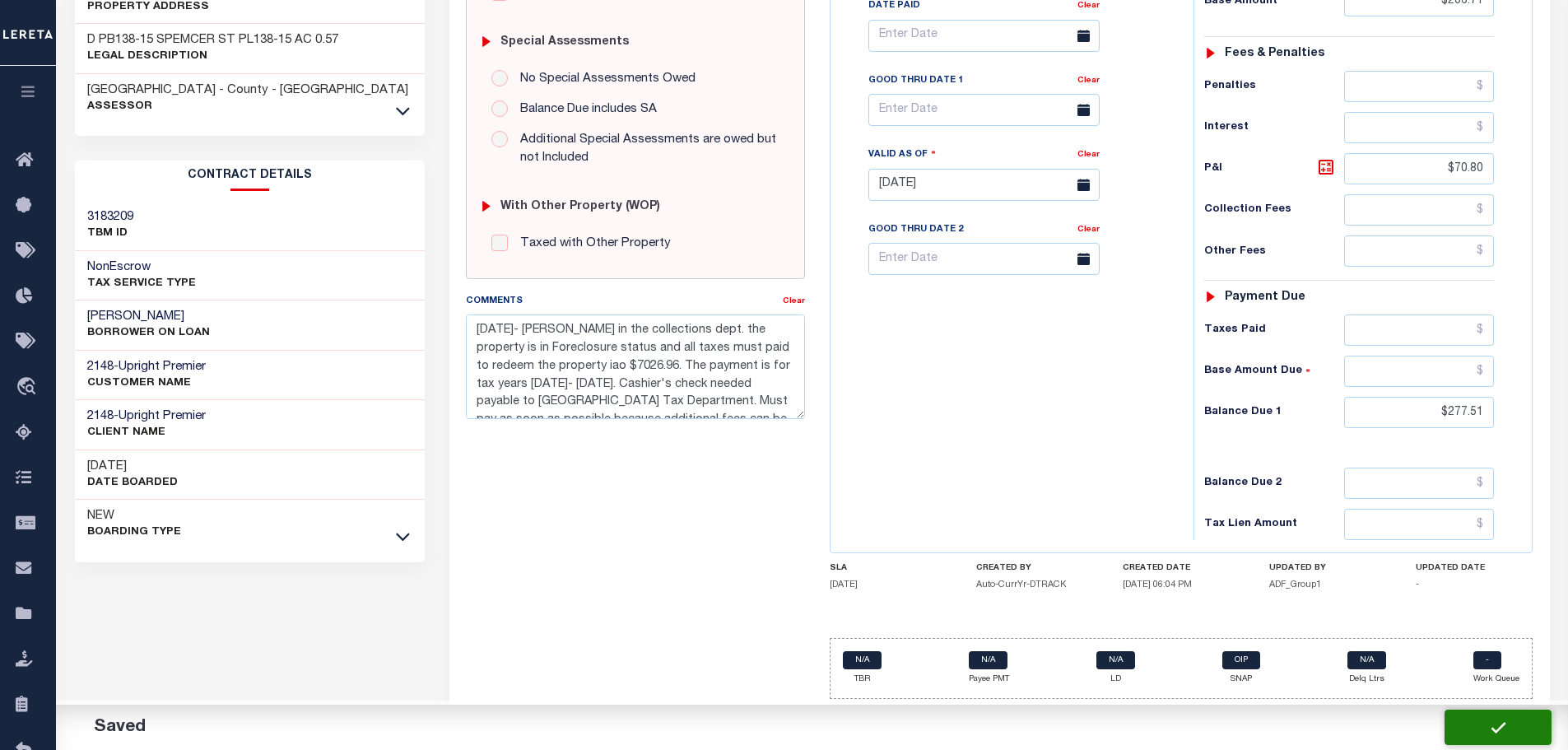
checkbox input "false"
type input "$206.71"
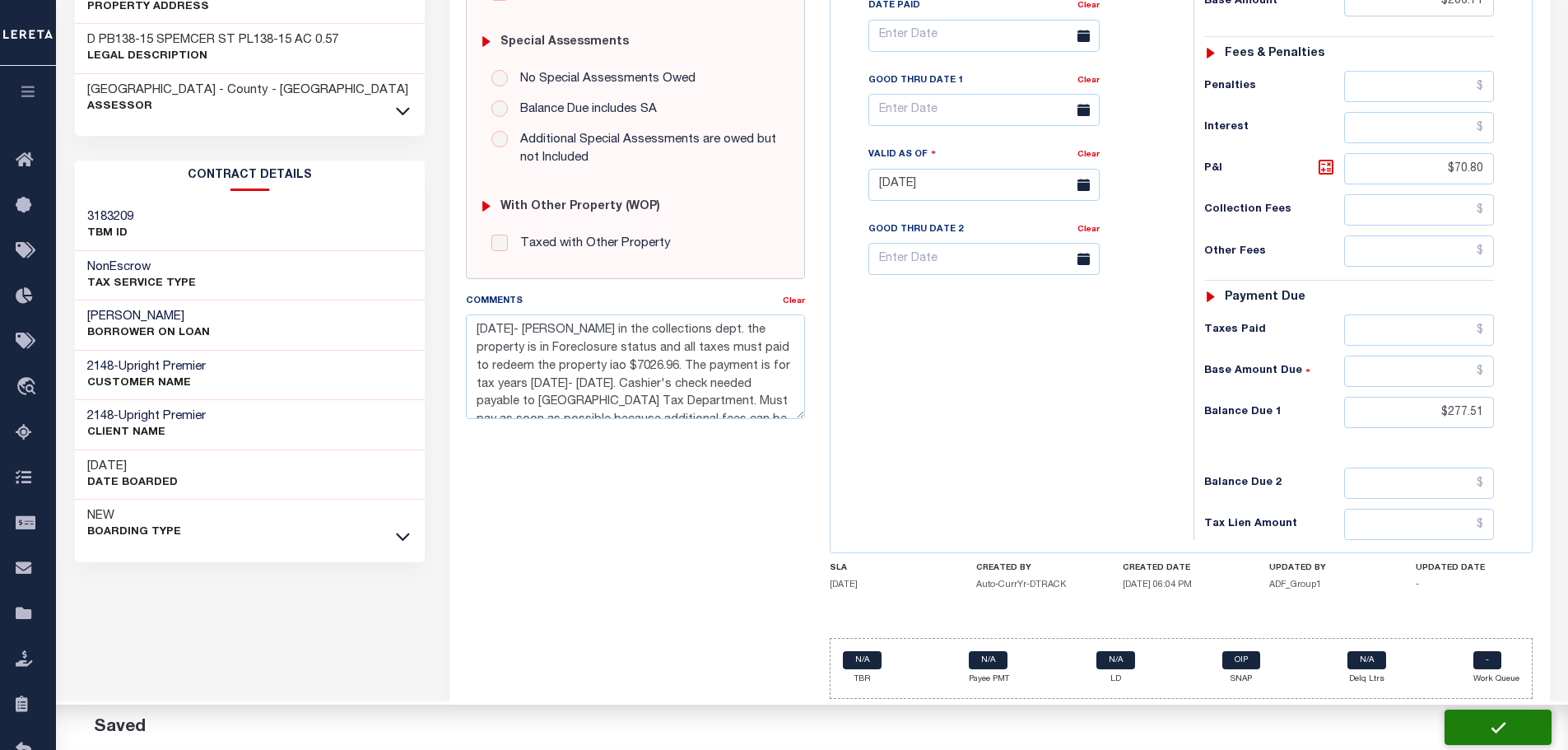
type input "$70.8"
type input "$277.51"
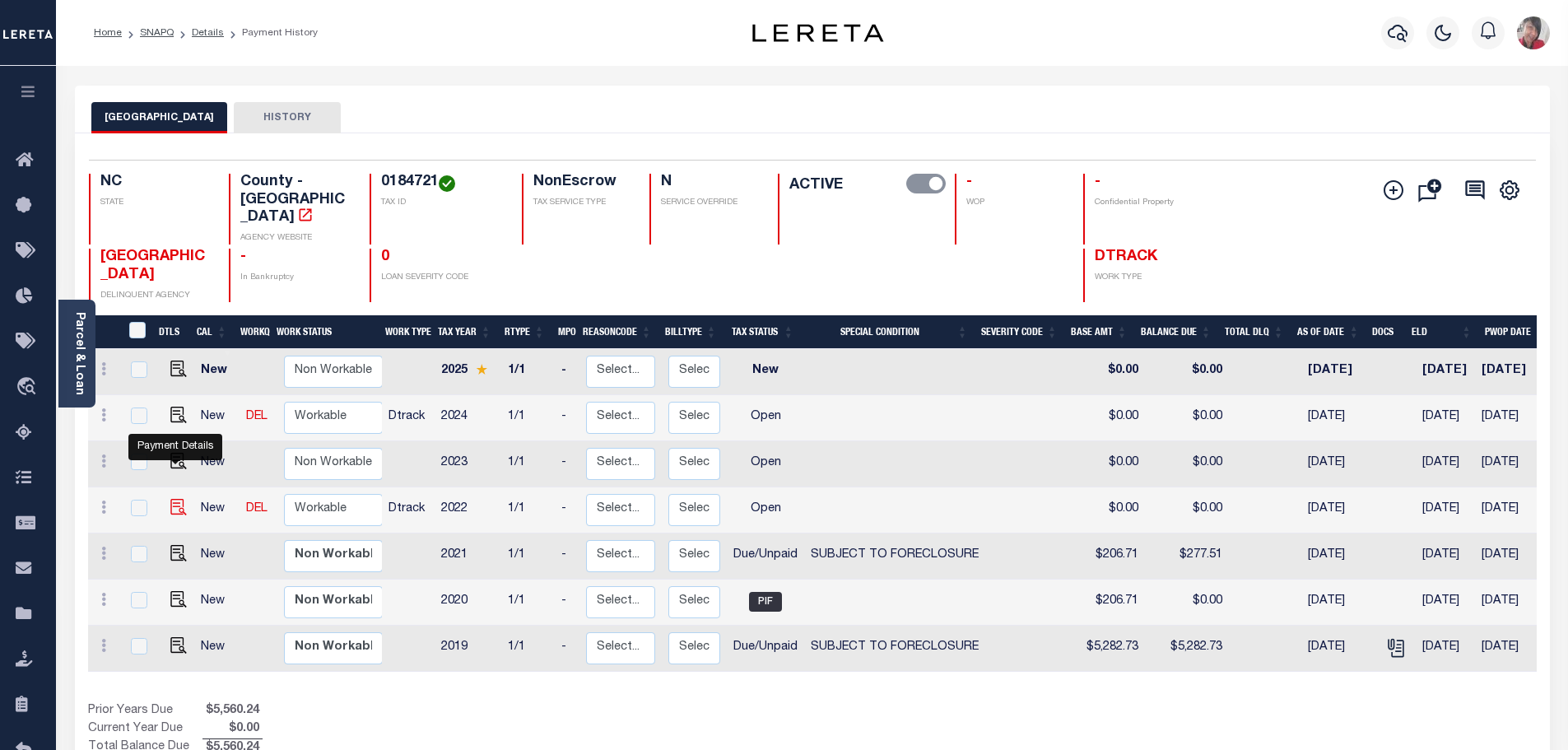
click at [173, 498] on img "" at bounding box center [178, 506] width 16 height 16
checkbox input "true"
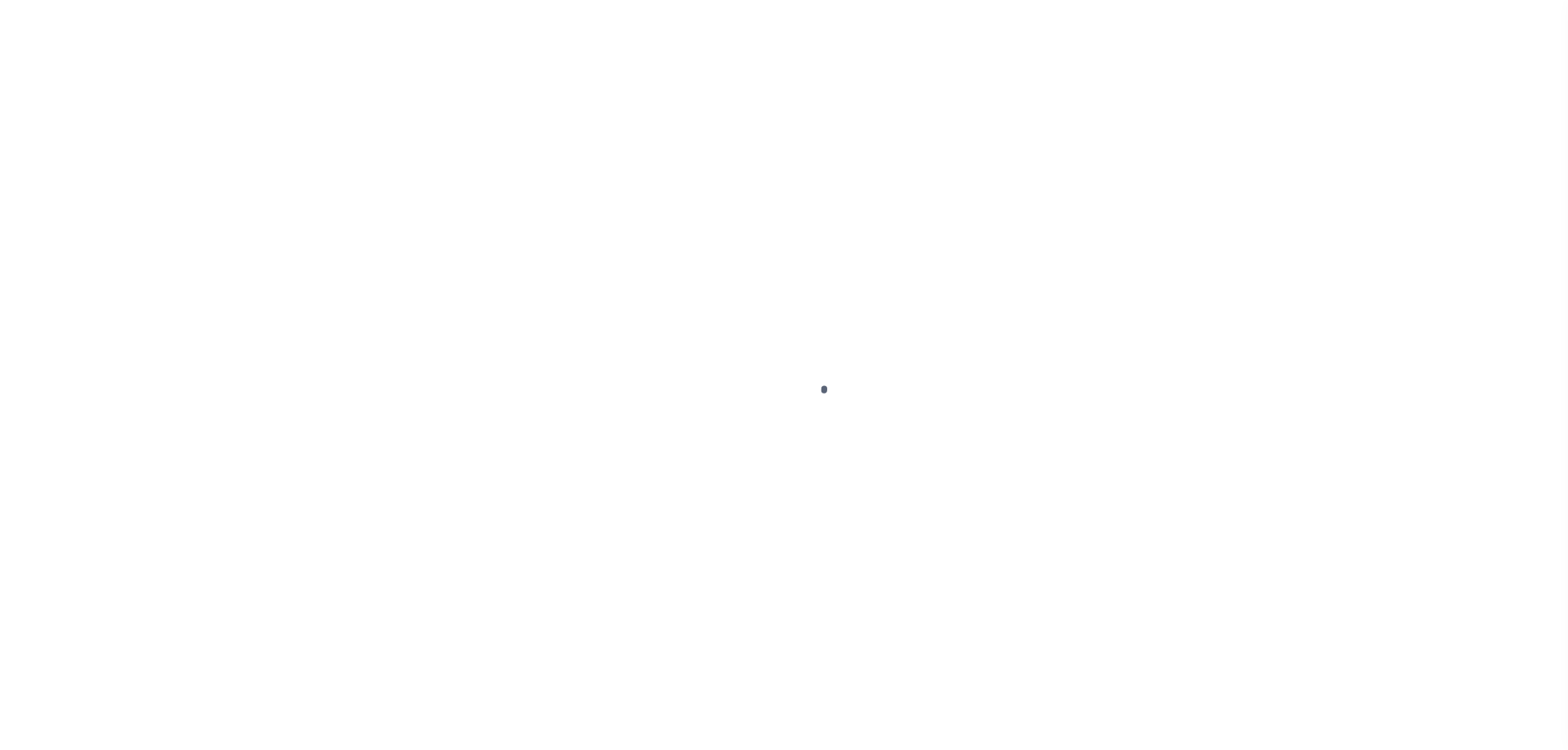
select select "OP2"
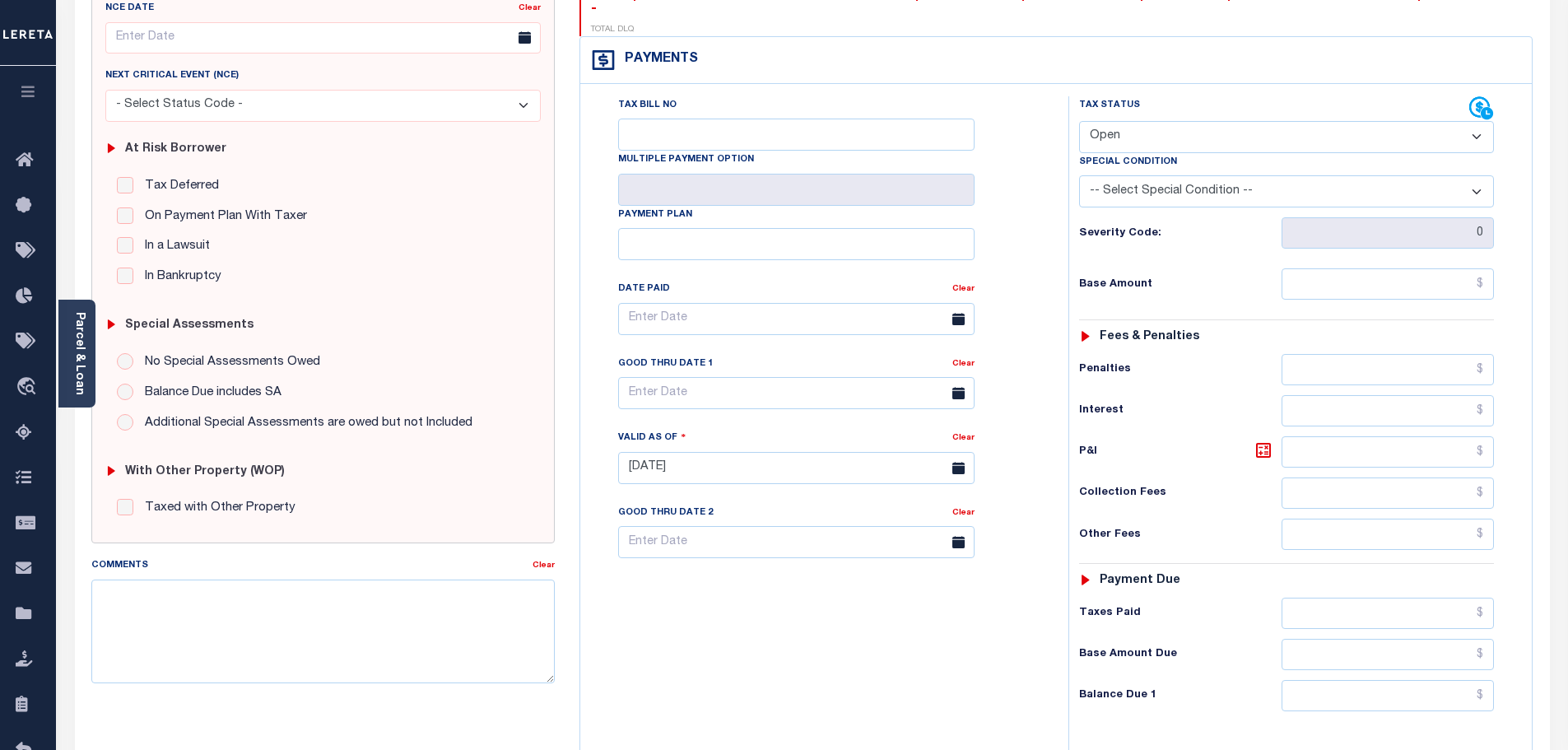
scroll to position [247, 0]
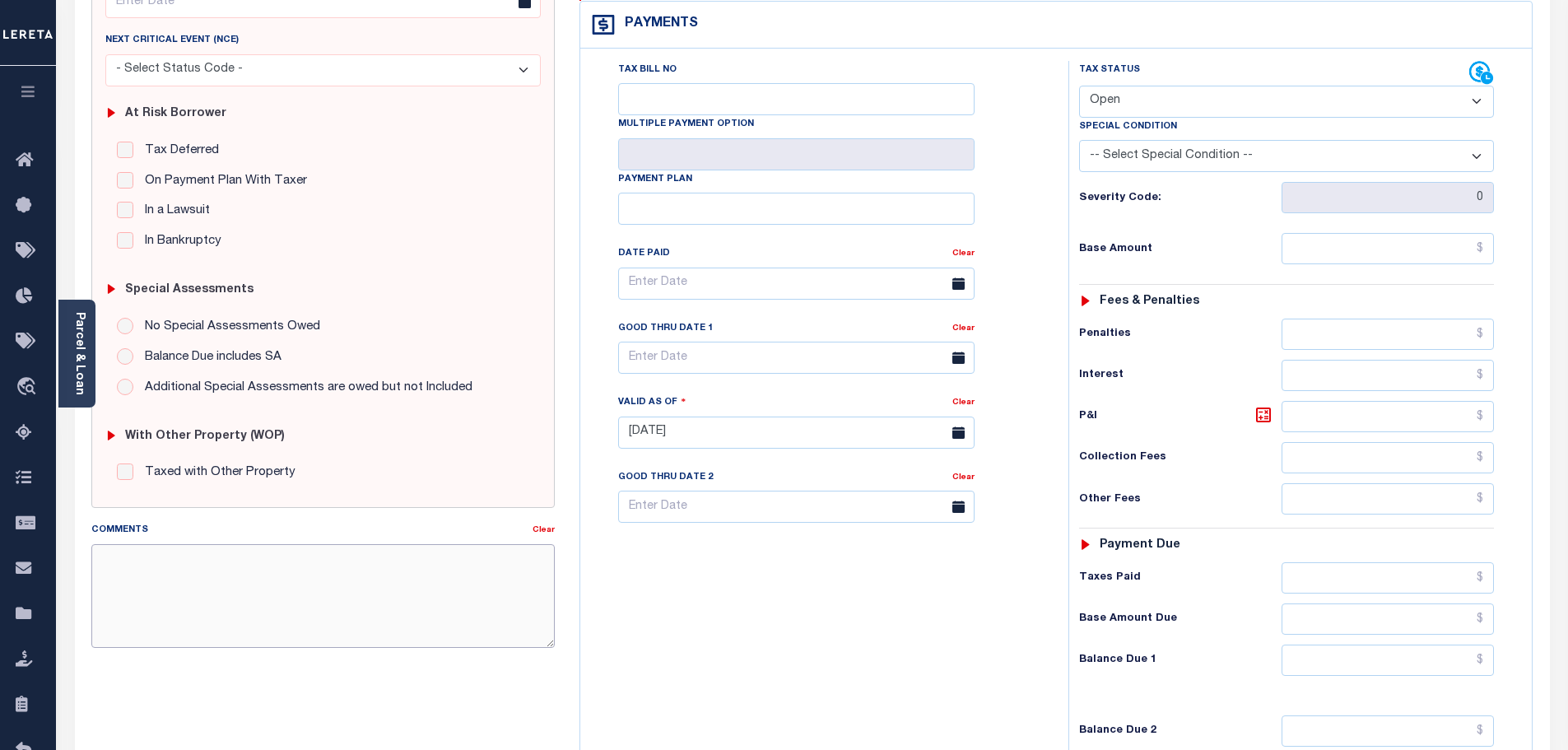
click at [170, 563] on textarea "Comments" at bounding box center [323, 595] width 465 height 104
paste textarea "[DATE]- [PERSON_NAME] in the collections dept. the property is in Foreclosure s…"
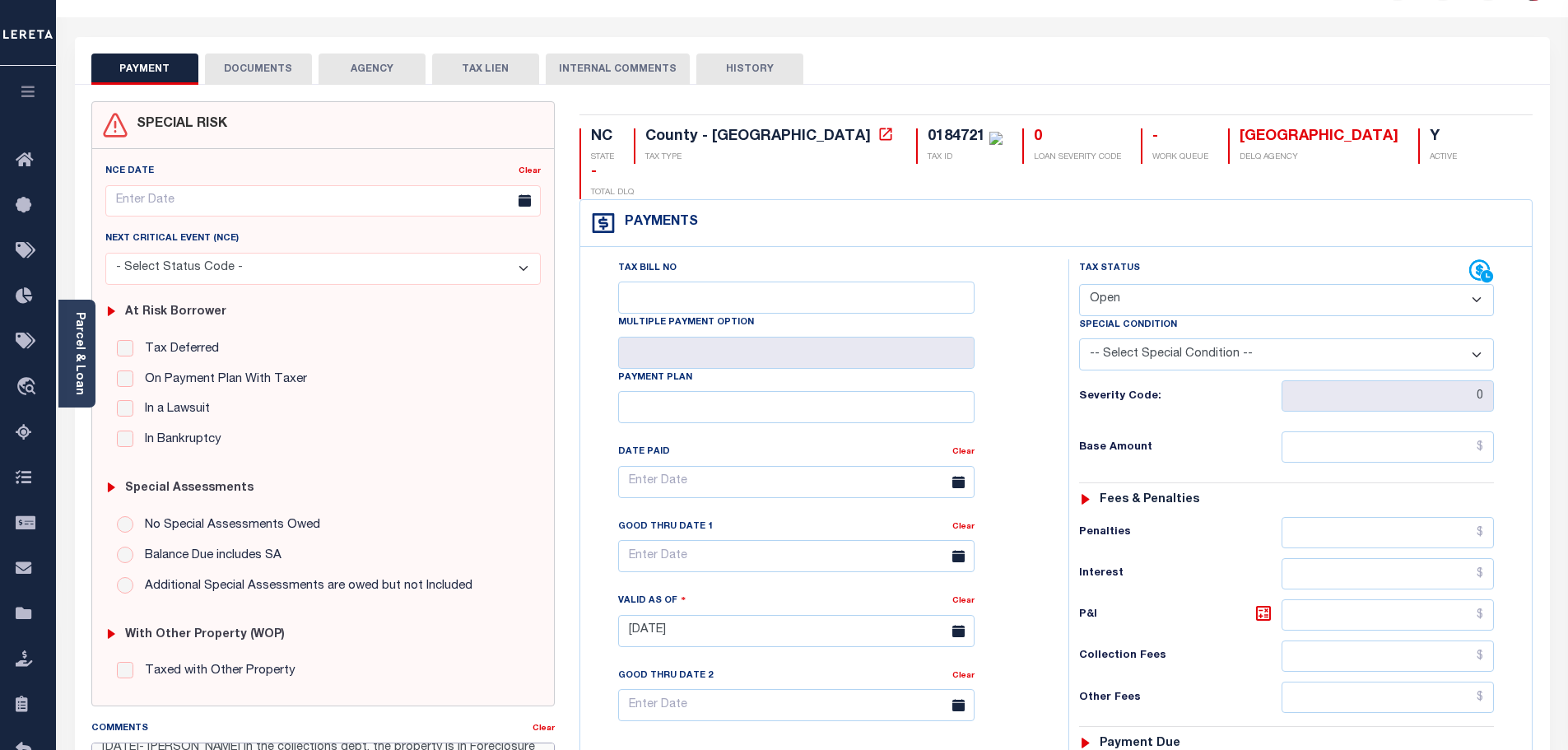
scroll to position [0, 0]
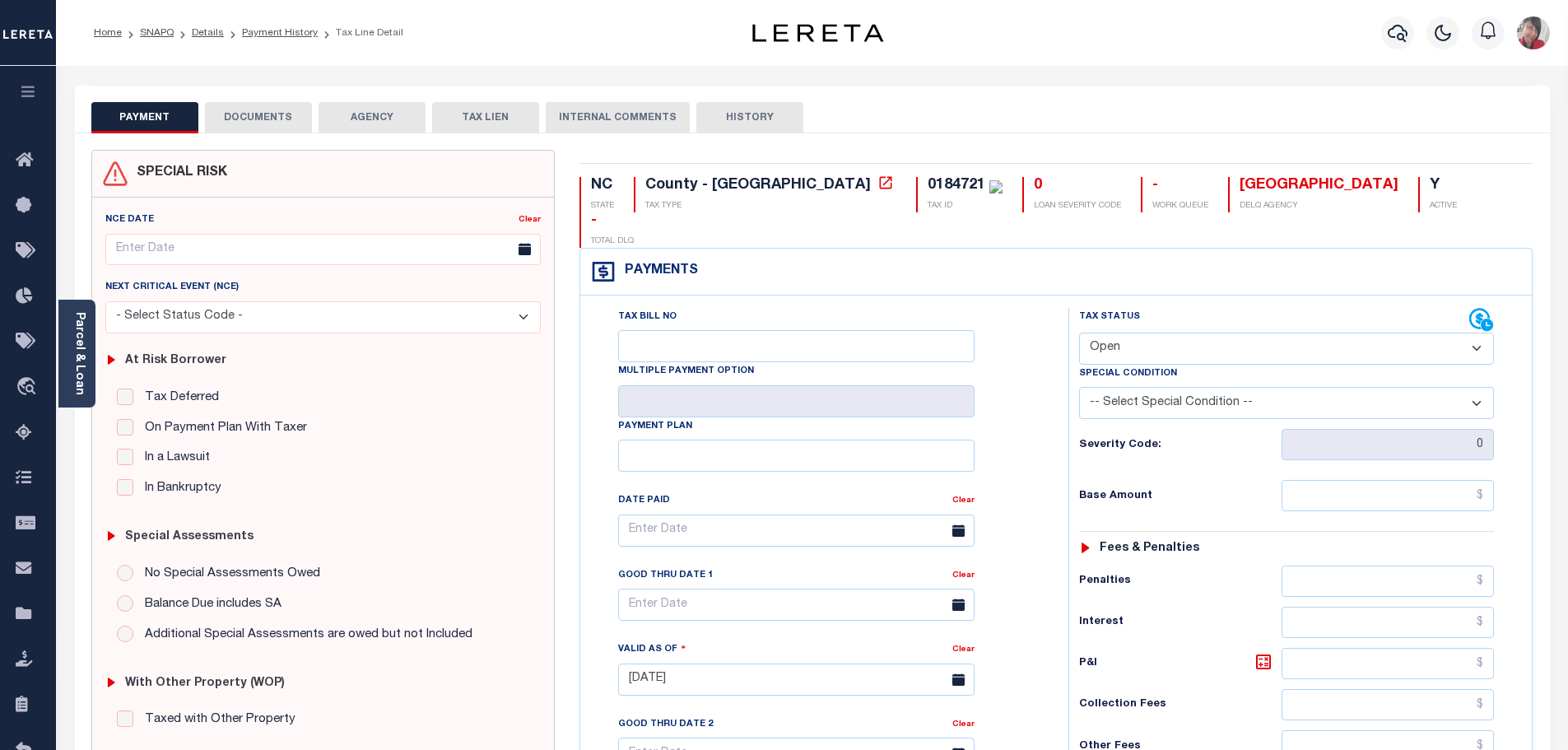
type textarea "[DATE]- [PERSON_NAME] in the collections dept. the property is in Foreclosure s…"
type input "[DATE]"
click at [1335, 333] on select "- Select Status Code - Open Due/Unpaid Paid Incomplete No Tax Due Internal Refu…" at bounding box center [1286, 349] width 415 height 32
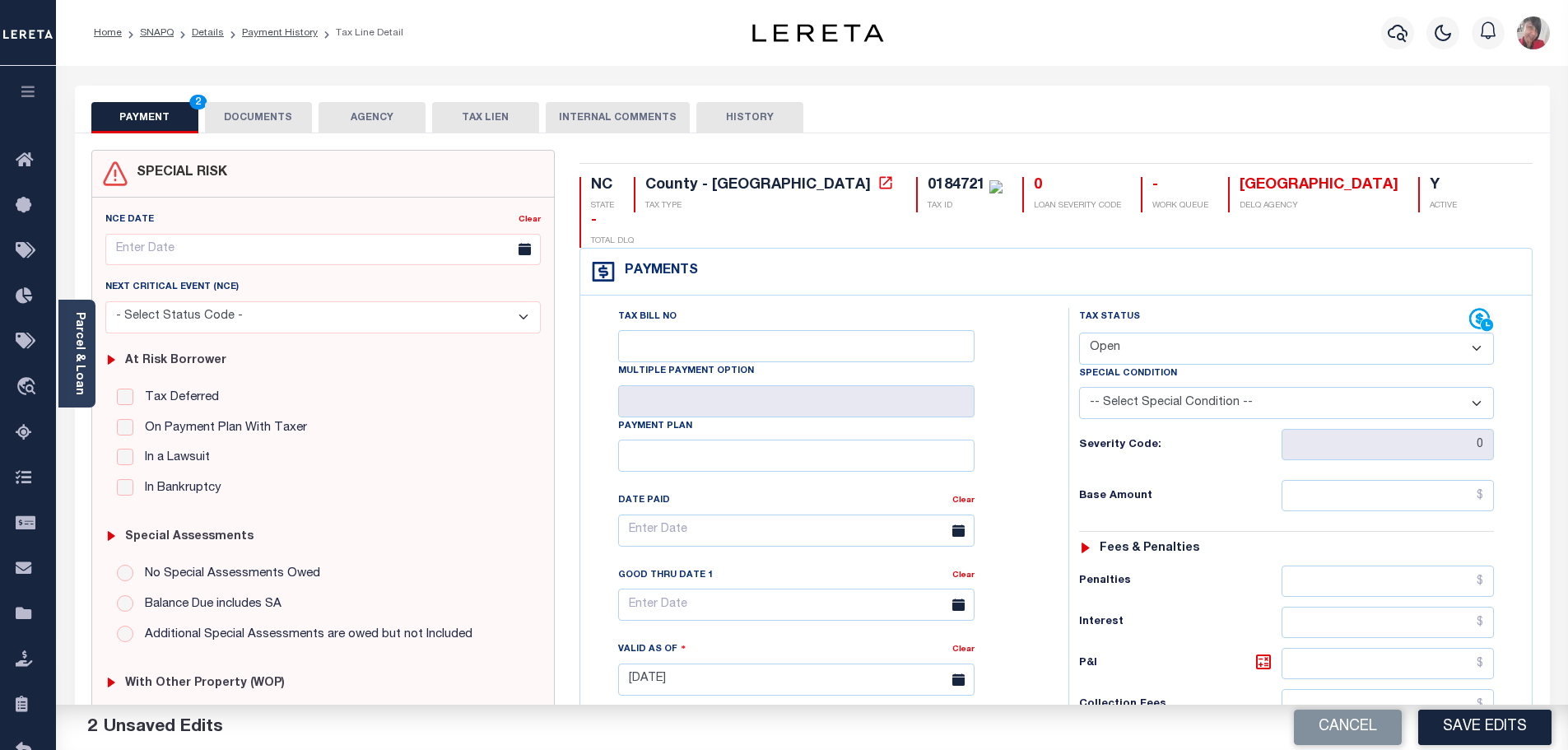
select select "DUE"
click at [1079, 333] on select "- Select Status Code - Open Due/Unpaid Paid Incomplete No Tax Due Internal Refu…" at bounding box center [1286, 349] width 415 height 32
click at [1216, 386] on select "-- Select Special Condition -- 3RD PARTY TAX LIEN AGENCY TAX LIEN (A.K.A Inside…" at bounding box center [1286, 402] width 415 height 32
select select "23"
click at [1079, 386] on select "-- Select Special Condition -- 3RD PARTY TAX LIEN AGENCY TAX LIEN (A.K.A Inside…" at bounding box center [1286, 402] width 415 height 32
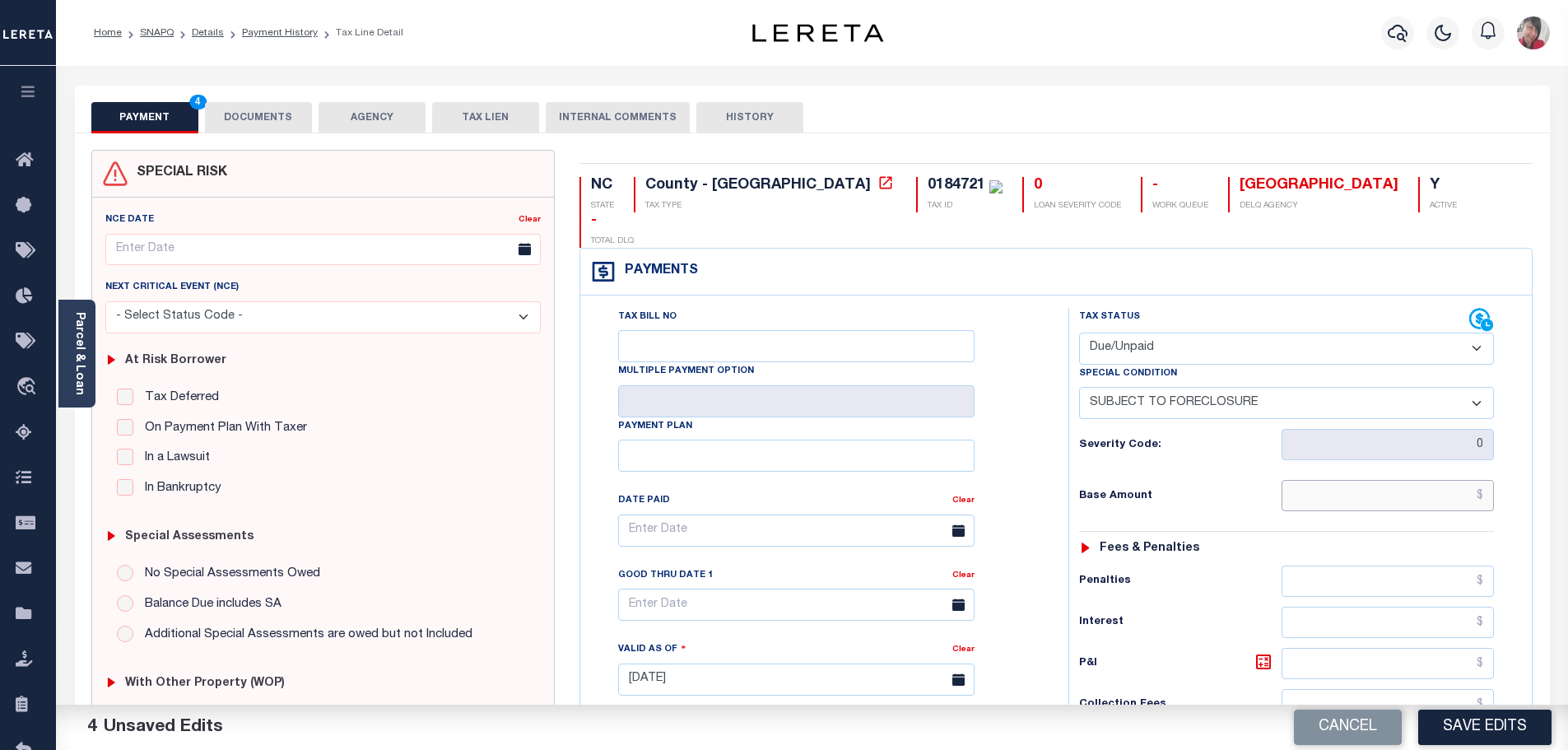
click at [1331, 480] on input "text" at bounding box center [1388, 495] width 213 height 31
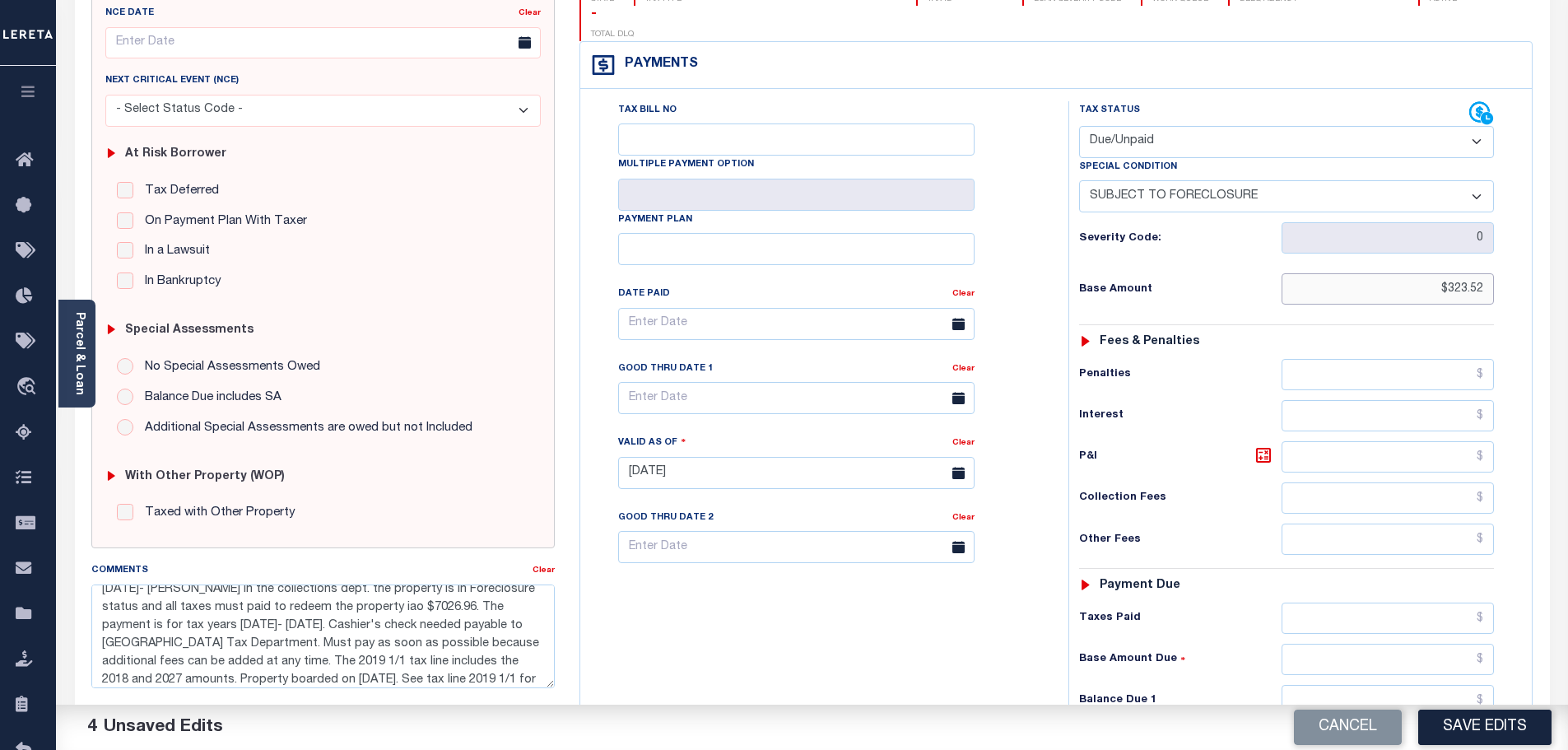
scroll to position [329, 0]
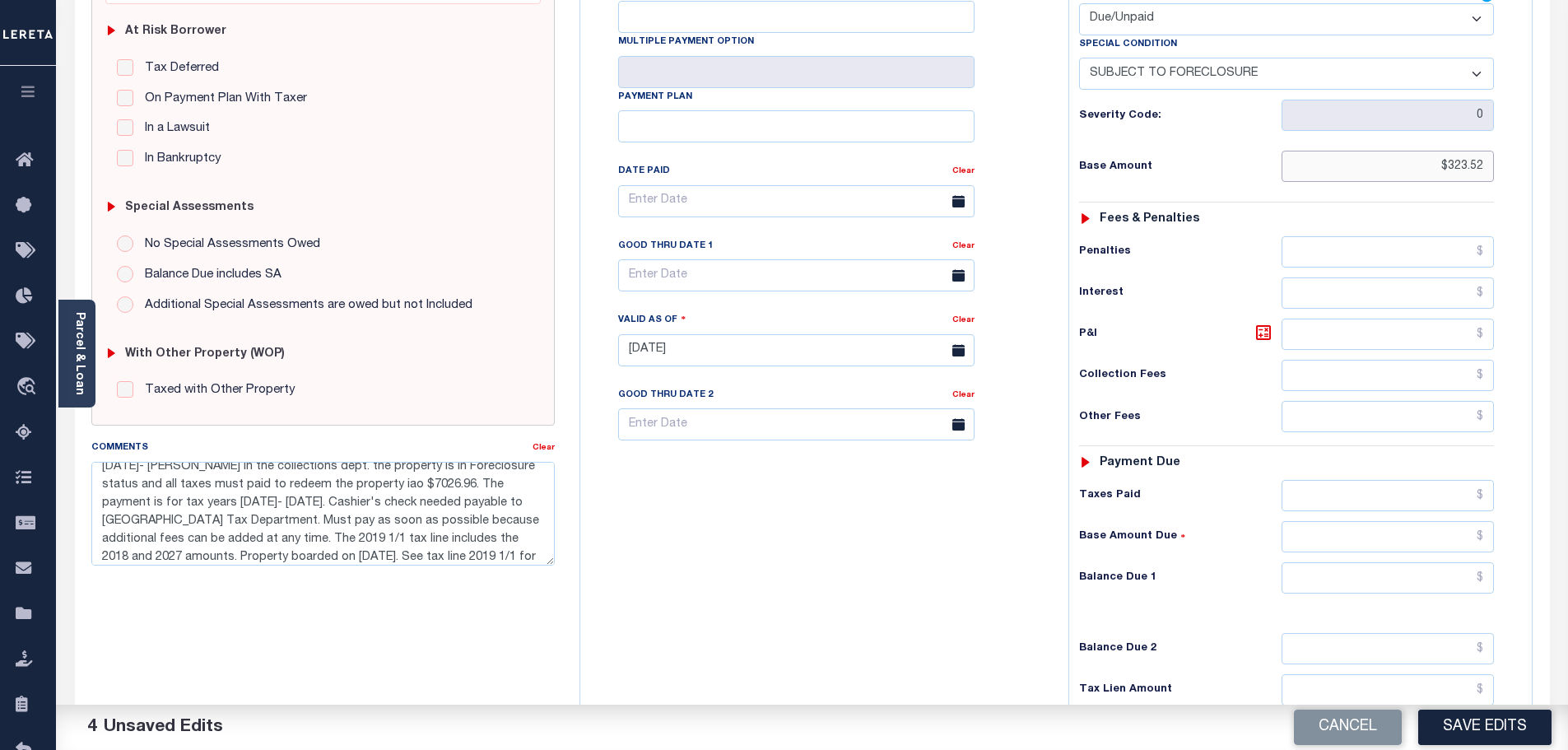
type input "$323.52"
click at [1351, 562] on input "text" at bounding box center [1388, 577] width 213 height 31
type input "$405.21"
click at [1265, 325] on icon at bounding box center [1264, 333] width 15 height 15
type input "$81.69"
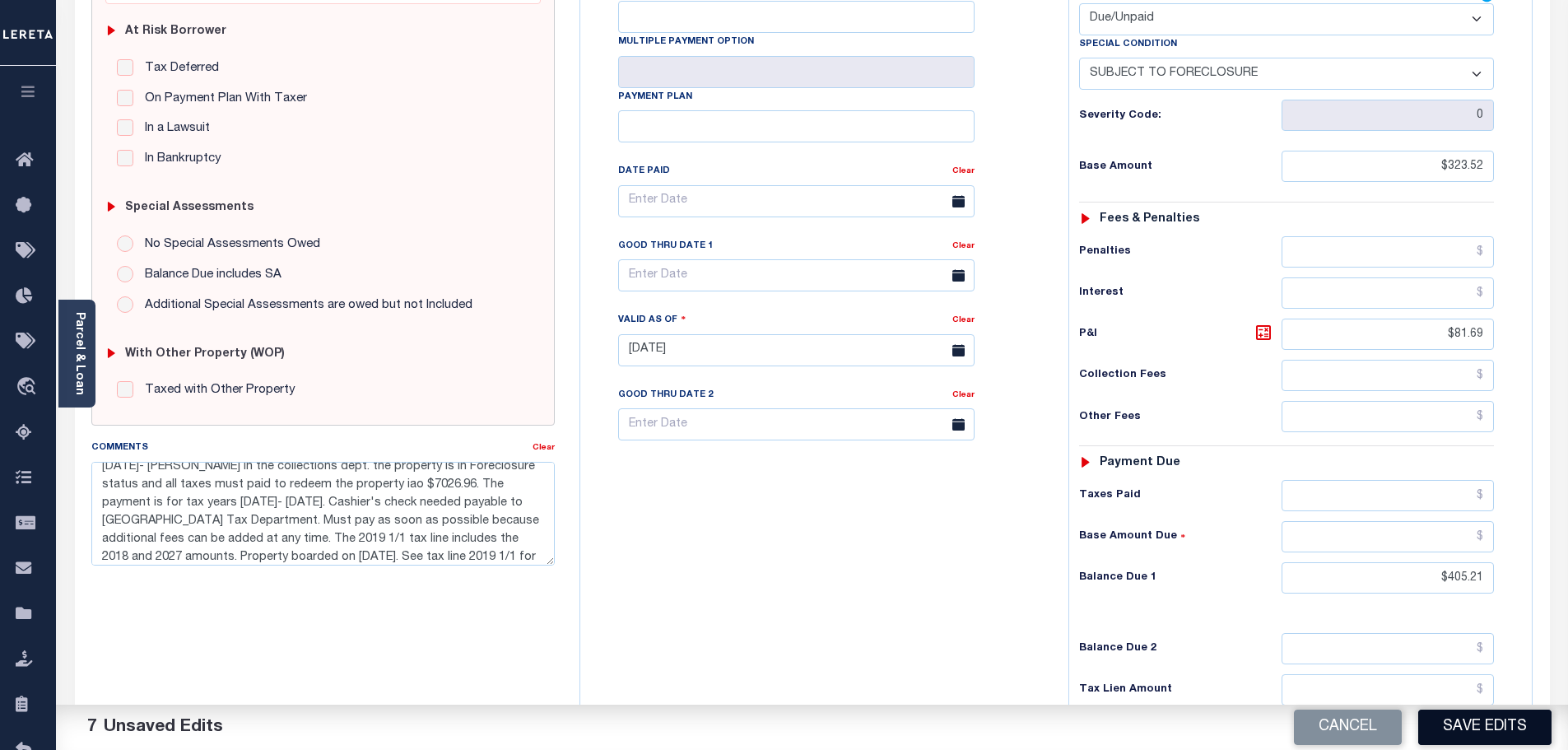
click at [1492, 726] on button "Save Edits" at bounding box center [1484, 727] width 133 height 36
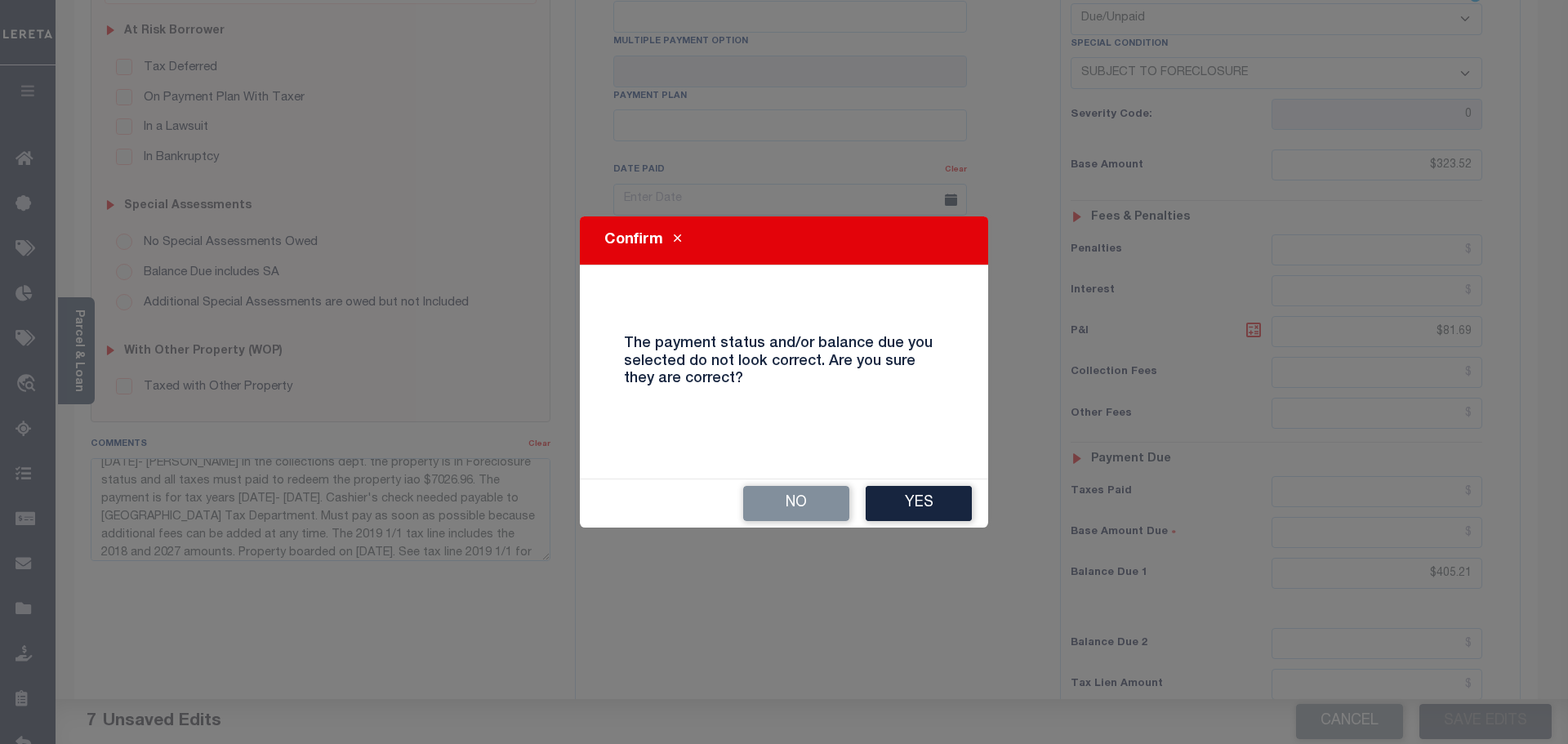
click at [918, 504] on button "Yes" at bounding box center [919, 504] width 107 height 36
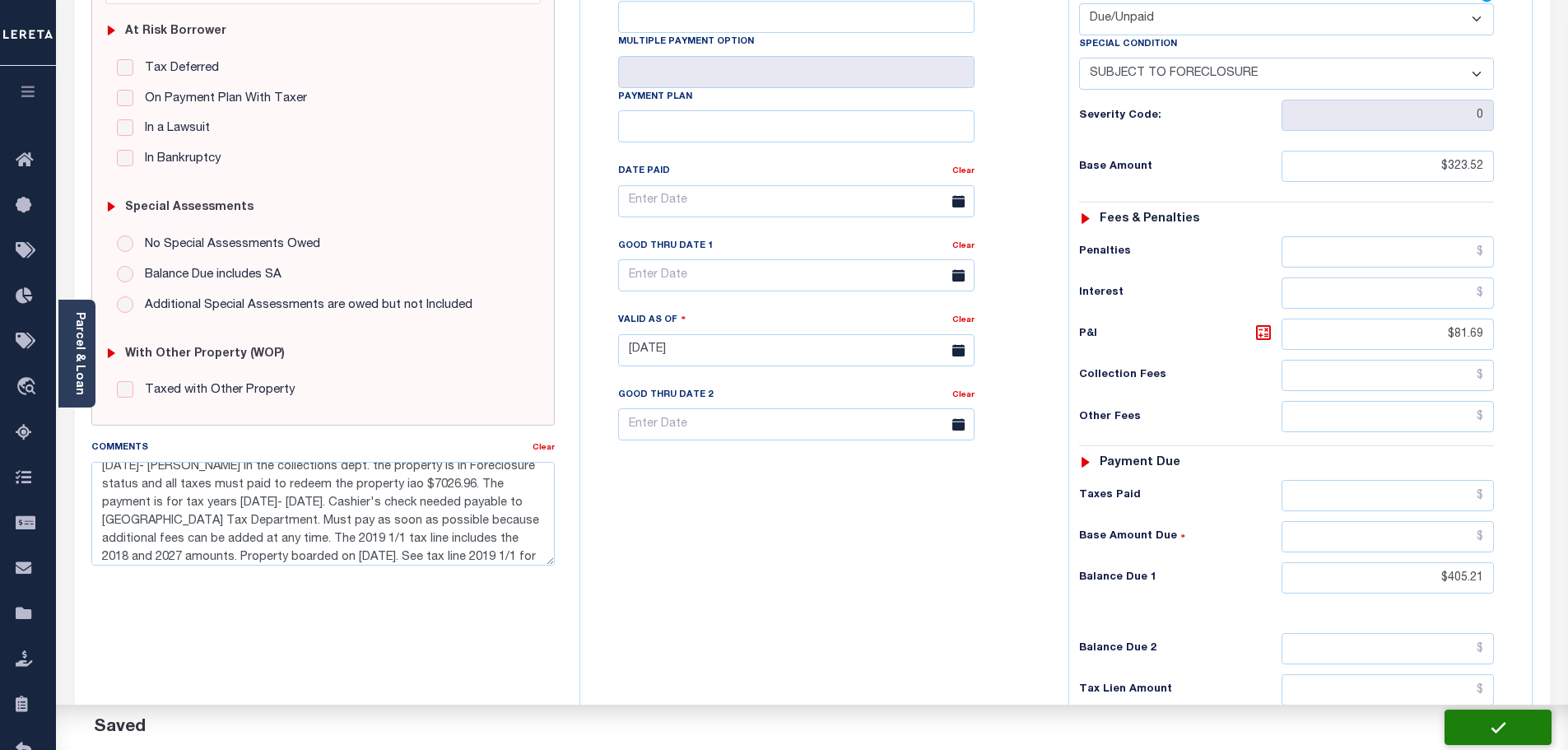
checkbox input "false"
type input "$323.52"
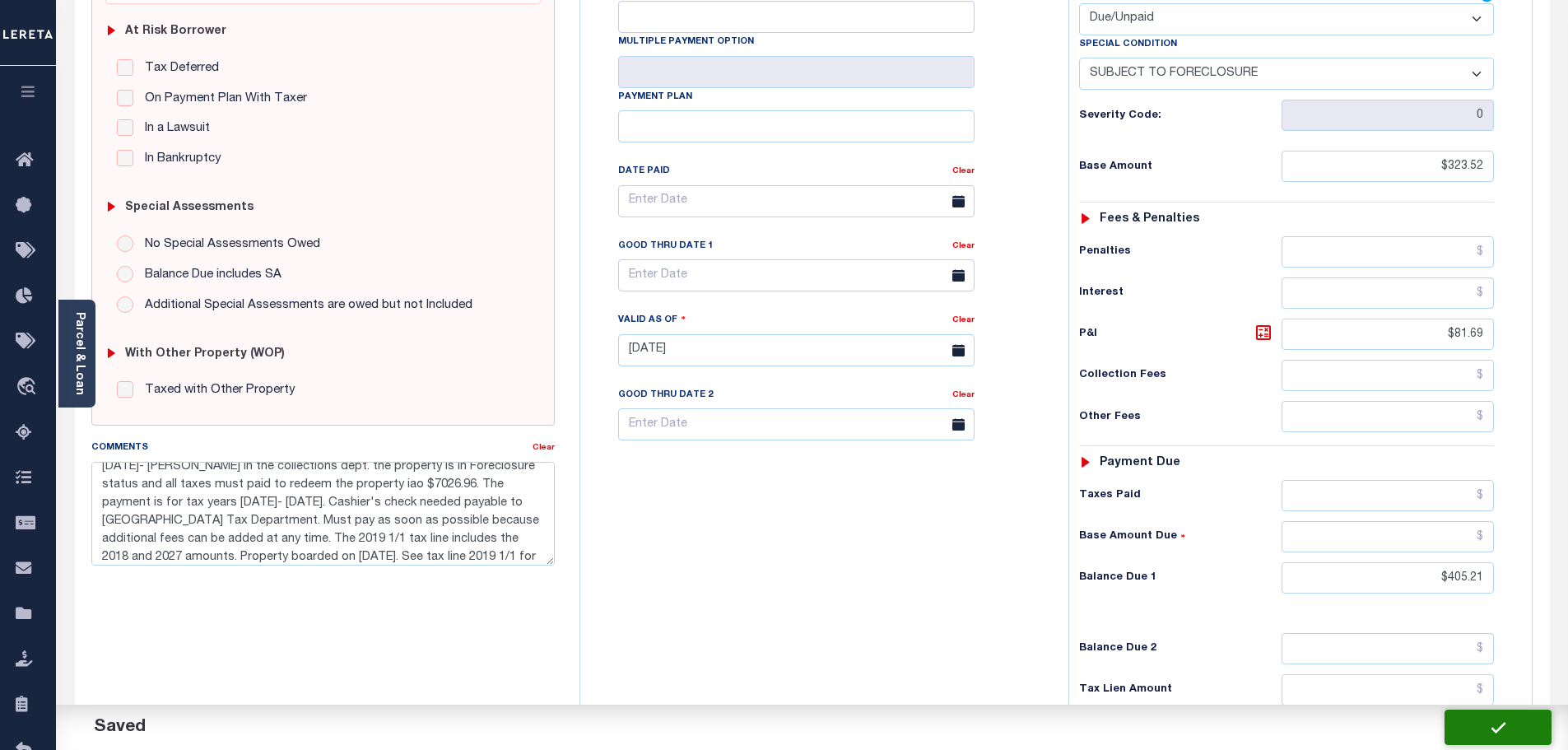
type input "$81.69"
type input "$405.21"
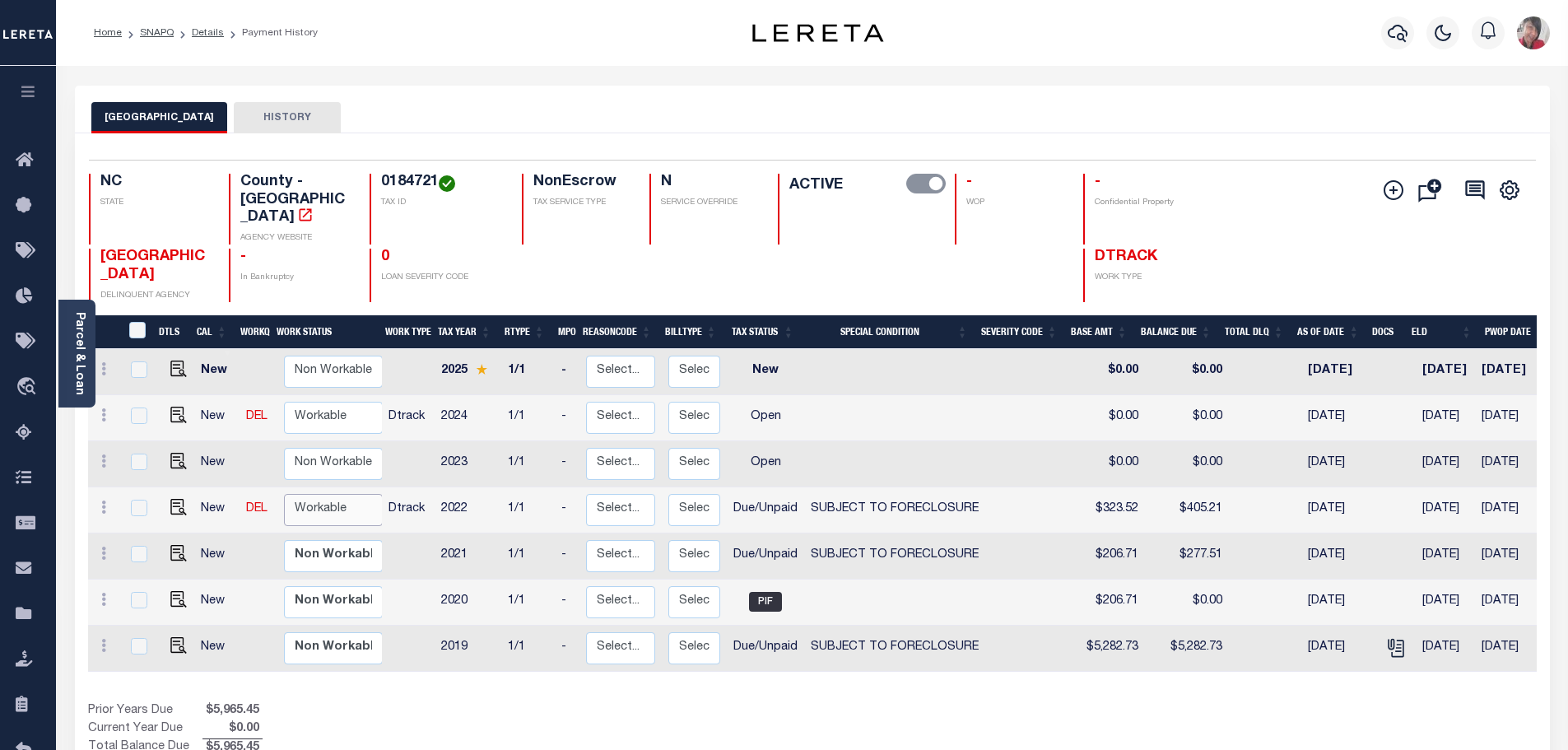
click at [328, 494] on select "Non Workable Workable" at bounding box center [333, 510] width 99 height 32
checkbox input "true"
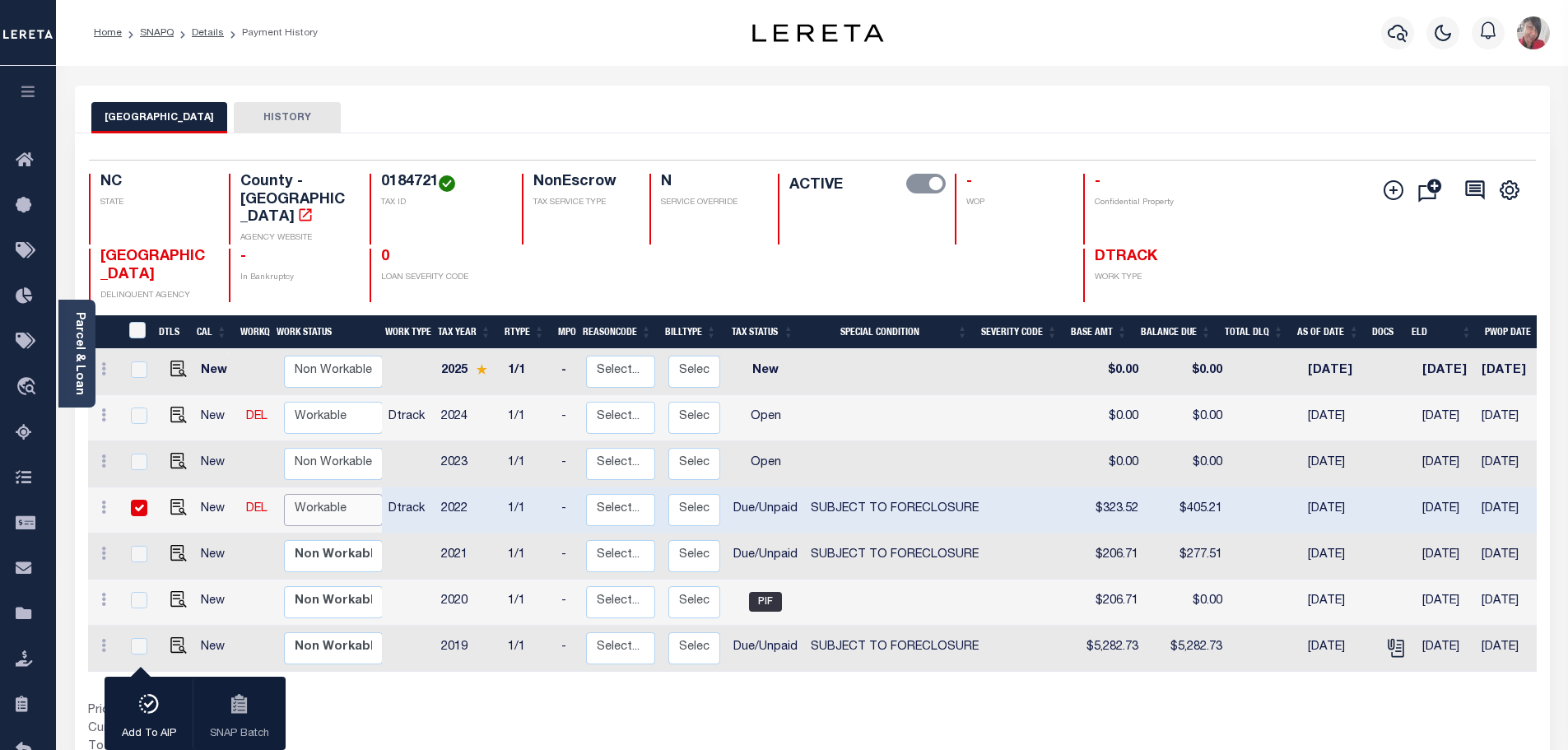
select select "true"
click at [284, 494] on select "Non Workable Workable" at bounding box center [333, 510] width 99 height 32
checkbox input "false"
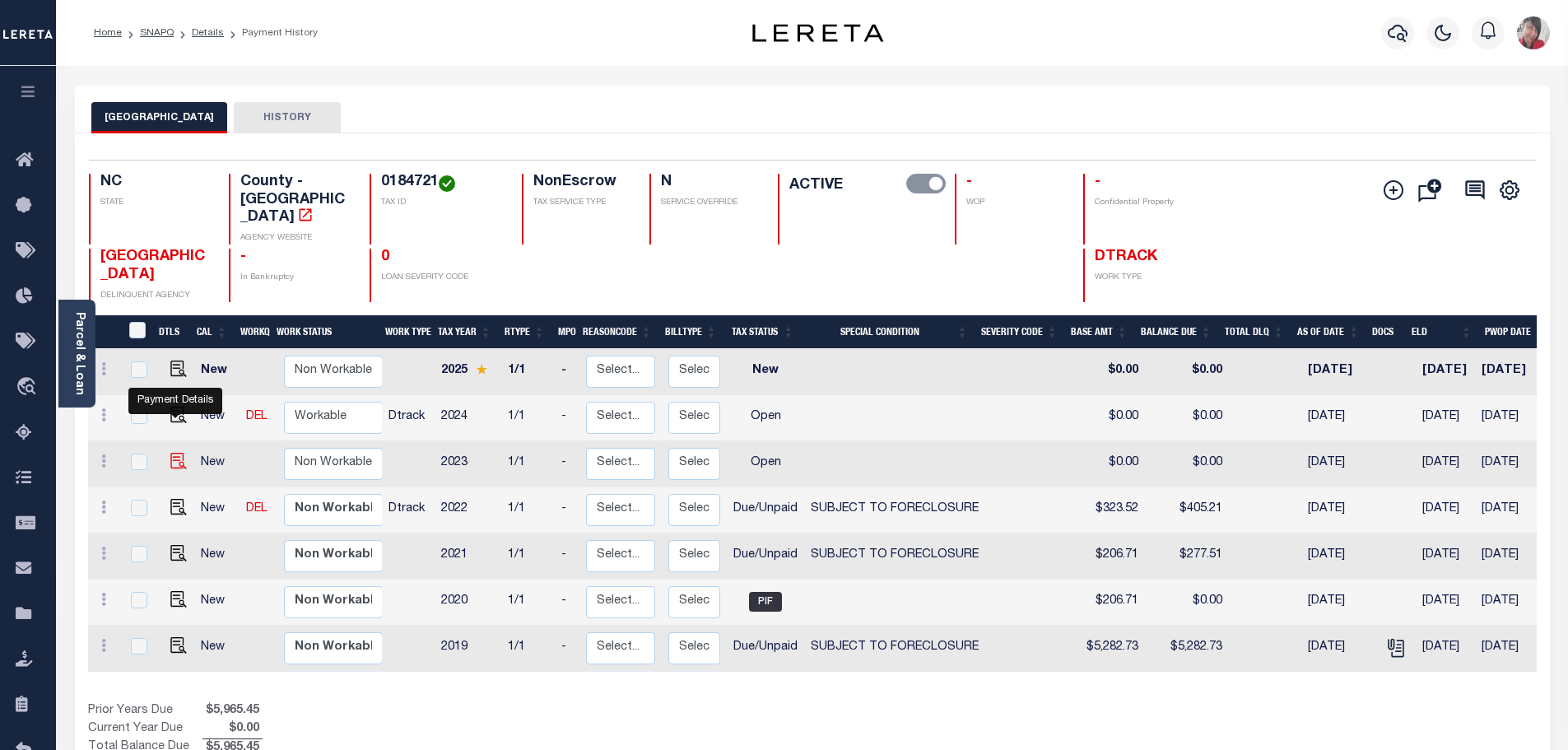
click at [175, 452] on img "" at bounding box center [178, 460] width 16 height 16
checkbox input "true"
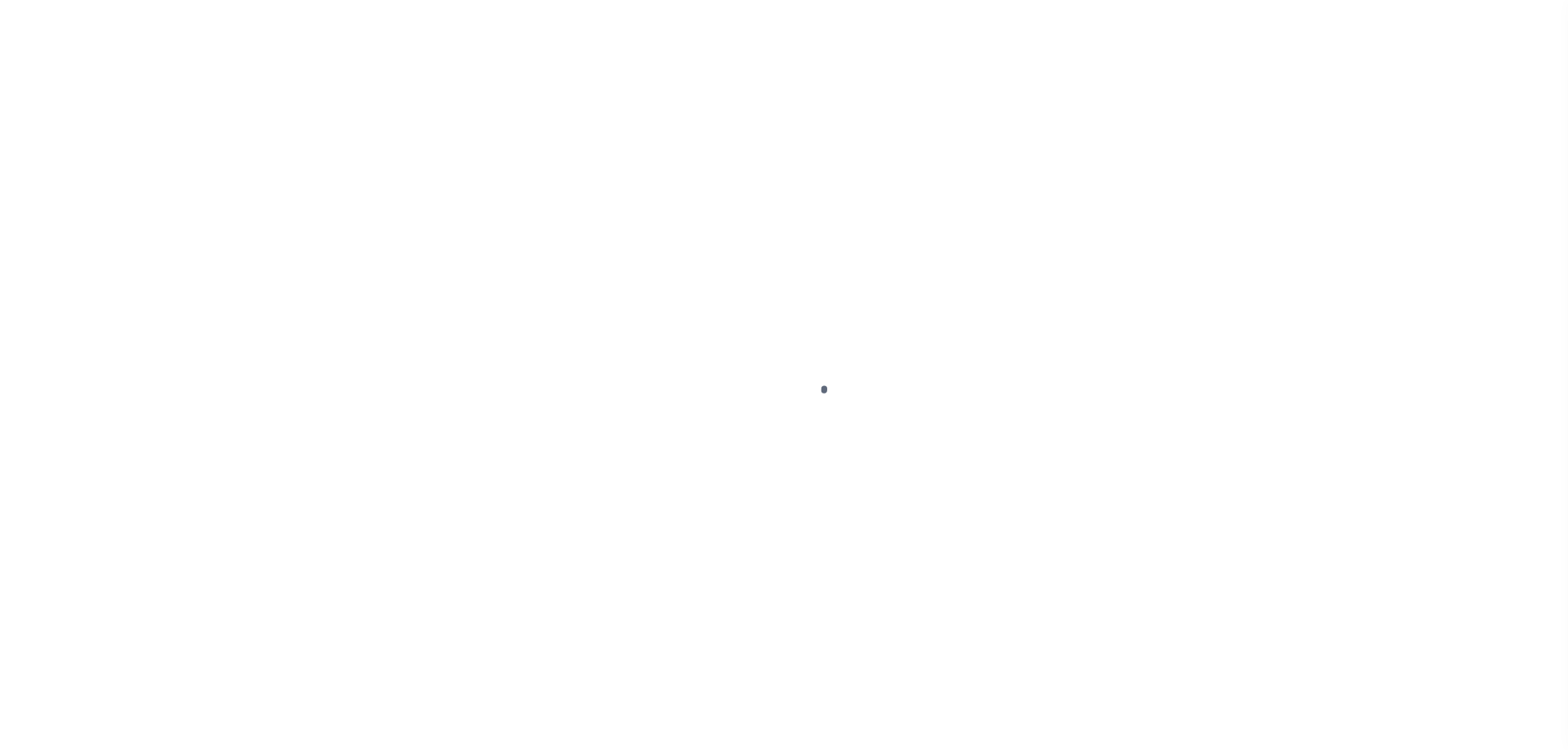
select select "OP2"
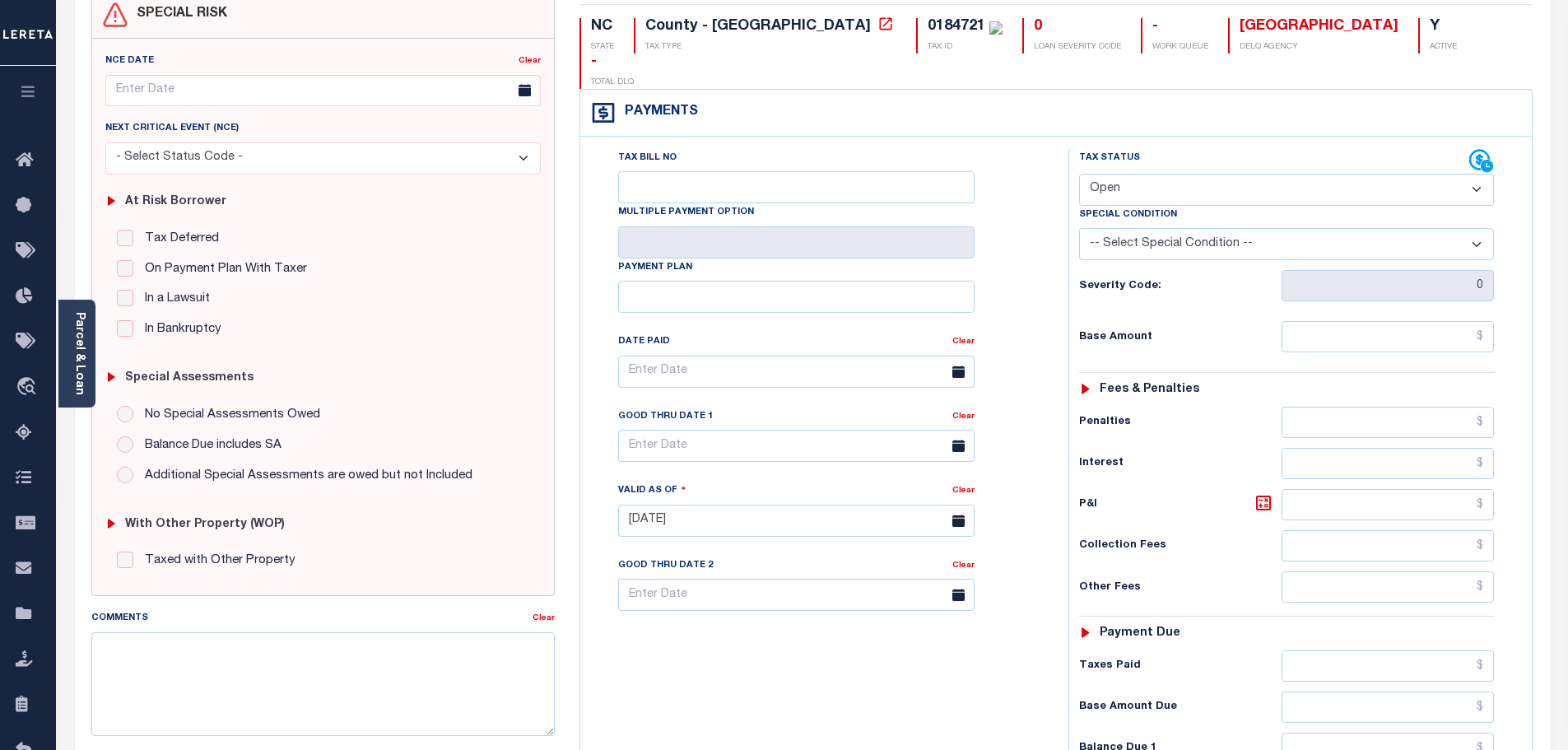
scroll to position [165, 0]
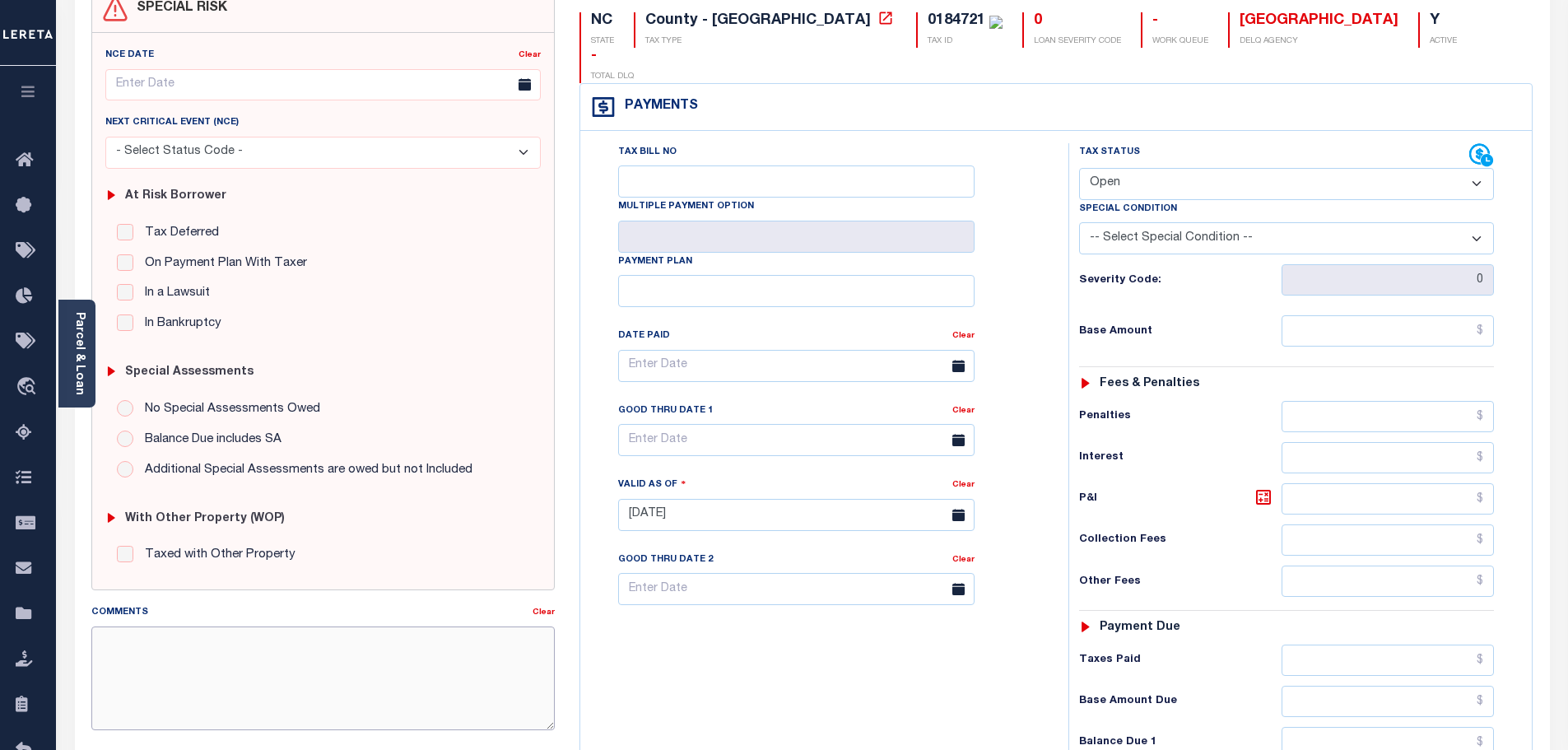
paste textarea "[DATE]- [PERSON_NAME] in the collections dept. the property is in Foreclosure s…"
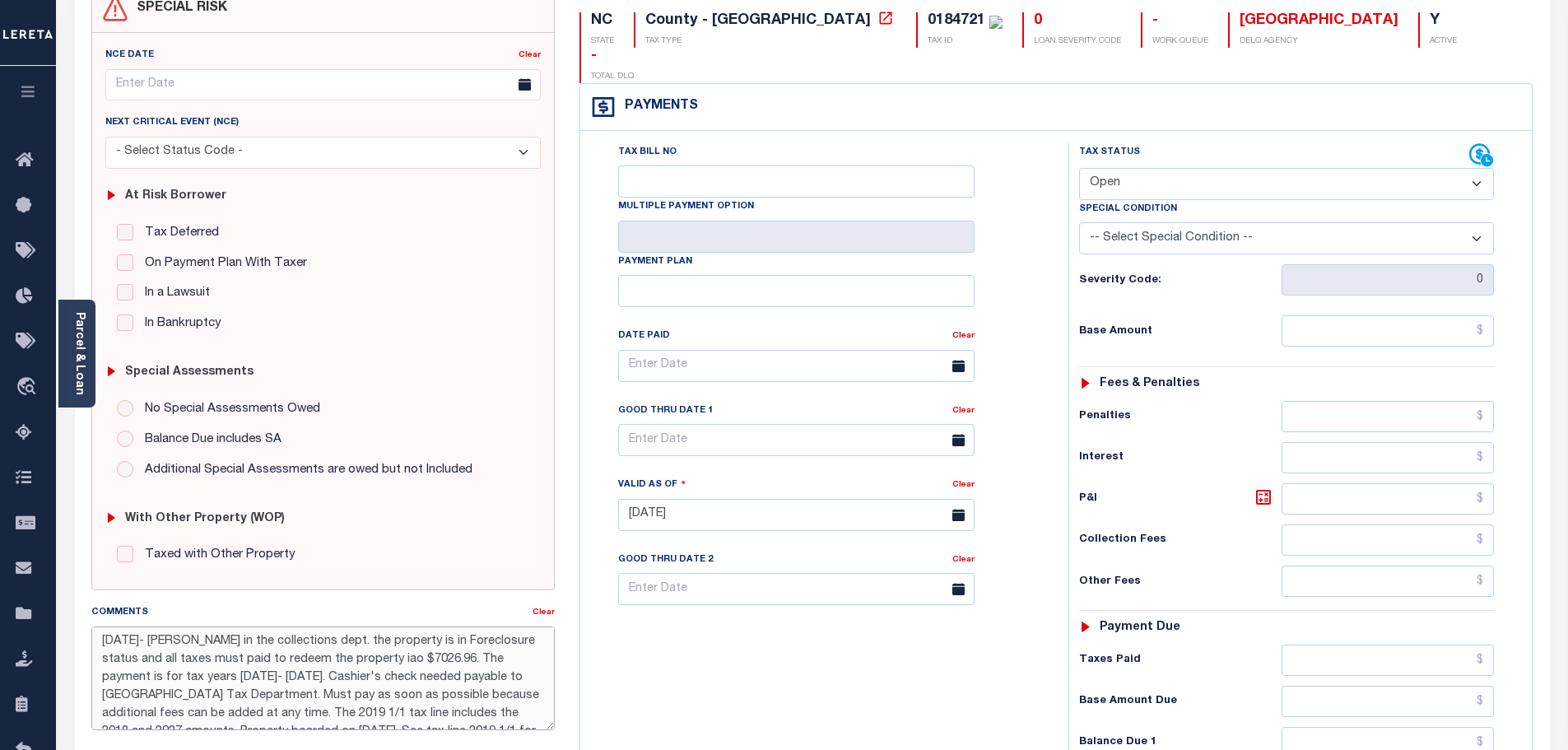
scroll to position [9, 0]
type textarea "[DATE]- [PERSON_NAME] in the collections dept. the property is in Foreclosure s…"
type input "[DATE]"
click at [1282, 168] on select "- Select Status Code - Open Due/Unpaid Paid Incomplete No Tax Due Internal Refu…" at bounding box center [1286, 184] width 415 height 32
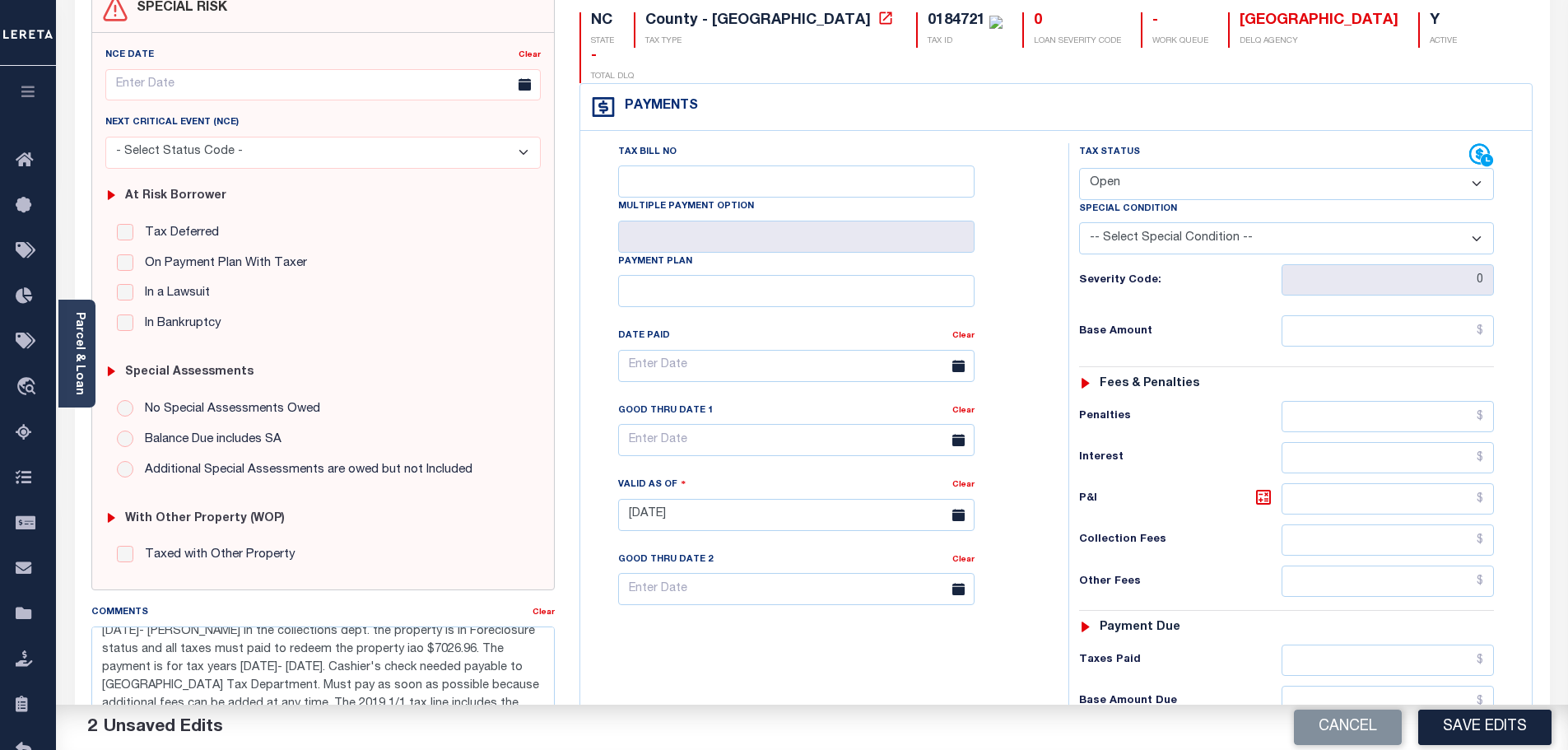
select select "DUE"
click at [1079, 168] on select "- Select Status Code - Open Due/Unpaid Paid Incomplete No Tax Due Internal Refu…" at bounding box center [1286, 184] width 415 height 32
click at [1314, 222] on select "-- Select Special Condition -- 3RD PARTY TAX LIEN AGENCY TAX LIEN (A.K.A Inside…" at bounding box center [1286, 238] width 415 height 32
select select "23"
click at [1079, 222] on select "-- Select Special Condition -- 3RD PARTY TAX LIEN AGENCY TAX LIEN (A.K.A Inside…" at bounding box center [1286, 238] width 415 height 32
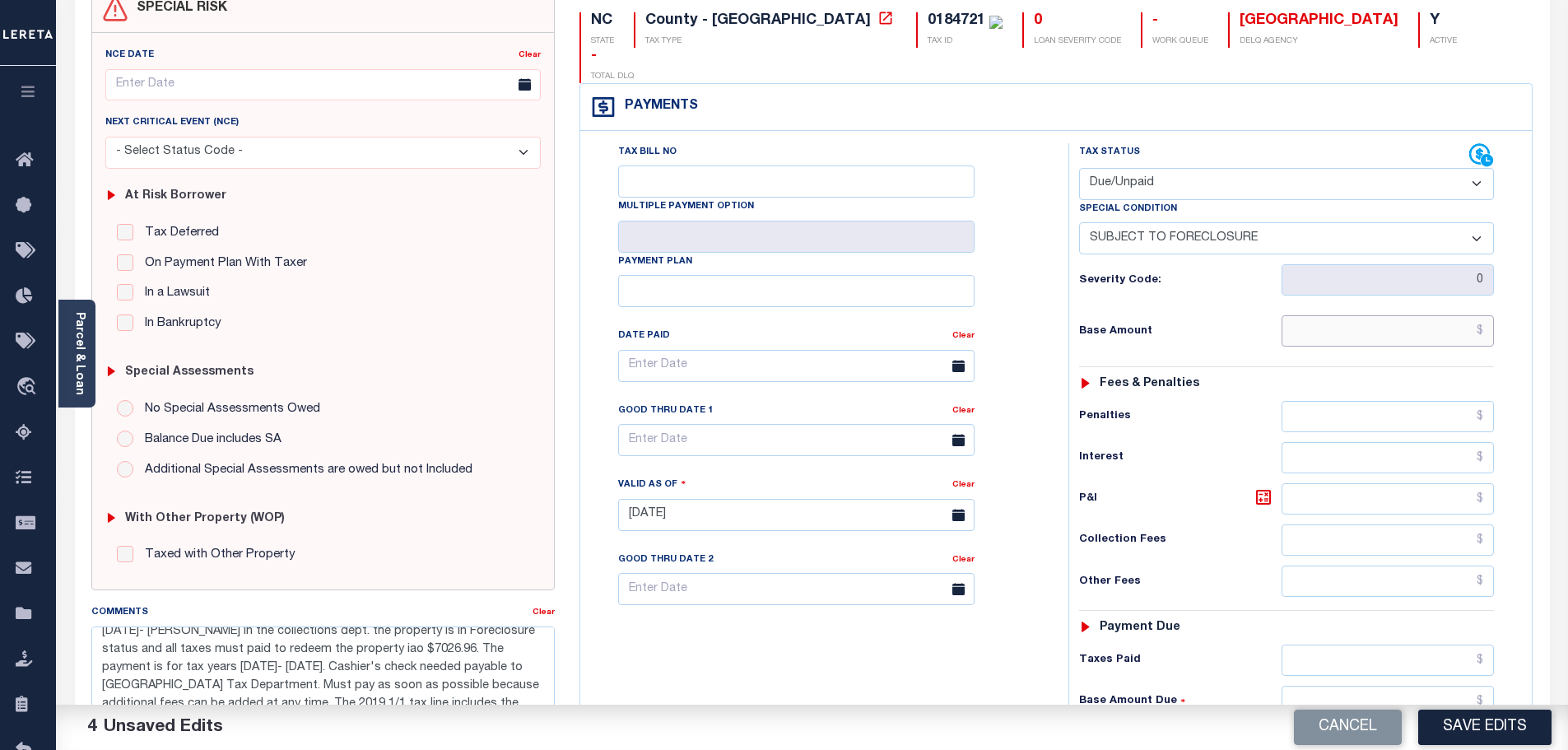
drag, startPoint x: 1295, startPoint y: 296, endPoint x: 1288, endPoint y: 290, distance: 9.2
click at [1295, 315] on input "text" at bounding box center [1388, 330] width 213 height 31
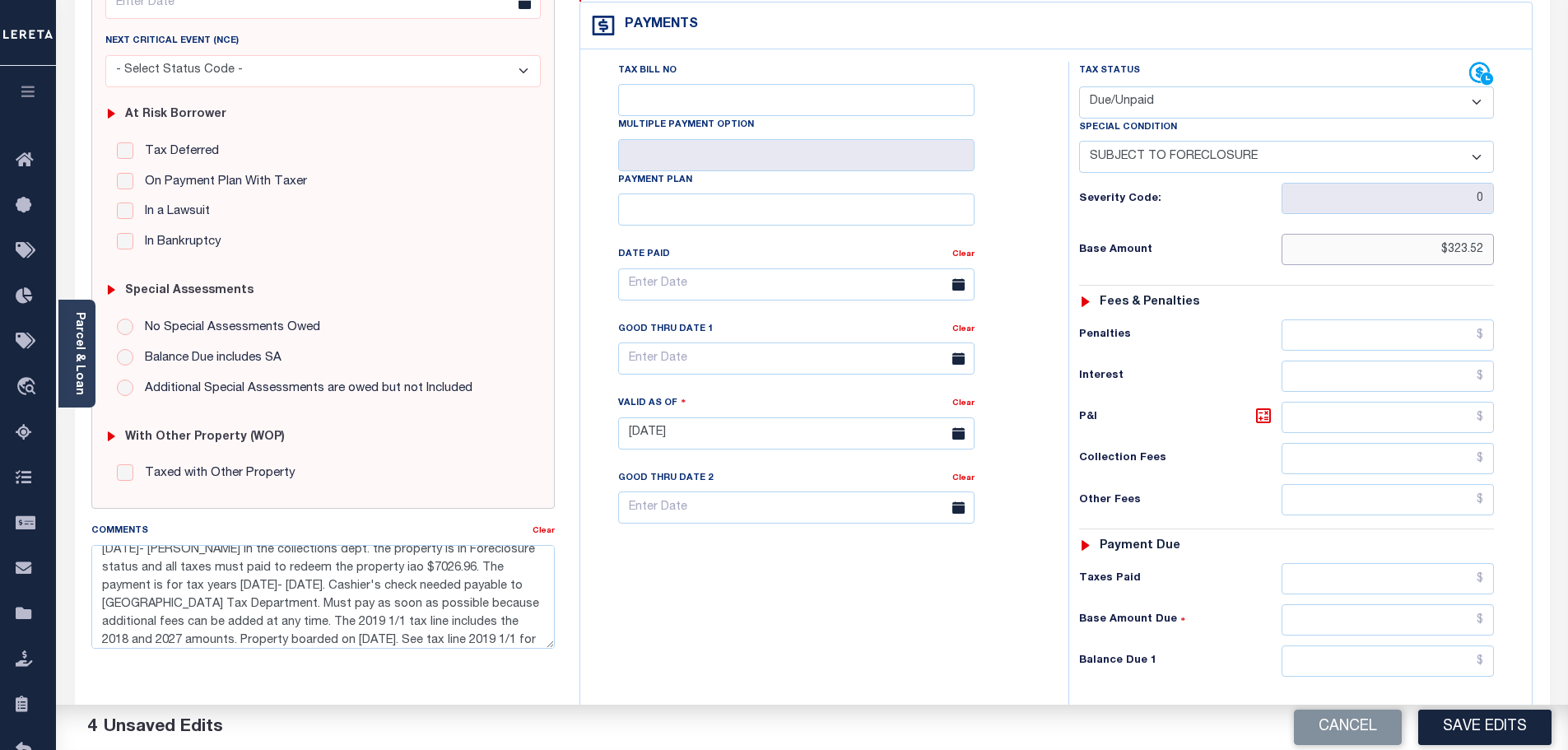
scroll to position [247, 0]
type input "$323.52"
click at [1386, 644] on input "text" at bounding box center [1388, 660] width 213 height 31
type input "$376.09"
click at [1265, 405] on icon at bounding box center [1263, 415] width 20 height 20
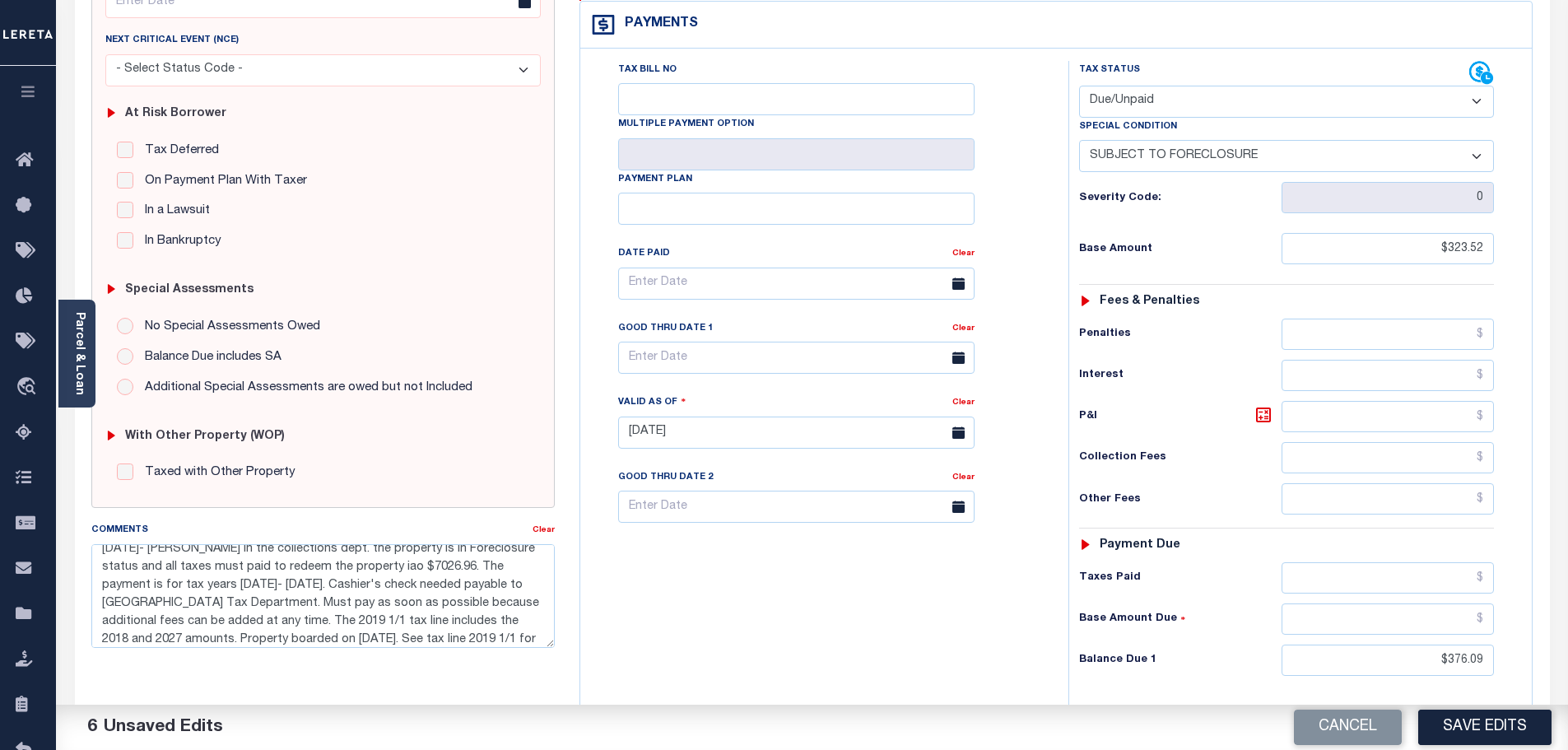
type input "$52.57"
click at [1477, 724] on button "Save Edits" at bounding box center [1484, 727] width 133 height 36
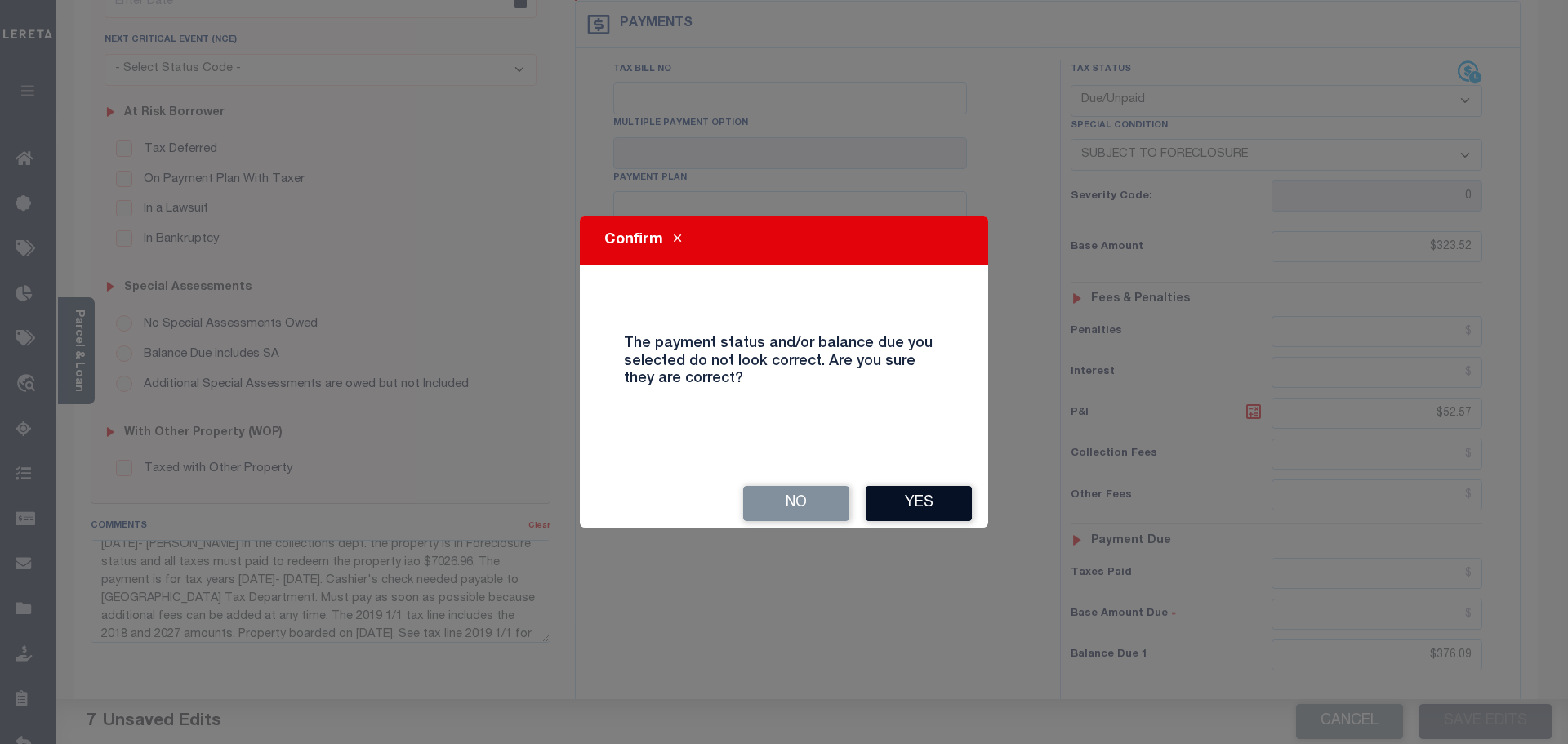
click at [945, 501] on button "Yes" at bounding box center [919, 504] width 107 height 36
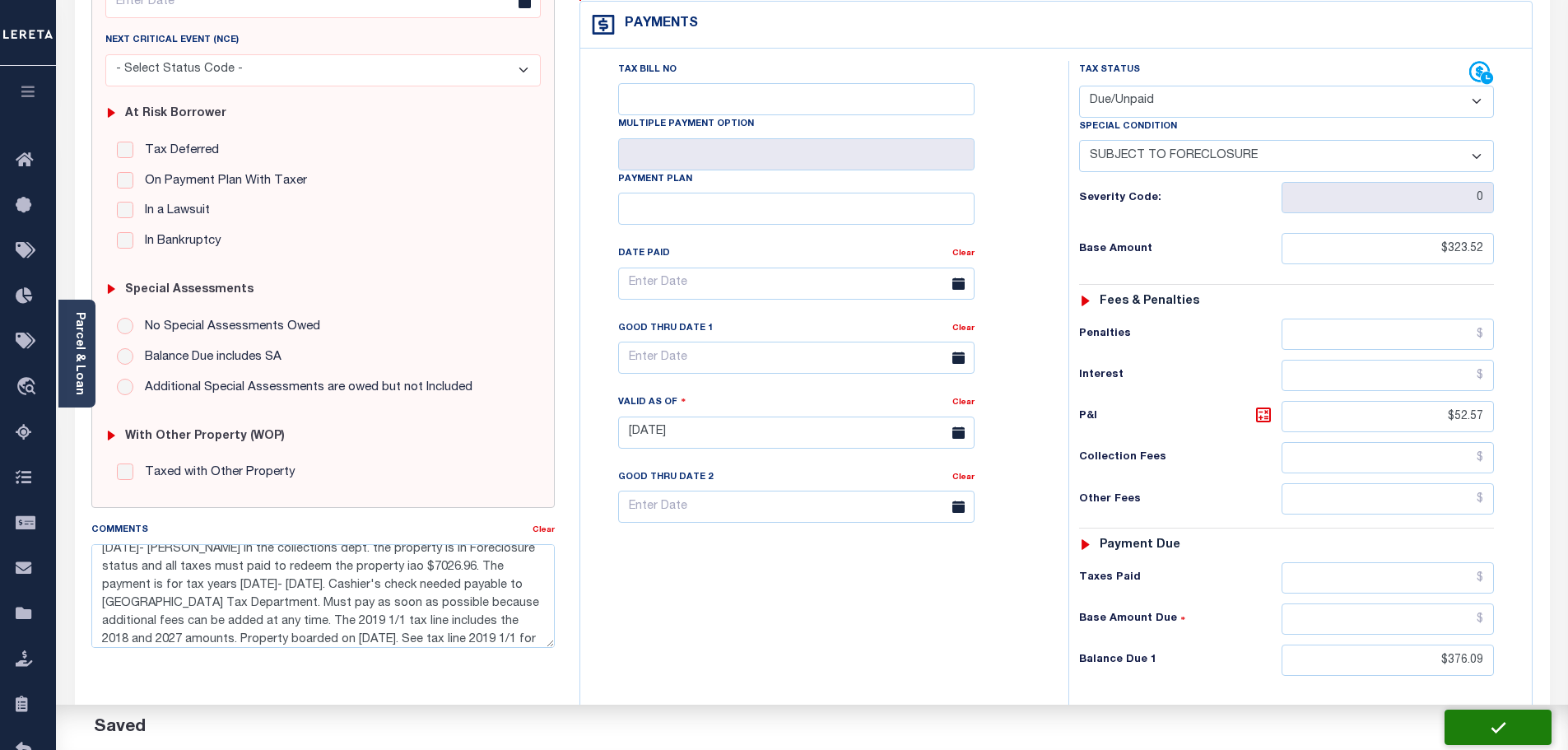
checkbox input "false"
type input "$323.52"
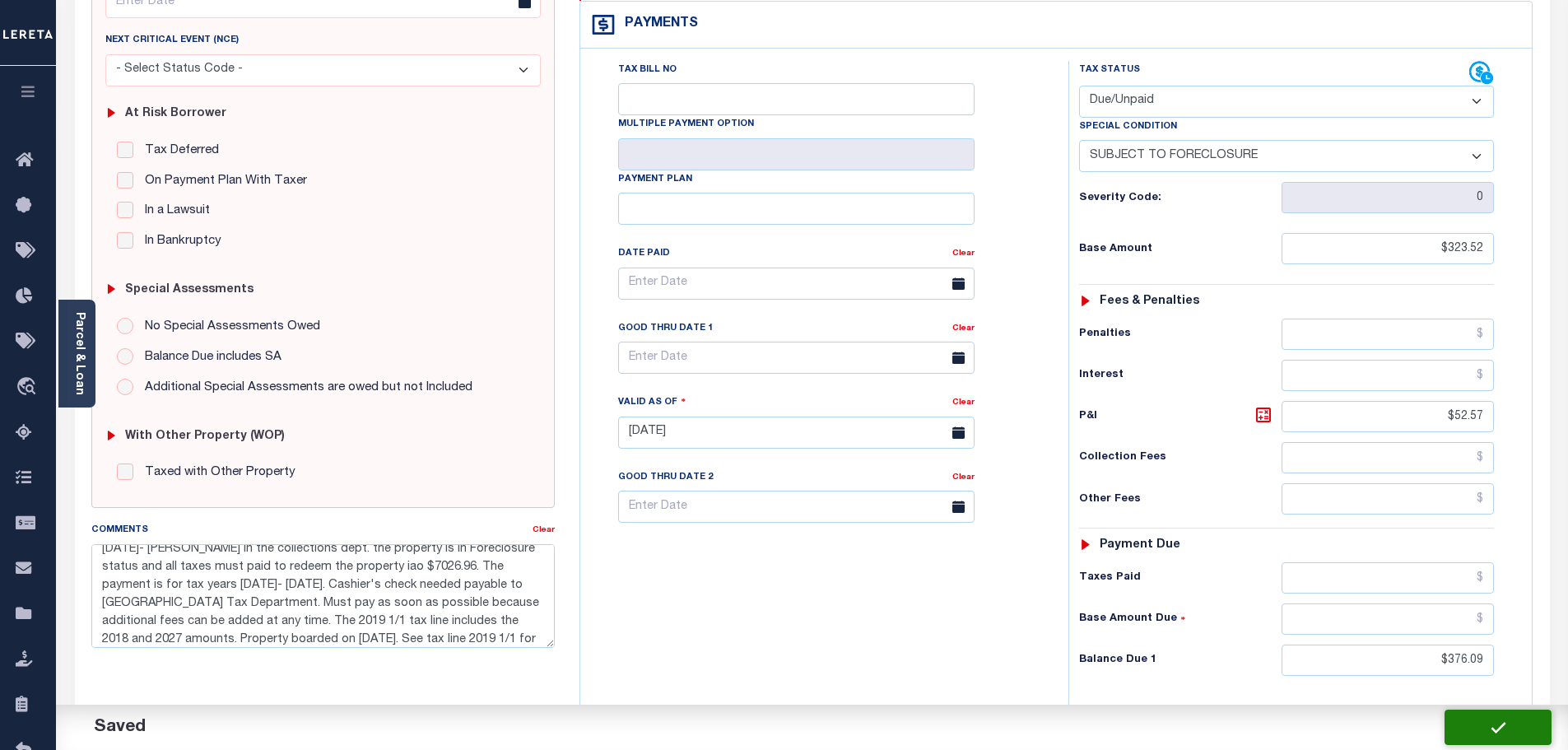
type input "$52.57"
type input "$376.09"
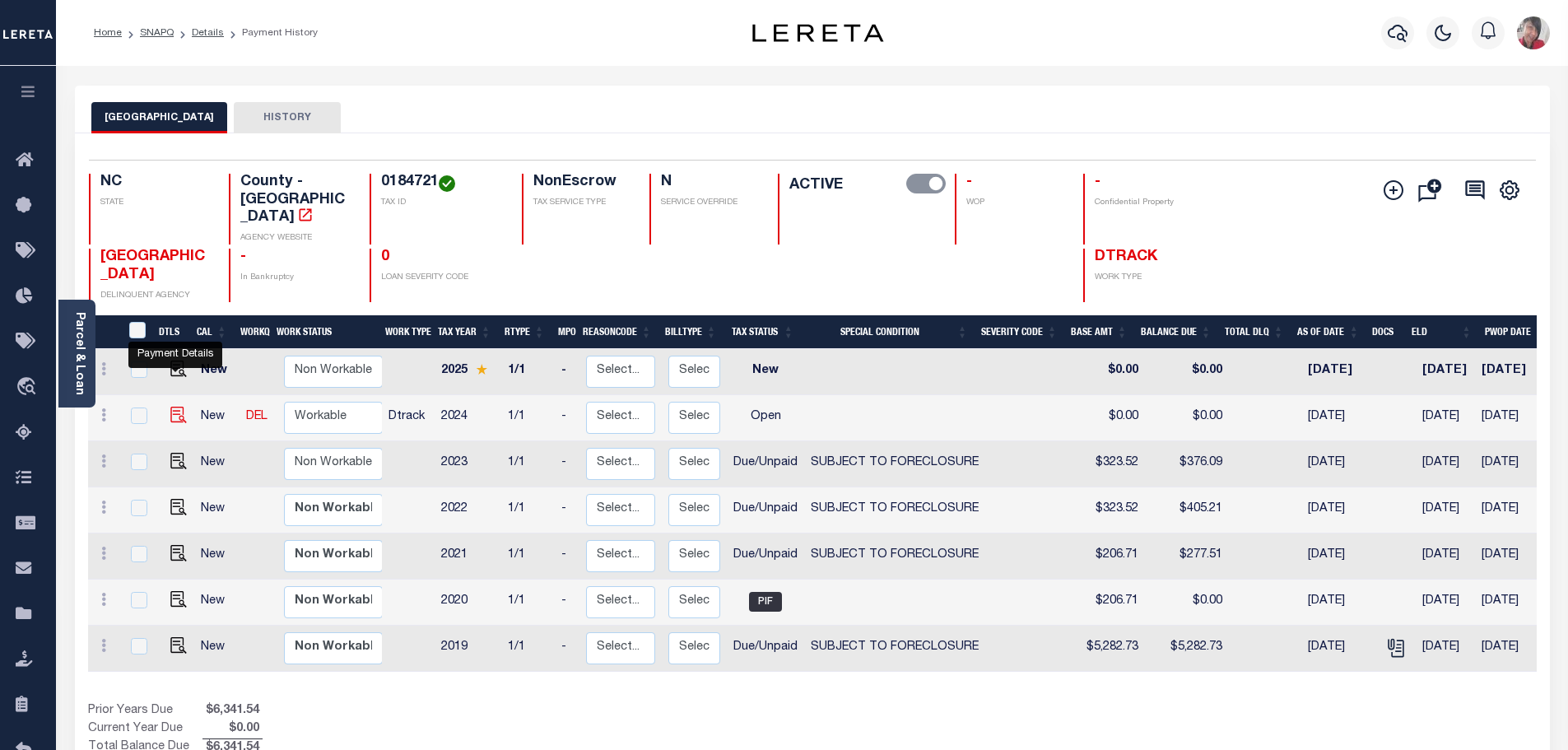
click at [172, 406] on img "" at bounding box center [178, 414] width 16 height 16
checkbox input "true"
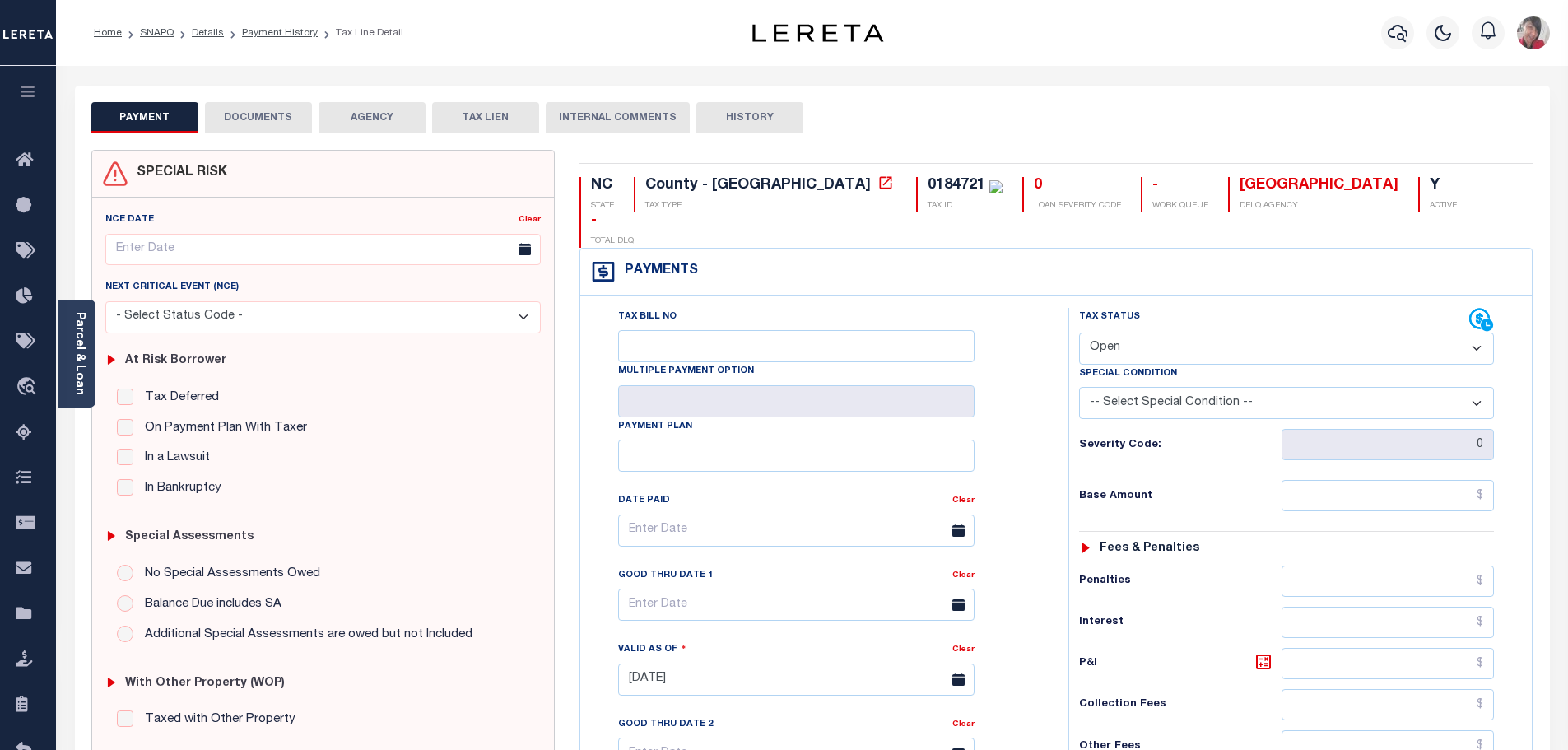
click at [1352, 333] on select "- Select Status Code - Open Due/Unpaid Paid Incomplete No Tax Due Internal Refu…" at bounding box center [1286, 349] width 415 height 32
select select "DUE"
click at [1079, 333] on select "- Select Status Code - Open Due/Unpaid Paid Incomplete No Tax Due Internal Refu…" at bounding box center [1286, 349] width 415 height 32
type input "[DATE]"
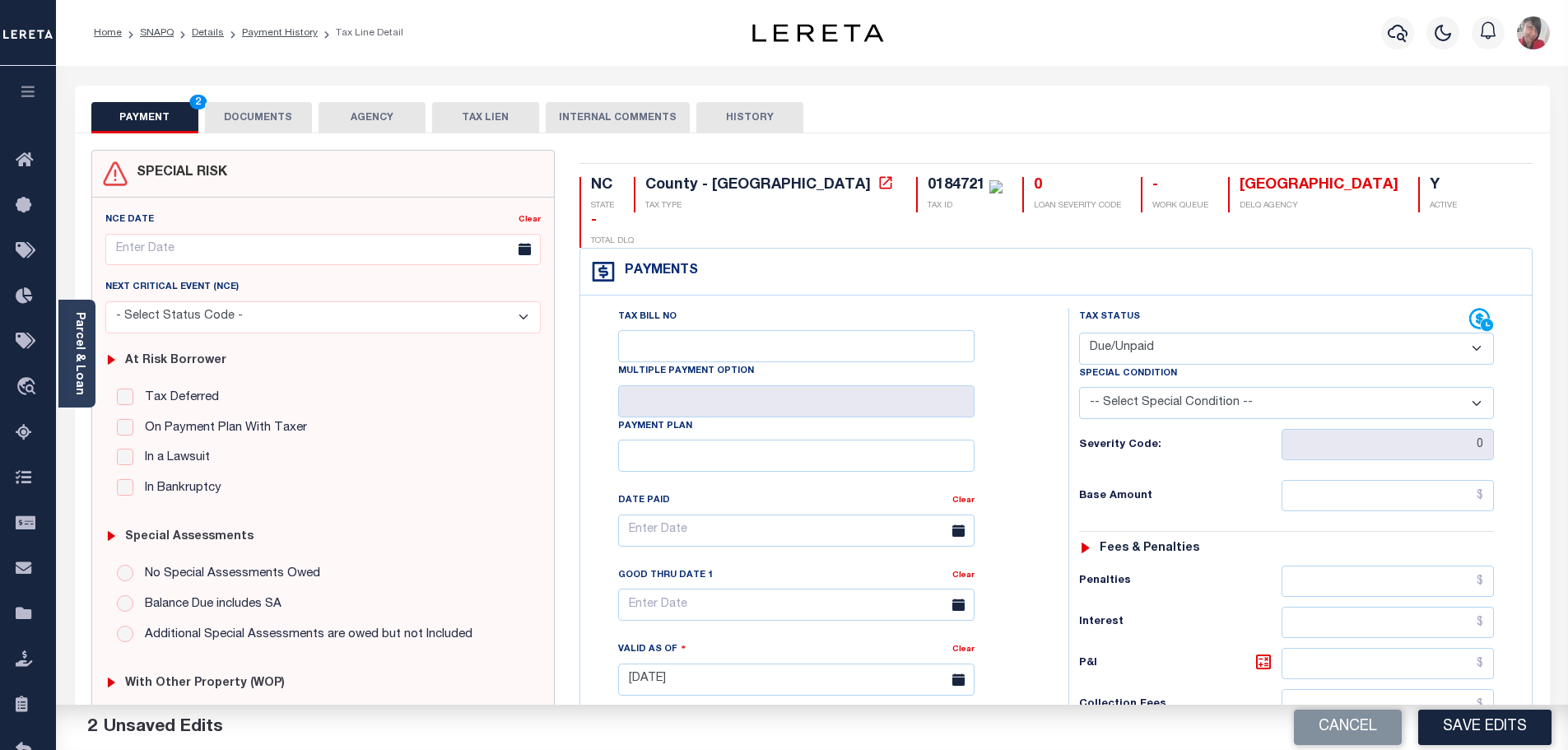
click at [1339, 386] on select "-- Select Special Condition -- 3RD PARTY TAX LIEN AGENCY TAX LIEN (A.K.A Inside…" at bounding box center [1286, 402] width 415 height 32
select select "23"
click at [1079, 386] on select "-- Select Special Condition -- 3RD PARTY TAX LIEN AGENCY TAX LIEN (A.K.A Inside…" at bounding box center [1286, 402] width 415 height 32
click at [1327, 480] on input "text" at bounding box center [1388, 495] width 213 height 31
drag, startPoint x: 1432, startPoint y: 460, endPoint x: 1539, endPoint y: 459, distance: 107.0
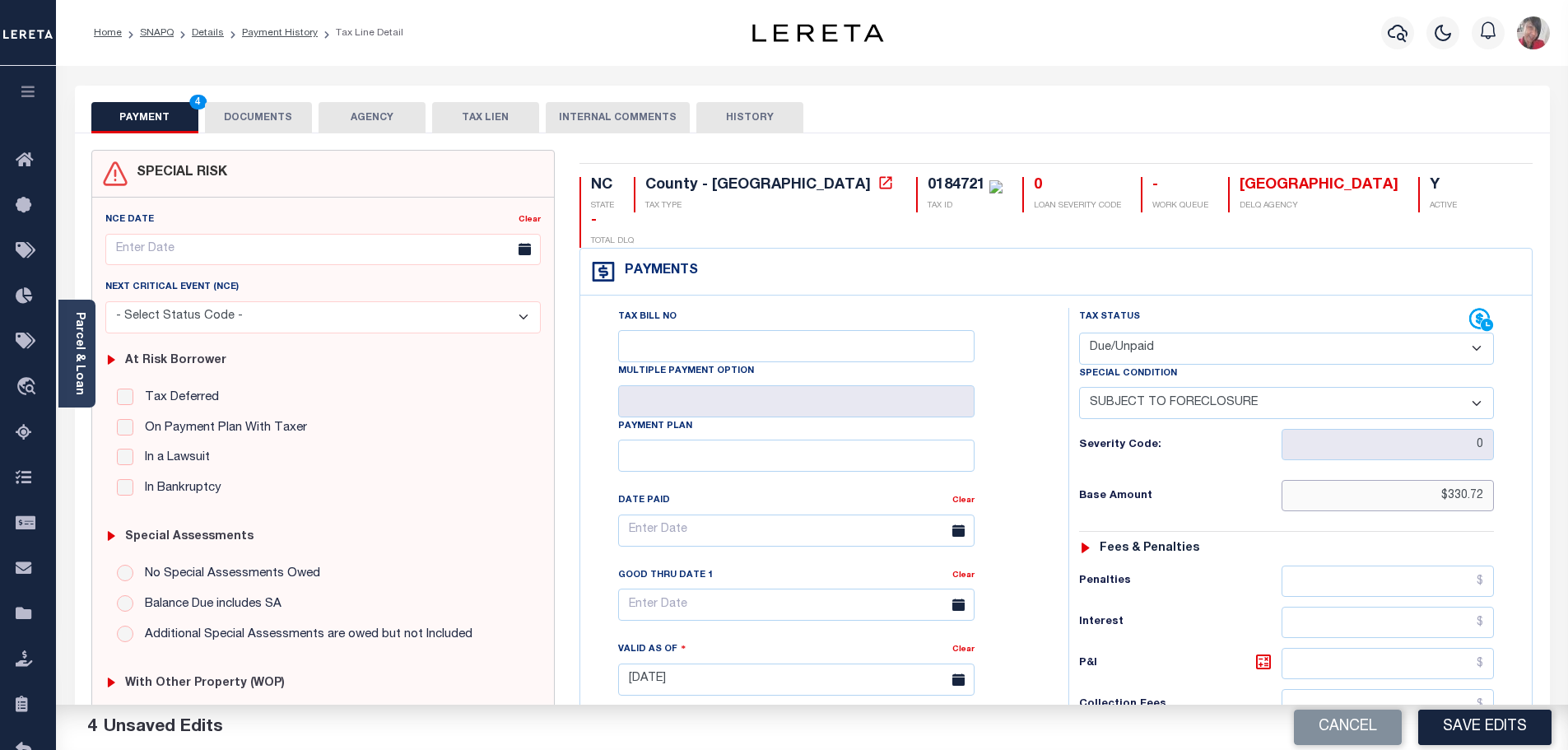
click at [1542, 462] on div "NC STATE County - NC TAX TYPE 0184721 TAX ID 0 LOAN SEVERITY CODE - WORK QUEUE …" at bounding box center [1055, 677] width 977 height 1056
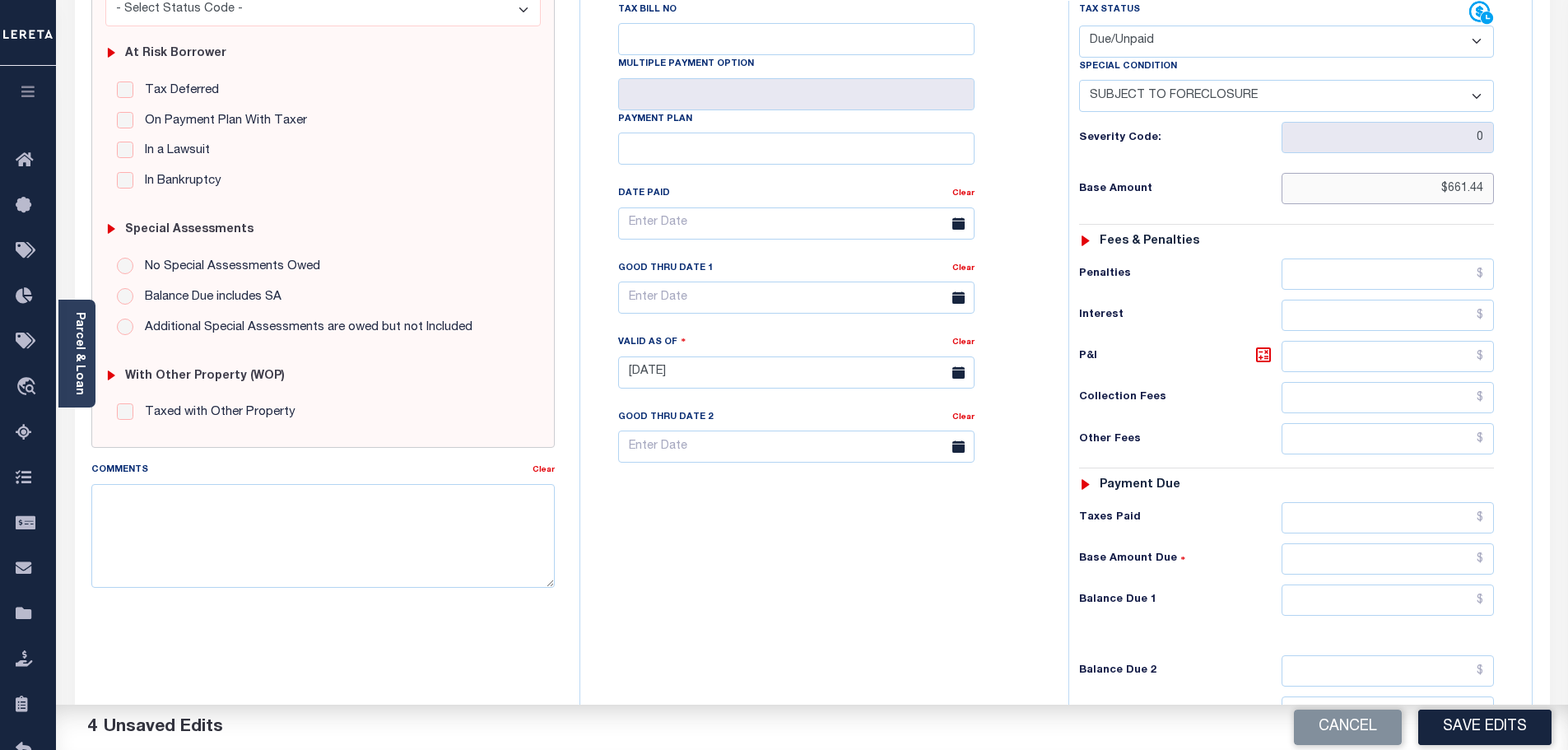
scroll to position [412, 0]
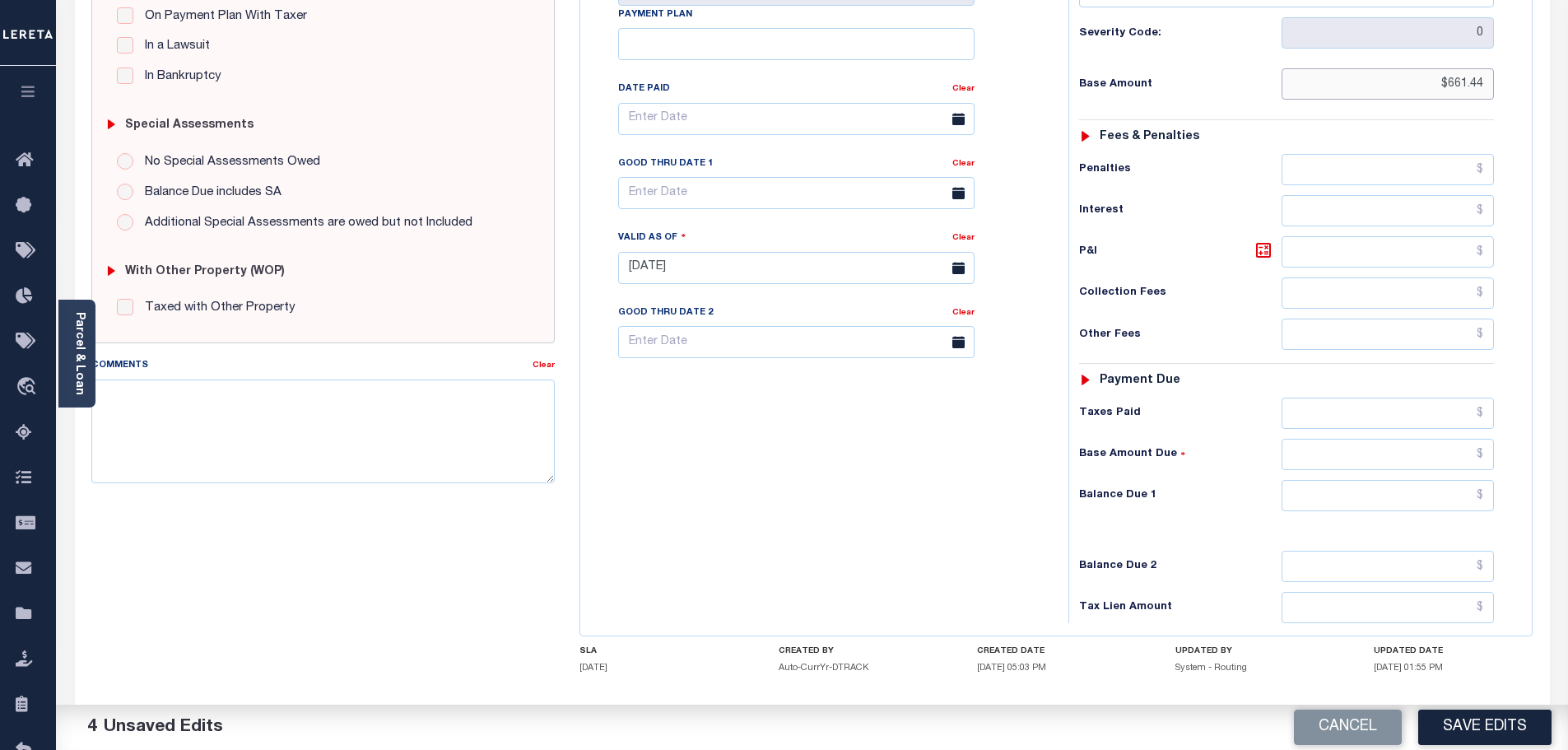
type input "$661.44"
drag, startPoint x: 1347, startPoint y: 460, endPoint x: 1331, endPoint y: 466, distance: 17.1
click at [1344, 480] on input "text" at bounding box center [1388, 495] width 213 height 31
click at [293, 402] on textarea "Comments" at bounding box center [323, 432] width 465 height 104
paste textarea "[DATE]- [PERSON_NAME] in the collections dept. the property is in Foreclosure s…"
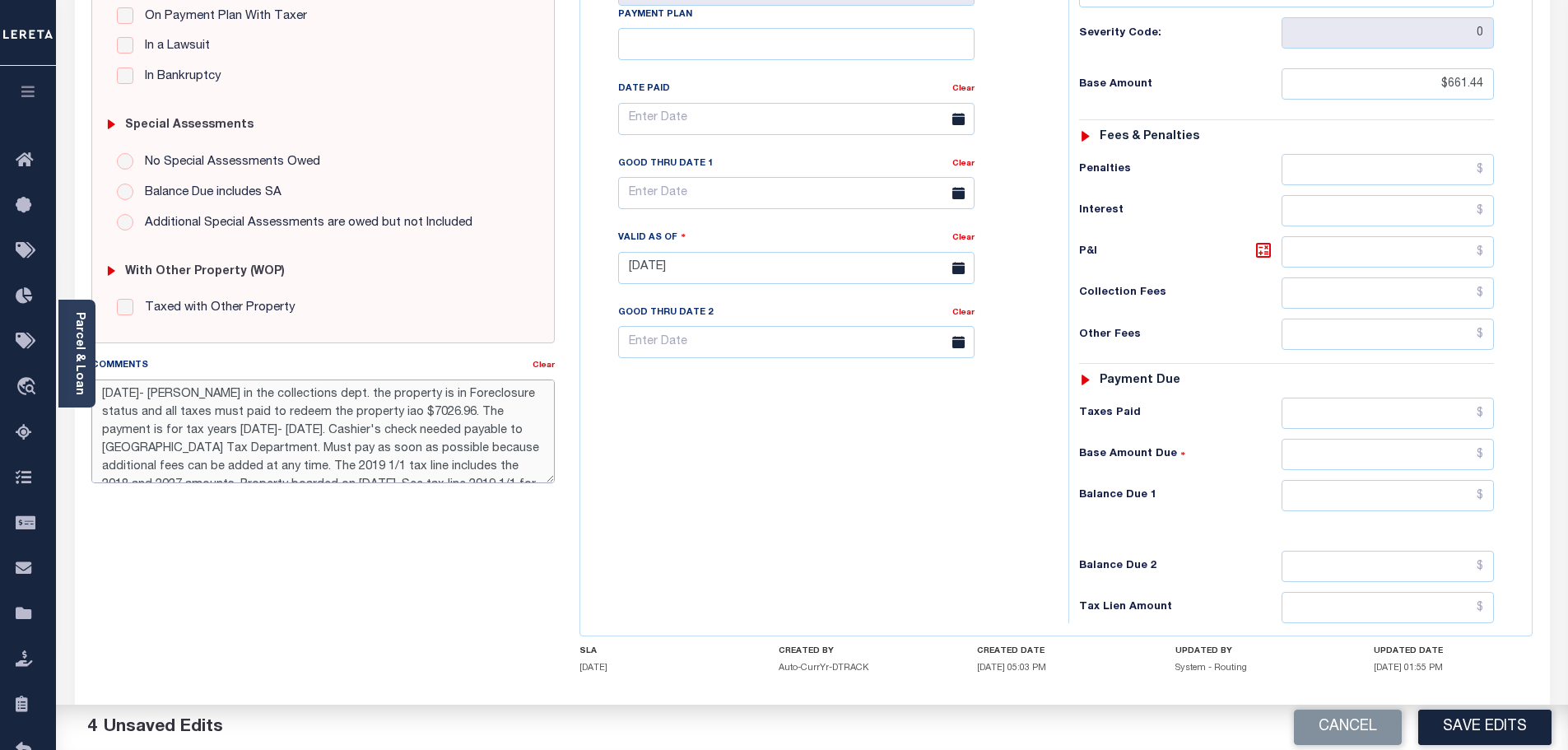
scroll to position [9, 0]
type textarea "[DATE]- [PERSON_NAME] in the collections dept. the property is in Foreclosure s…"
click at [753, 177] on input "text" at bounding box center [796, 193] width 356 height 32
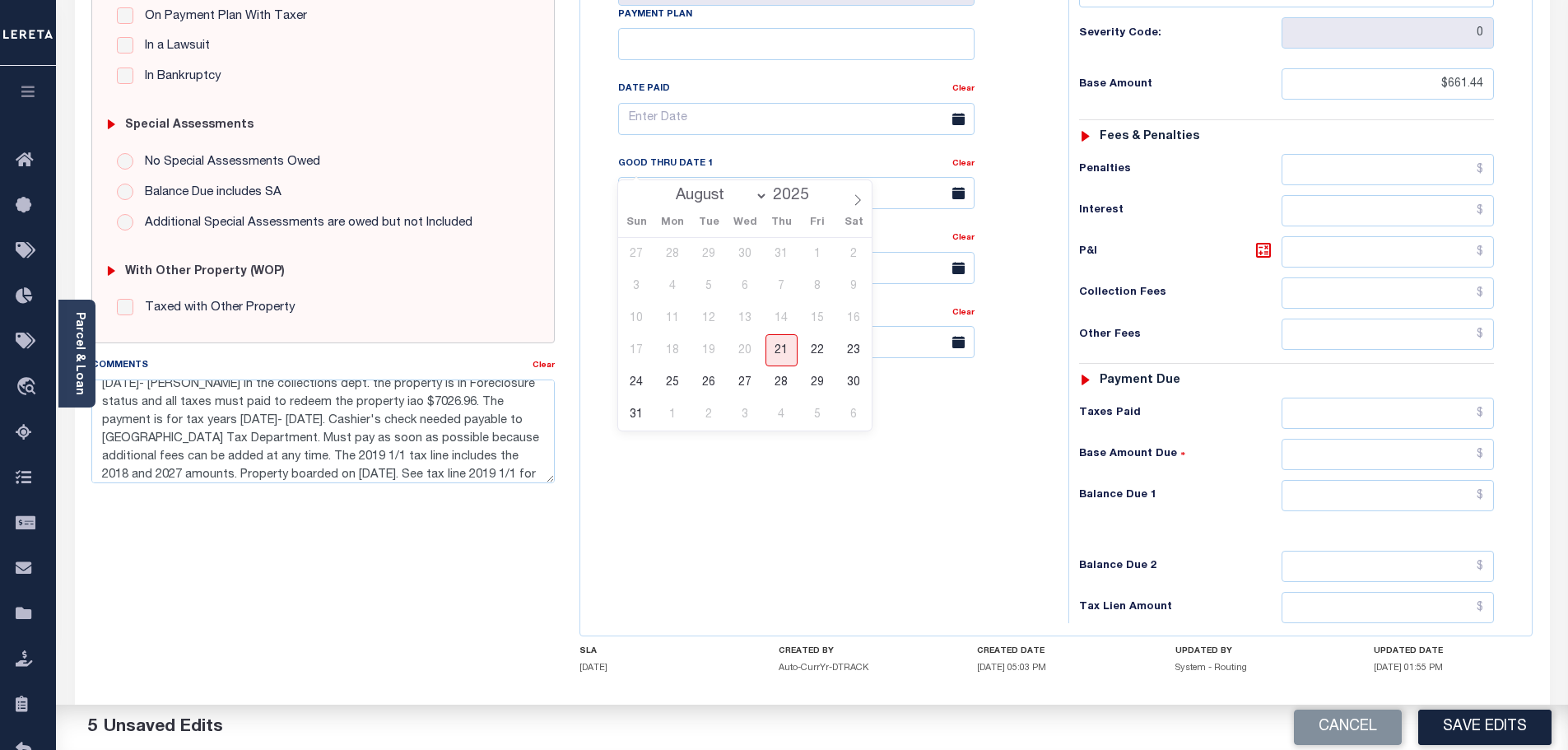
click at [964, 393] on div "Tax Bill No Multiple Payment Option Payment Plan Clear" at bounding box center [820, 259] width 471 height 726
click at [1300, 480] on input "text" at bounding box center [1388, 495] width 213 height 31
drag, startPoint x: 1437, startPoint y: 50, endPoint x: 1511, endPoint y: 47, distance: 74.1
click at [1511, 47] on div "Tax Status Status - Select Status Code -" at bounding box center [1291, 259] width 447 height 726
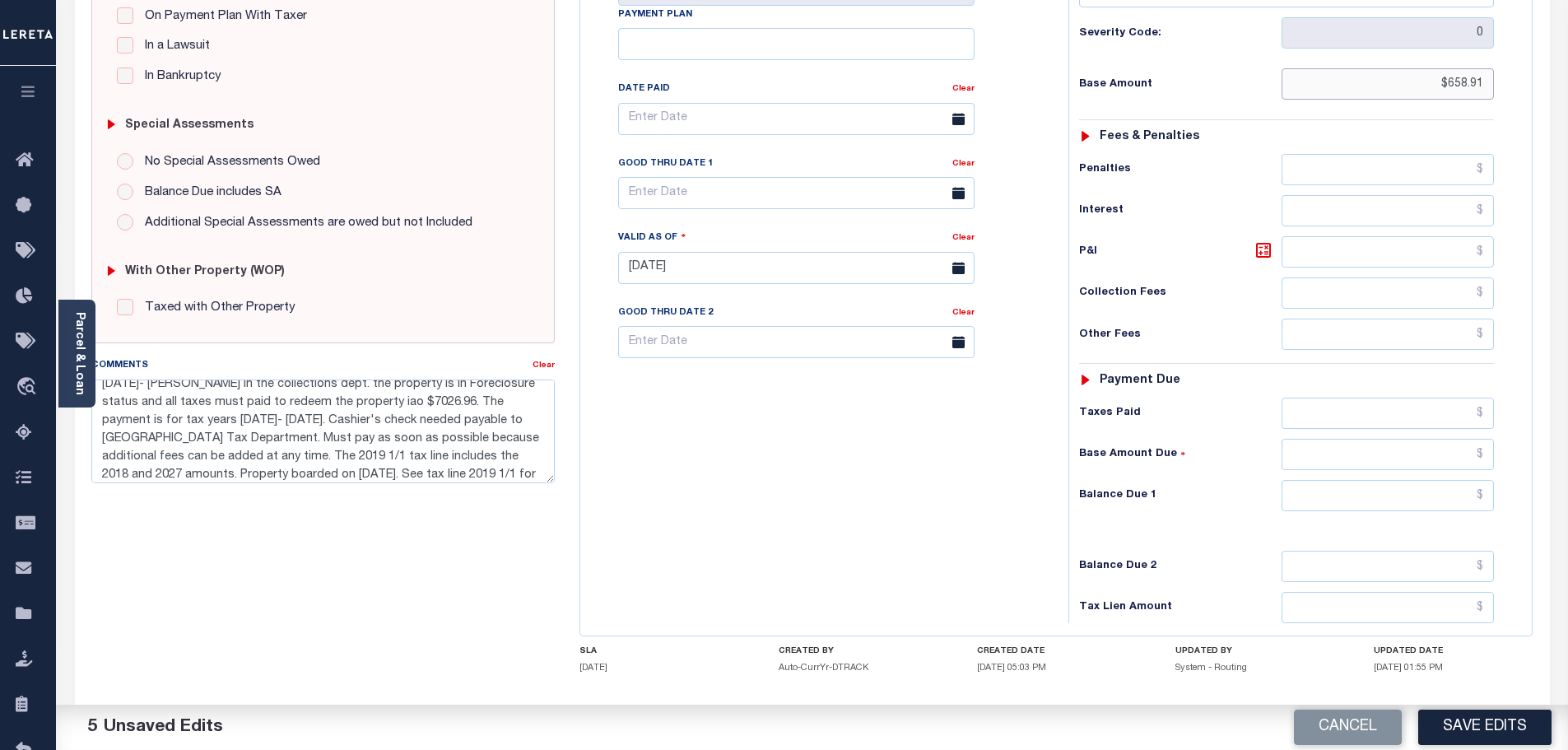
type input "$658.91"
click at [1380, 480] on input "text" at bounding box center [1388, 495] width 213 height 31
type input "$685.42"
click at [1267, 245] on icon at bounding box center [1263, 250] width 9 height 9
type input "$26.51"
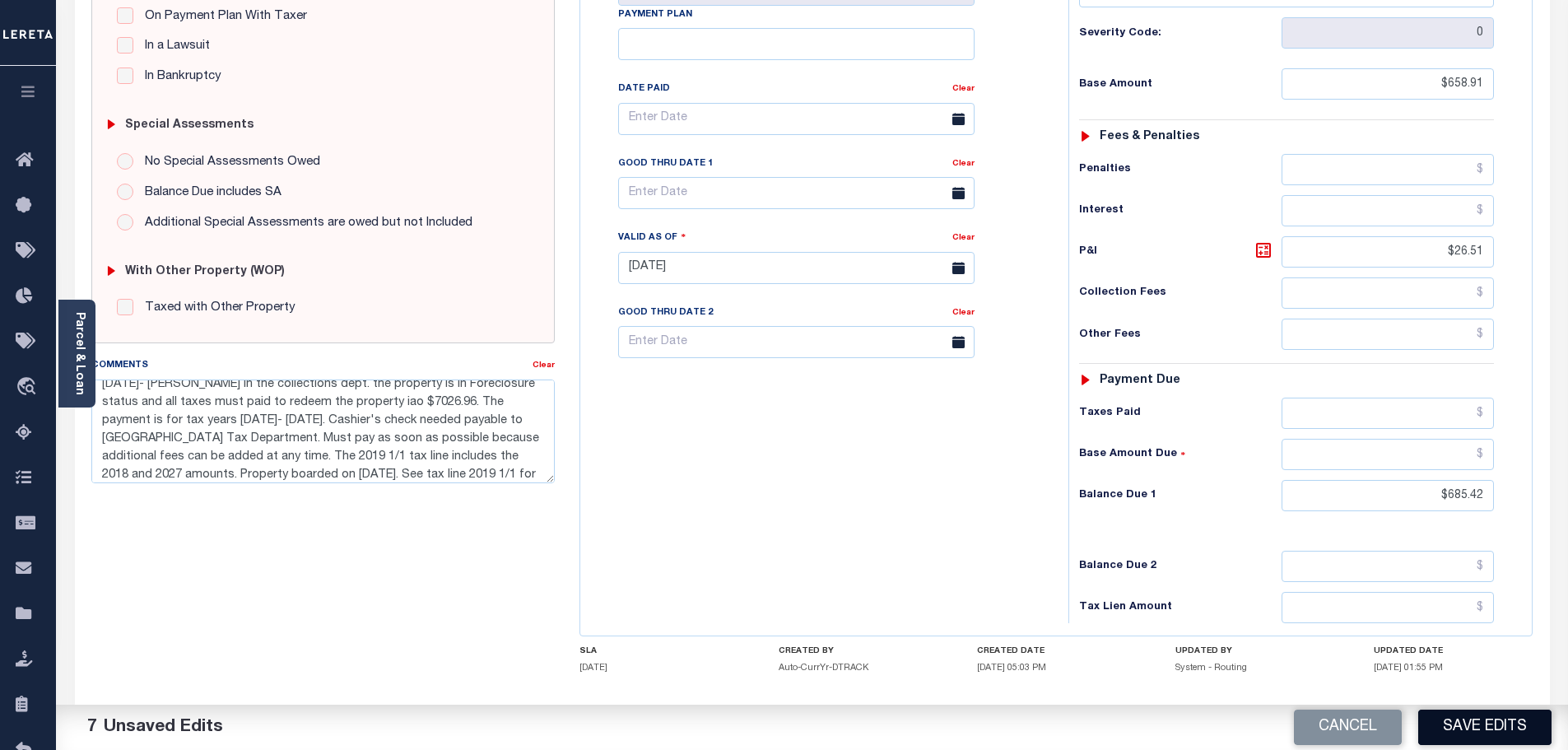
click at [1464, 723] on button "Save Edits" at bounding box center [1484, 727] width 133 height 36
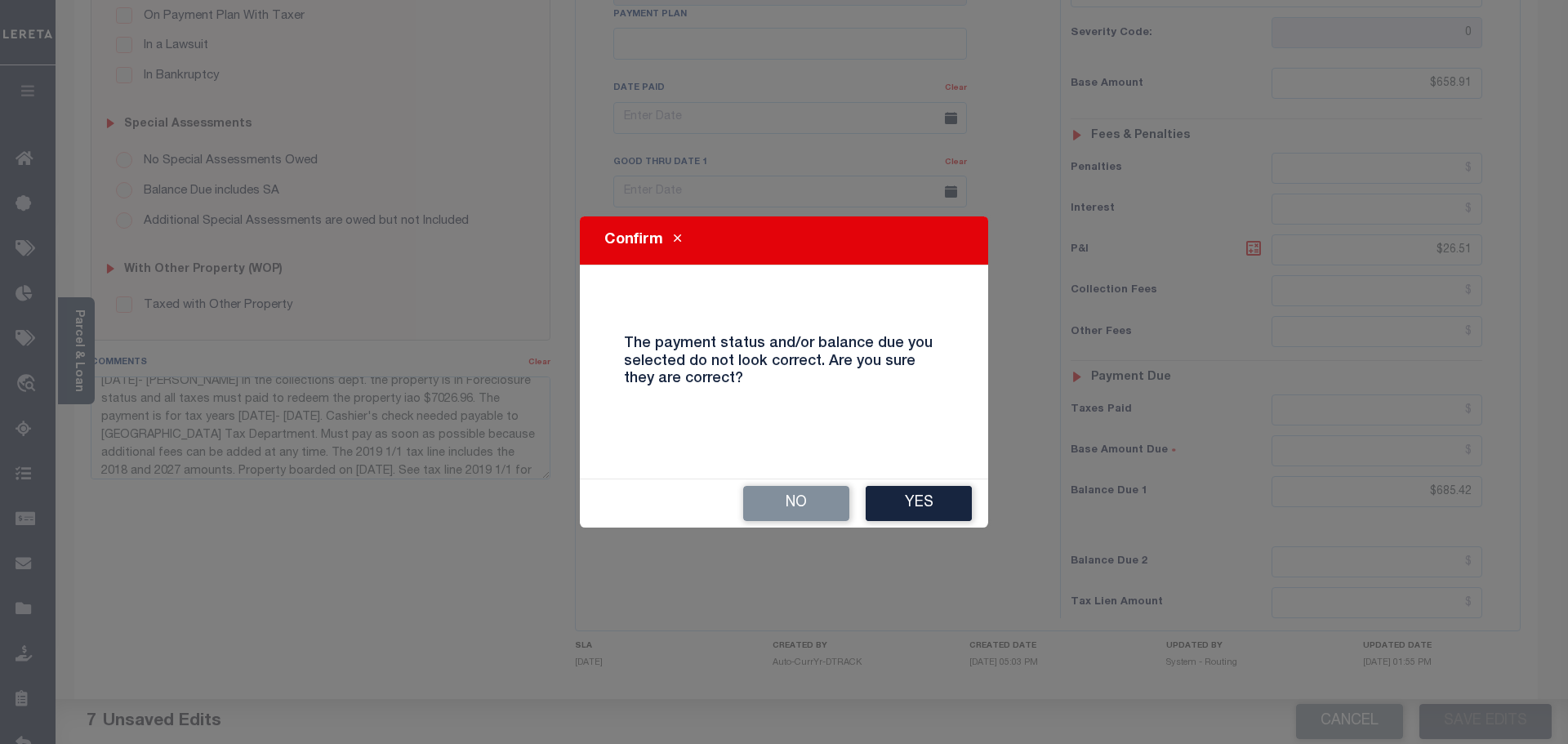
click at [926, 486] on button "Yes" at bounding box center [919, 504] width 107 height 36
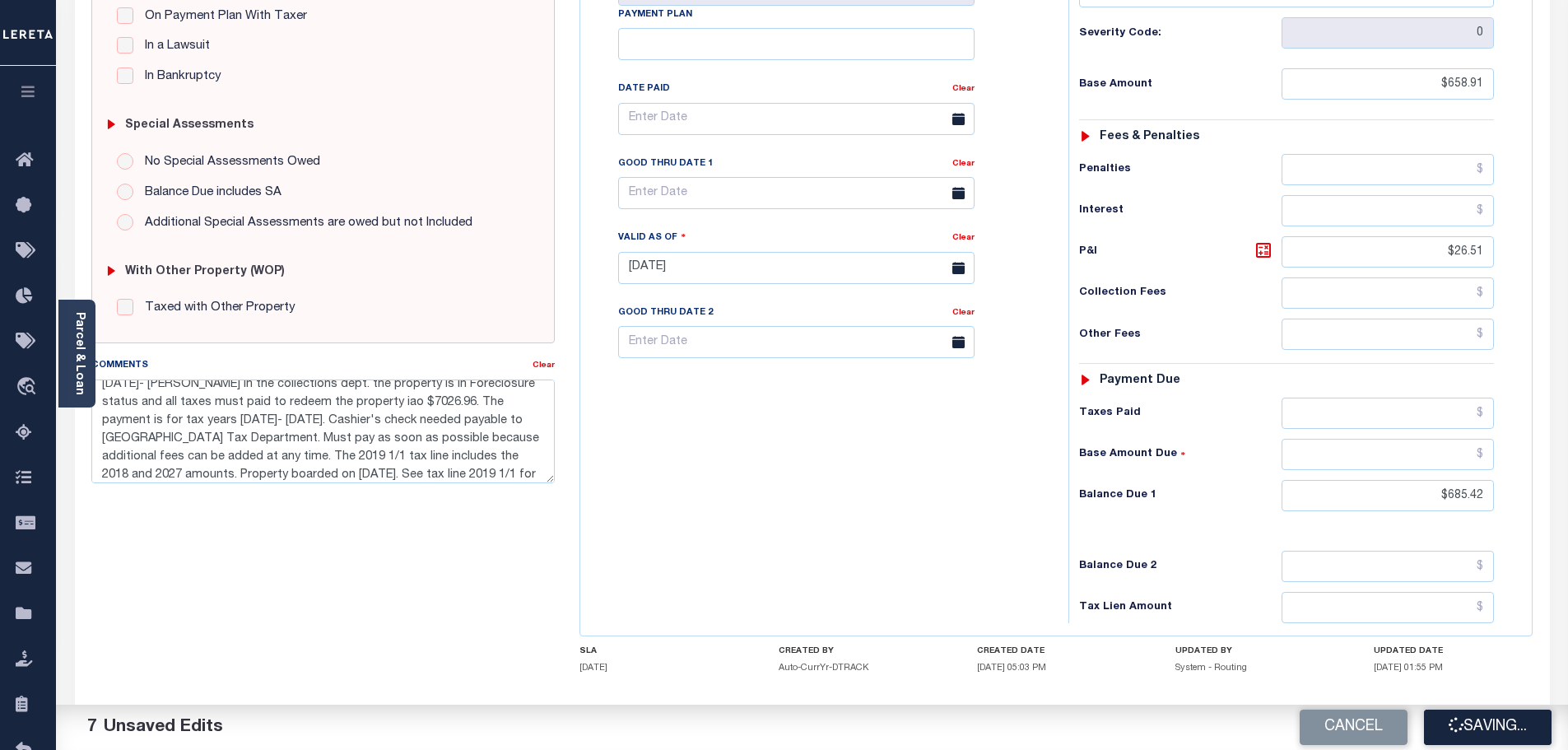
checkbox input "false"
type input "$658.91"
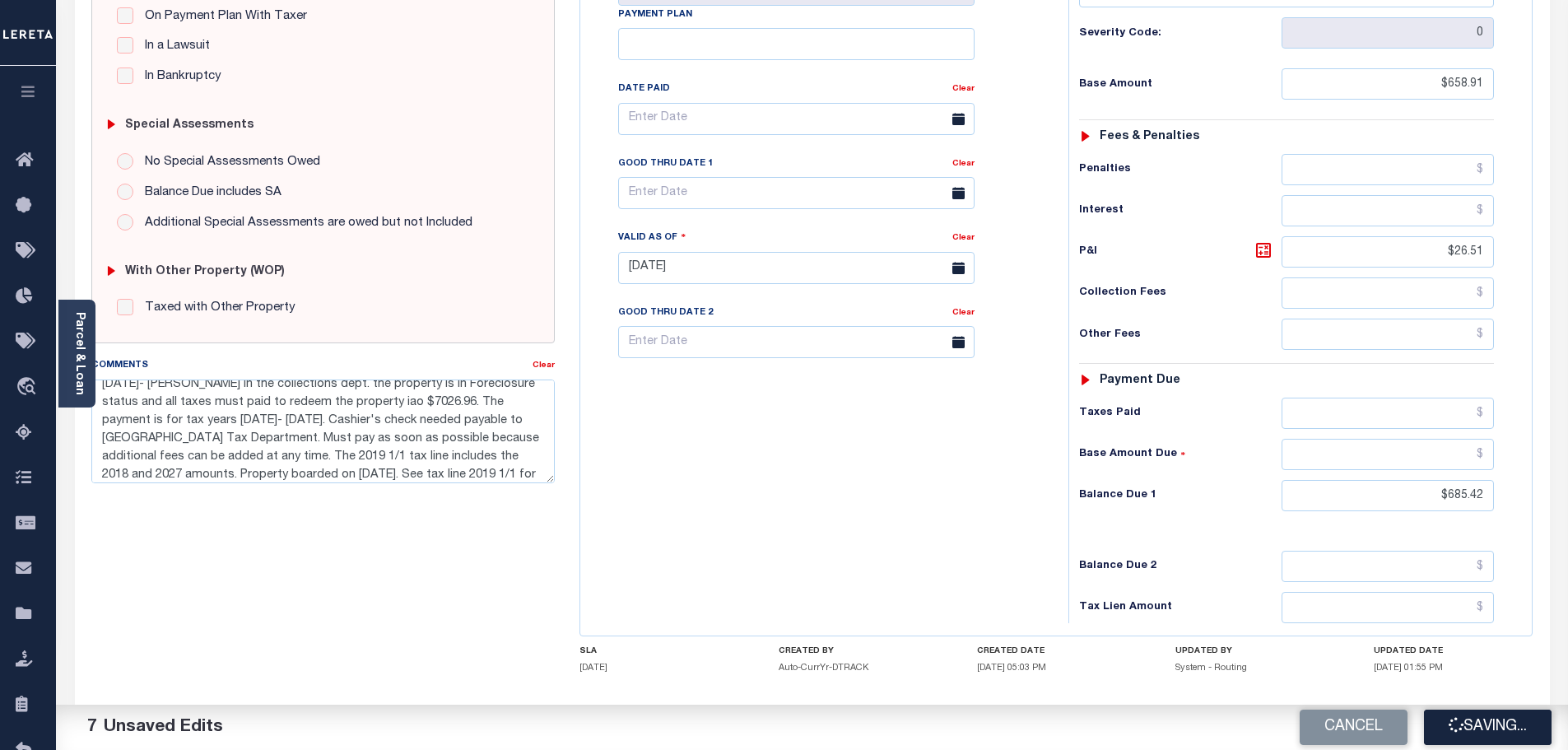
type input "$26.51"
type input "$685.42"
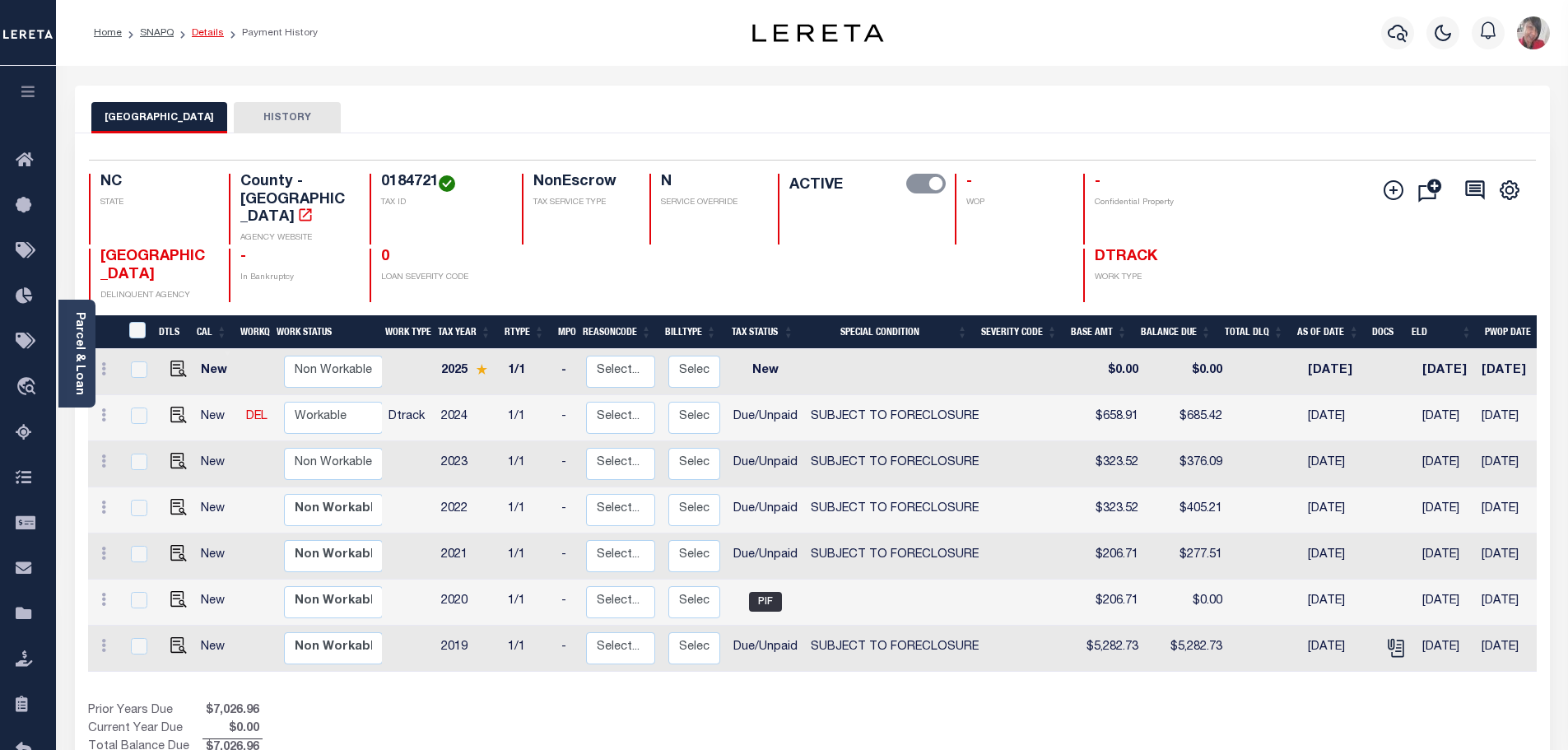
click at [197, 28] on link "Details" at bounding box center [207, 33] width 32 height 9
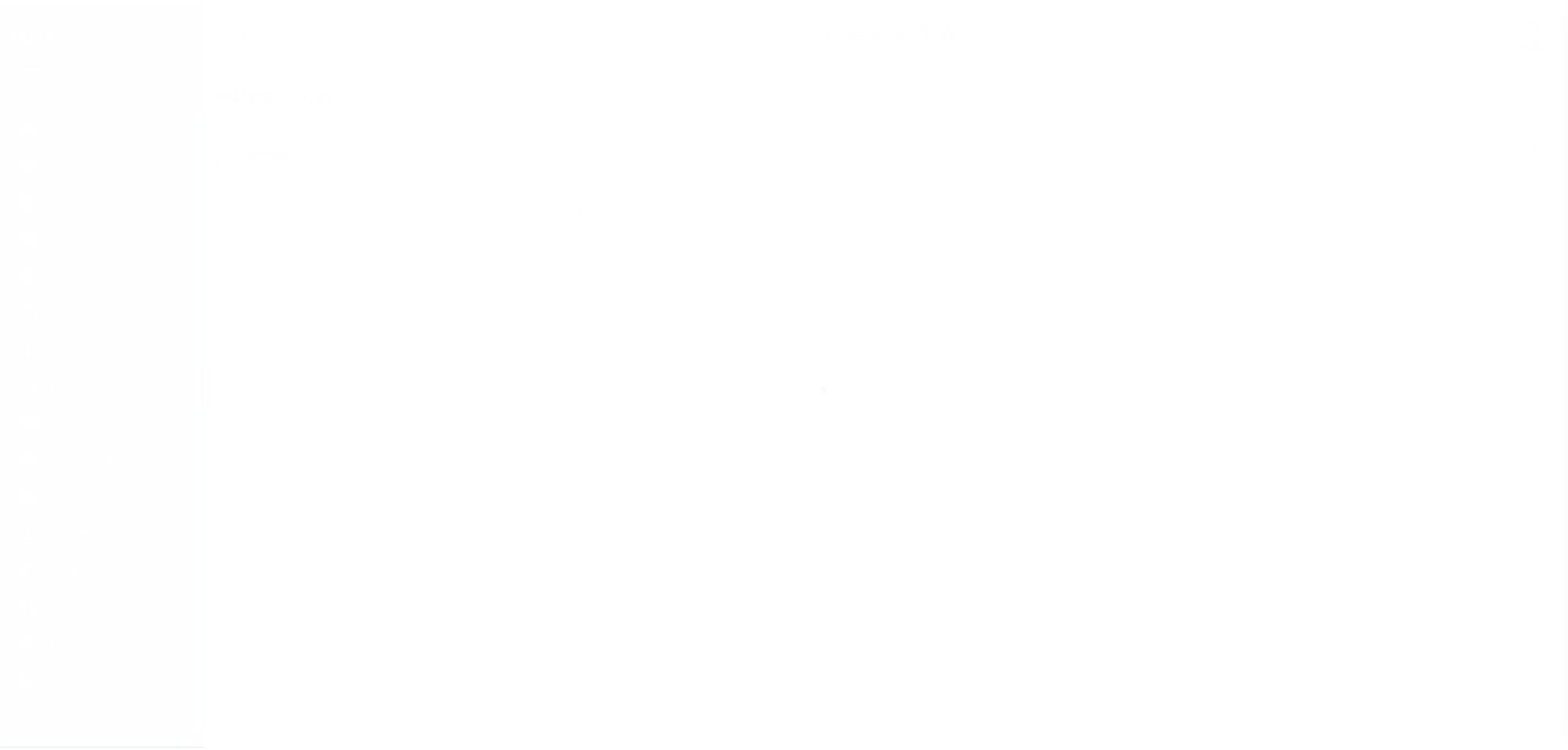
scroll to position [52, 0]
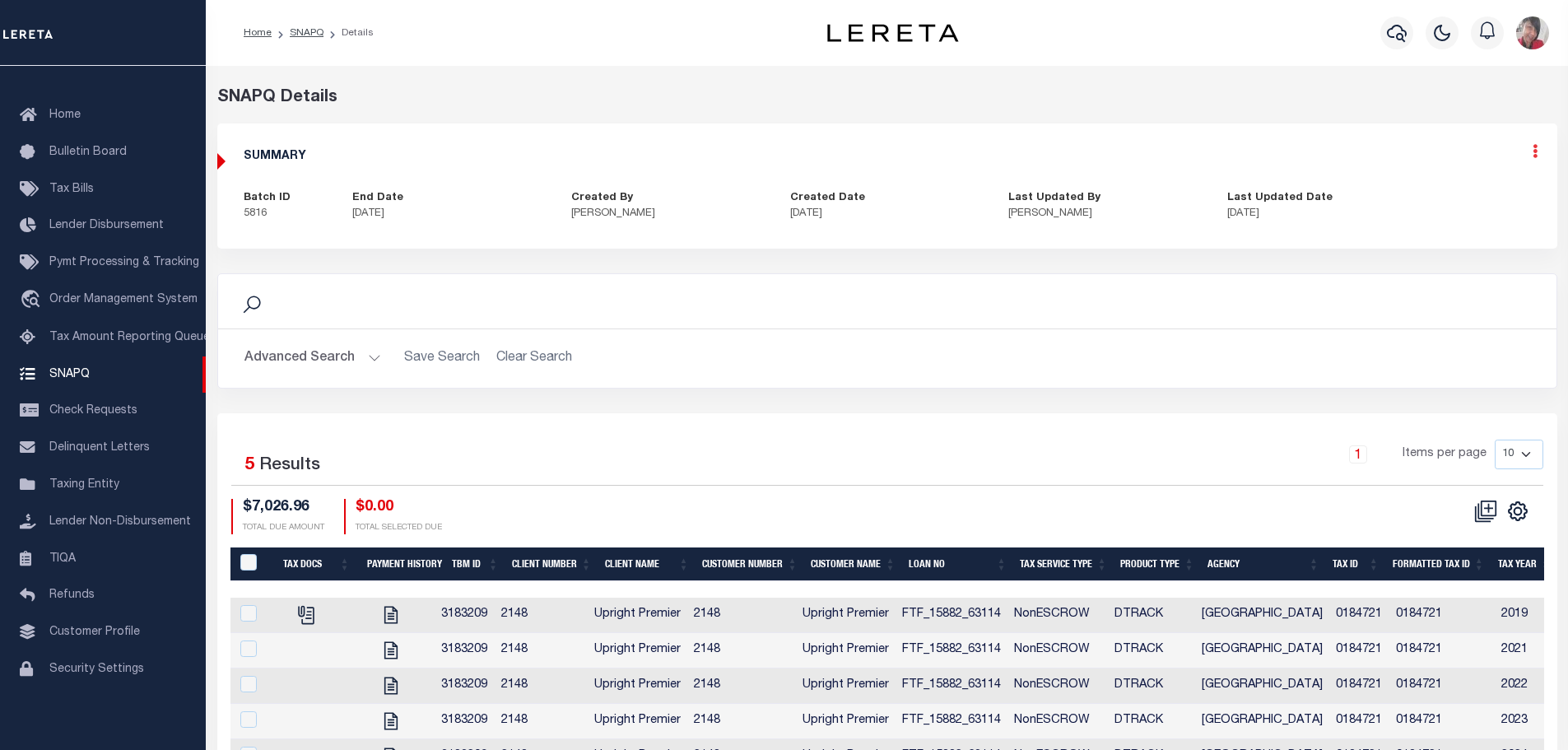
click at [1535, 154] on icon at bounding box center [1534, 151] width 5 height 14
click at [1462, 203] on link "Edit" at bounding box center [1491, 198] width 130 height 27
select select "OIP"
checkbox input "true"
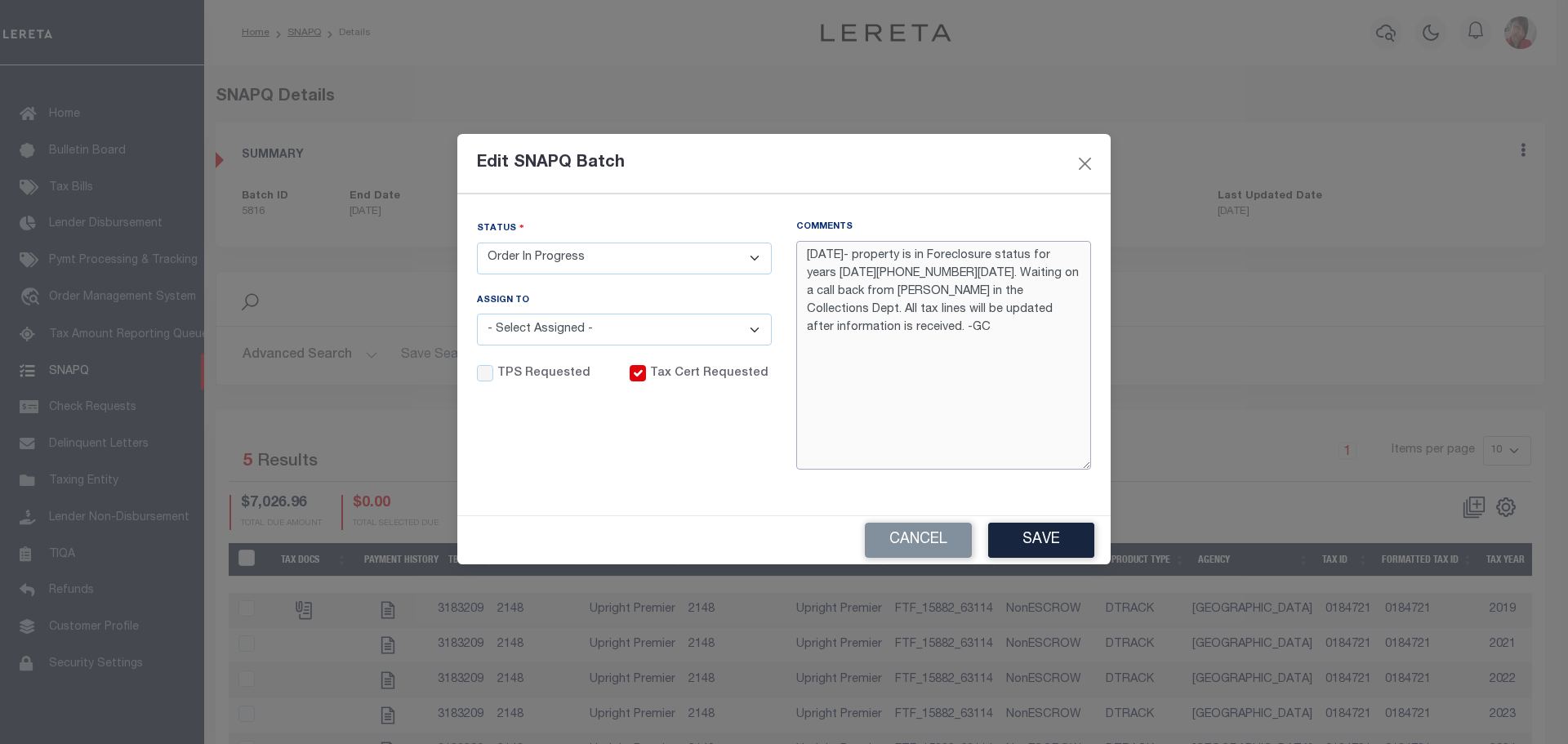
drag, startPoint x: 806, startPoint y: 258, endPoint x: 1012, endPoint y: 310, distance: 212.5
click at [1012, 310] on textarea "[DATE]- property is in Foreclosure status for years [DATE][PHONE_NUMBER][DATE].…" at bounding box center [942, 355] width 295 height 229
paste textarea "[PERSON_NAME] in the collections dept. the property is in Foreclosure status an…"
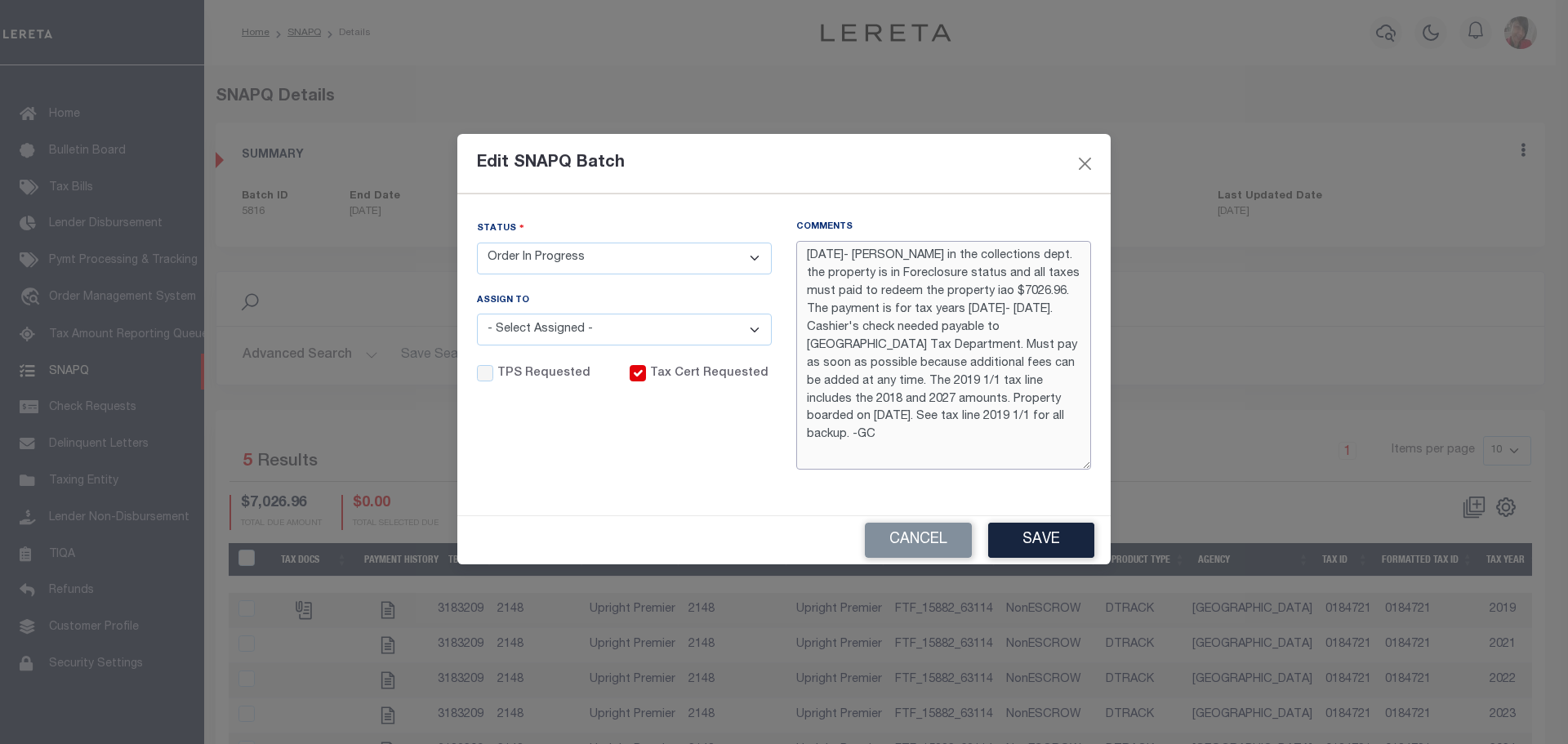
click at [868, 251] on textarea "[DATE]- [PERSON_NAME] in the collections dept. the property is in Foreclosure s…" at bounding box center [942, 355] width 295 height 229
click at [885, 264] on textarea "[DATE]- -[PERSON_NAME] in the collections dept. the property is in Foreclosure …" at bounding box center [942, 355] width 295 height 229
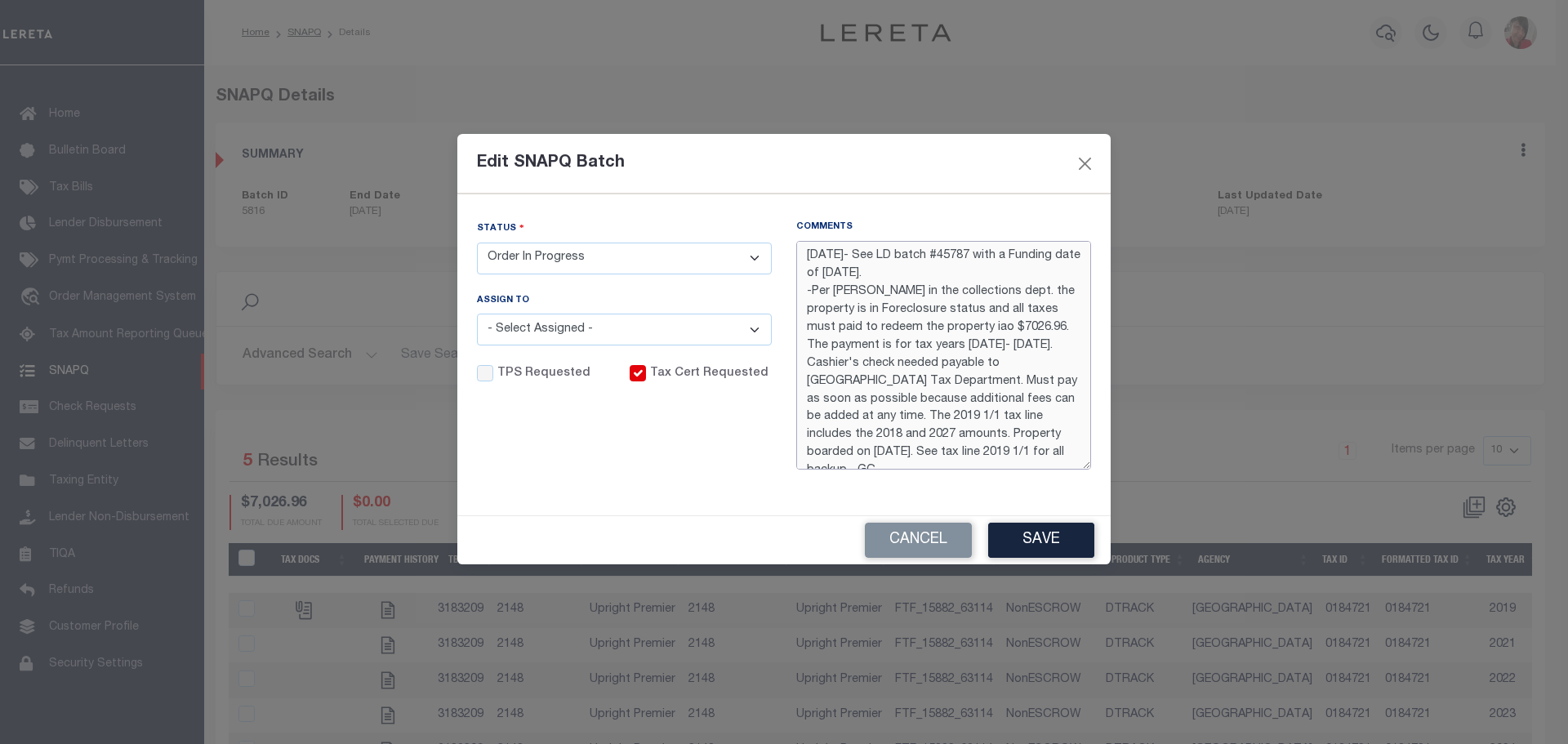
type textarea "[DATE]- See LD batch #45787 with a Funding date of [DATE]. -Per [PERSON_NAME] i…"
click at [755, 257] on select "- Select Status - Order In Progress Complete" at bounding box center [624, 258] width 295 height 32
select select "CPT"
click at [477, 242] on select "- Select Status - Order In Progress Complete" at bounding box center [624, 258] width 295 height 32
click at [1046, 542] on button "Save" at bounding box center [1042, 540] width 107 height 36
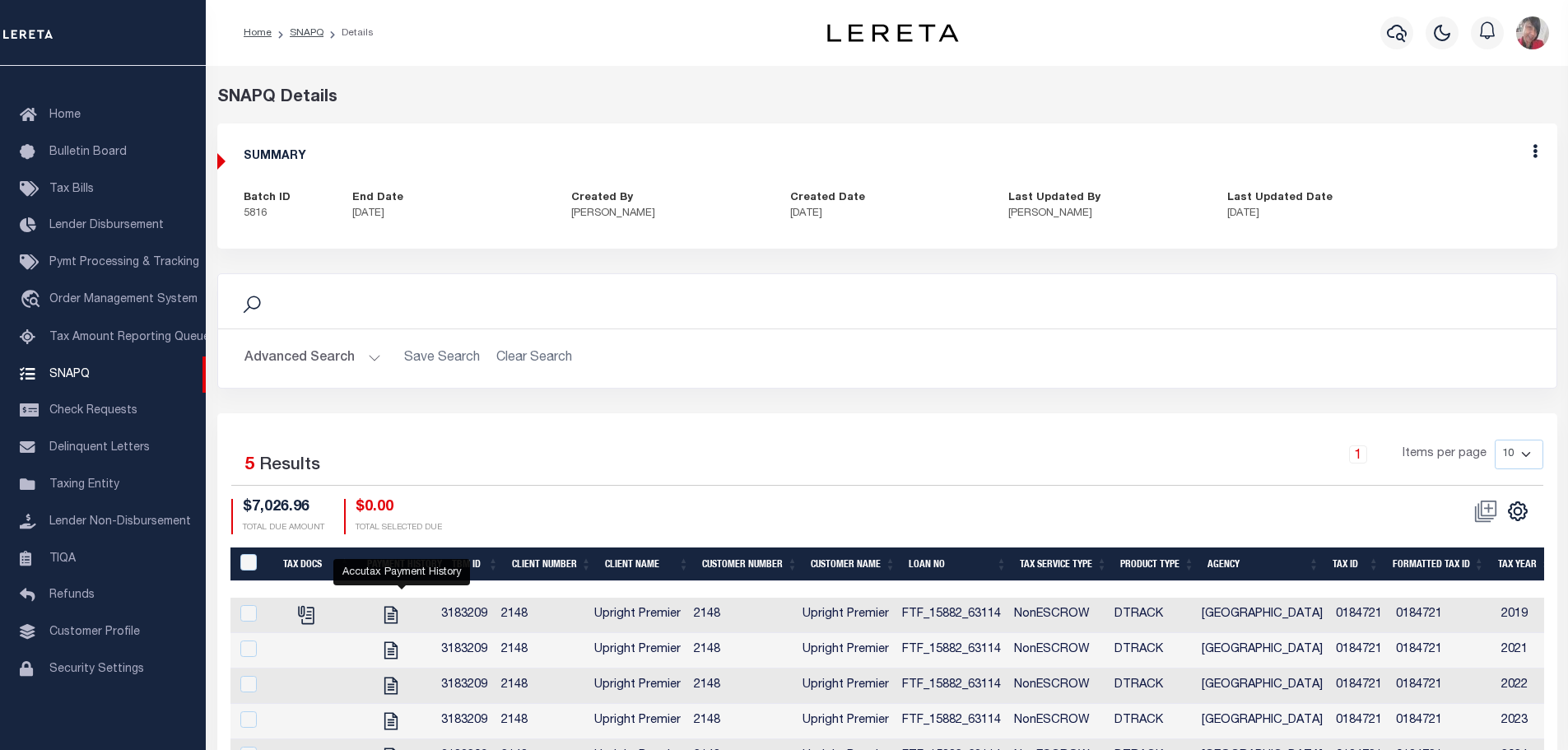
click at [398, 617] on icon "" at bounding box center [391, 615] width 13 height 17
checkbox input "true"
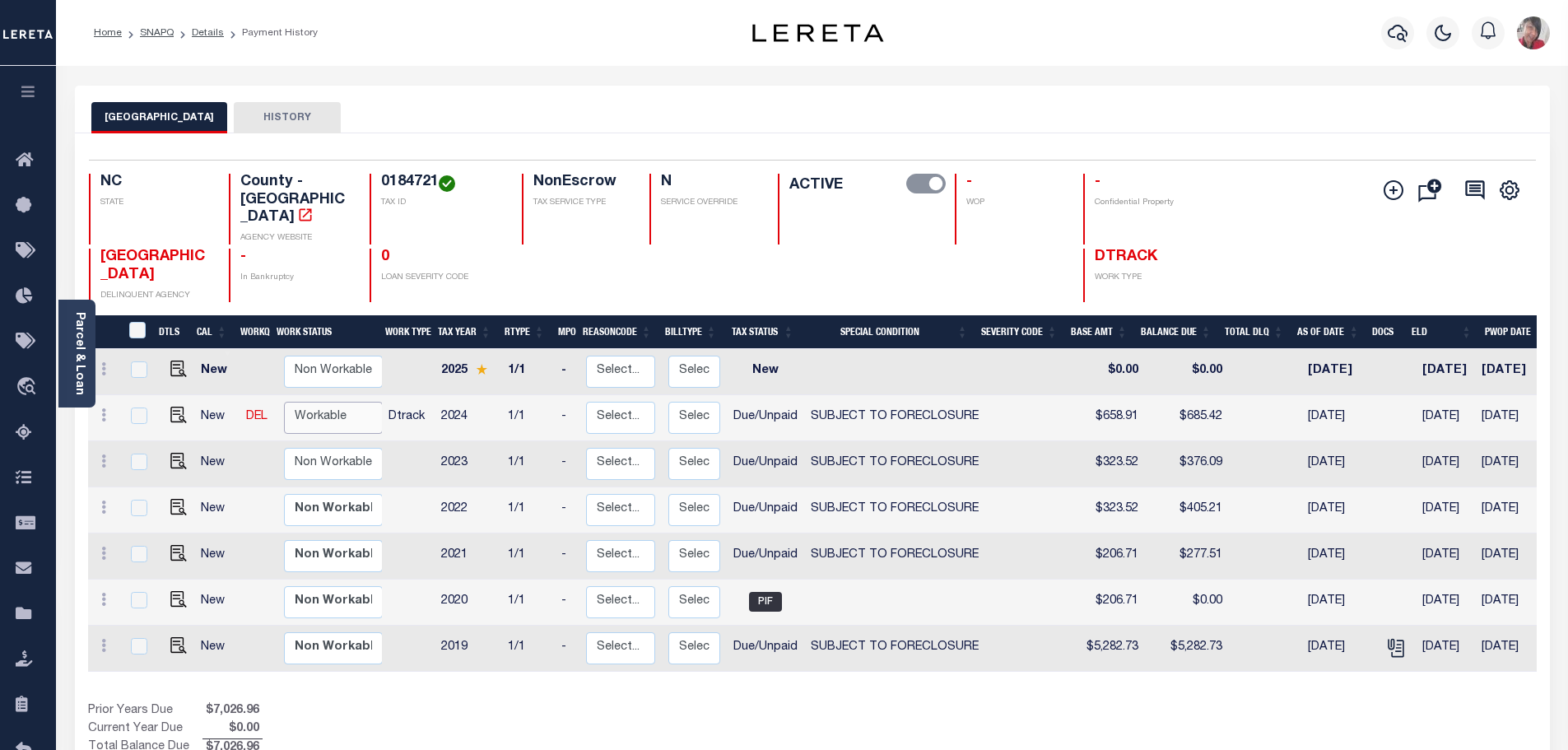
click at [312, 401] on select "Non Workable Workable" at bounding box center [333, 417] width 99 height 32
checkbox input "true"
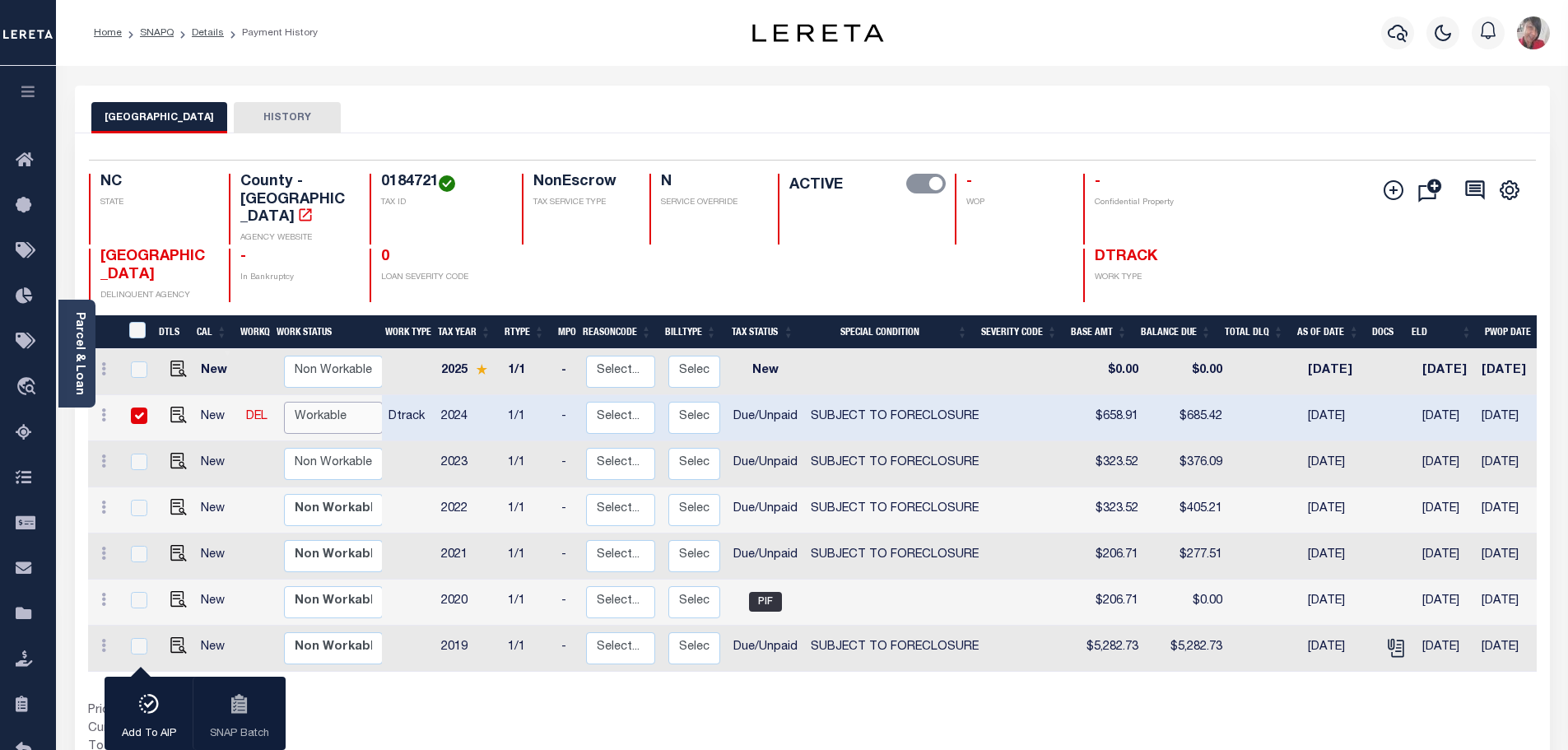
select select "true"
click at [284, 401] on select "Non Workable Workable" at bounding box center [333, 417] width 99 height 32
checkbox input "false"
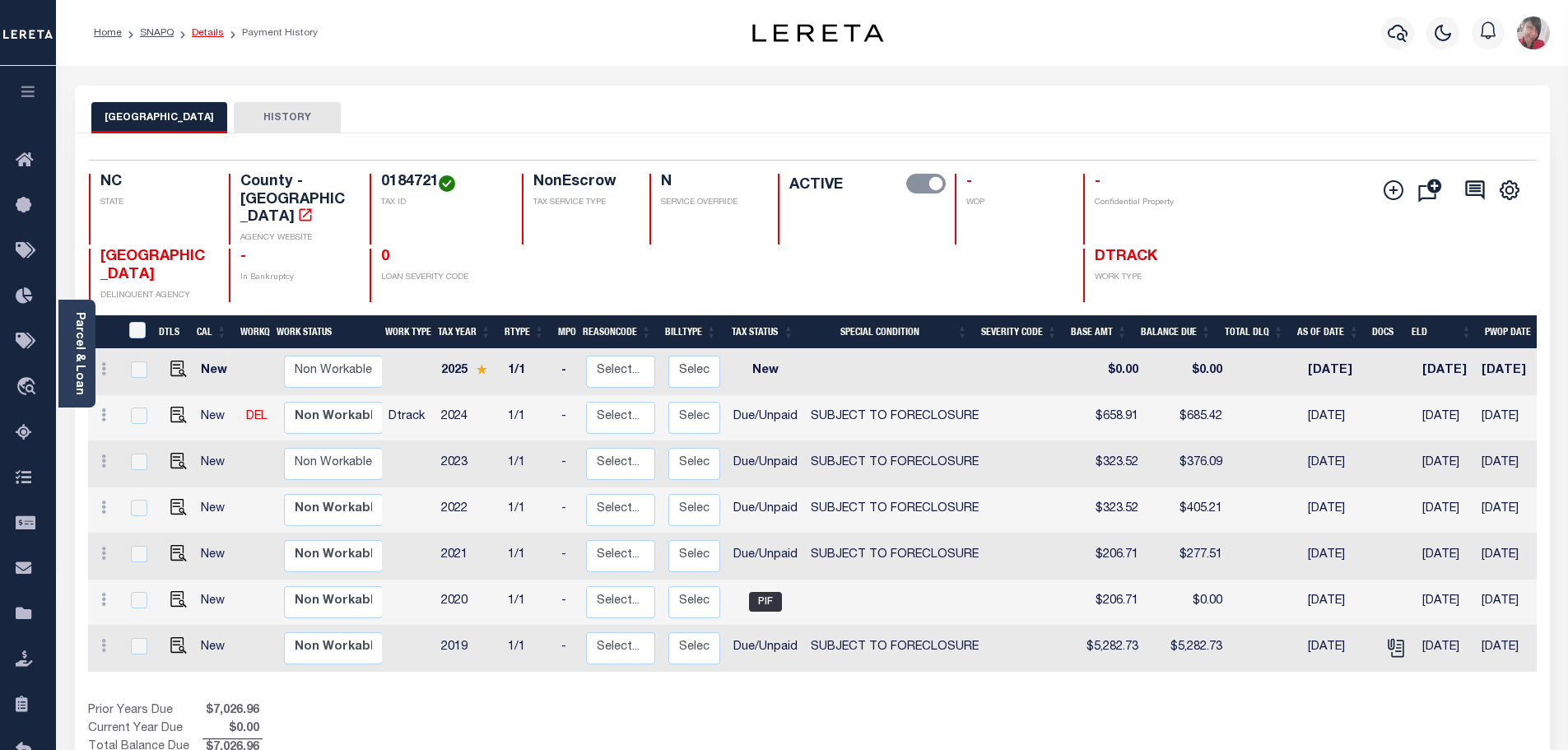
click at [198, 36] on link "Details" at bounding box center [207, 33] width 32 height 9
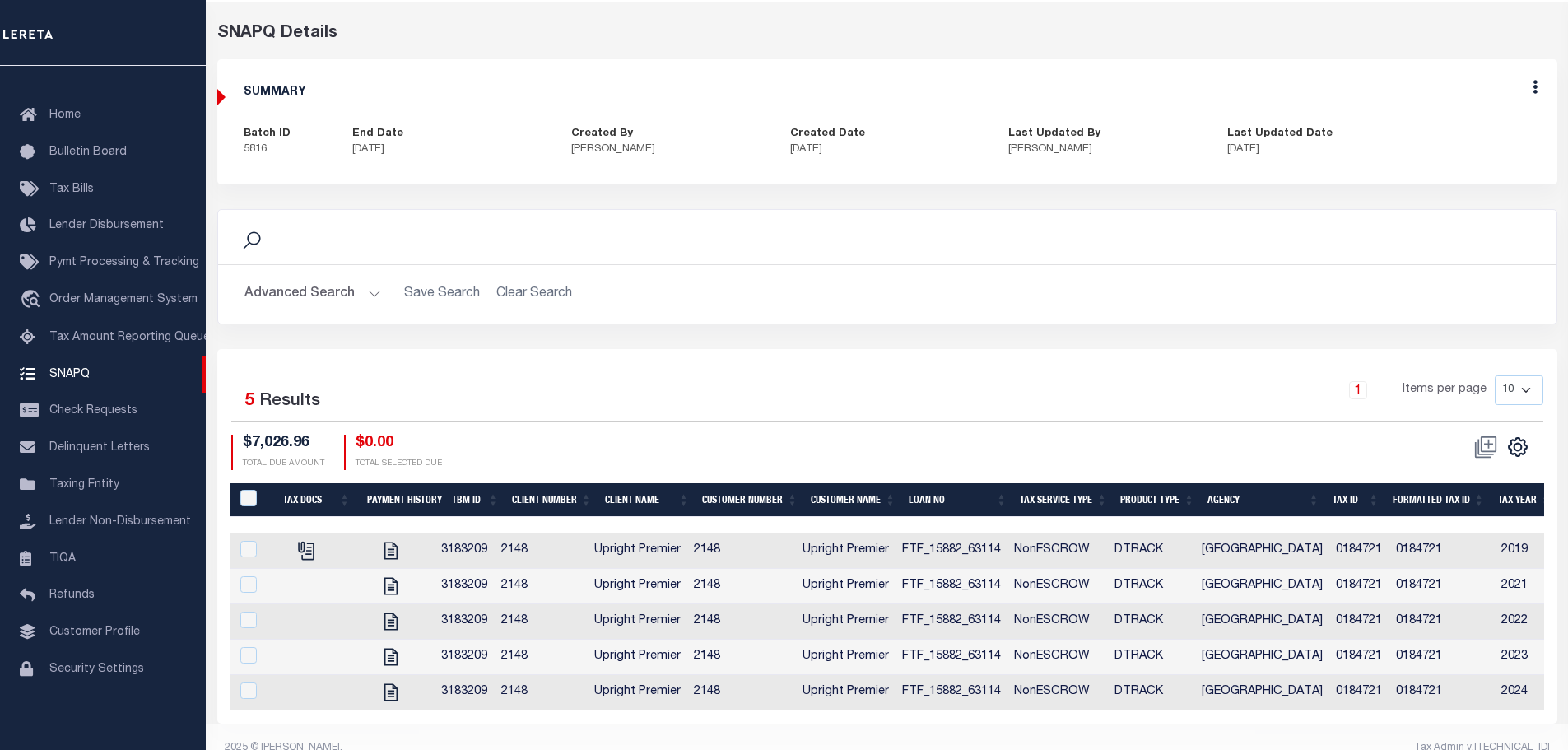
scroll to position [103, 0]
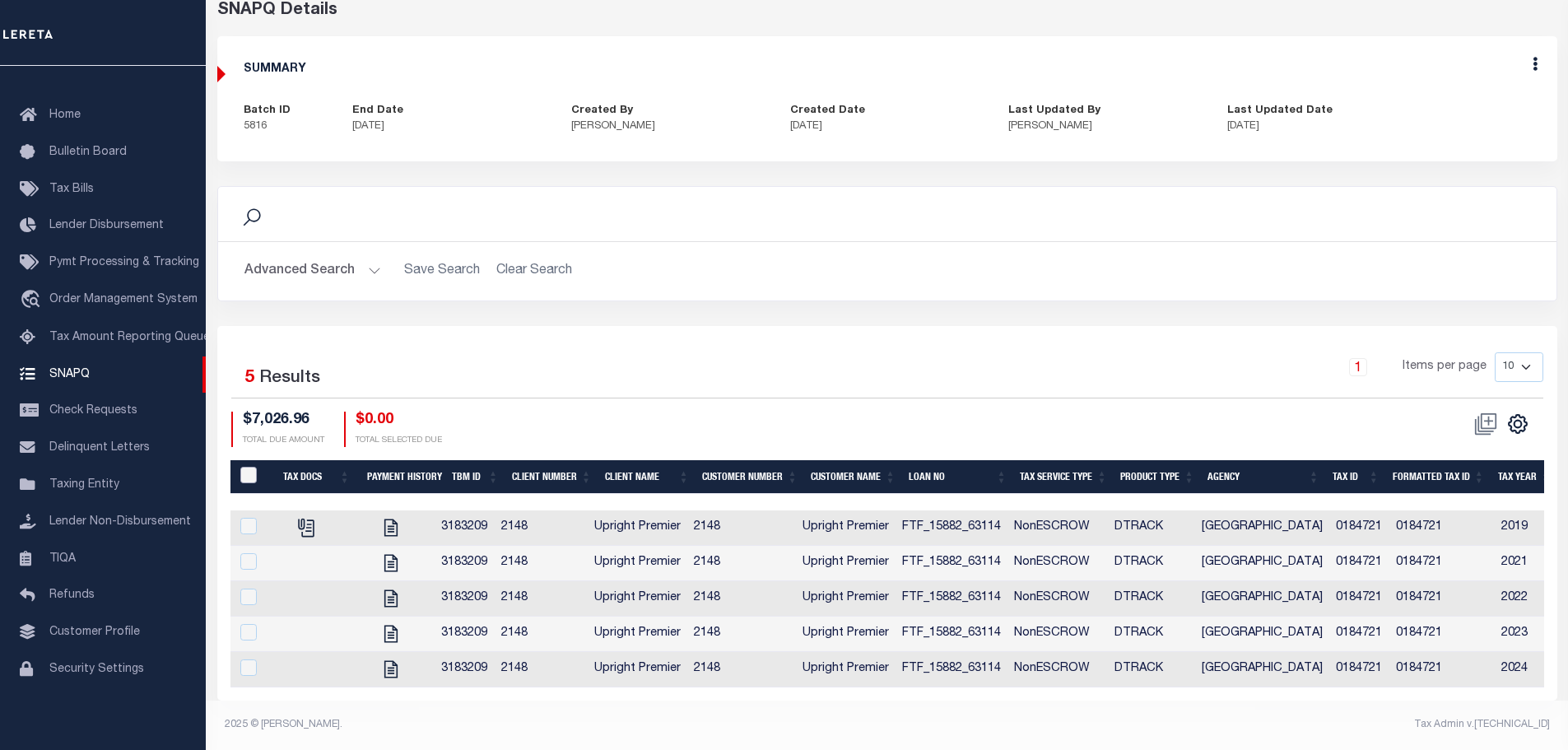
click at [244, 466] on input "QID" at bounding box center [248, 474] width 16 height 16
checkbox input "true"
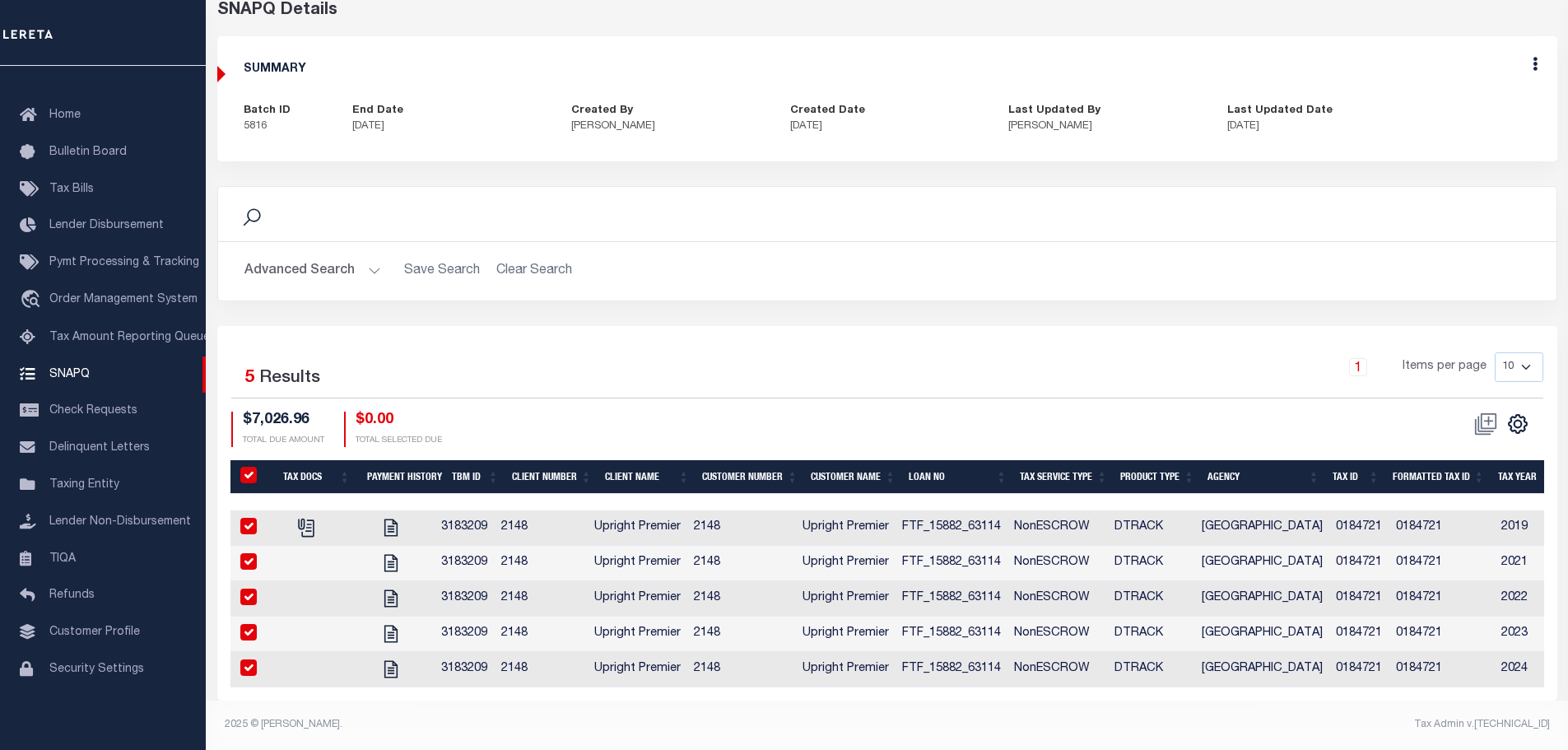
checkbox input "true"
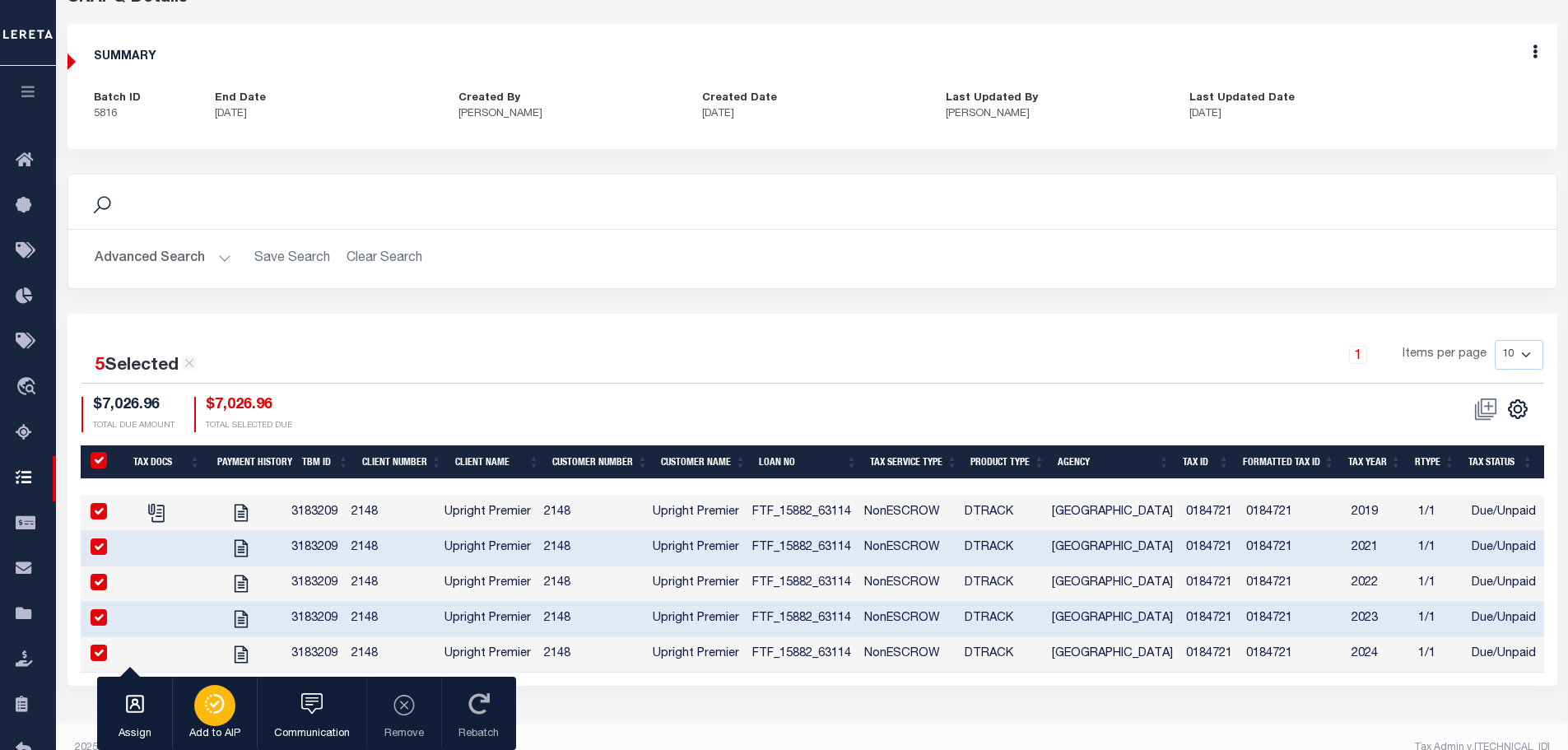
click at [224, 698] on icon "button" at bounding box center [215, 703] width 23 height 20
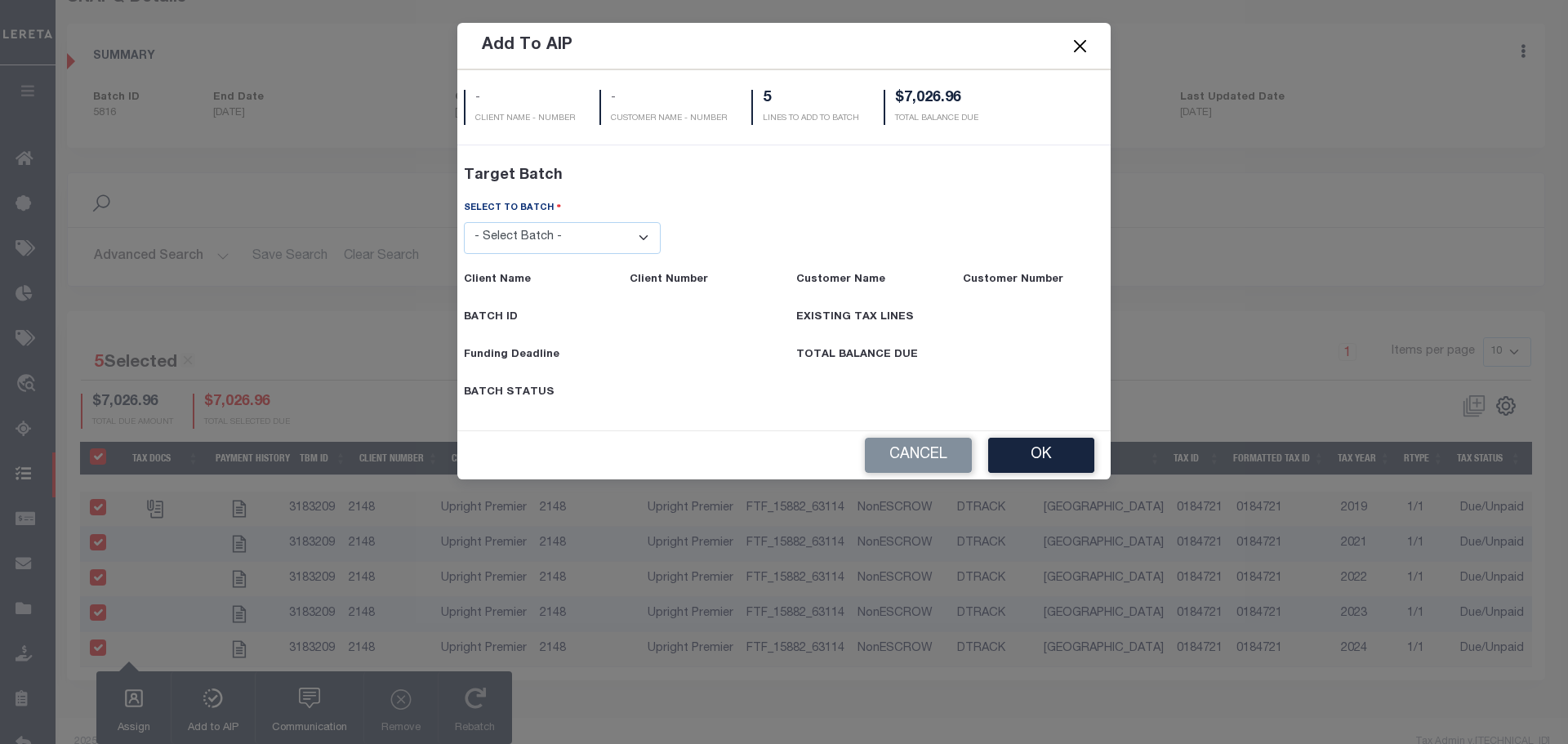
click at [654, 236] on select "- Select Batch - 45787" at bounding box center [562, 238] width 197 height 32
select select "45787"
click at [464, 254] on select "- Select Batch - 45787" at bounding box center [562, 238] width 197 height 32
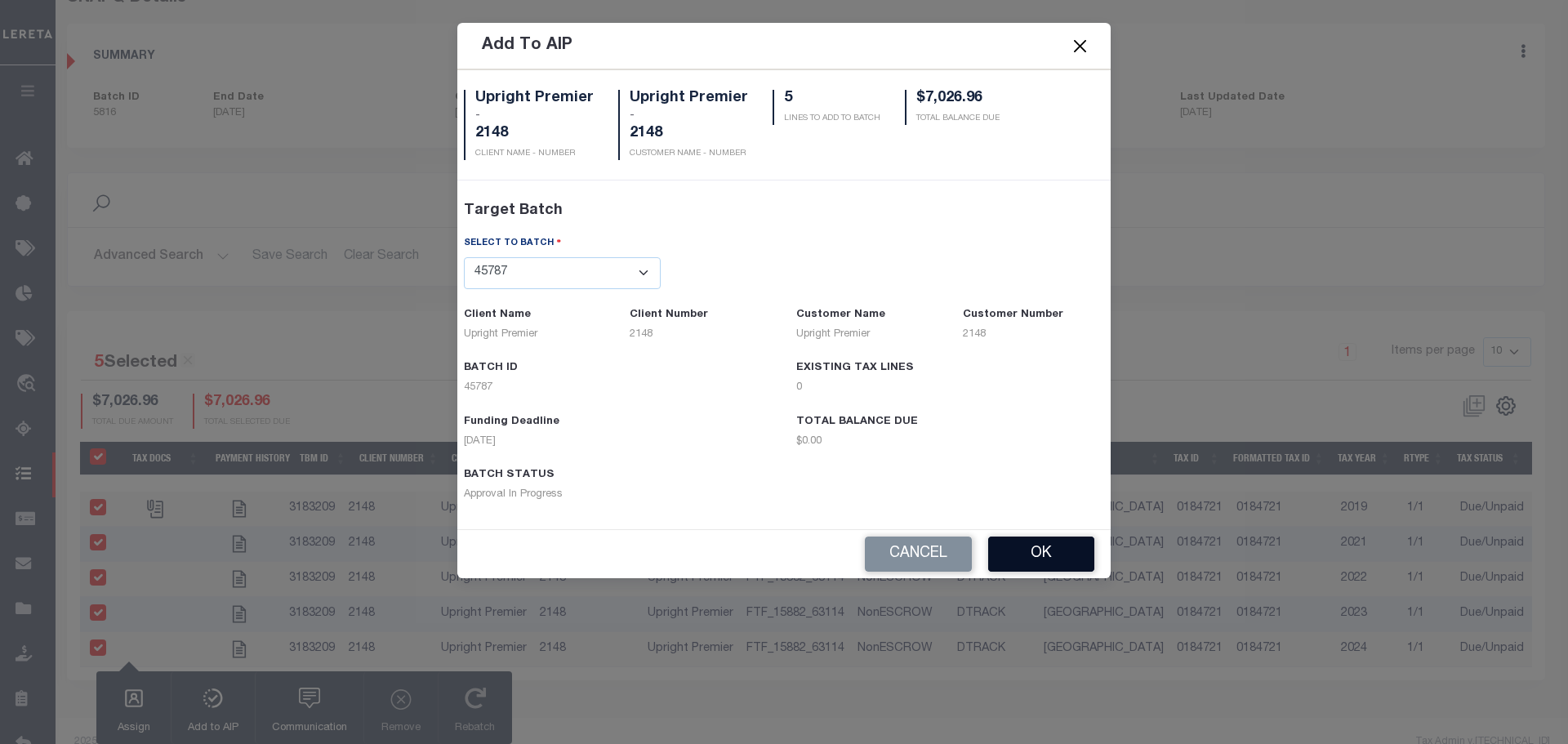
click at [1056, 545] on button "OK" at bounding box center [1042, 554] width 107 height 36
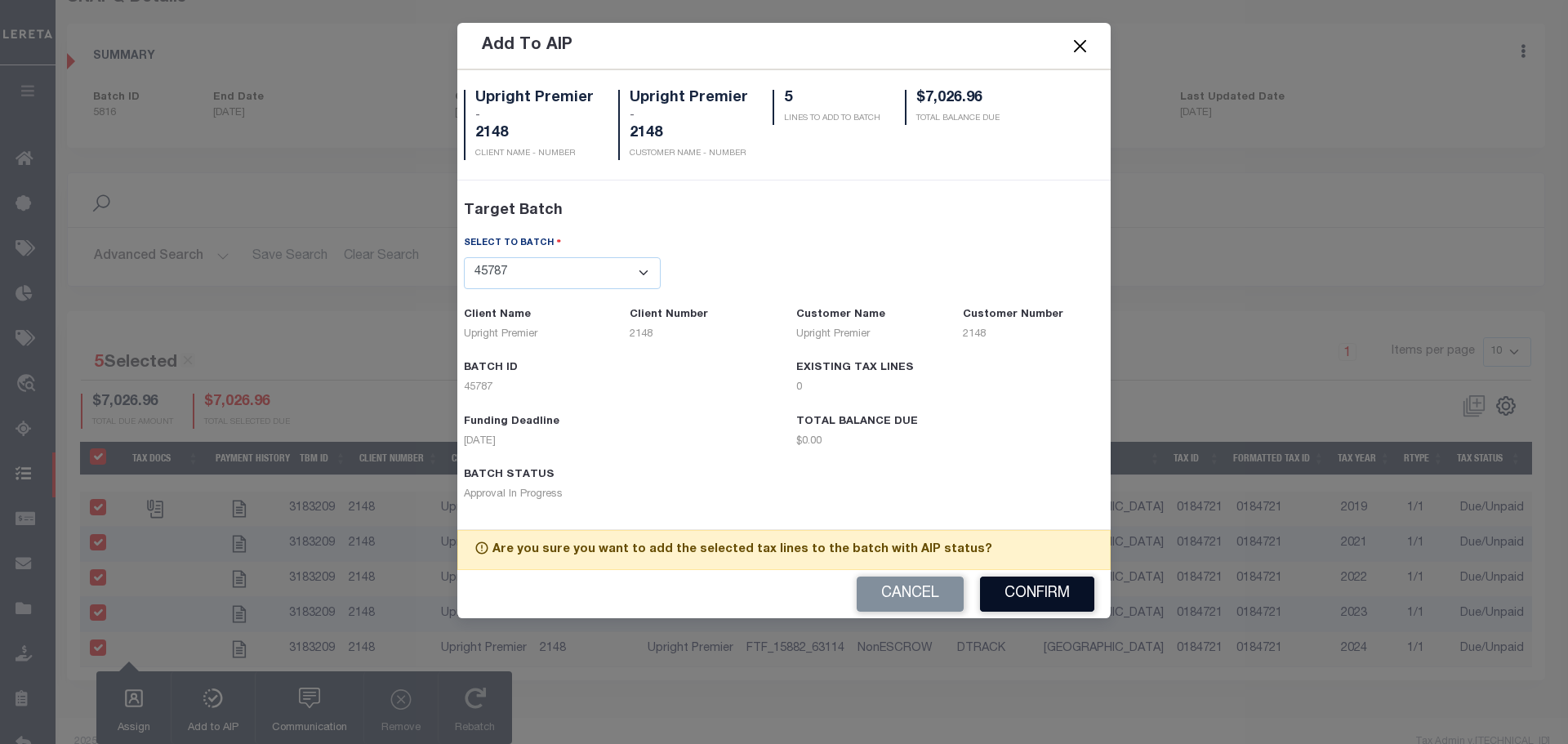
click at [1035, 594] on button "Confirm" at bounding box center [1037, 594] width 114 height 36
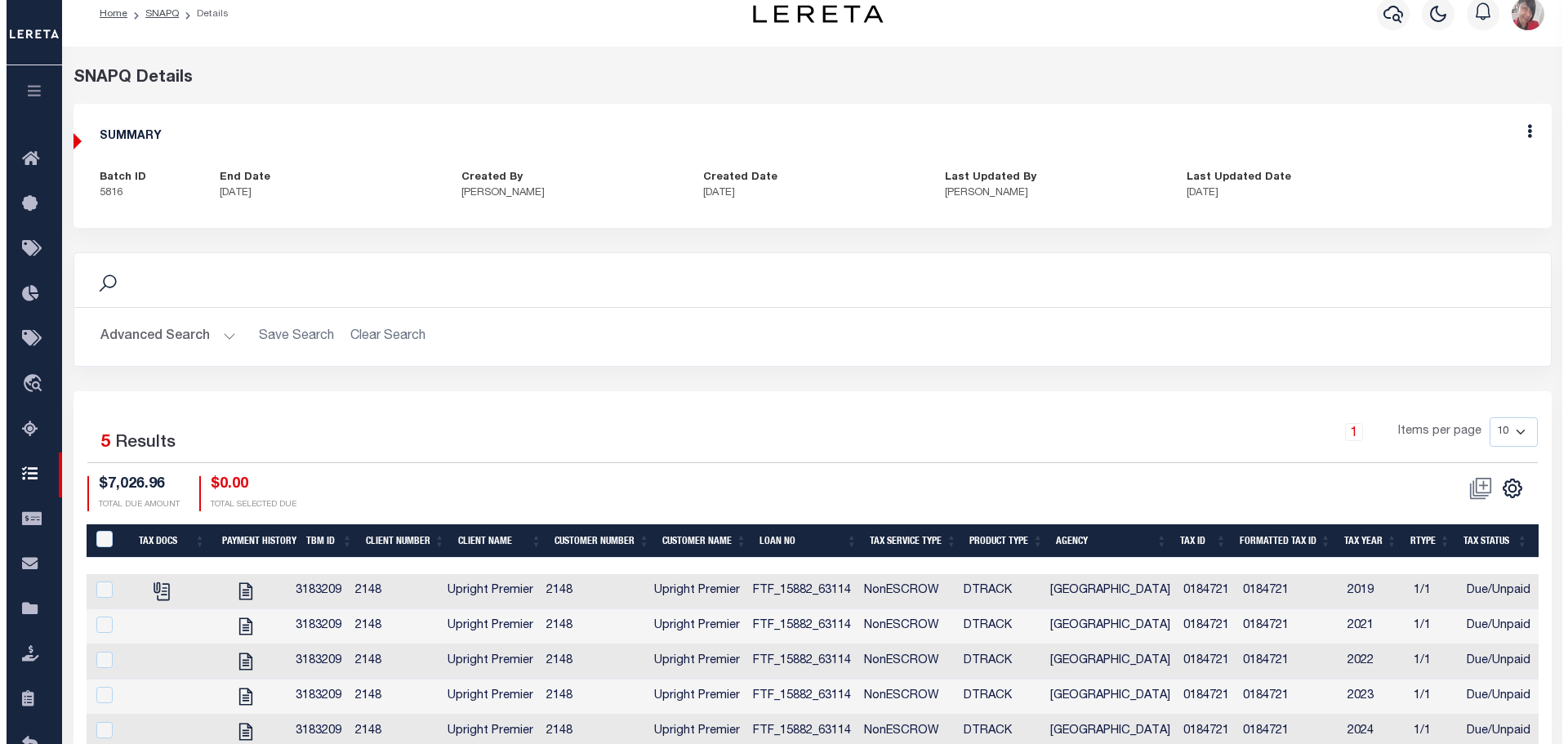
scroll to position [0, 0]
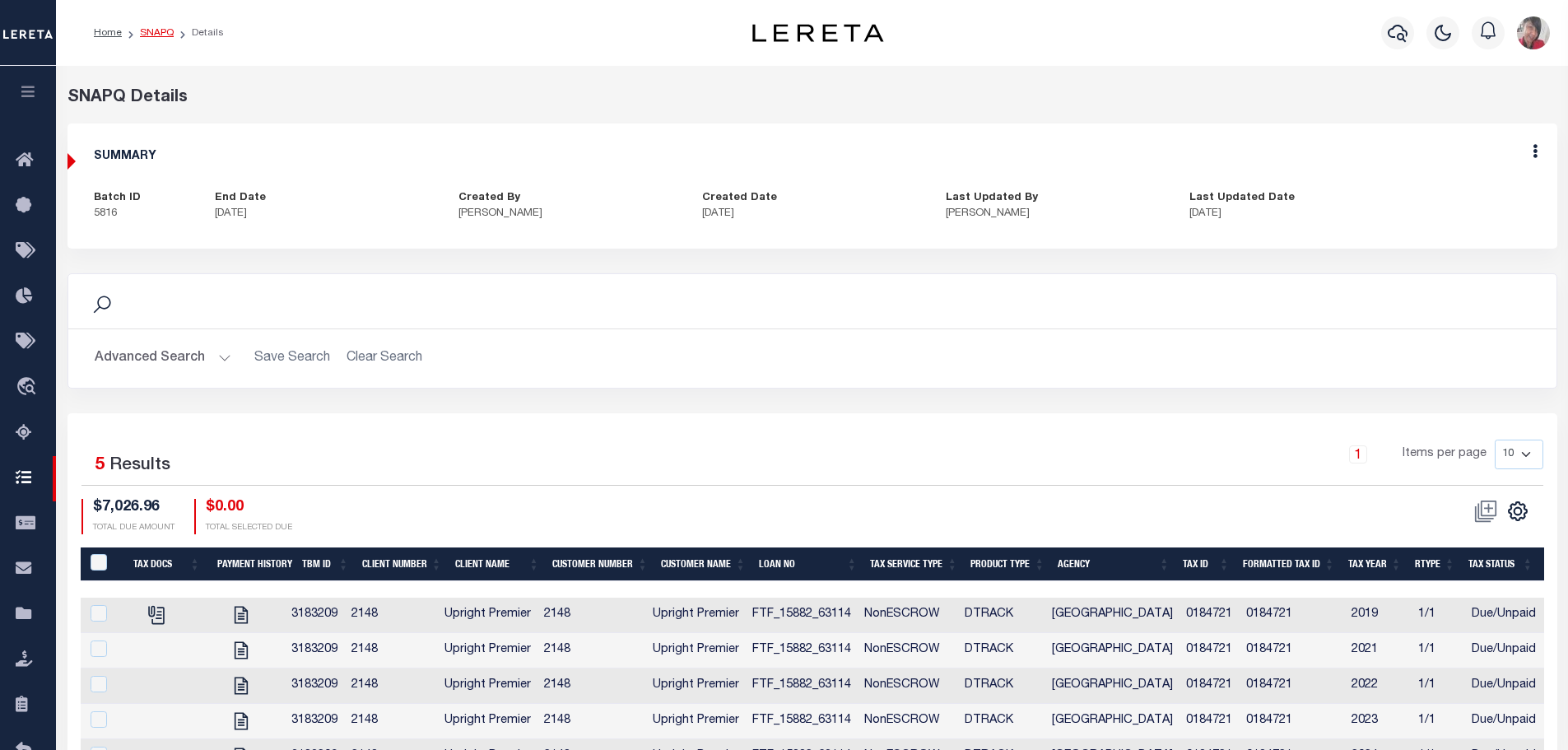
click at [144, 28] on link "SNAPQ" at bounding box center [156, 33] width 34 height 9
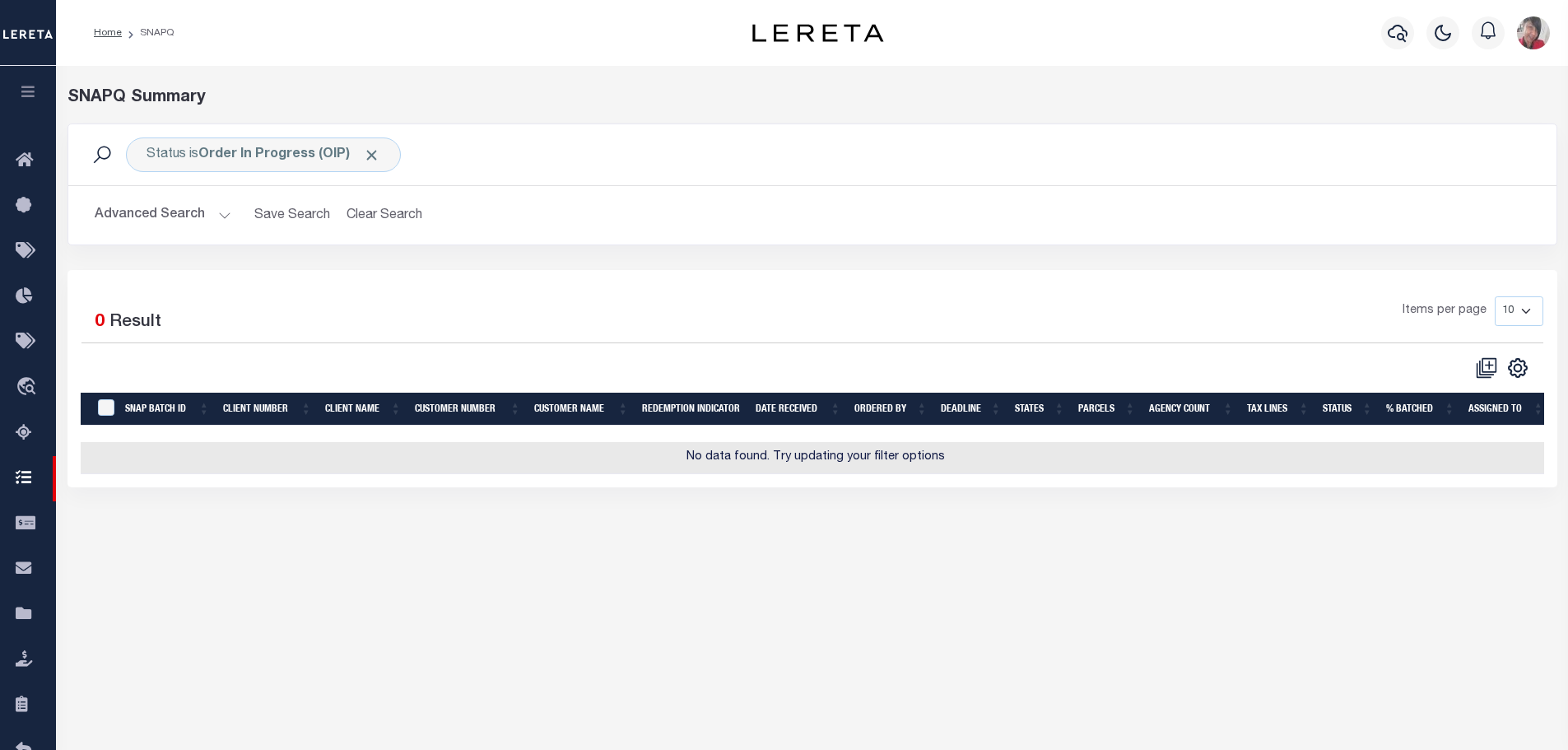
click at [22, 91] on icon "button" at bounding box center [28, 91] width 19 height 15
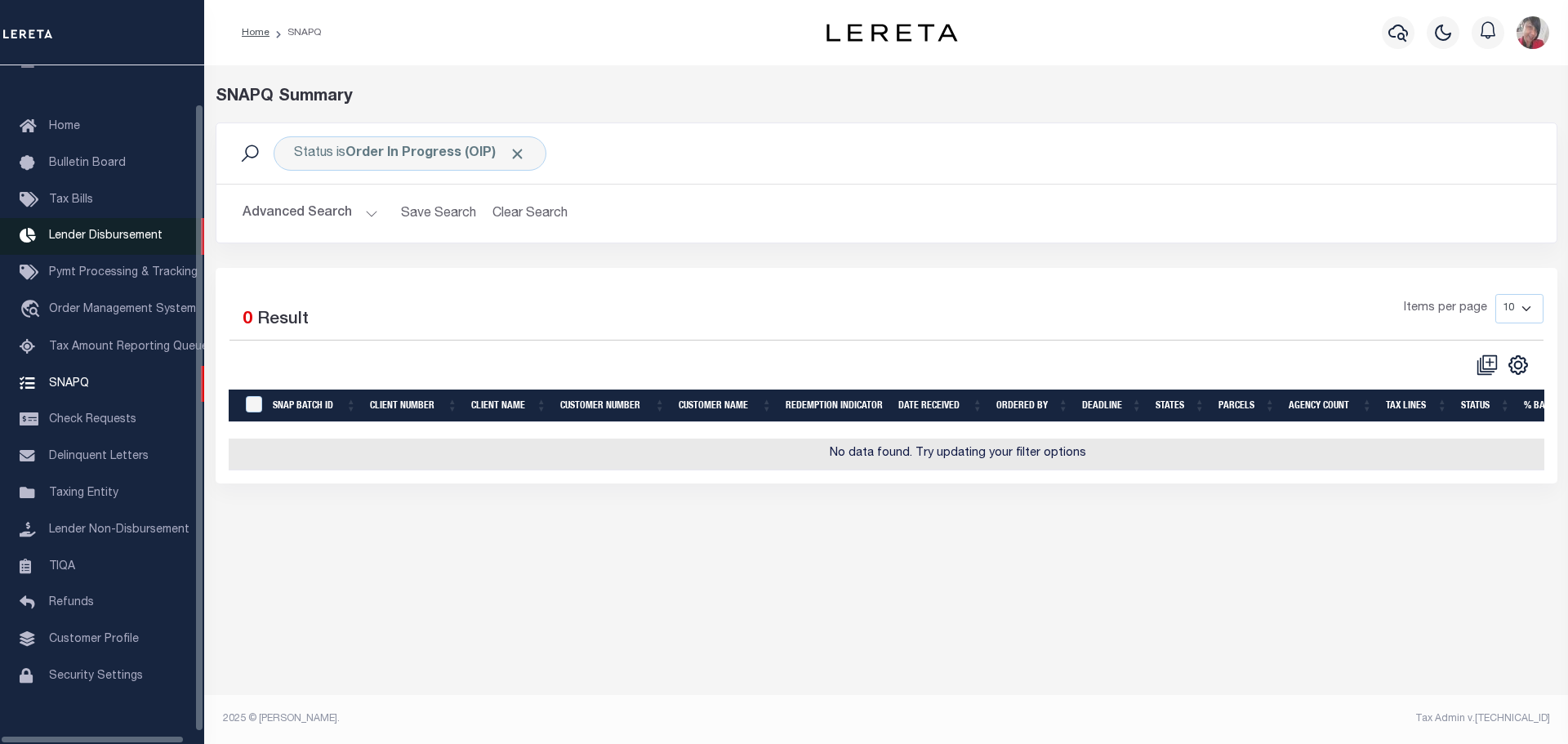
scroll to position [51, 0]
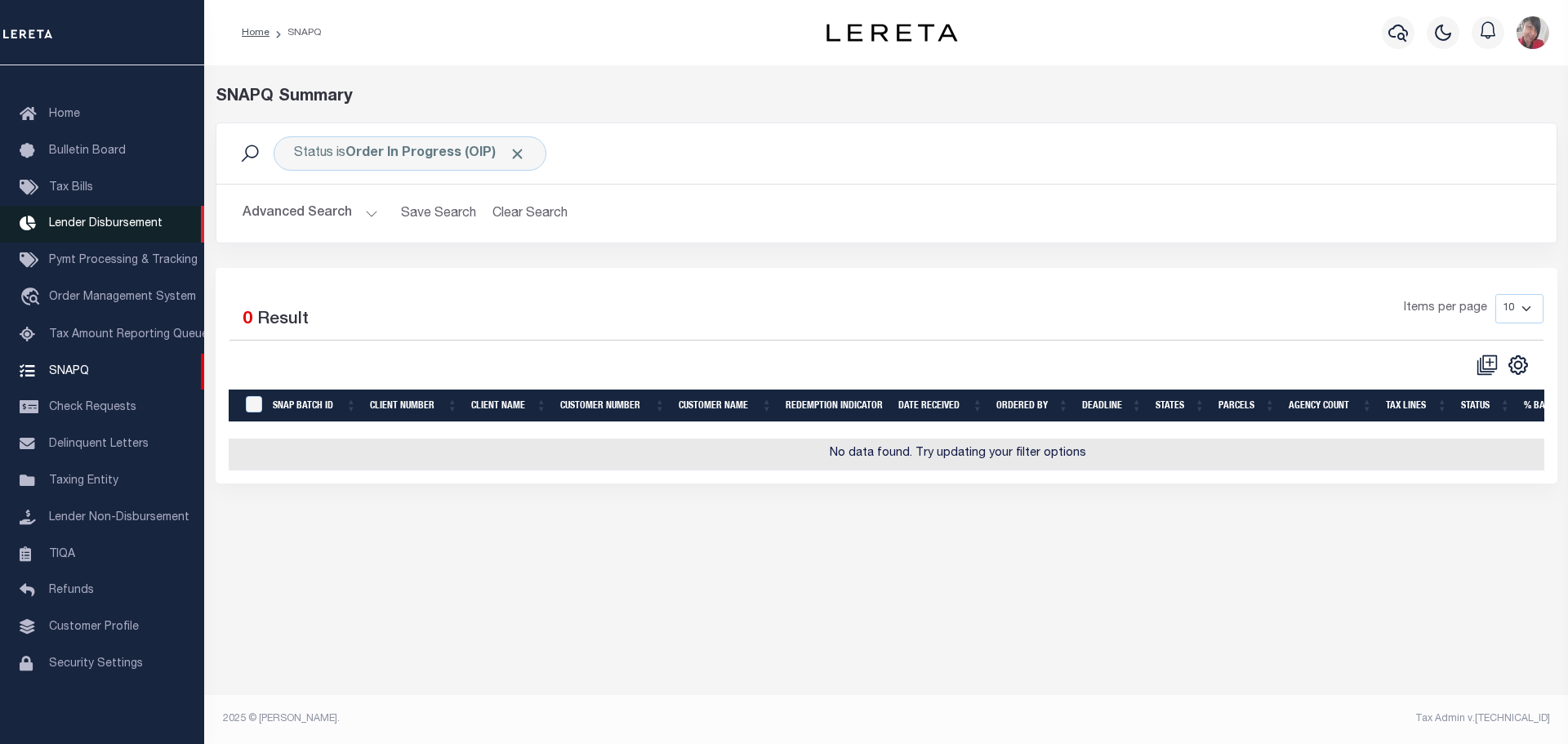
click at [92, 218] on span "Lender Disbursement" at bounding box center [105, 223] width 113 height 11
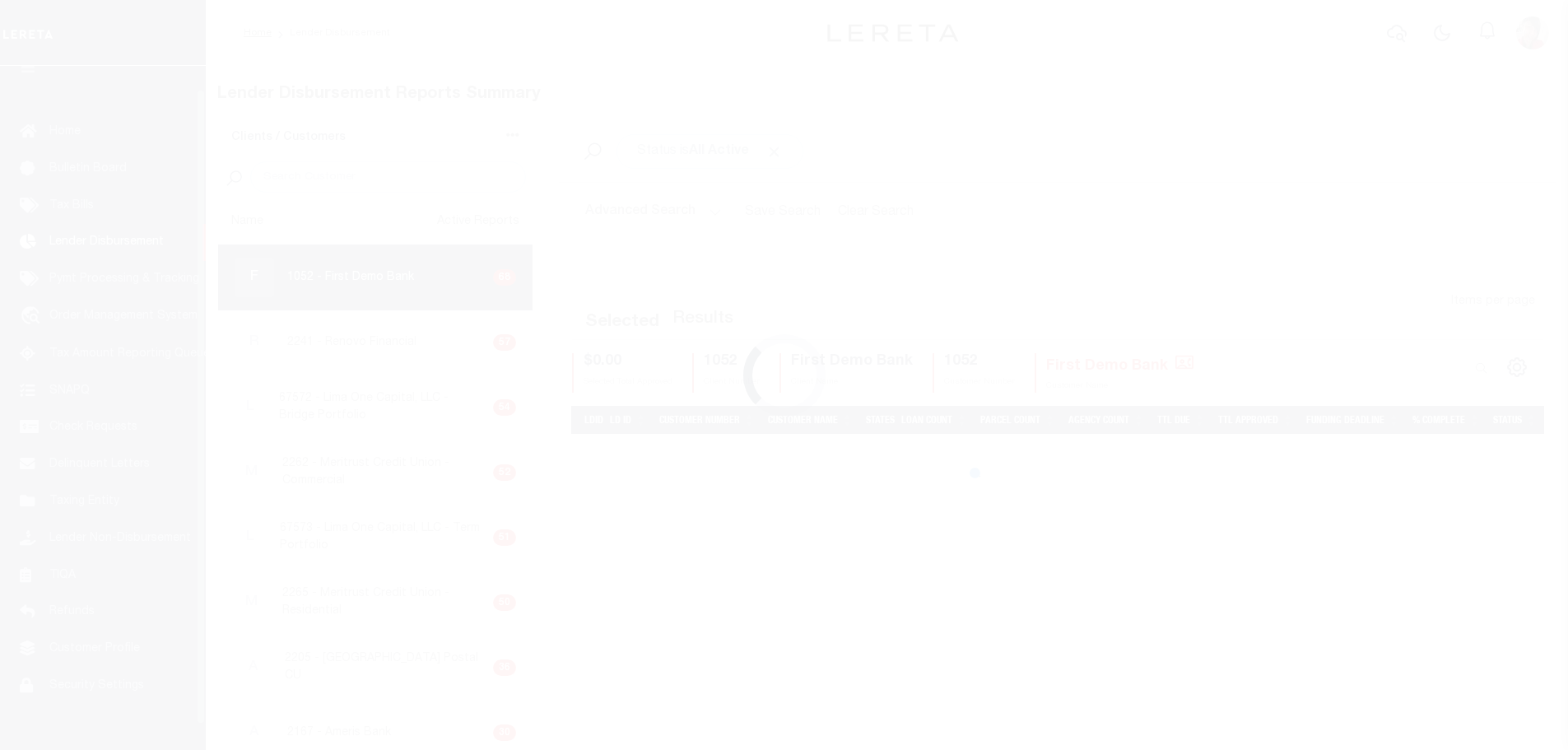
scroll to position [29, 0]
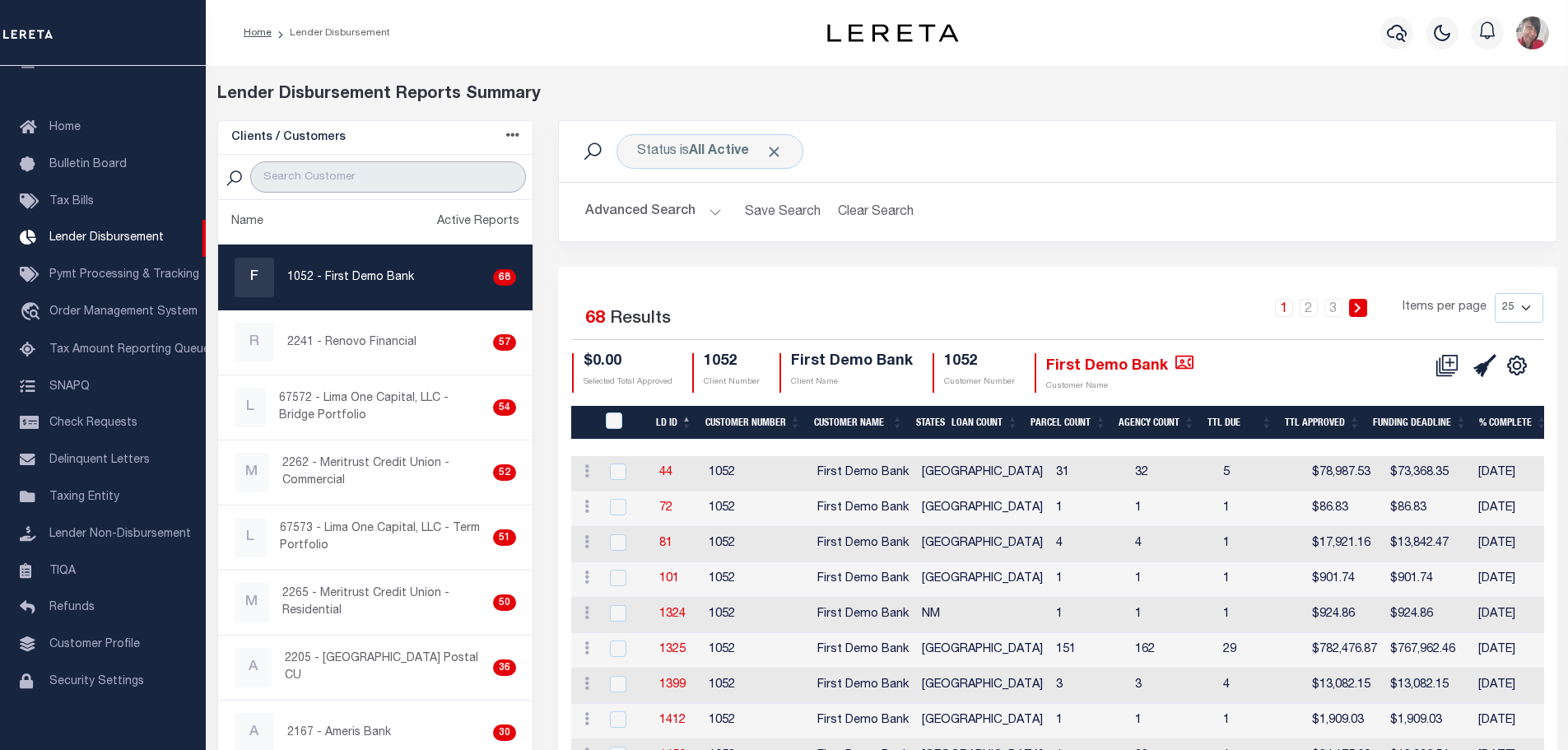
click at [368, 182] on input "search" at bounding box center [387, 176] width 276 height 31
type input "up"
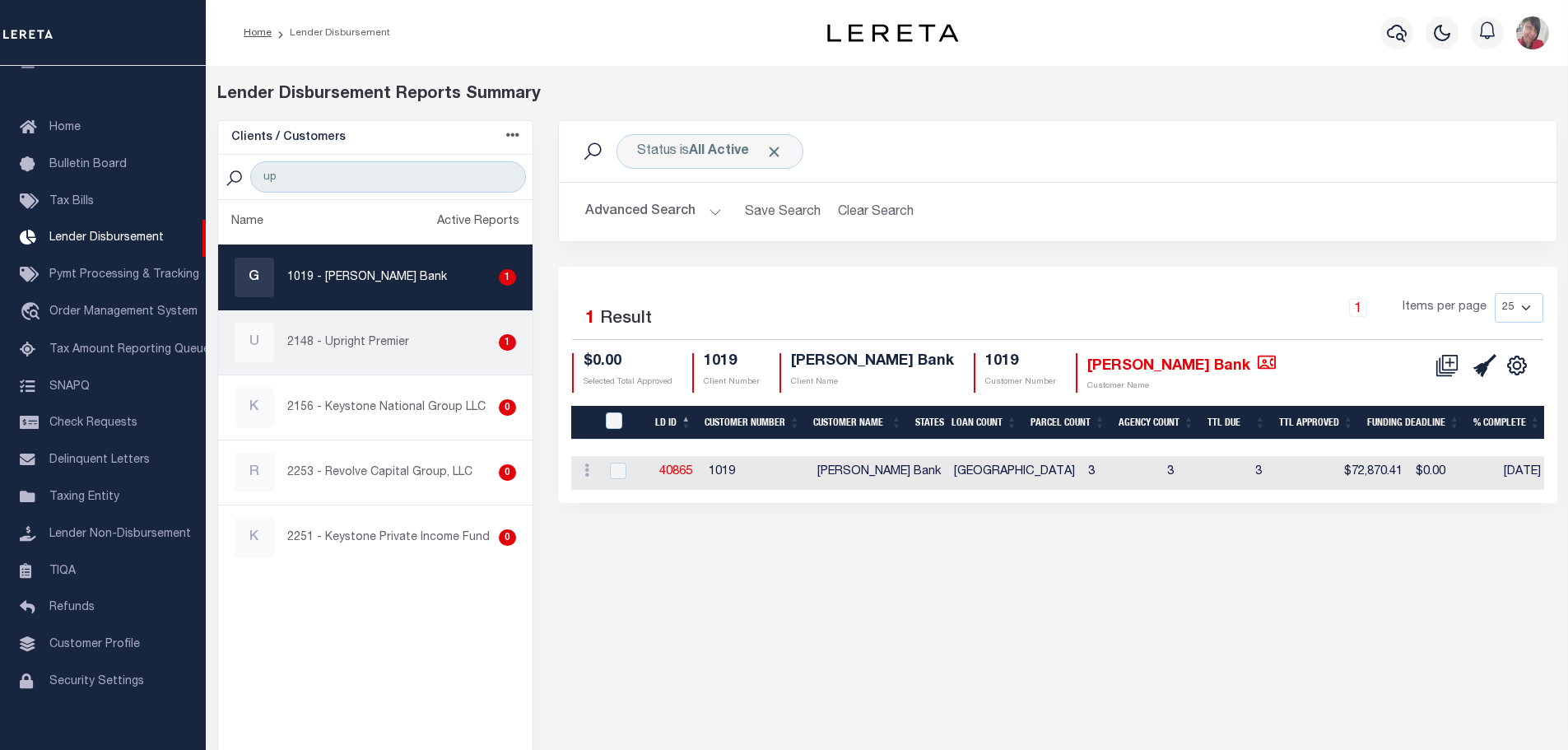
click at [363, 344] on p "2148 - Upright Premier" at bounding box center [348, 343] width 122 height 17
checkbox input "true"
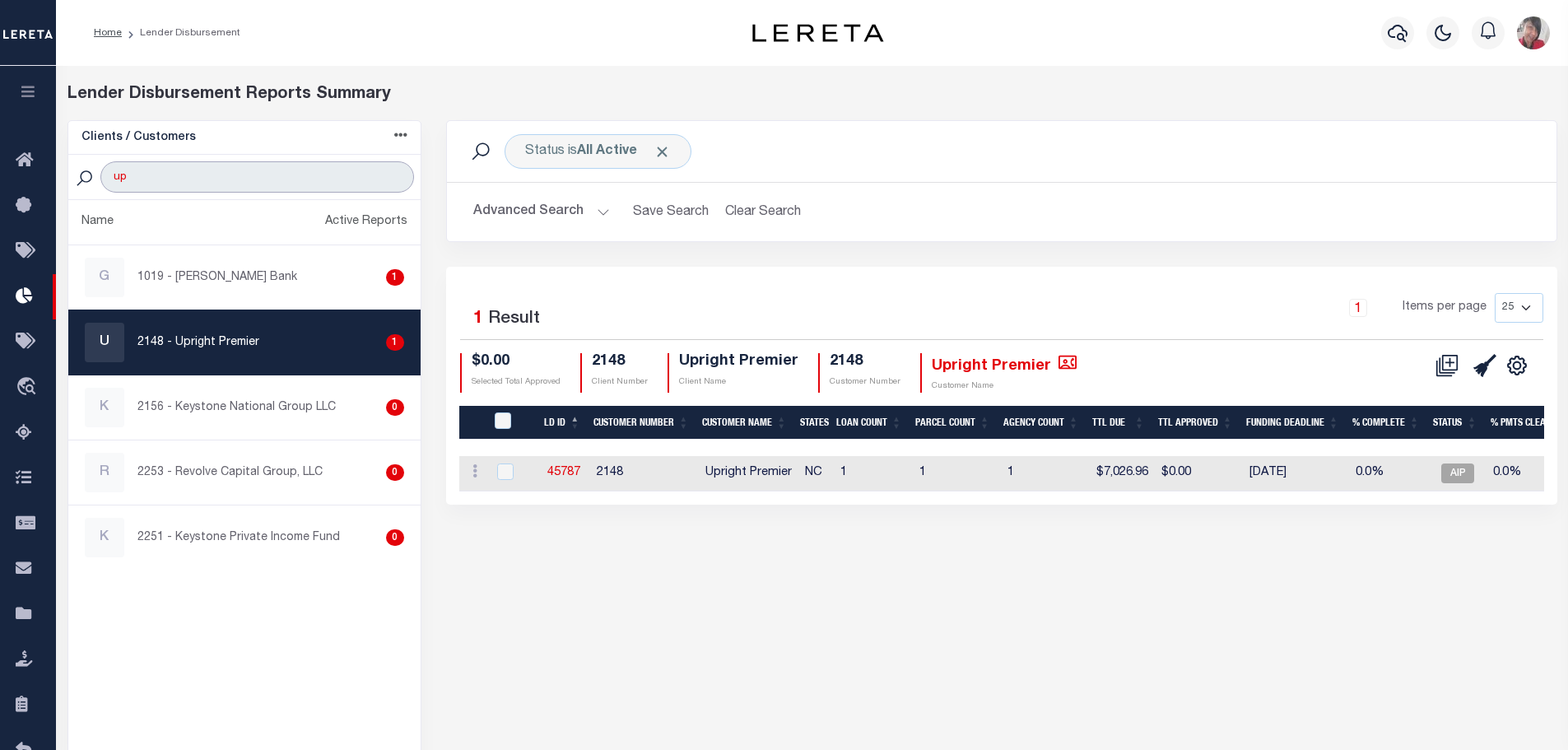
click at [175, 176] on input "up" at bounding box center [257, 176] width 313 height 31
click at [400, 174] on input "up" at bounding box center [257, 176] width 313 height 31
click at [395, 172] on input "up" at bounding box center [257, 176] width 313 height 31
click at [397, 173] on input "up" at bounding box center [257, 176] width 313 height 31
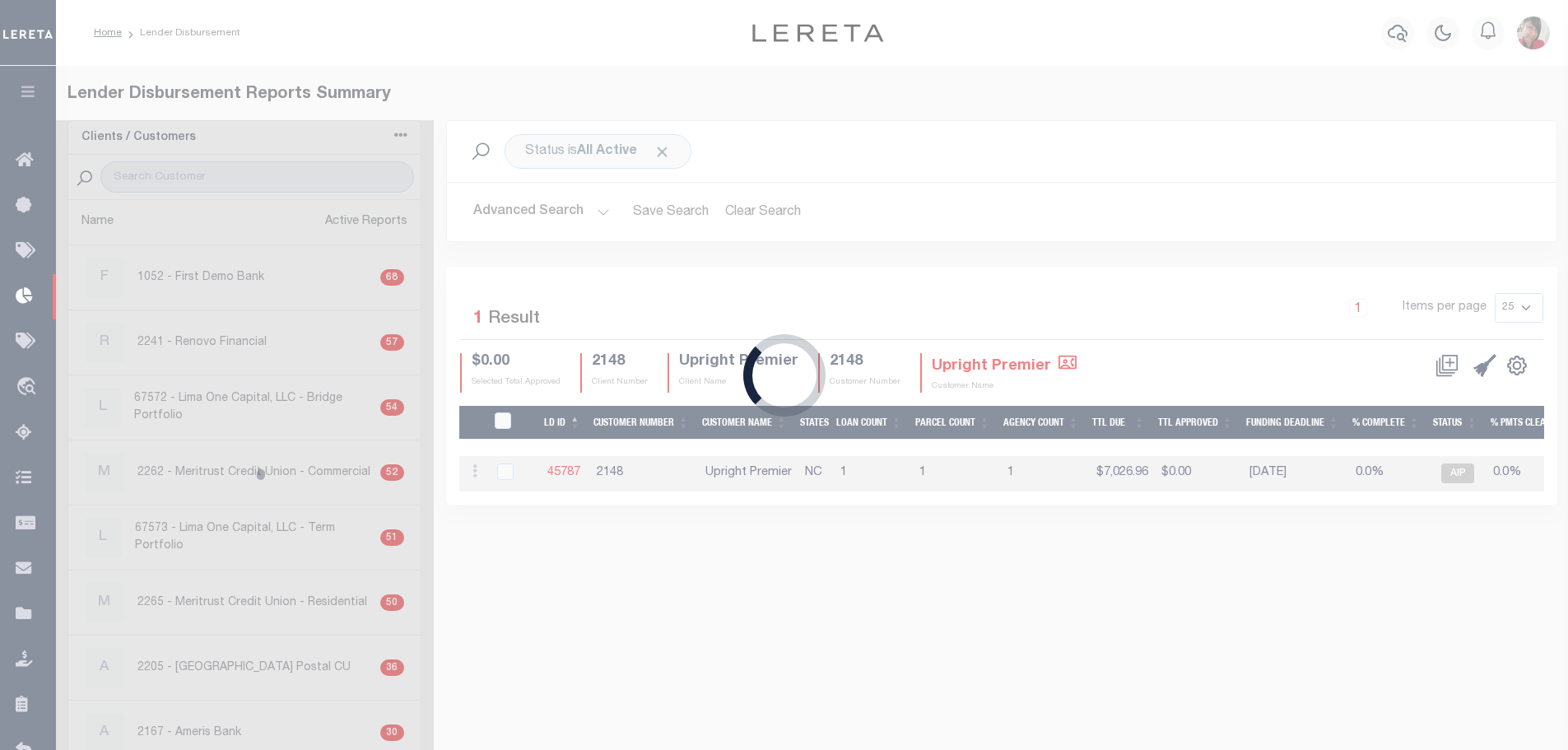
click at [202, 186] on div "Clients / Customers Customers asc Customers desc Client asc Client desc Active …" at bounding box center [245, 472] width 379 height 706
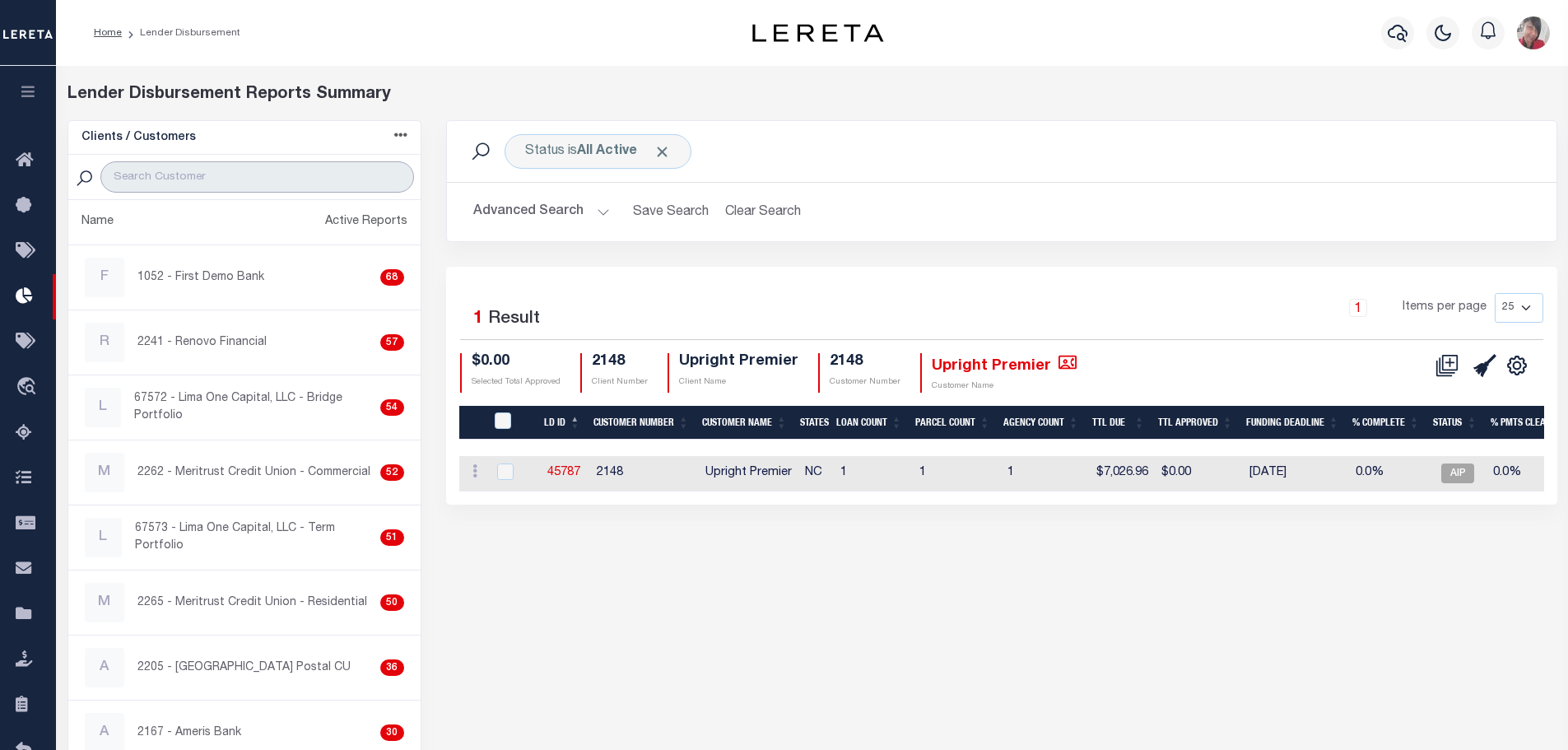
click at [199, 185] on input "search" at bounding box center [257, 176] width 313 height 31
type input "kiavi"
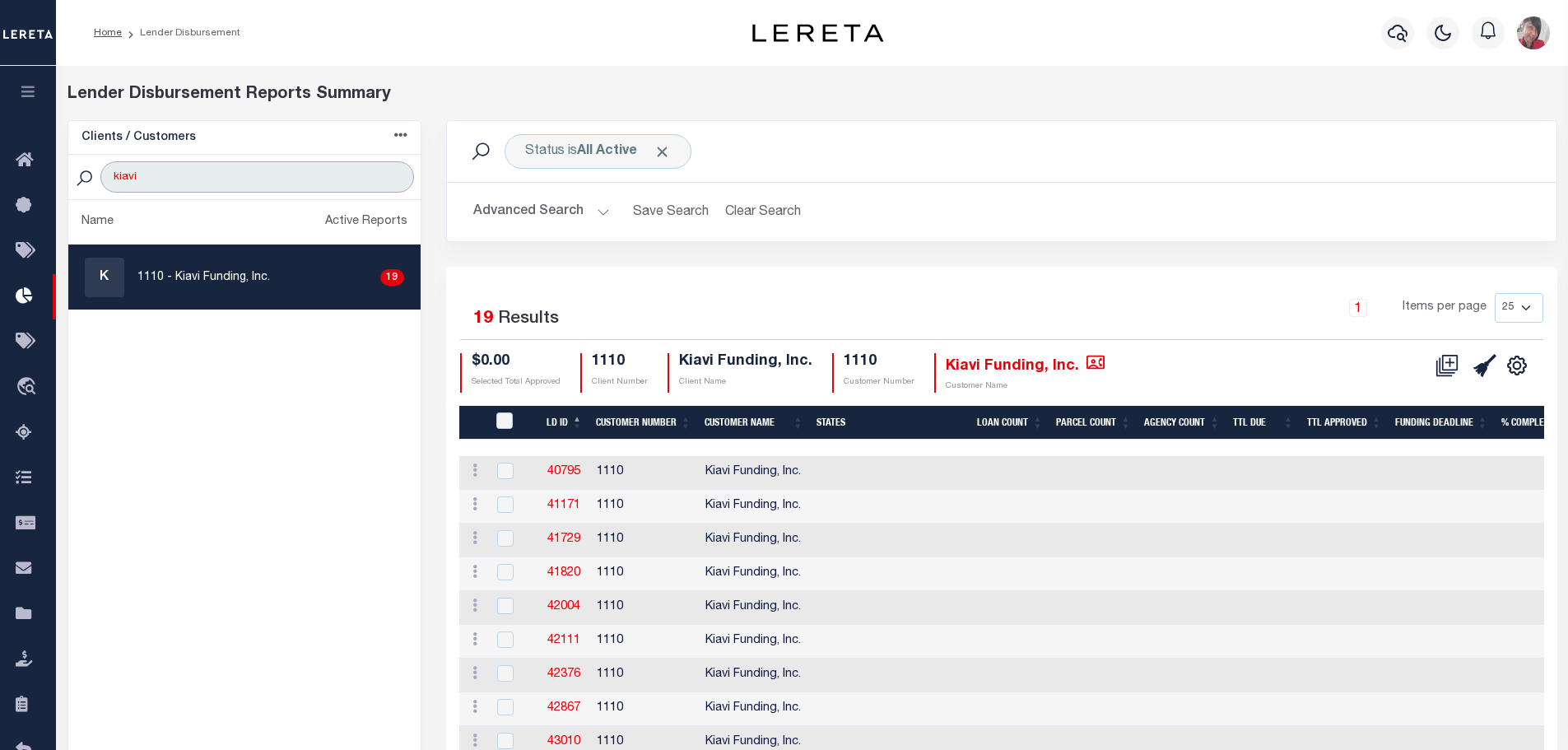
click at [400, 175] on input "kiavi" at bounding box center [257, 176] width 313 height 31
